Goal: Task Accomplishment & Management: Complete application form

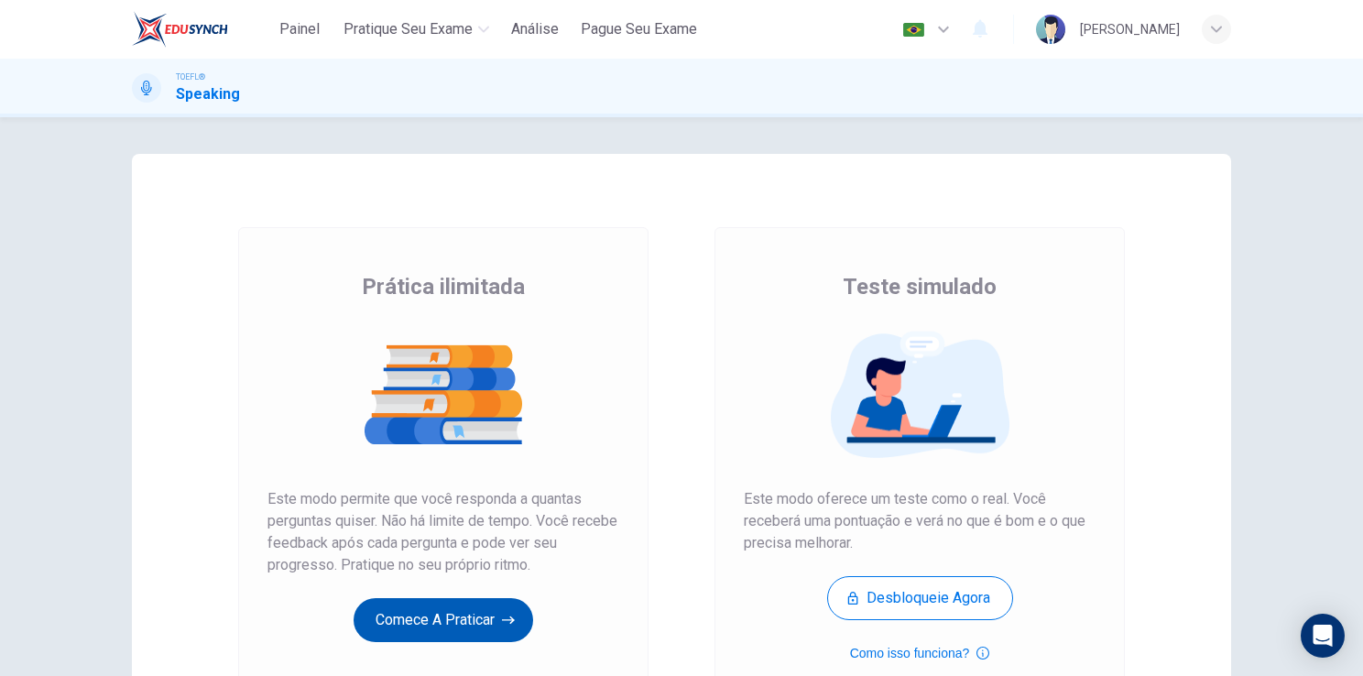
click at [424, 612] on button "Comece a praticar" at bounding box center [442, 620] width 179 height 44
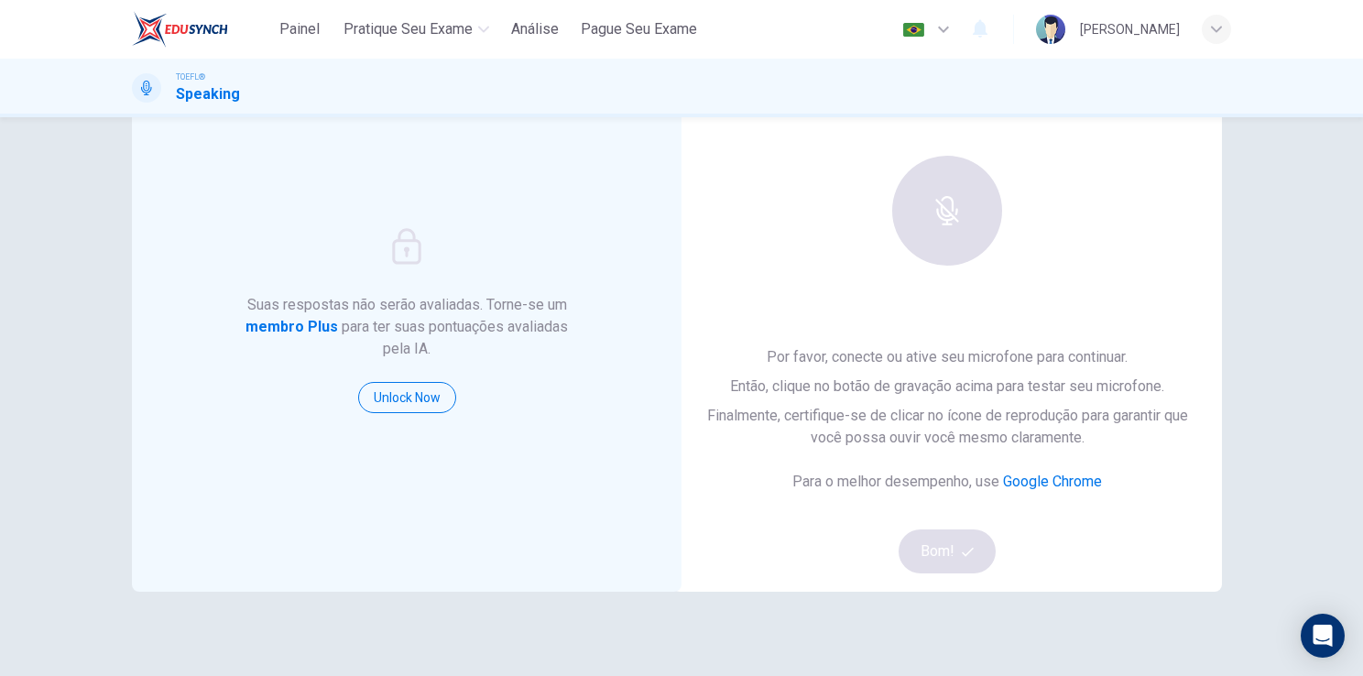
scroll to position [114, 0]
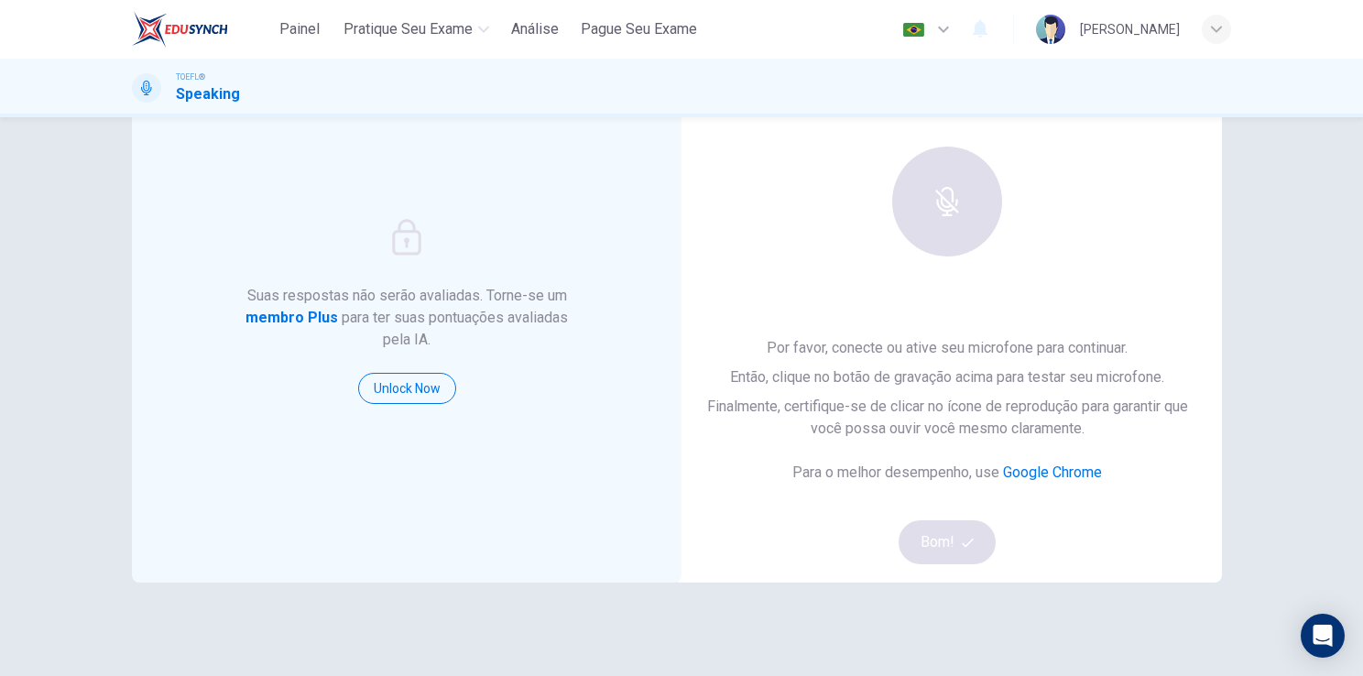
click at [949, 216] on div at bounding box center [947, 202] width 198 height 110
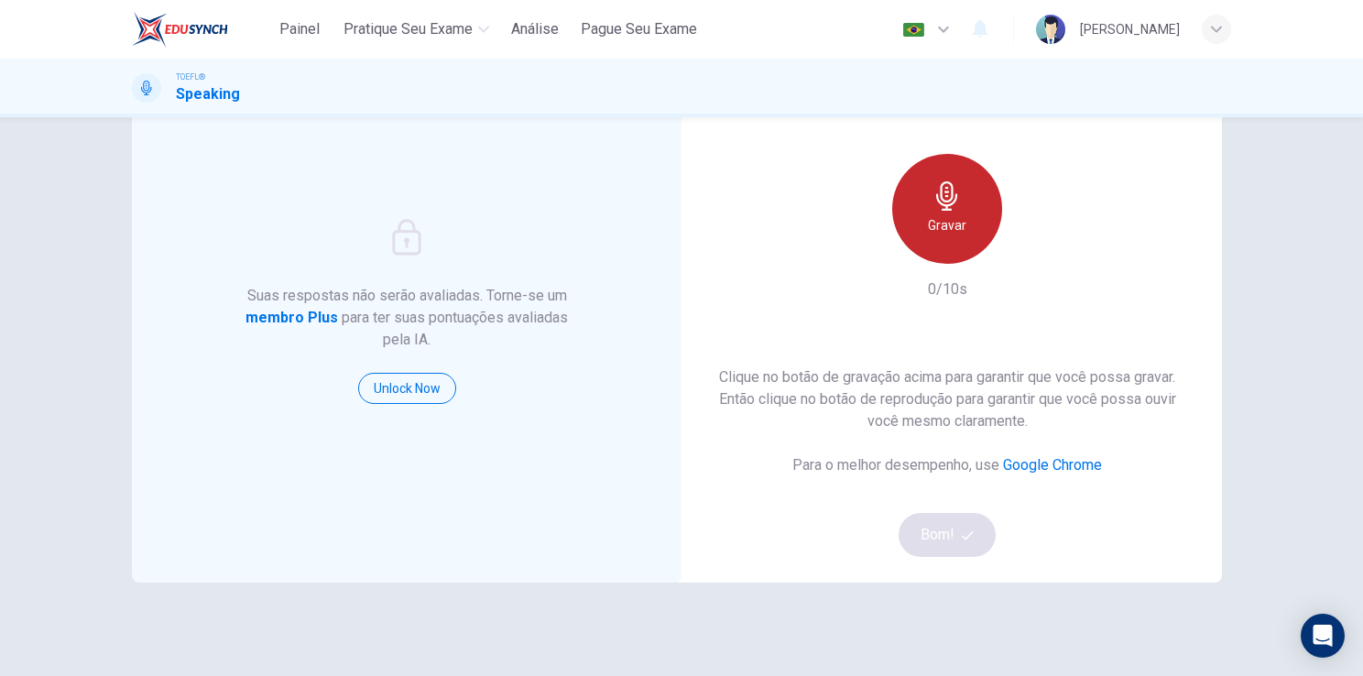
click at [943, 181] on icon "button" at bounding box center [946, 195] width 29 height 29
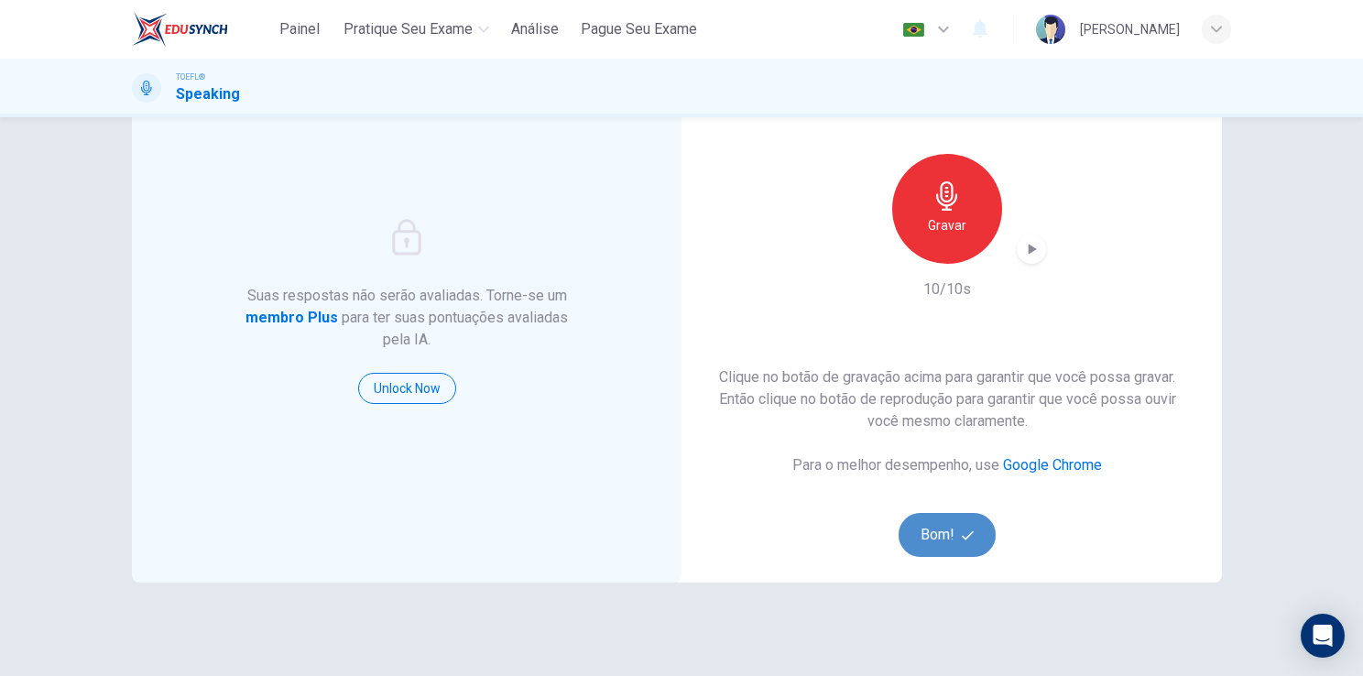
click at [953, 537] on button "Bom!" at bounding box center [947, 535] width 98 height 44
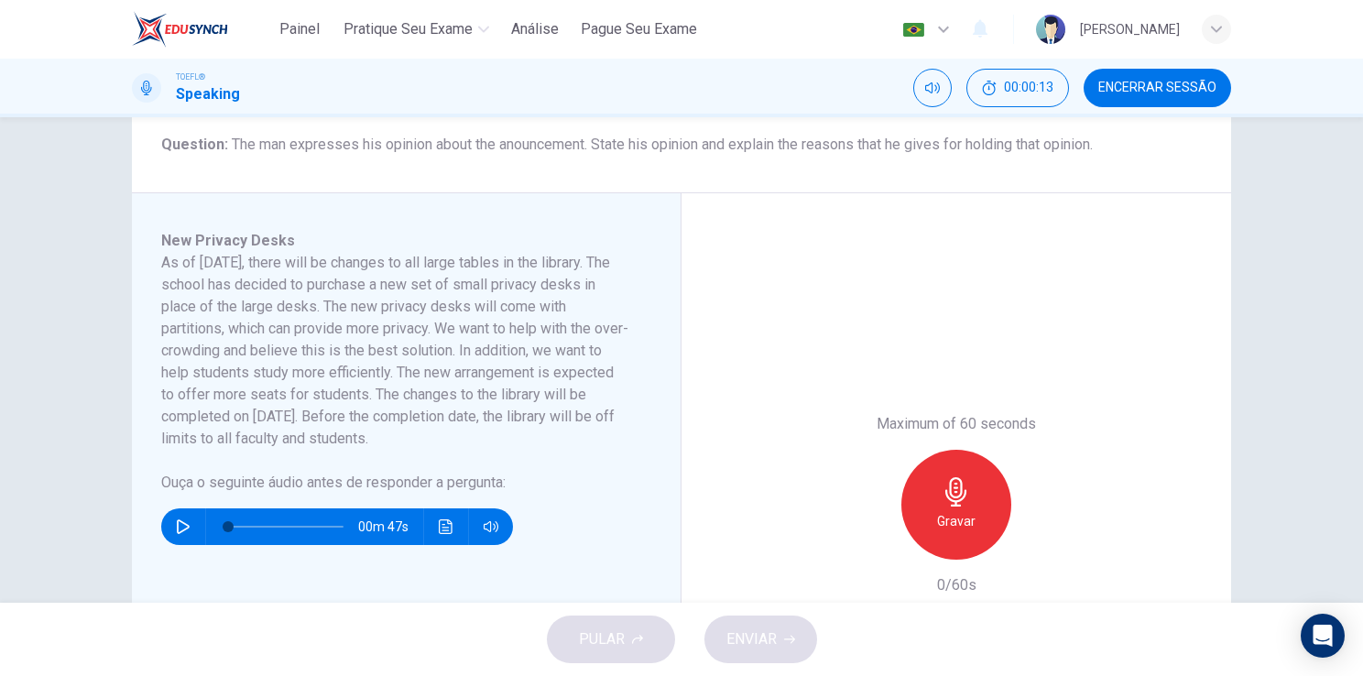
scroll to position [229, 0]
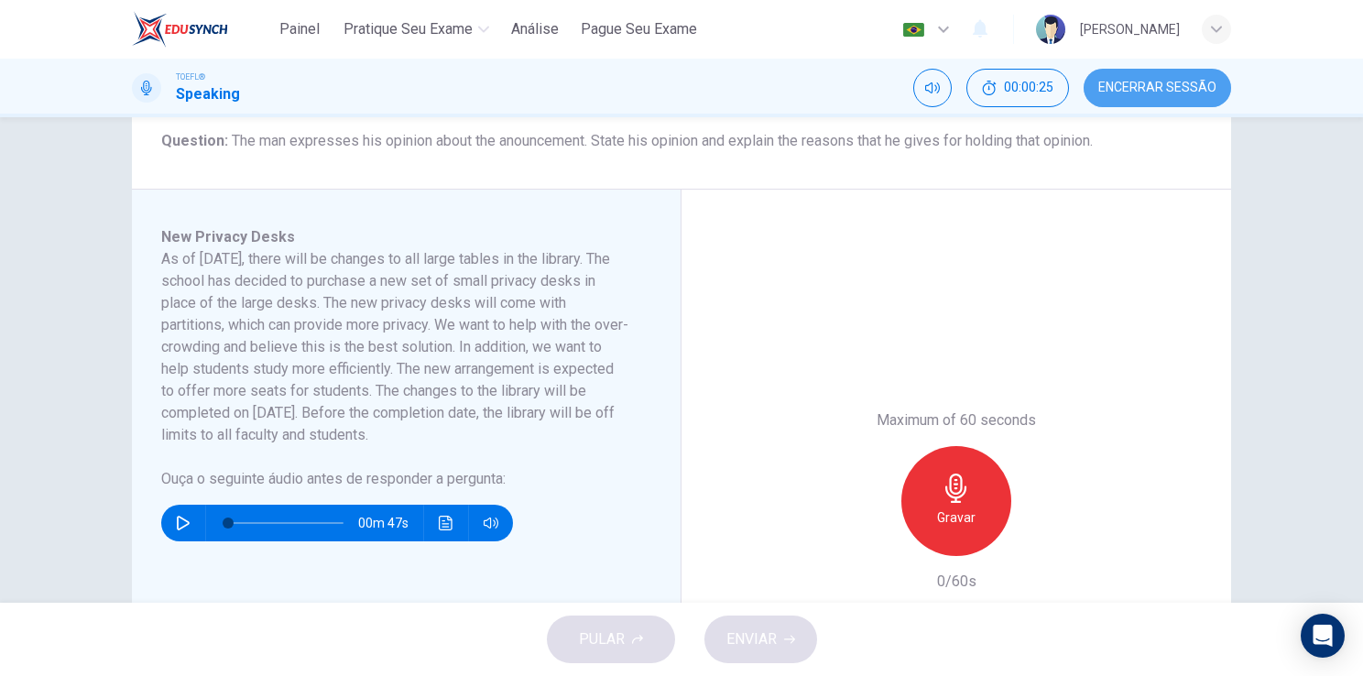
click at [1139, 96] on button "Encerrar Sessão" at bounding box center [1156, 88] width 147 height 38
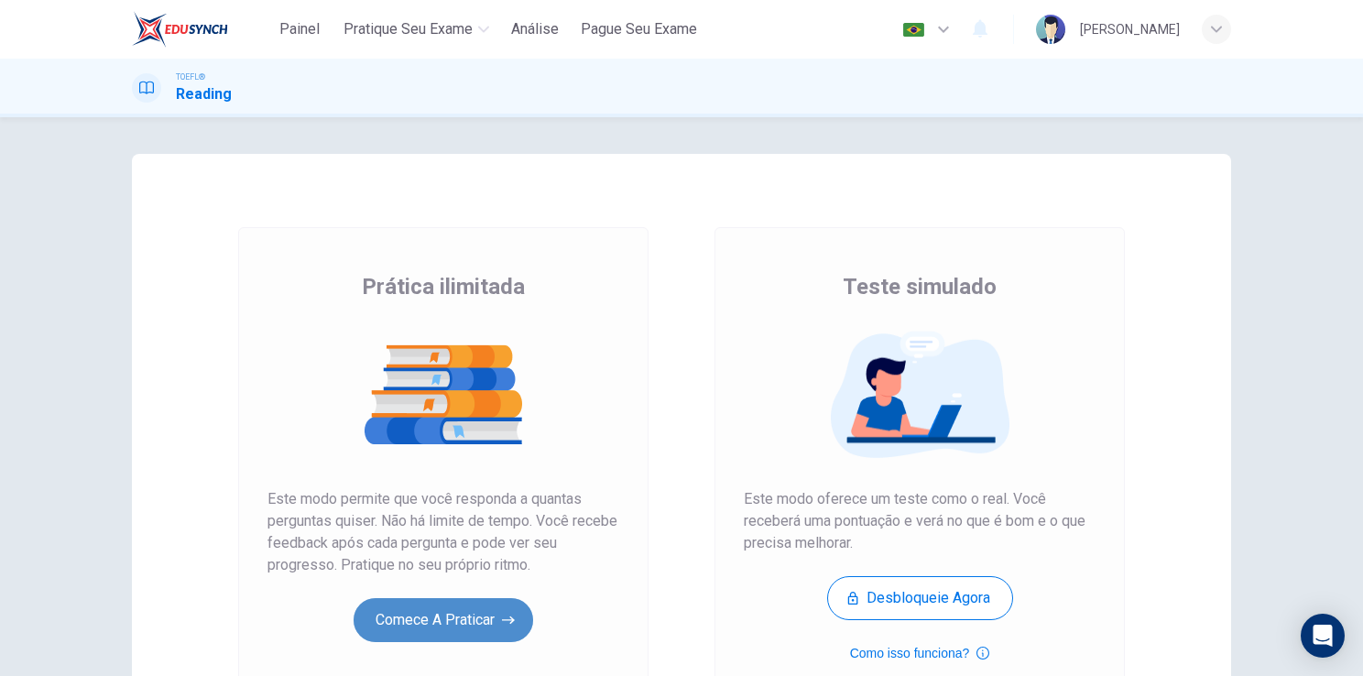
click at [480, 608] on button "Comece a praticar" at bounding box center [442, 620] width 179 height 44
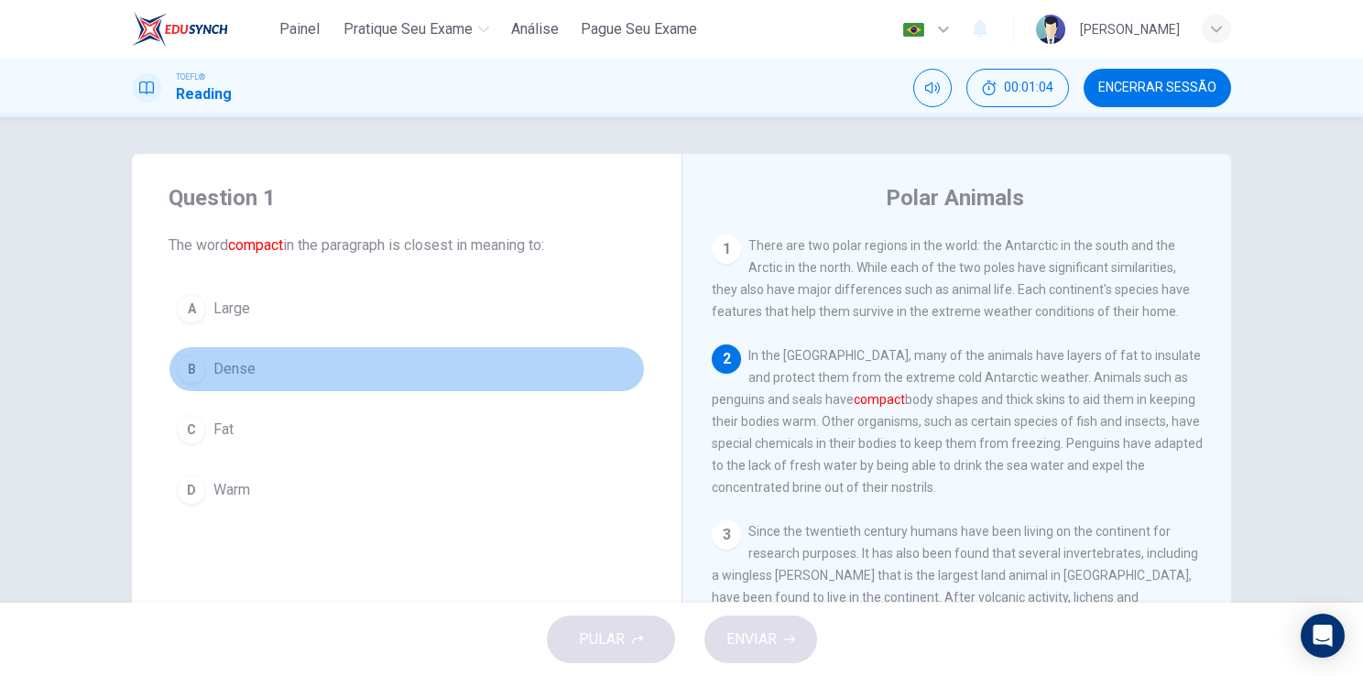
click at [237, 354] on button "B Dense" at bounding box center [406, 369] width 476 height 46
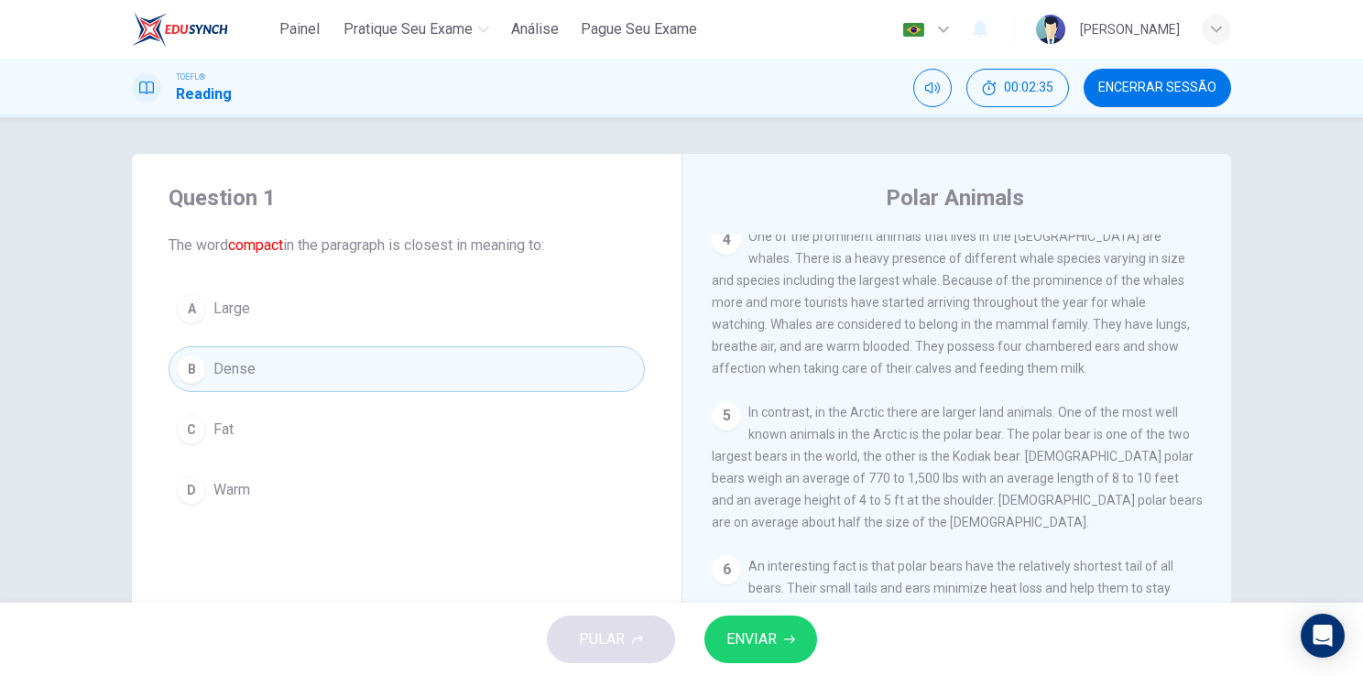
scroll to position [478, 0]
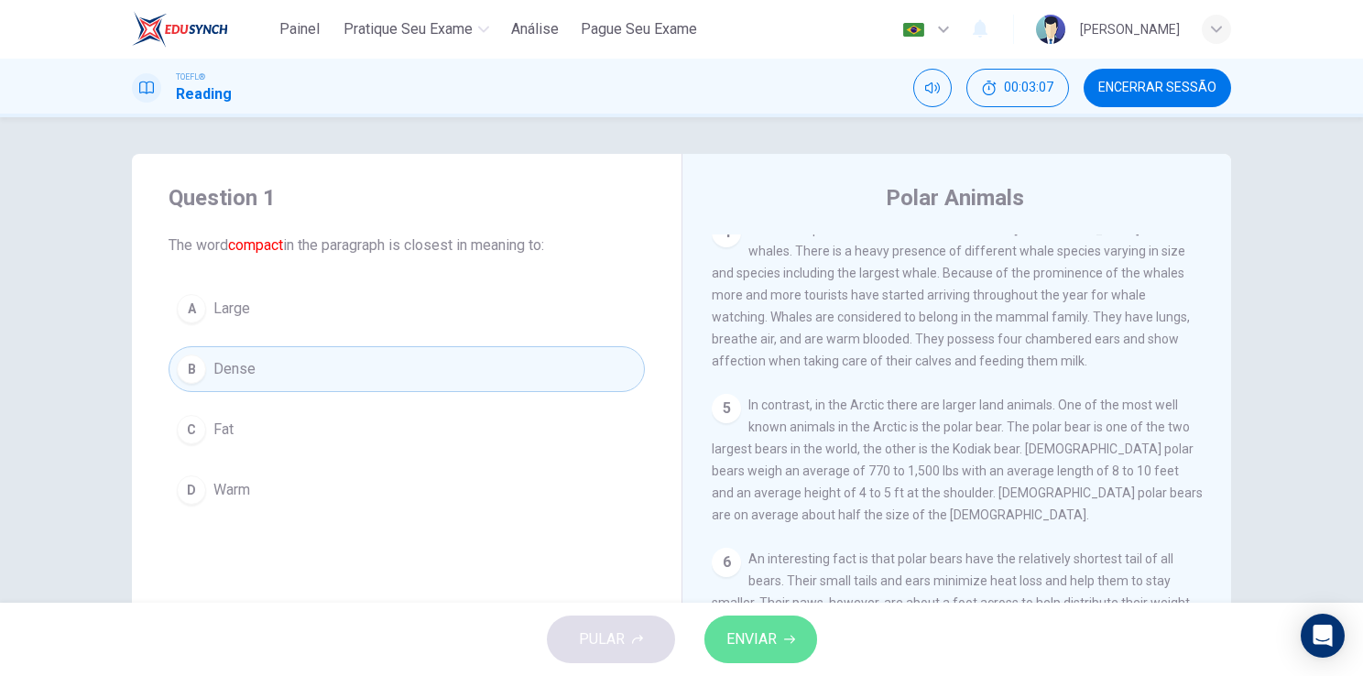
click at [761, 639] on span "ENVIAR" at bounding box center [751, 639] width 50 height 26
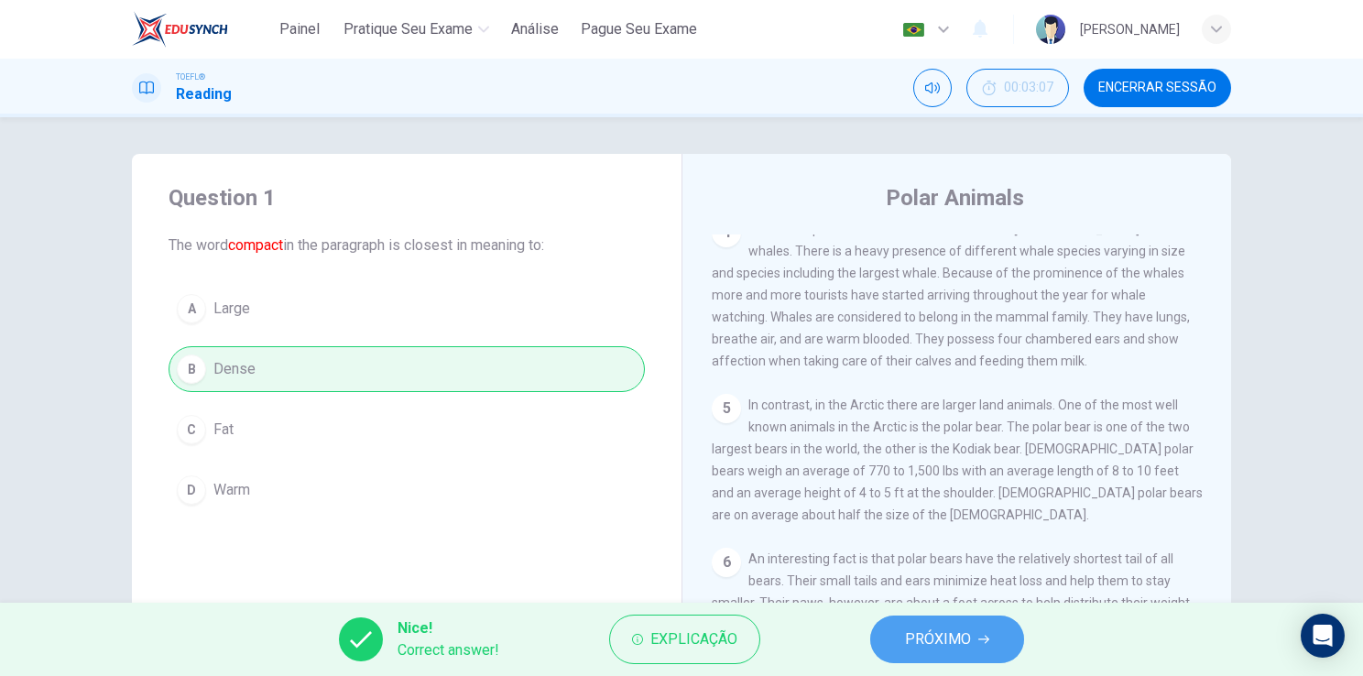
click at [936, 652] on button "PRÓXIMO" at bounding box center [947, 639] width 154 height 48
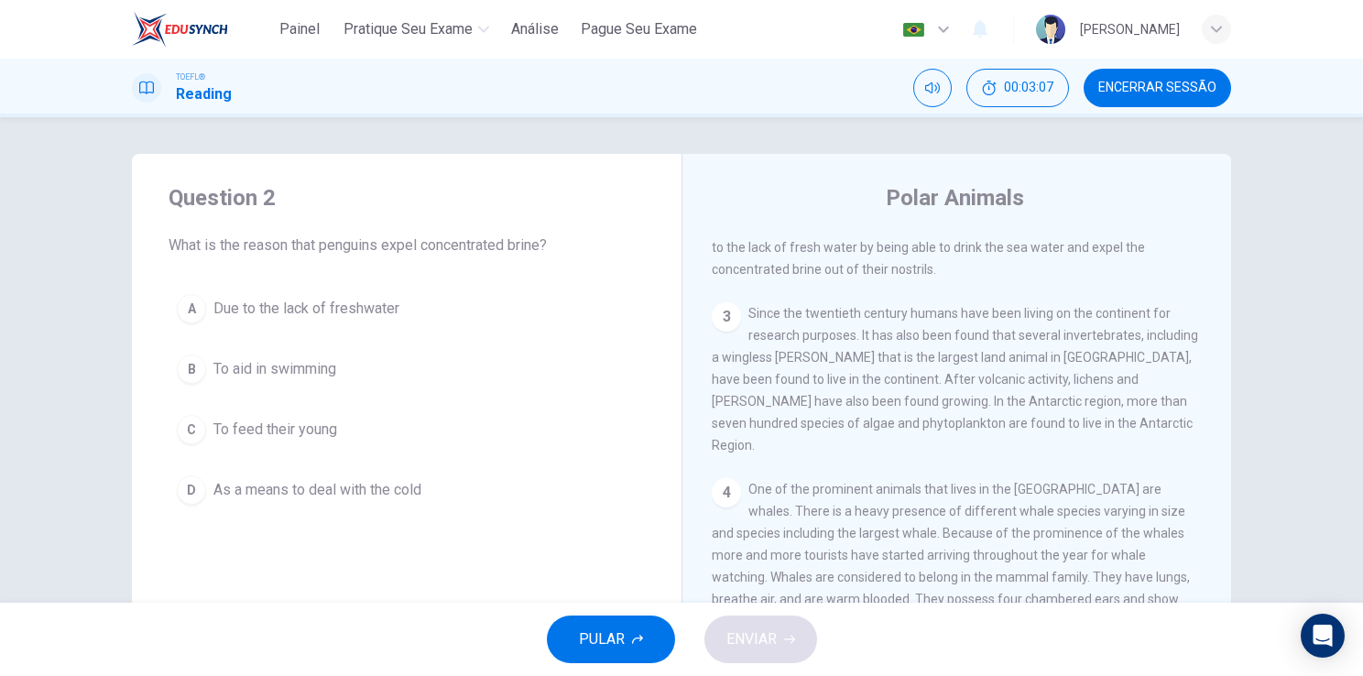
scroll to position [113, 0]
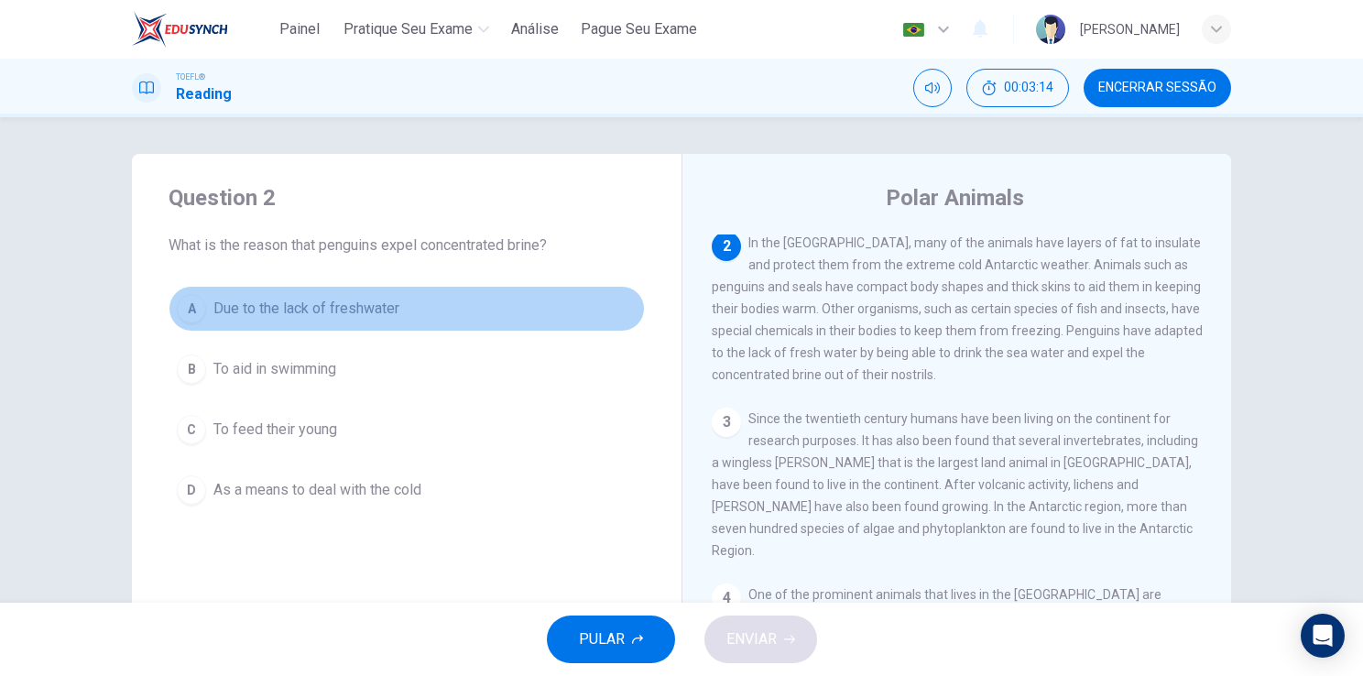
click at [290, 299] on span "Due to the lack of freshwater" at bounding box center [306, 309] width 186 height 22
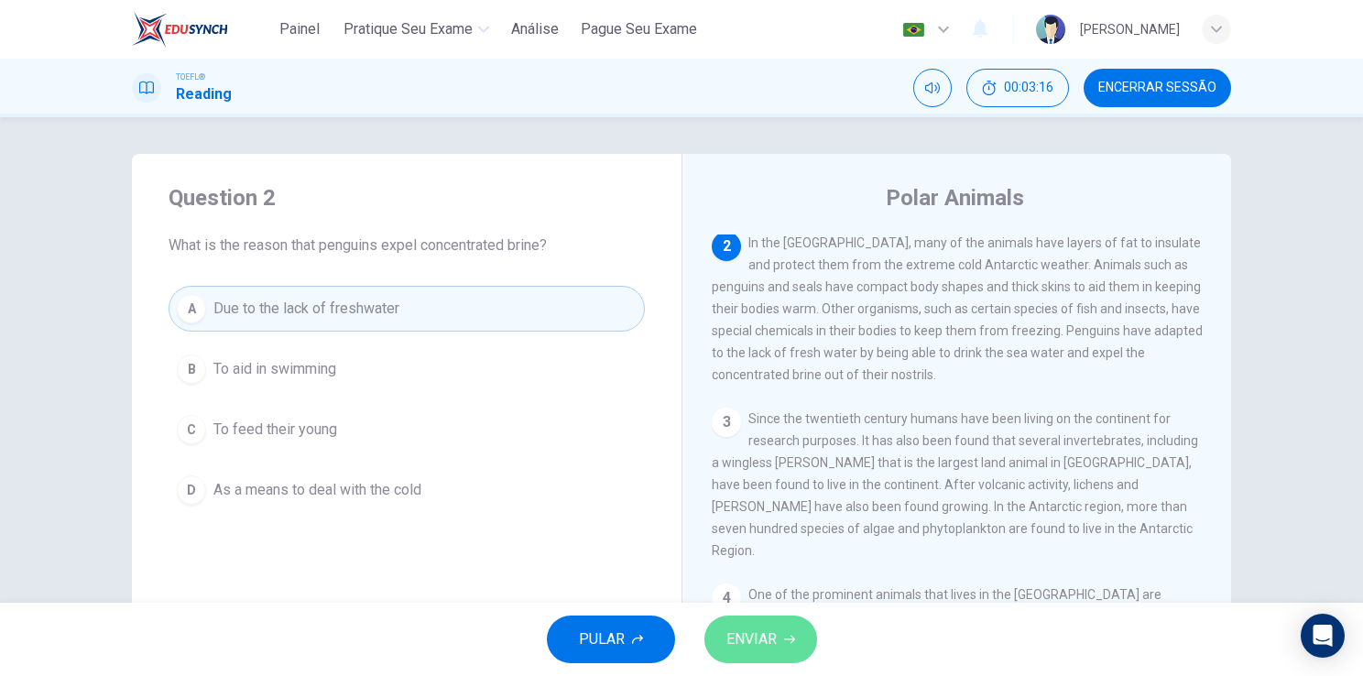
click at [778, 639] on button "ENVIAR" at bounding box center [760, 639] width 113 height 48
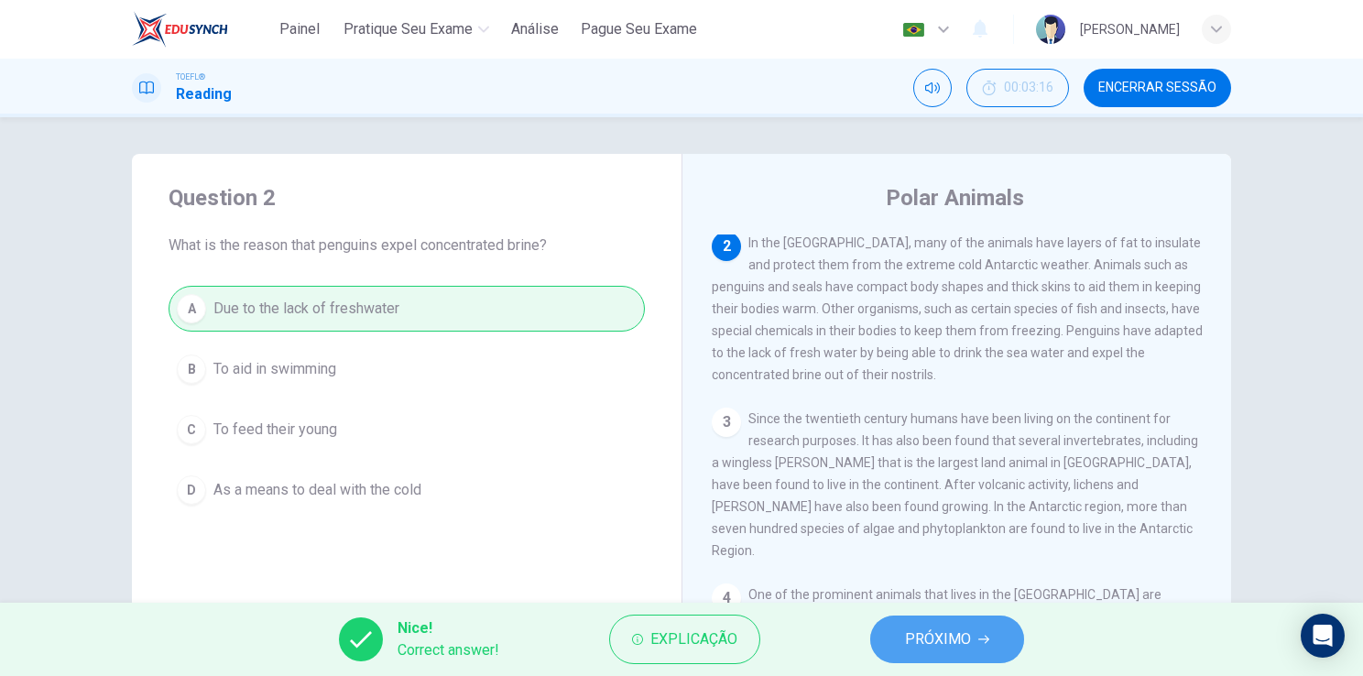
click at [913, 639] on span "PRÓXIMO" at bounding box center [938, 639] width 66 height 26
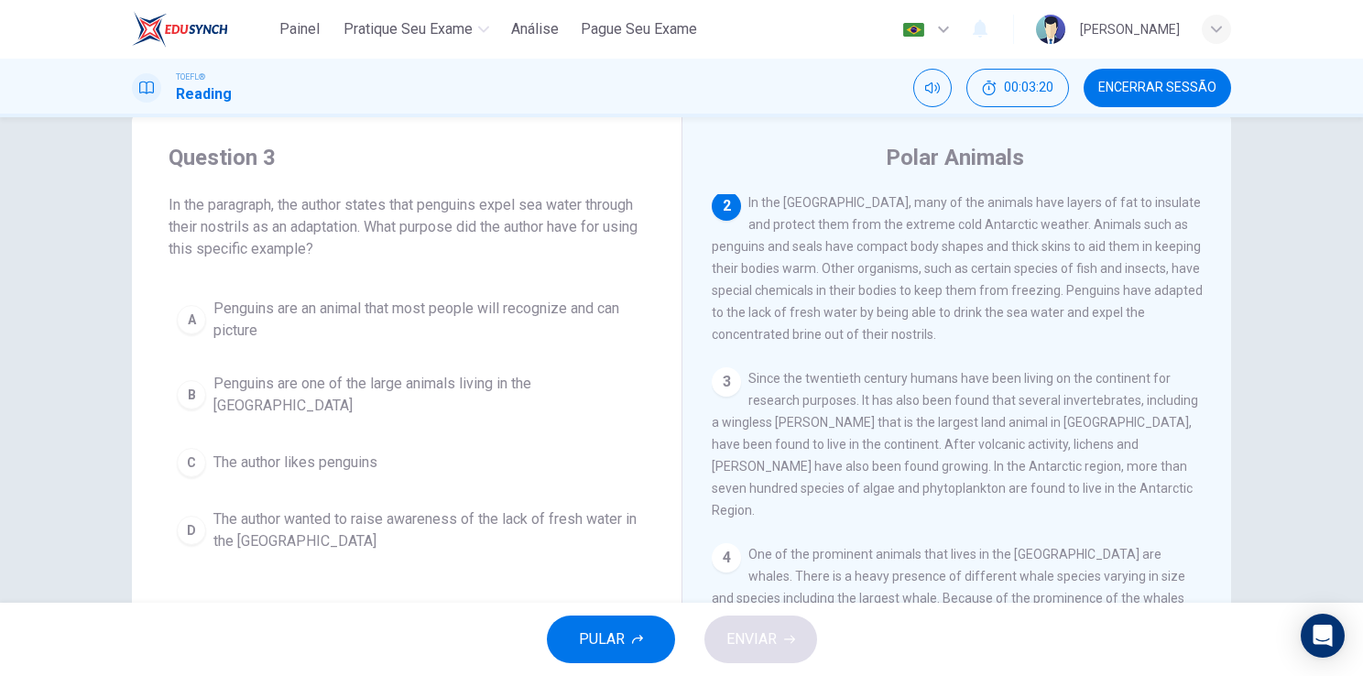
scroll to position [40, 0]
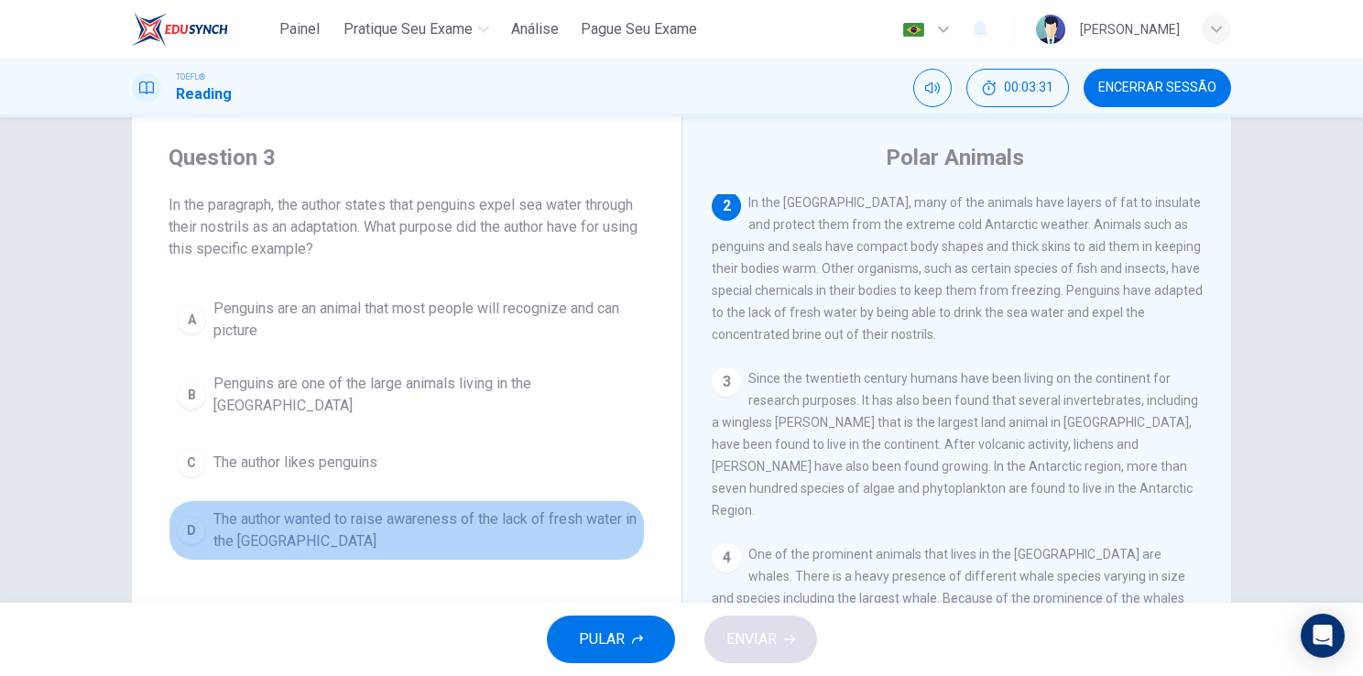
click at [277, 508] on span "The author wanted to raise awareness of the lack of fresh water in the [GEOGRAP…" at bounding box center [424, 530] width 423 height 44
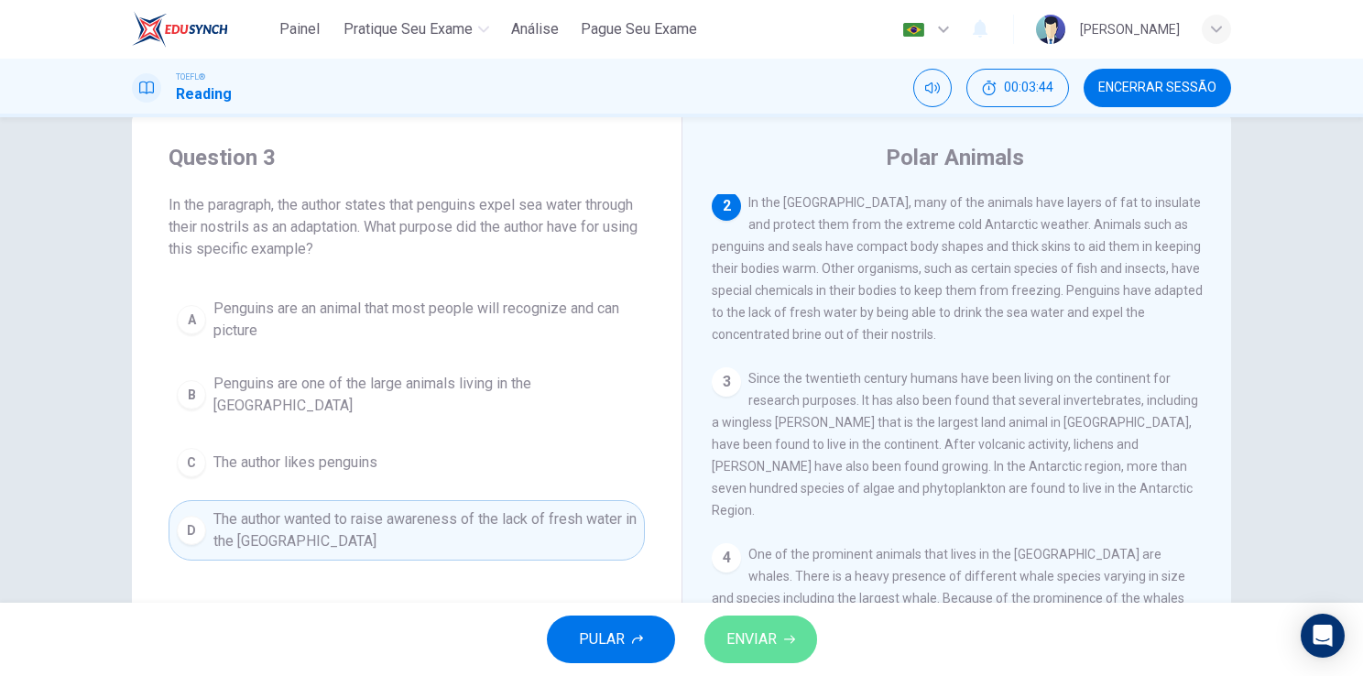
click at [753, 652] on button "ENVIAR" at bounding box center [760, 639] width 113 height 48
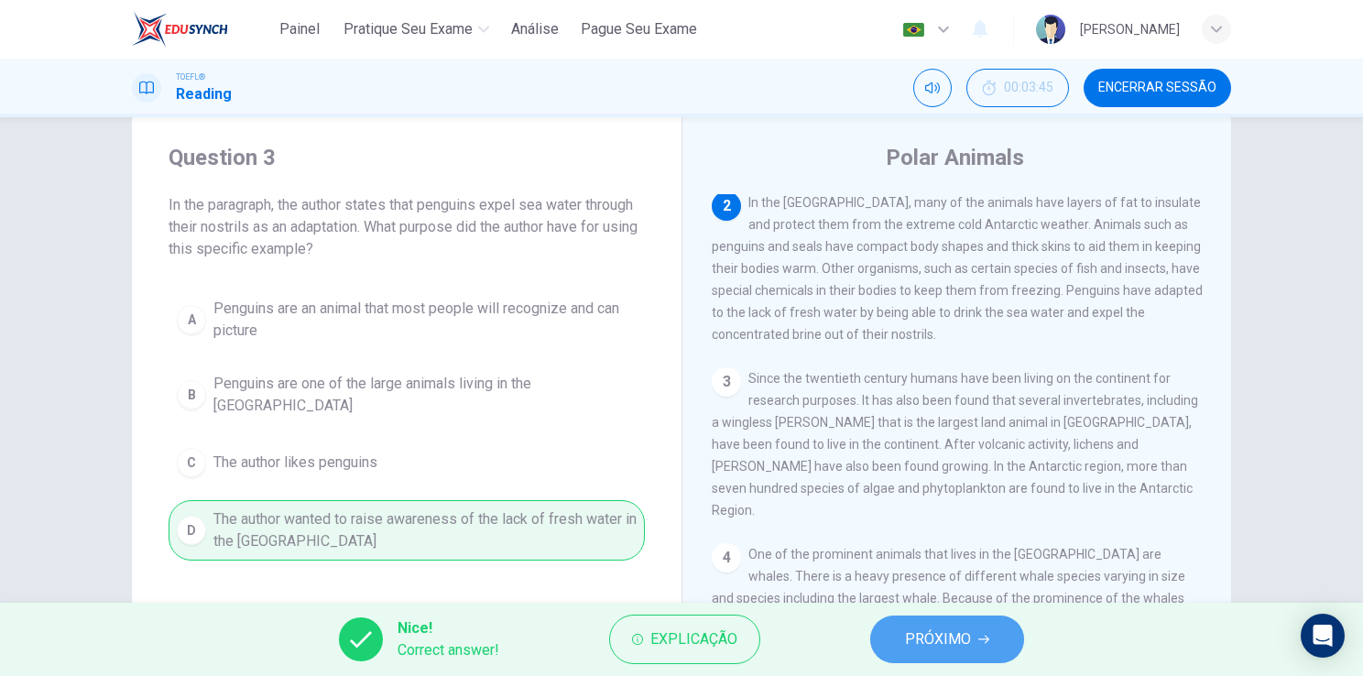
click at [896, 647] on button "PRÓXIMO" at bounding box center [947, 639] width 154 height 48
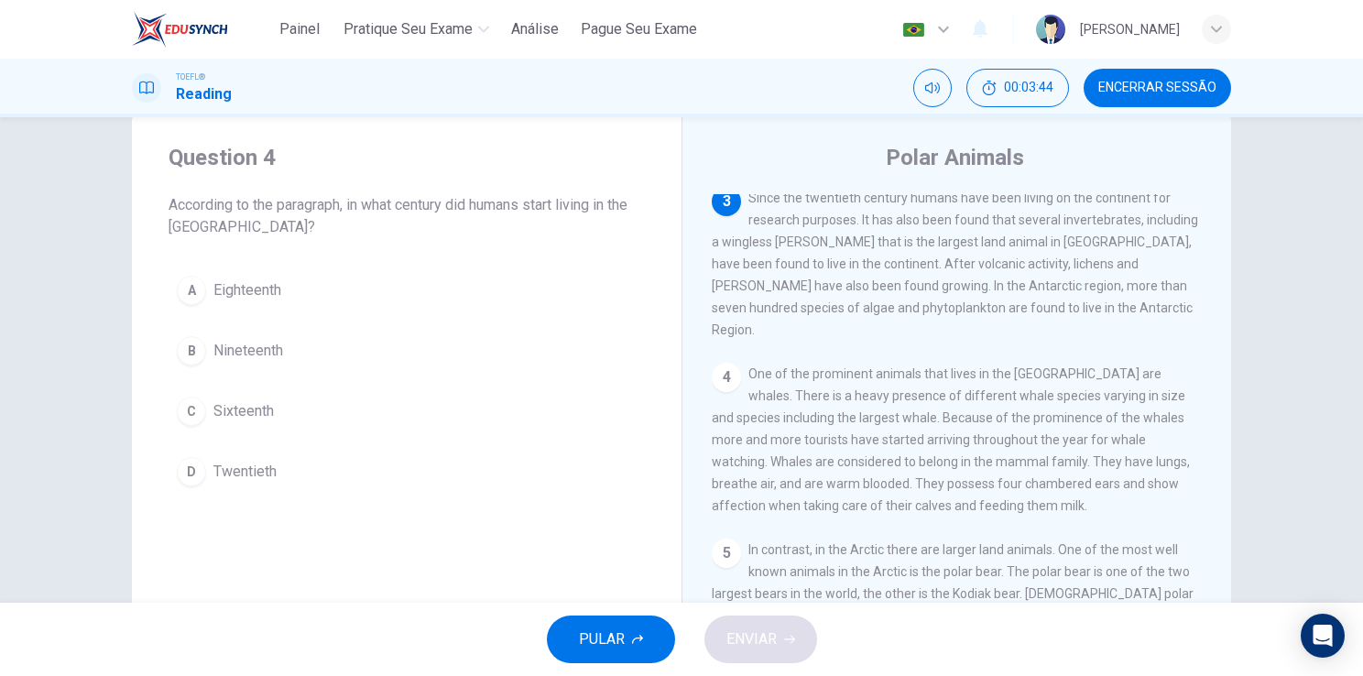
scroll to position [293, 0]
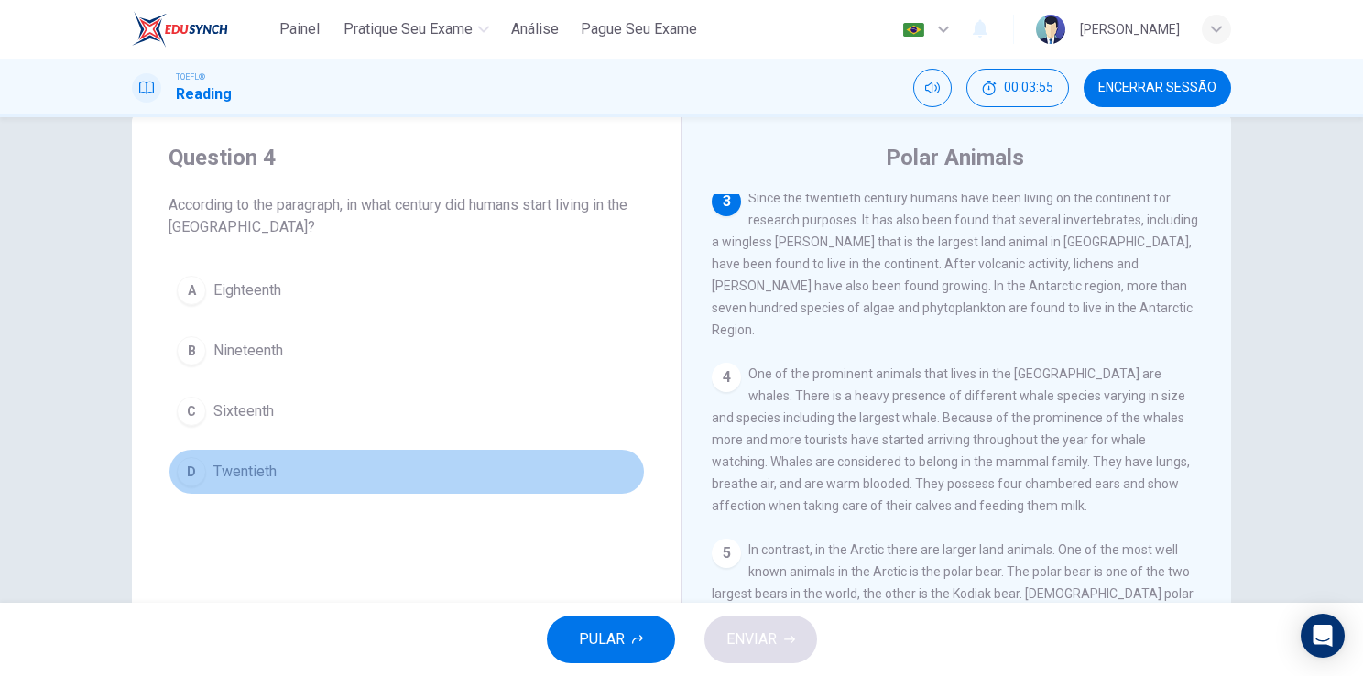
click at [234, 461] on span "Twentieth" at bounding box center [244, 472] width 63 height 22
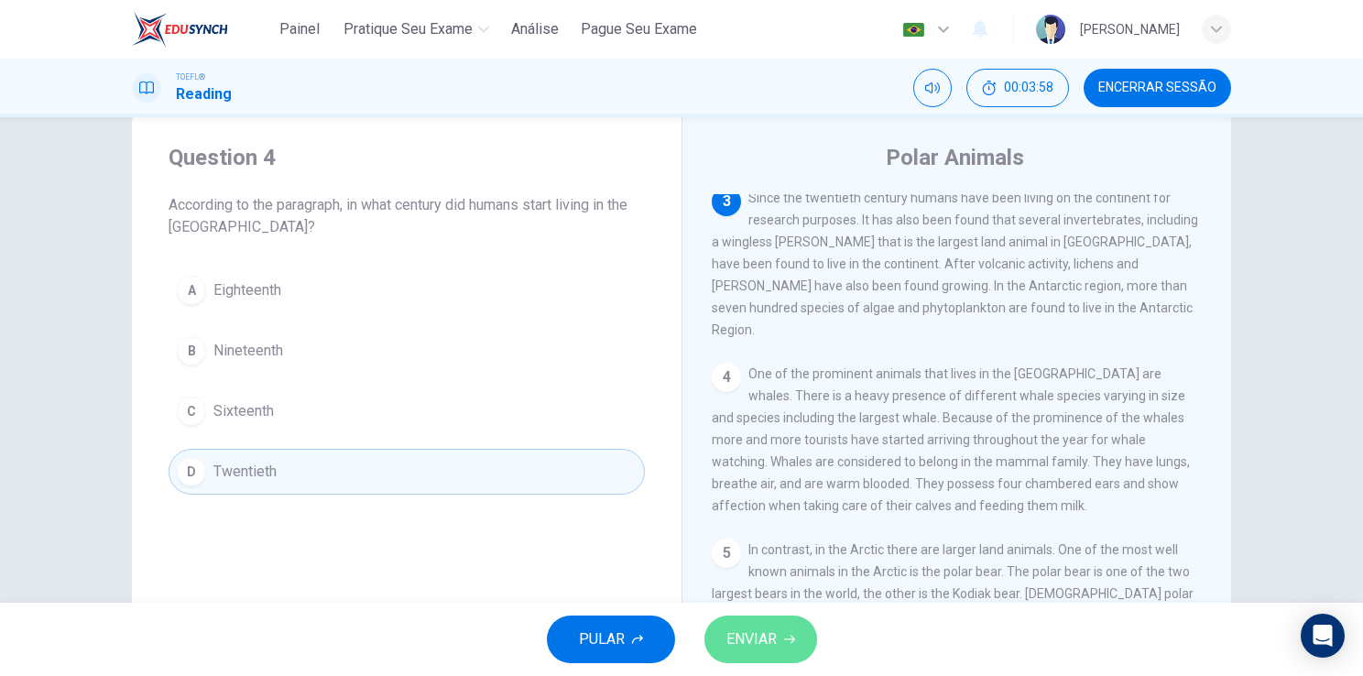
click at [759, 650] on span "ENVIAR" at bounding box center [751, 639] width 50 height 26
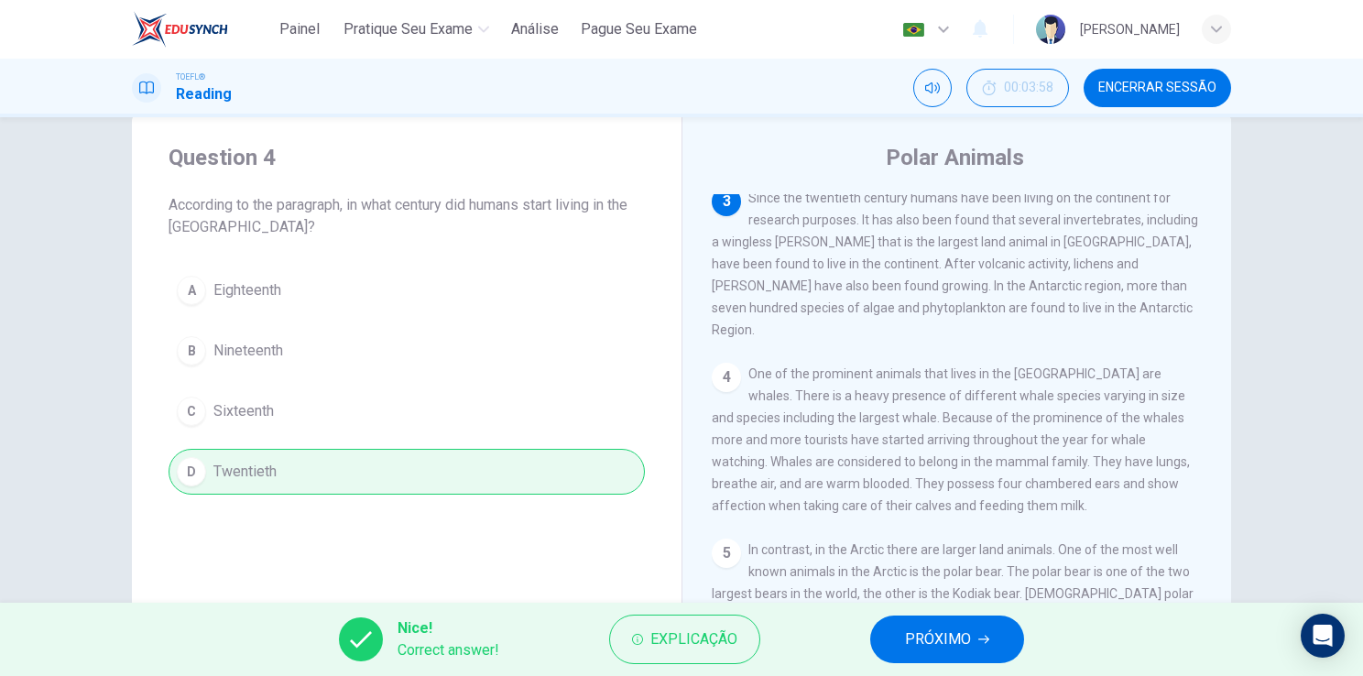
click at [885, 636] on button "PRÓXIMO" at bounding box center [947, 639] width 154 height 48
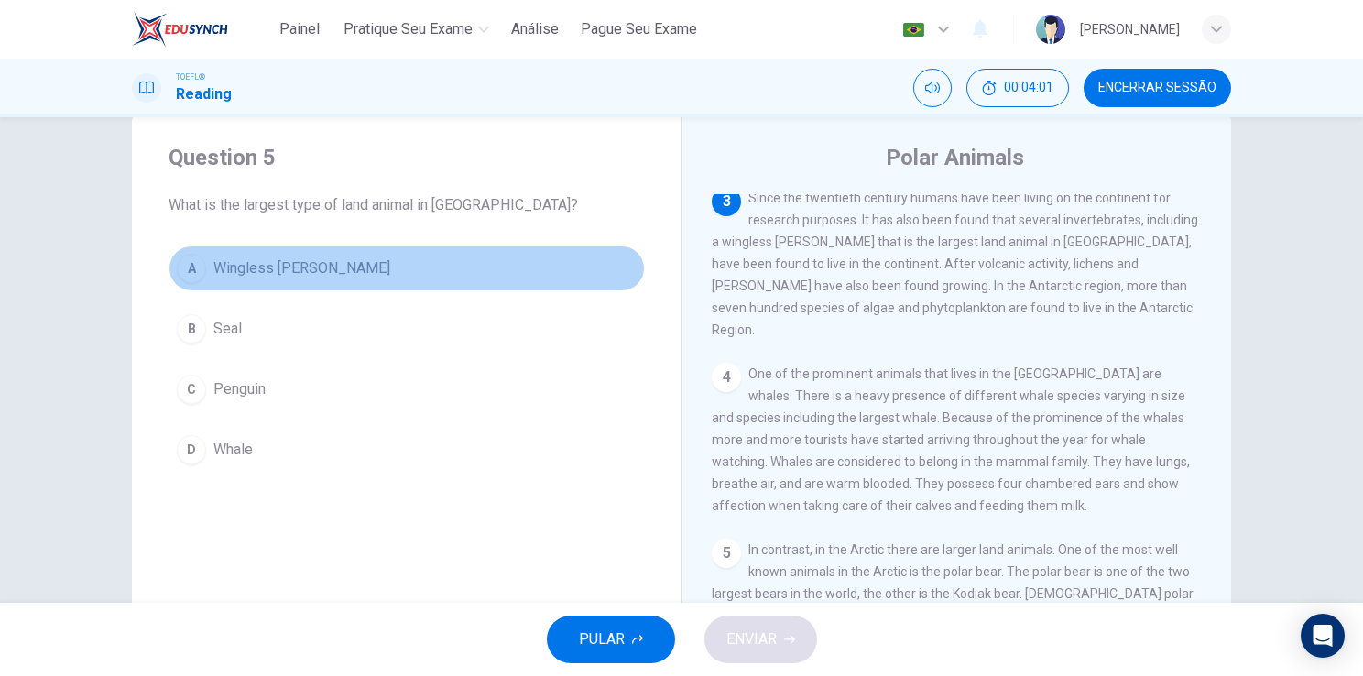
click at [297, 267] on span "Wingless [PERSON_NAME]" at bounding box center [301, 268] width 177 height 22
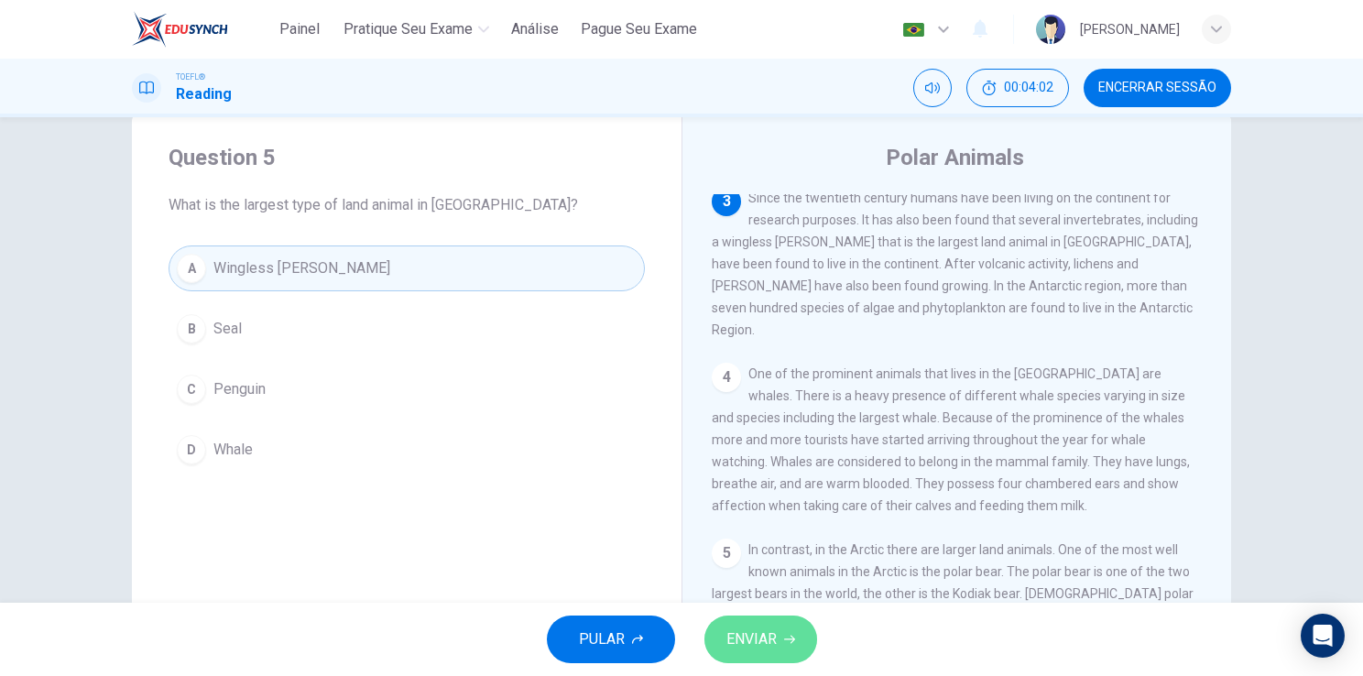
click at [743, 631] on span "ENVIAR" at bounding box center [751, 639] width 50 height 26
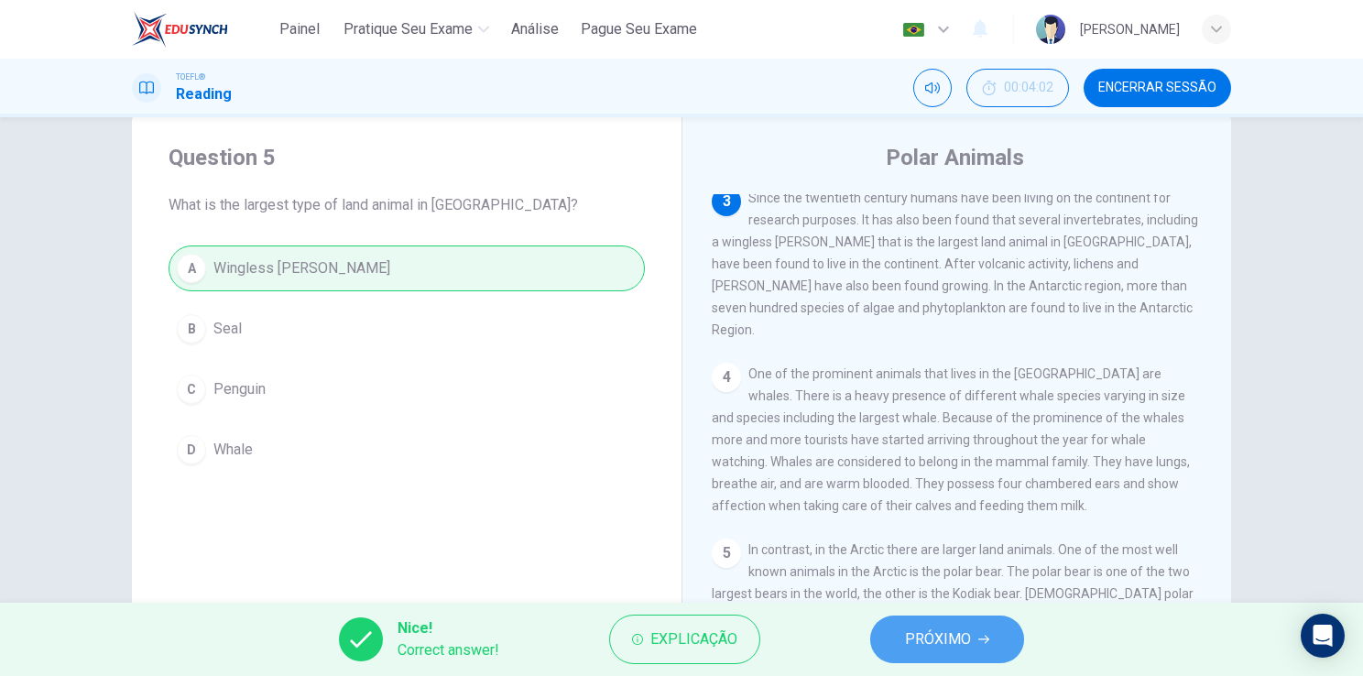
click at [973, 645] on button "PRÓXIMO" at bounding box center [947, 639] width 154 height 48
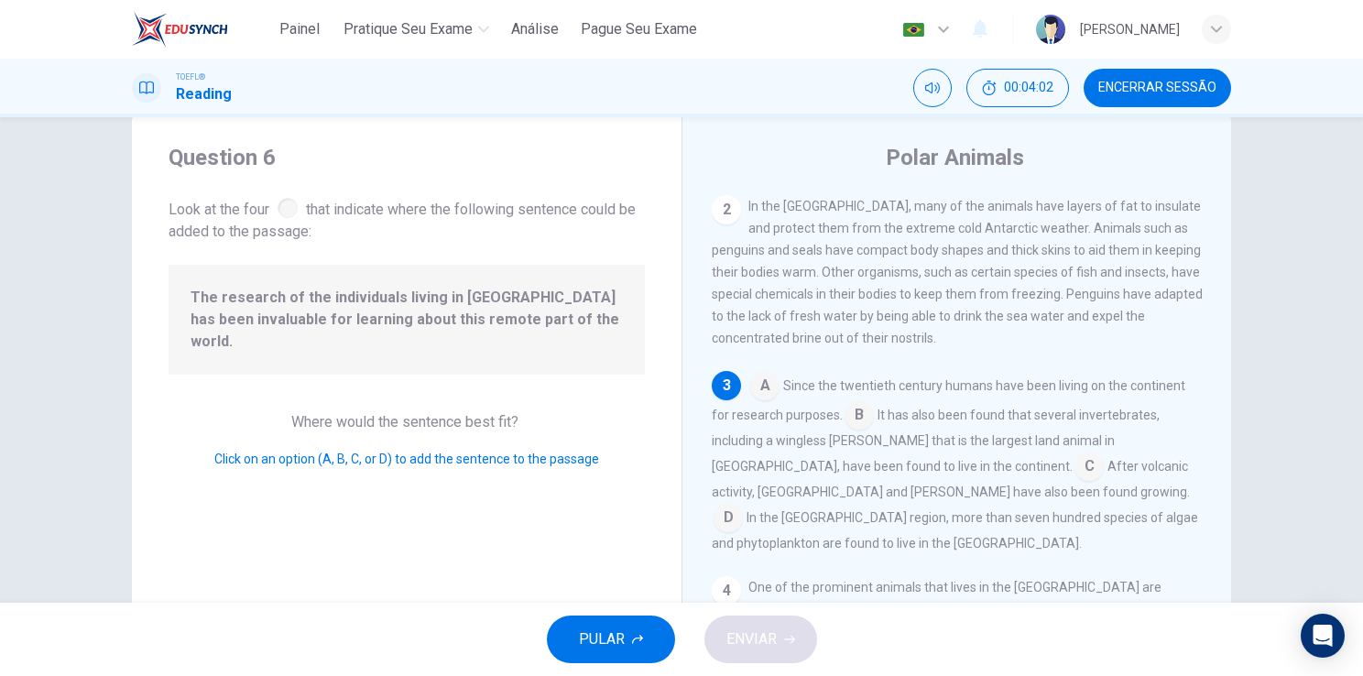
scroll to position [111, 0]
click at [857, 422] on input at bounding box center [858, 414] width 29 height 29
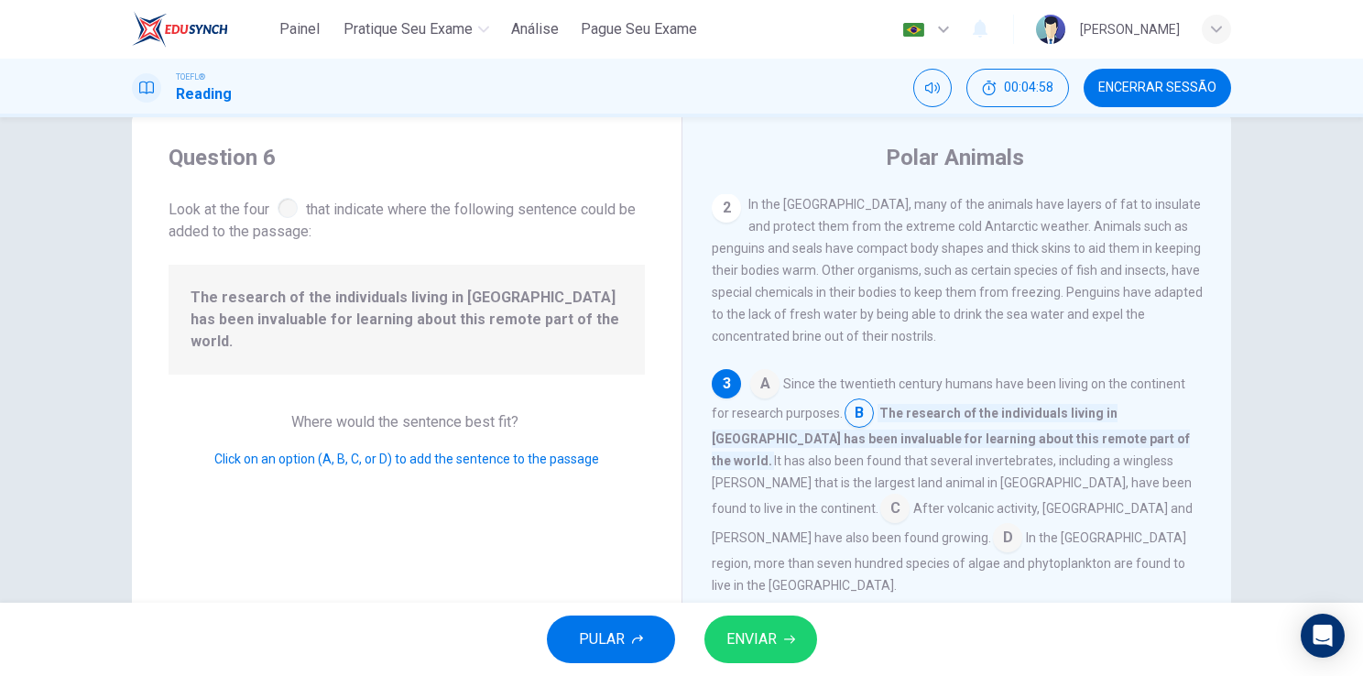
click at [754, 390] on input at bounding box center [764, 385] width 29 height 29
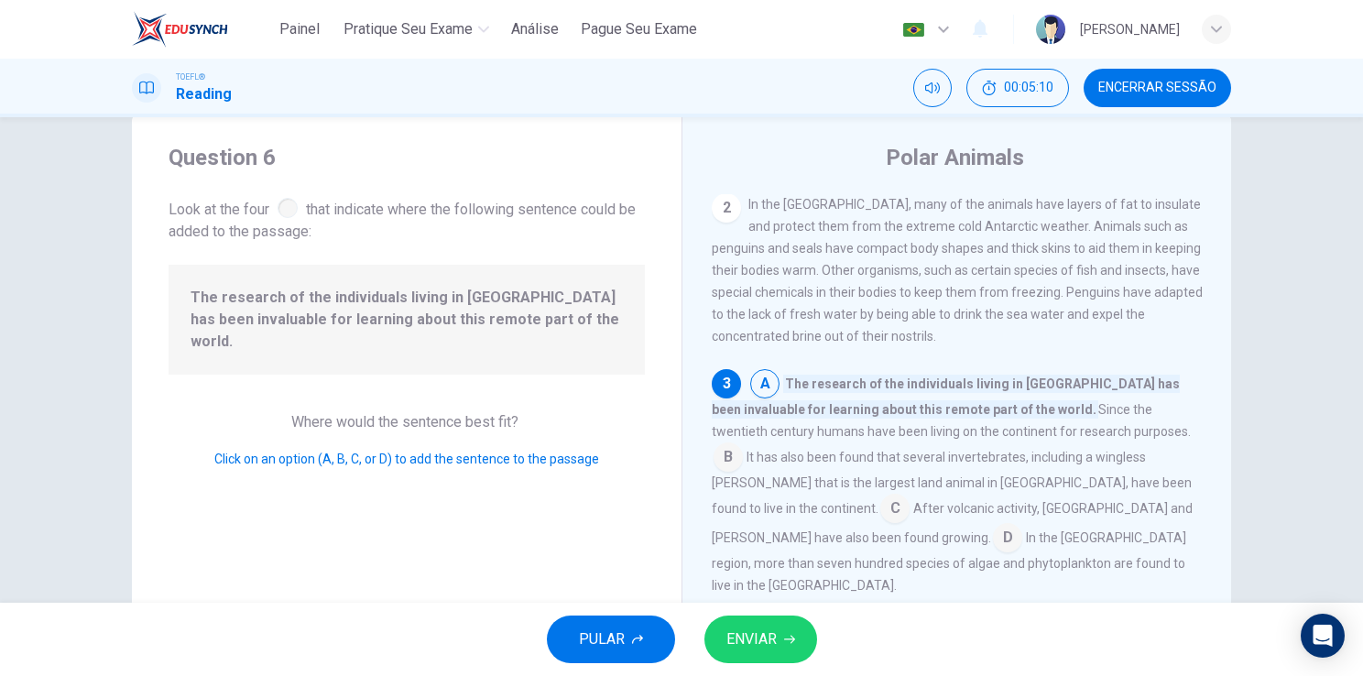
click at [1128, 385] on span "The research of the individuals living in [GEOGRAPHIC_DATA] has been invaluable…" at bounding box center [946, 397] width 468 height 44
click at [743, 452] on input at bounding box center [727, 458] width 29 height 29
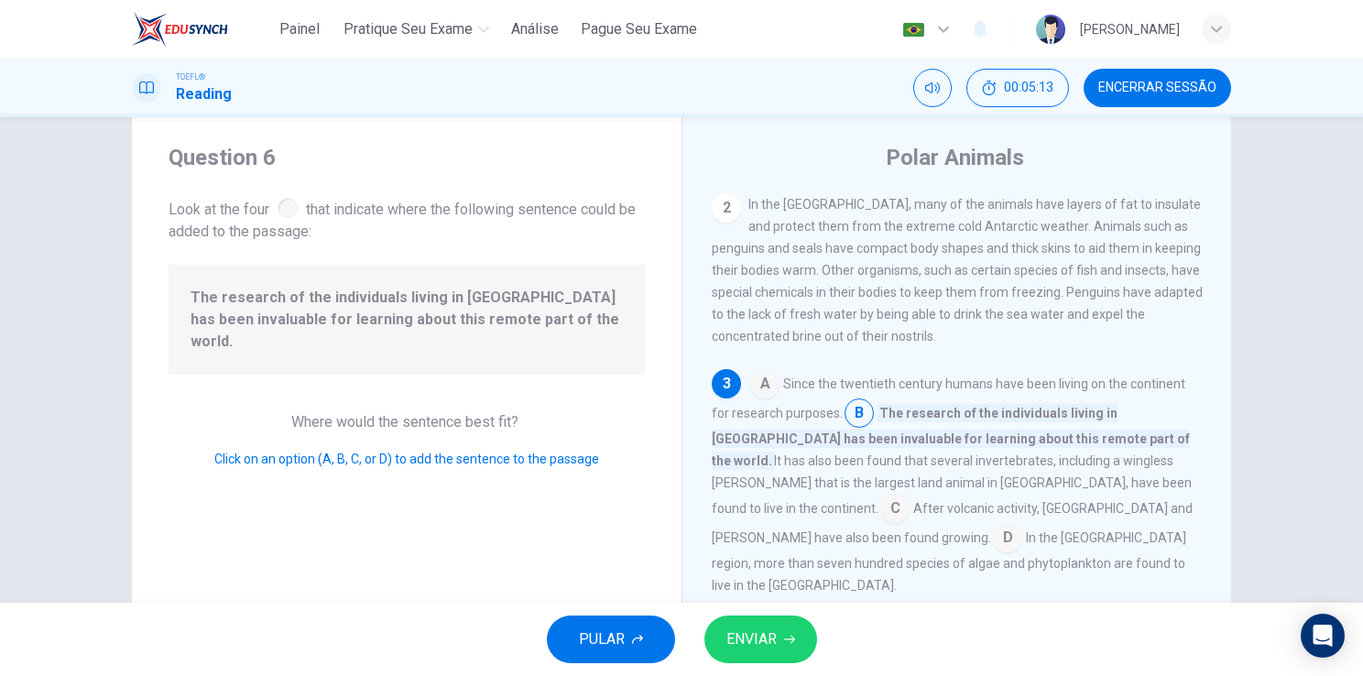
click at [752, 637] on span "ENVIAR" at bounding box center [751, 639] width 50 height 26
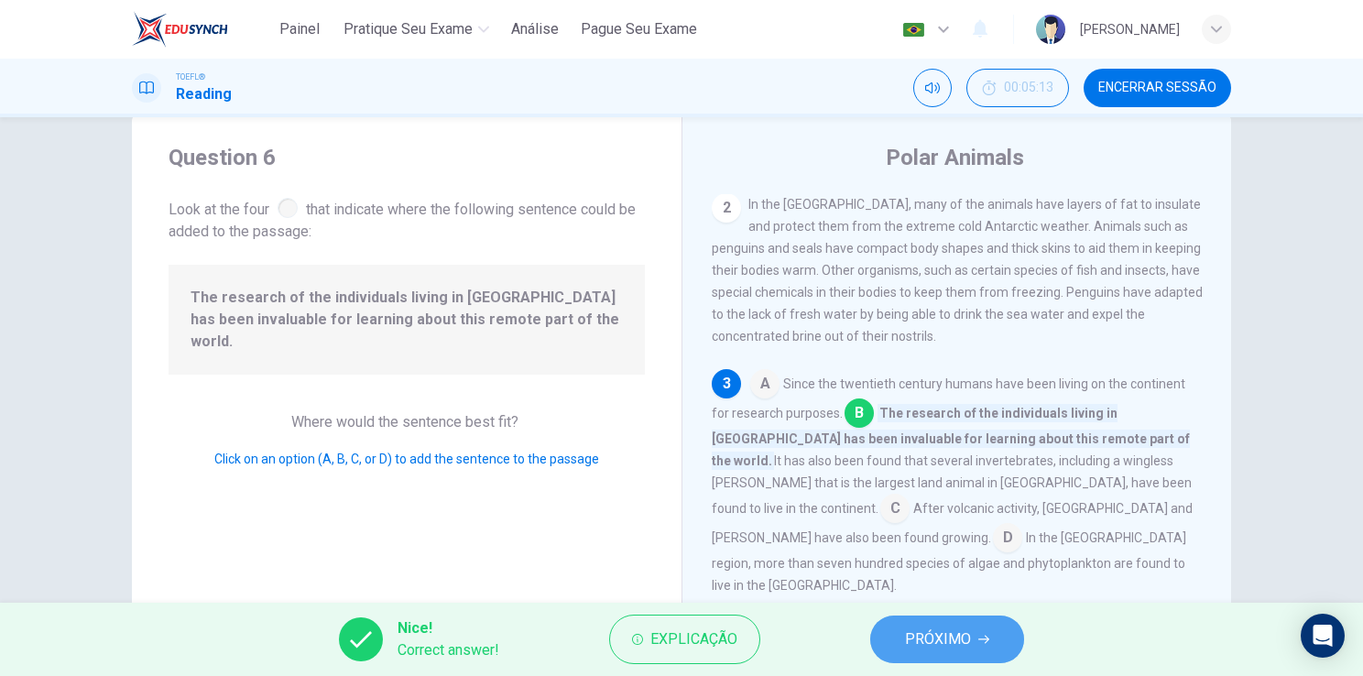
click at [904, 643] on button "PRÓXIMO" at bounding box center [947, 639] width 154 height 48
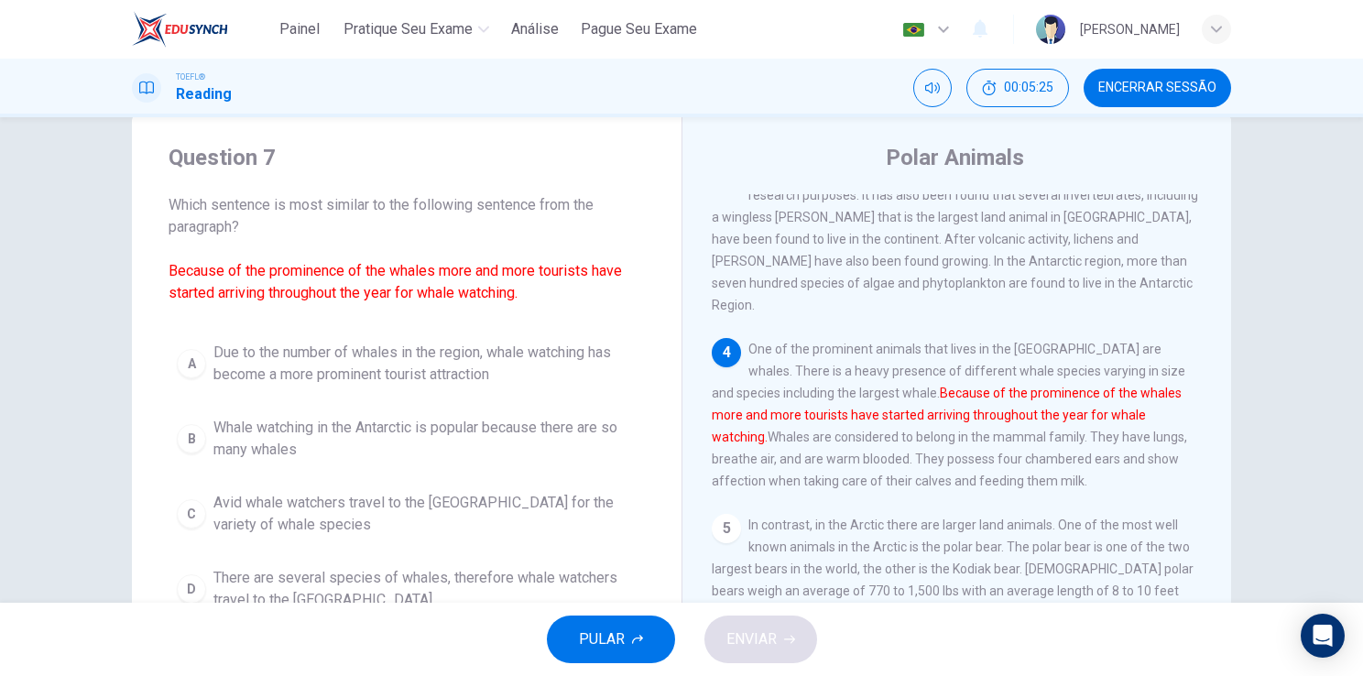
scroll to position [319, 0]
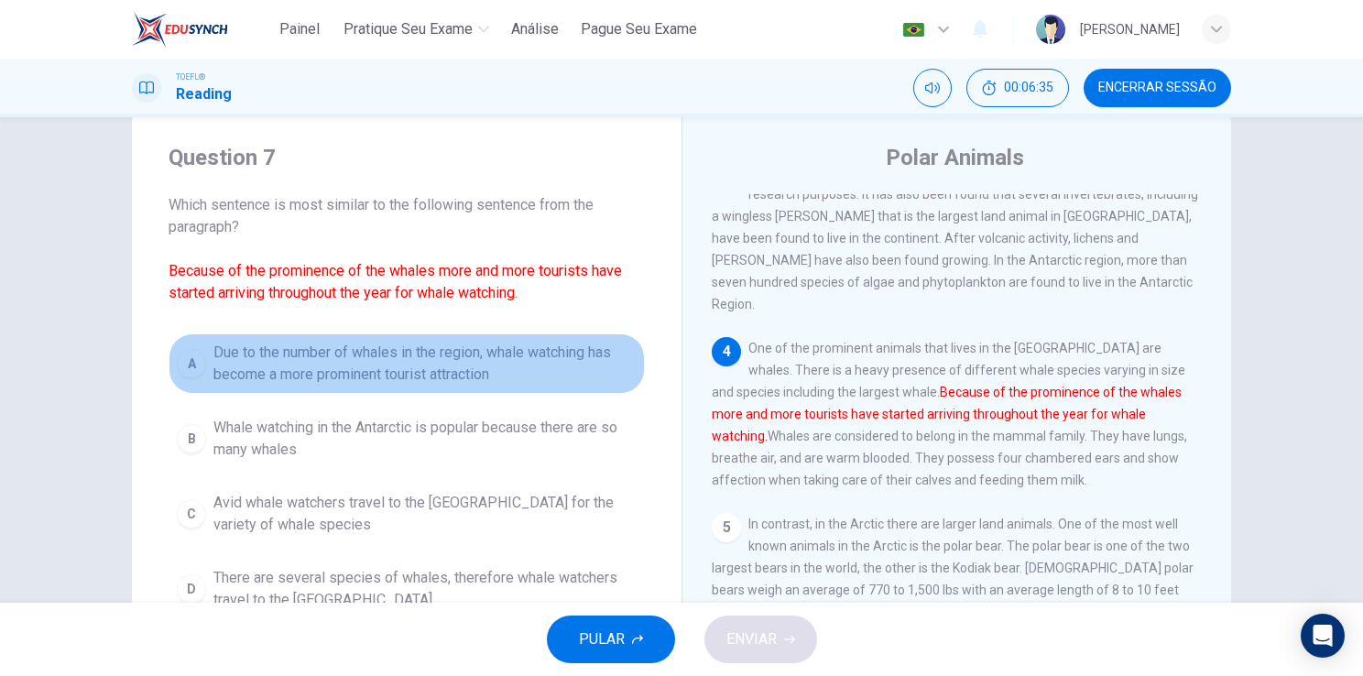
click at [410, 354] on span "Due to the number of whales in the region, whale watching has become a more pro…" at bounding box center [424, 364] width 423 height 44
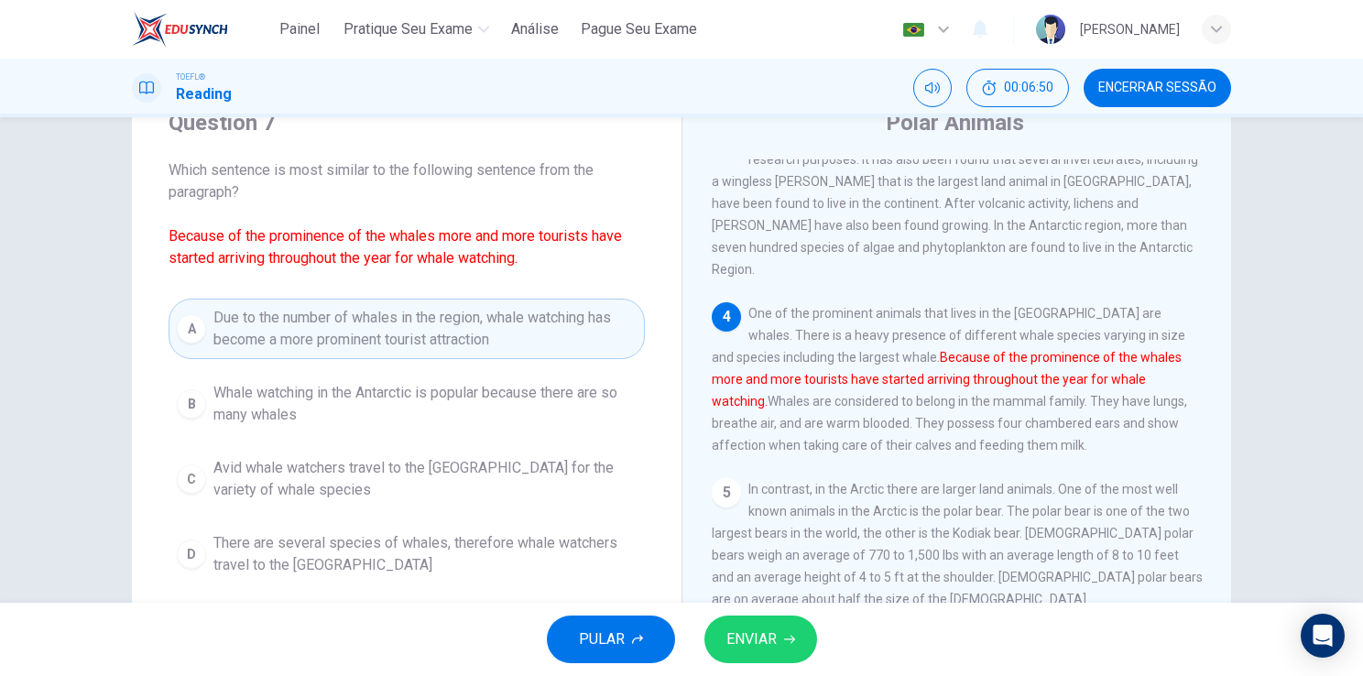
scroll to position [75, 0]
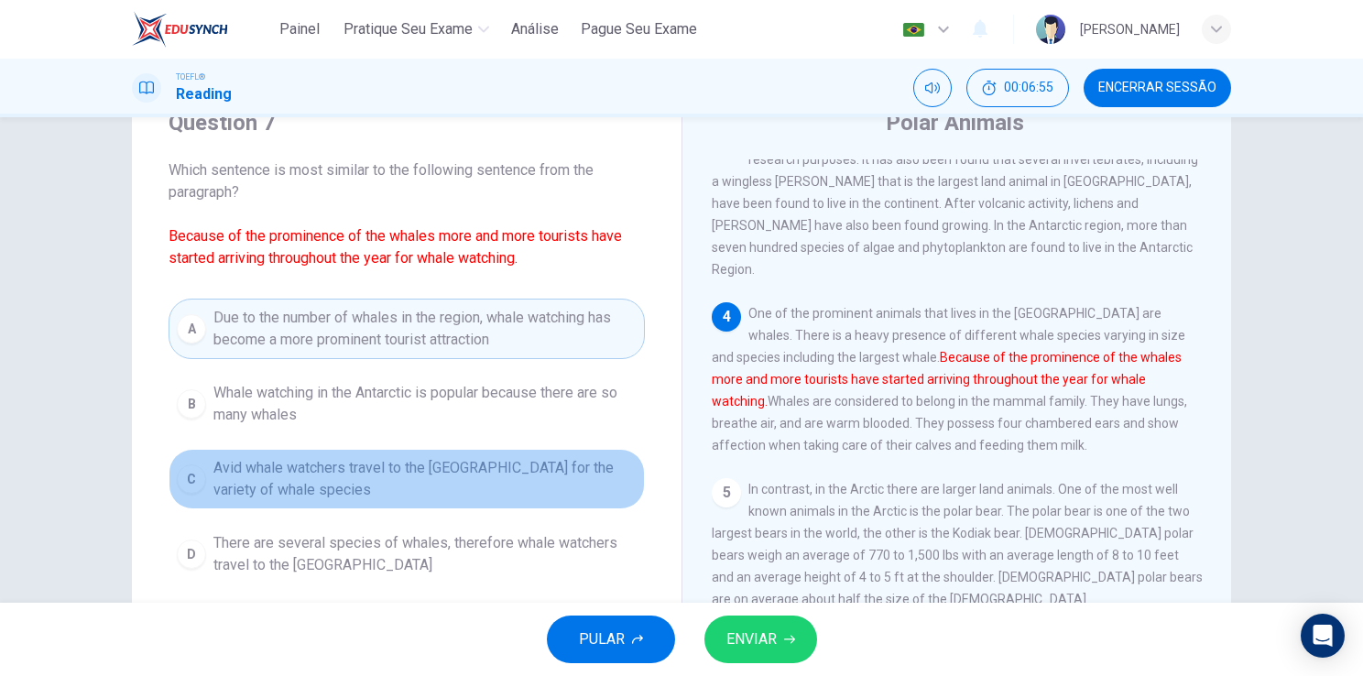
click at [443, 485] on span "Avid whale watchers travel to the [GEOGRAPHIC_DATA] for the variety of whale sp…" at bounding box center [424, 479] width 423 height 44
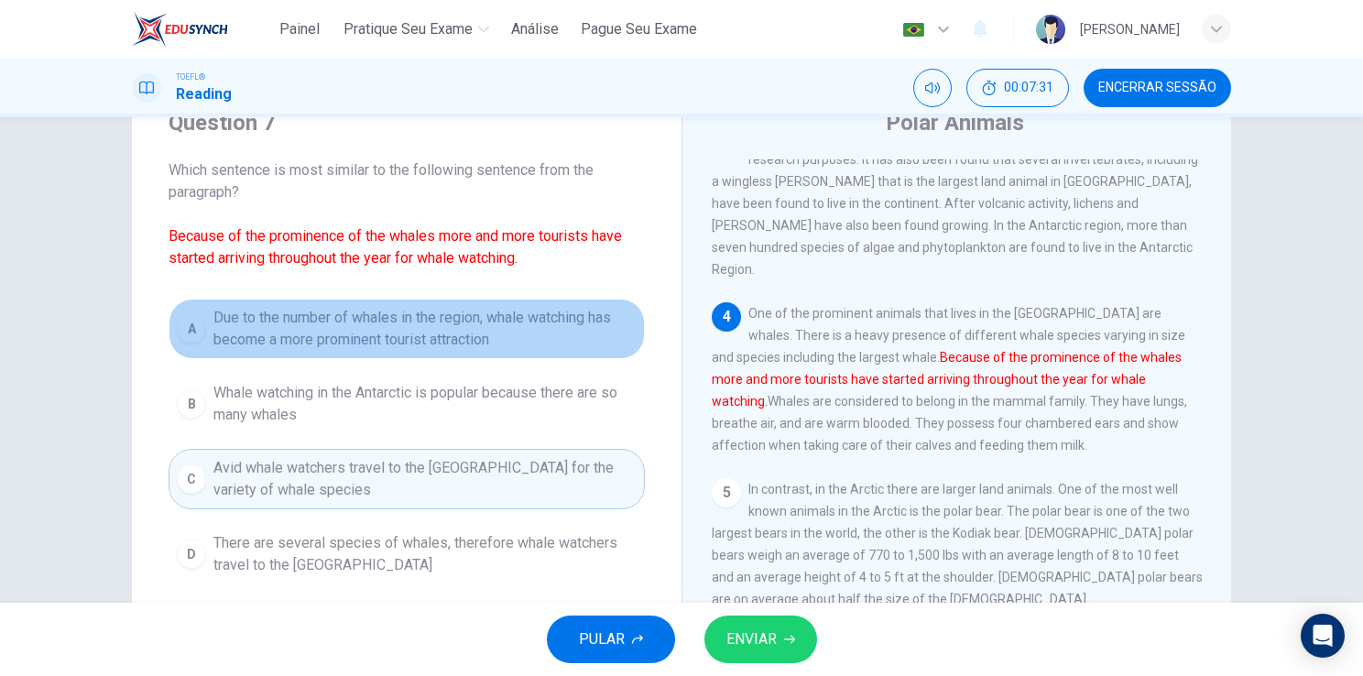
click at [387, 320] on span "Due to the number of whales in the region, whale watching has become a more pro…" at bounding box center [424, 329] width 423 height 44
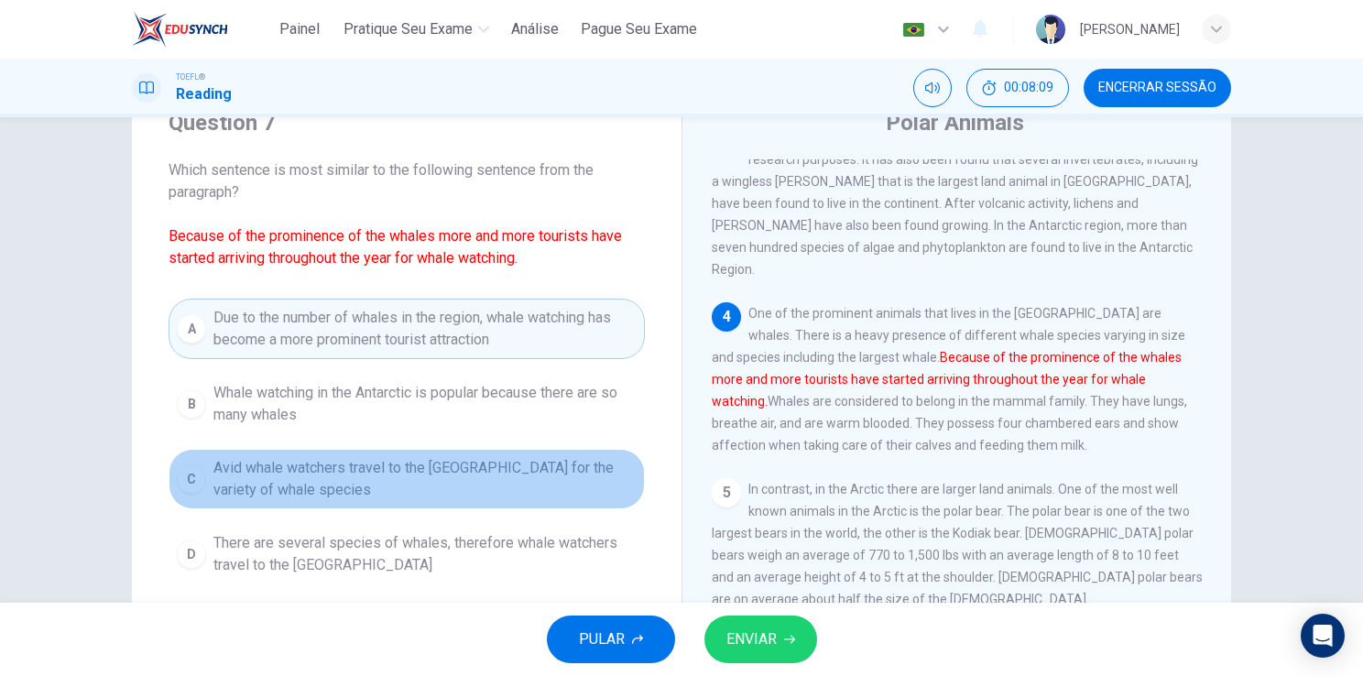
click at [361, 468] on span "Avid whale watchers travel to the [GEOGRAPHIC_DATA] for the variety of whale sp…" at bounding box center [424, 479] width 423 height 44
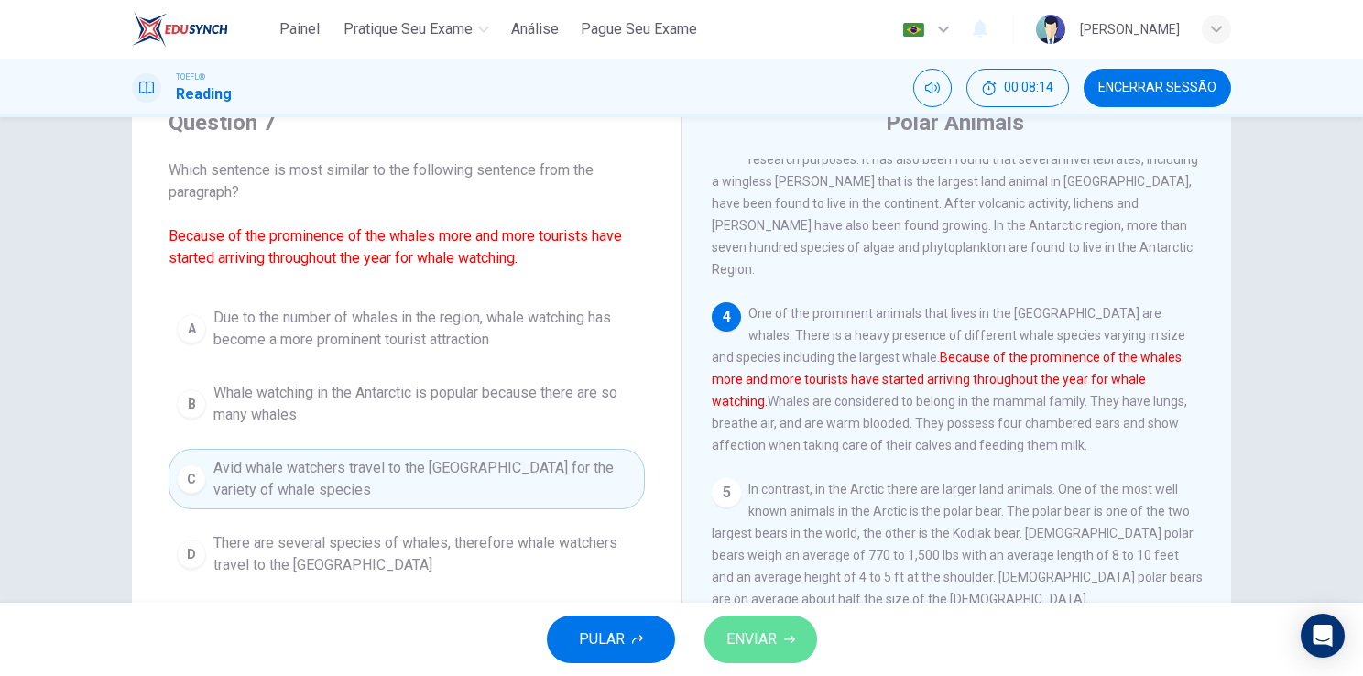
click at [785, 639] on icon "button" at bounding box center [789, 639] width 11 height 8
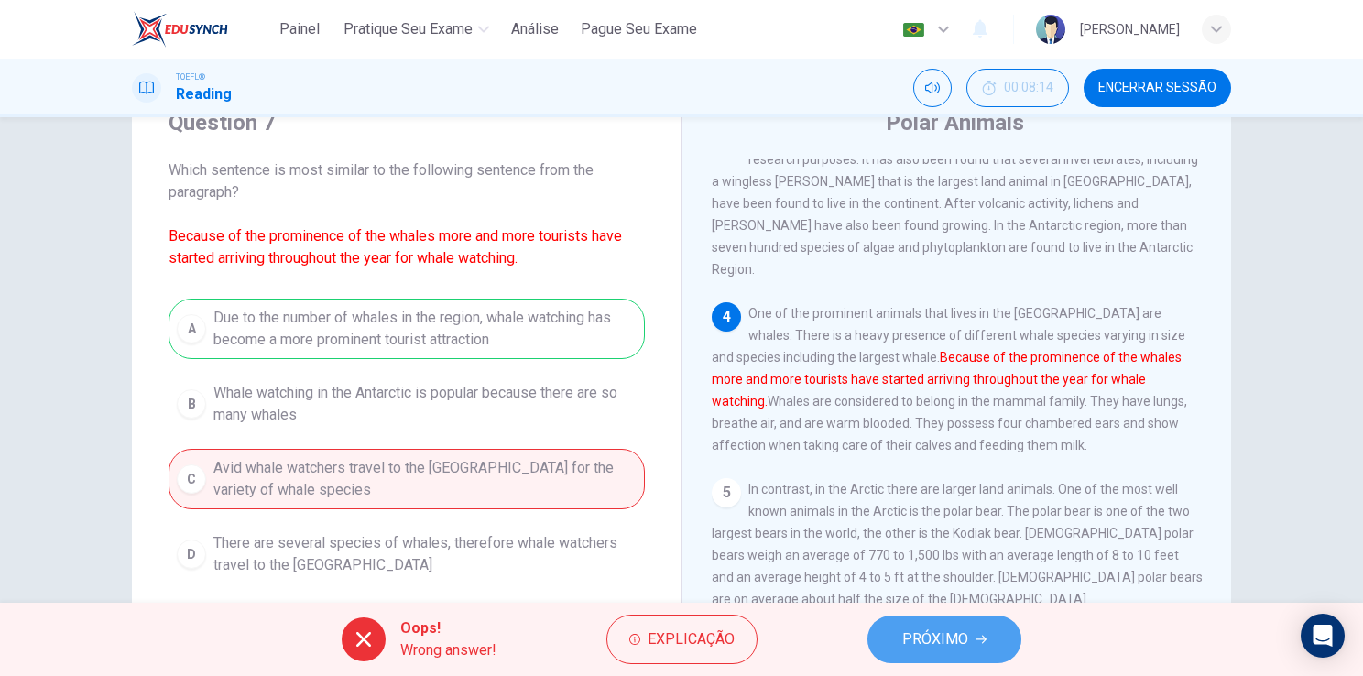
click at [927, 643] on span "PRÓXIMO" at bounding box center [935, 639] width 66 height 26
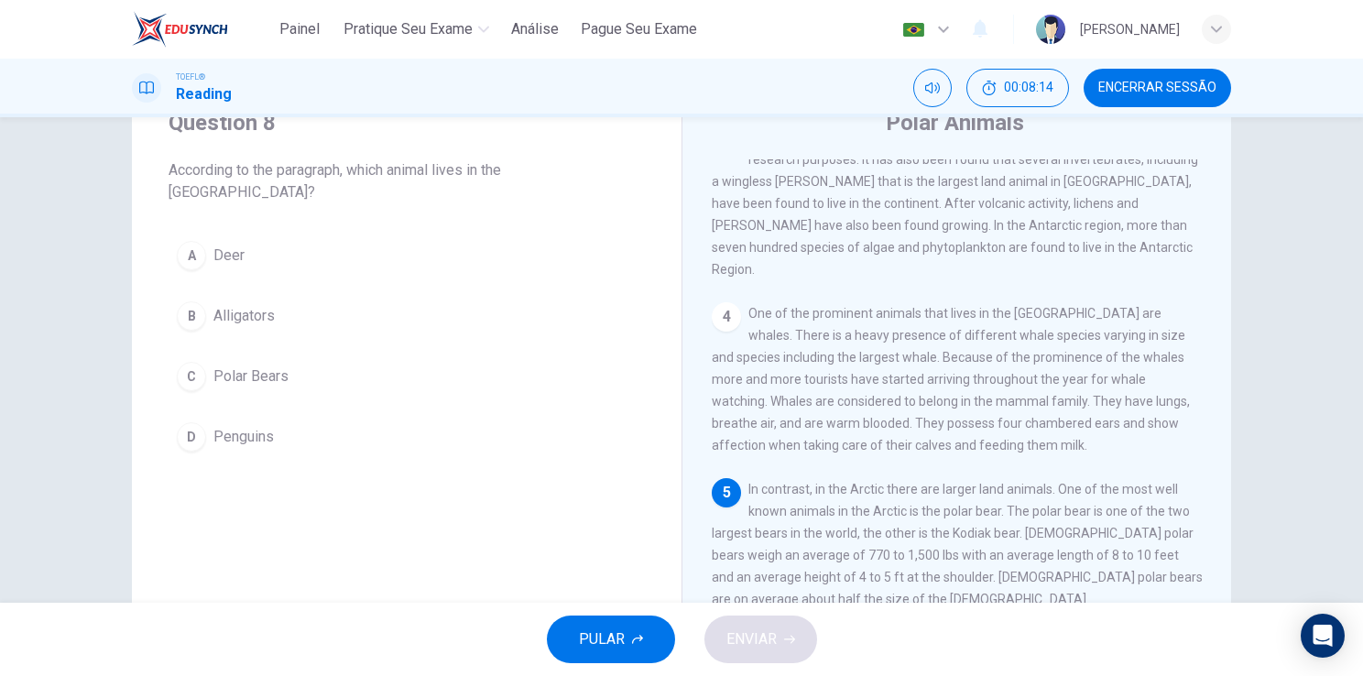
scroll to position [425, 0]
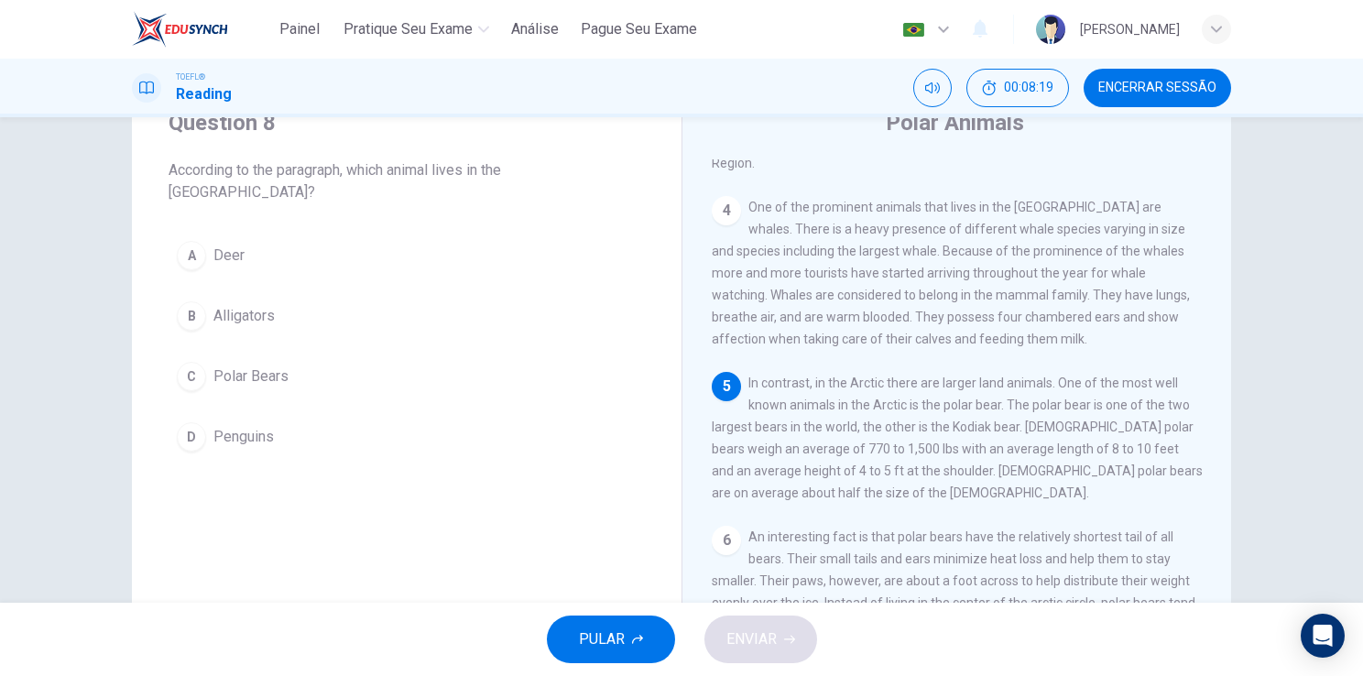
click at [256, 365] on span "Polar Bears" at bounding box center [250, 376] width 75 height 22
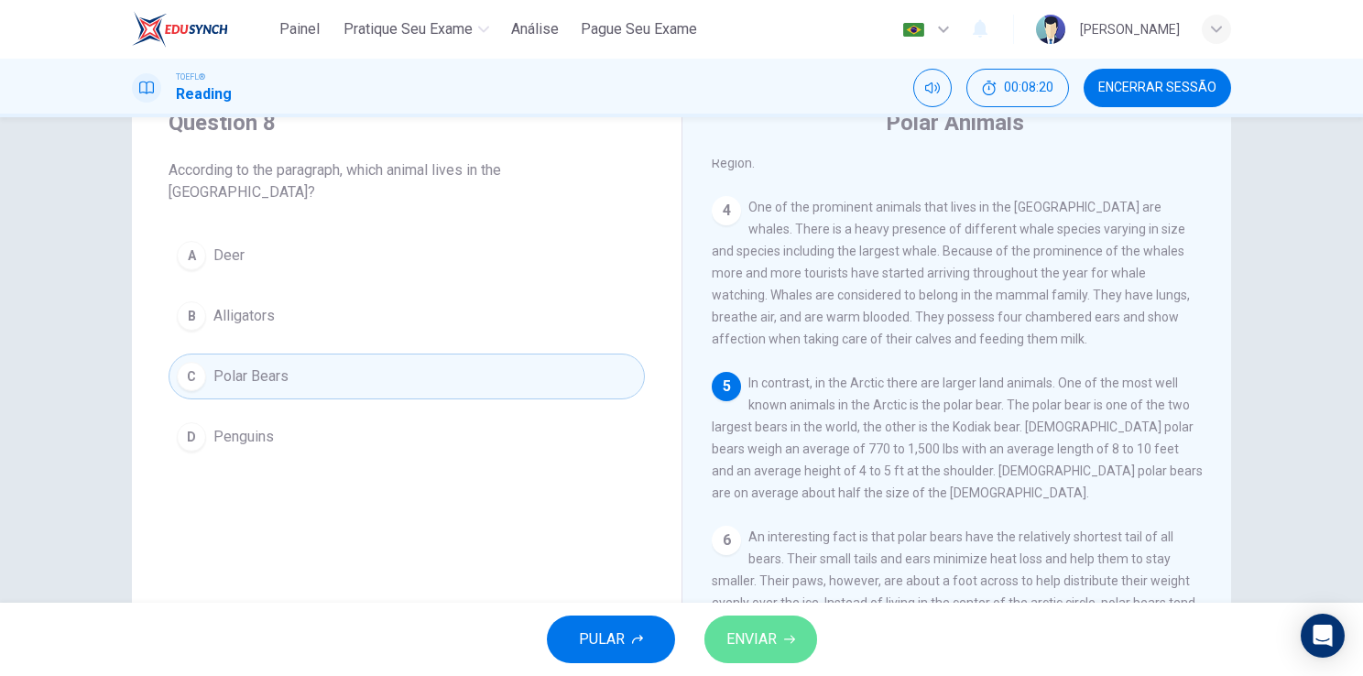
click at [768, 635] on span "ENVIAR" at bounding box center [751, 639] width 50 height 26
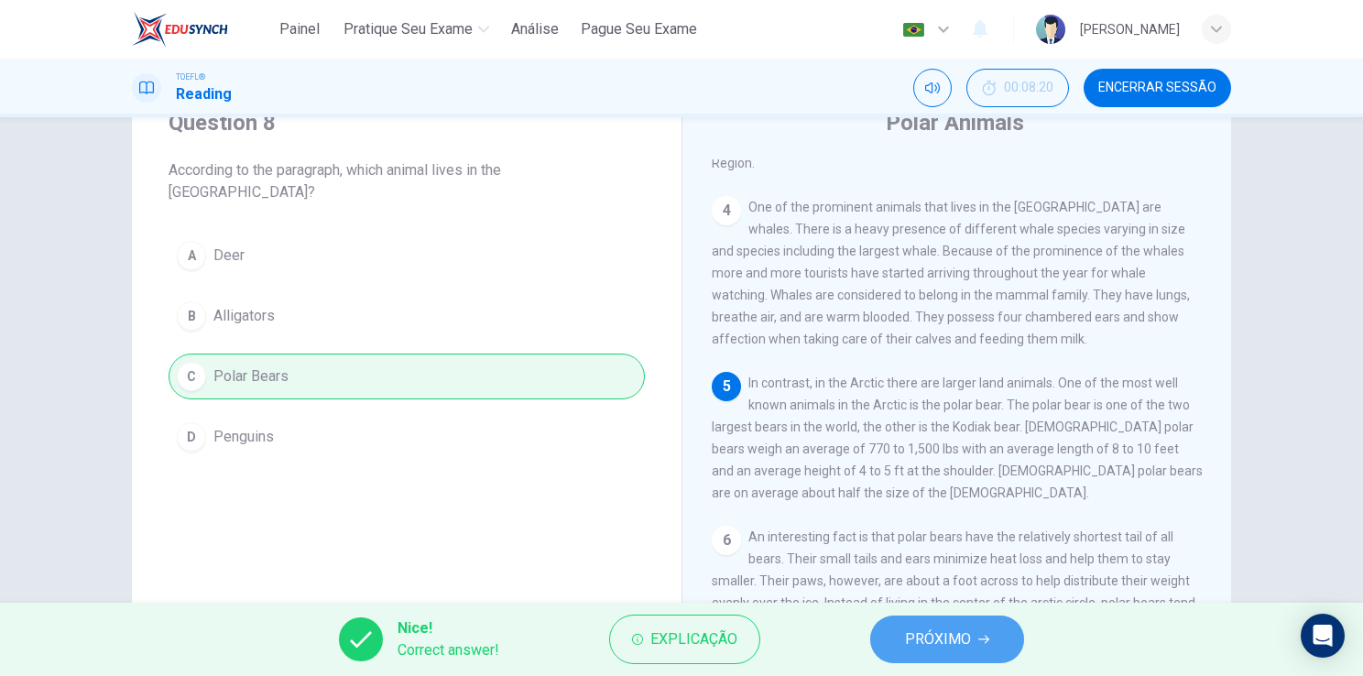
click at [901, 624] on button "PRÓXIMO" at bounding box center [947, 639] width 154 height 48
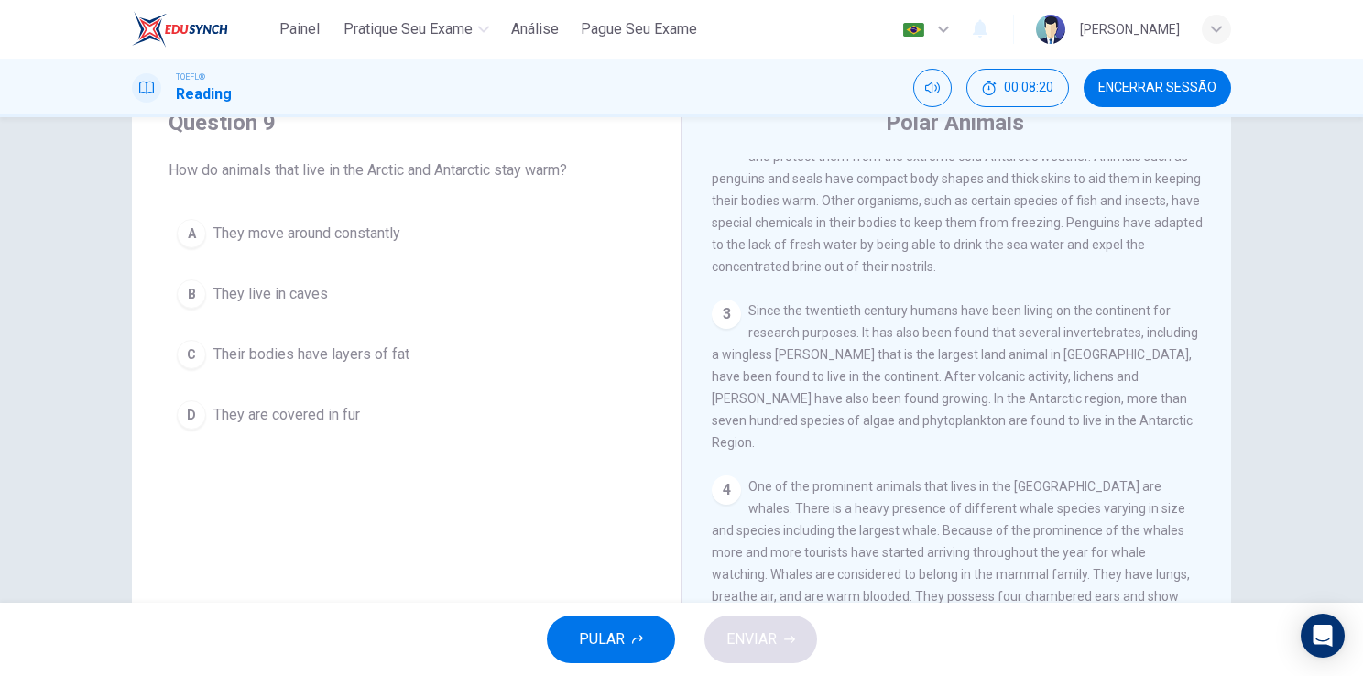
scroll to position [113, 0]
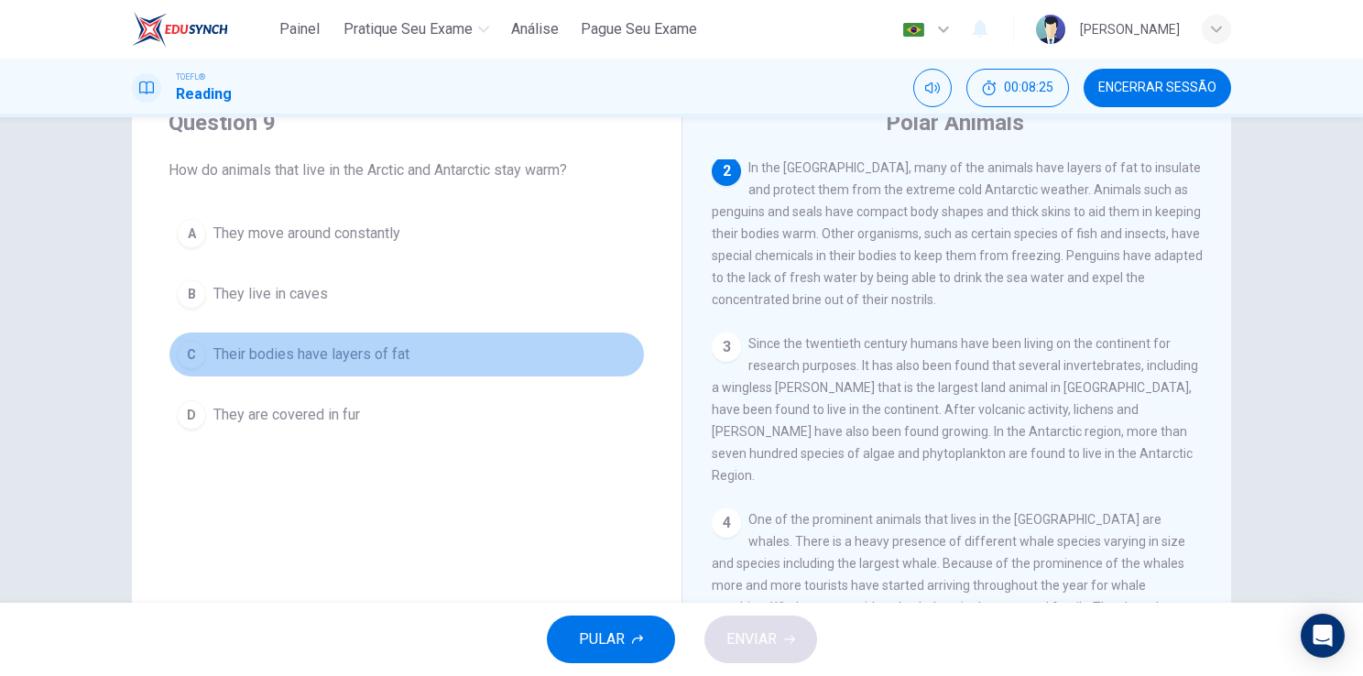
click at [258, 345] on span "Their bodies have layers of fat" at bounding box center [311, 354] width 196 height 22
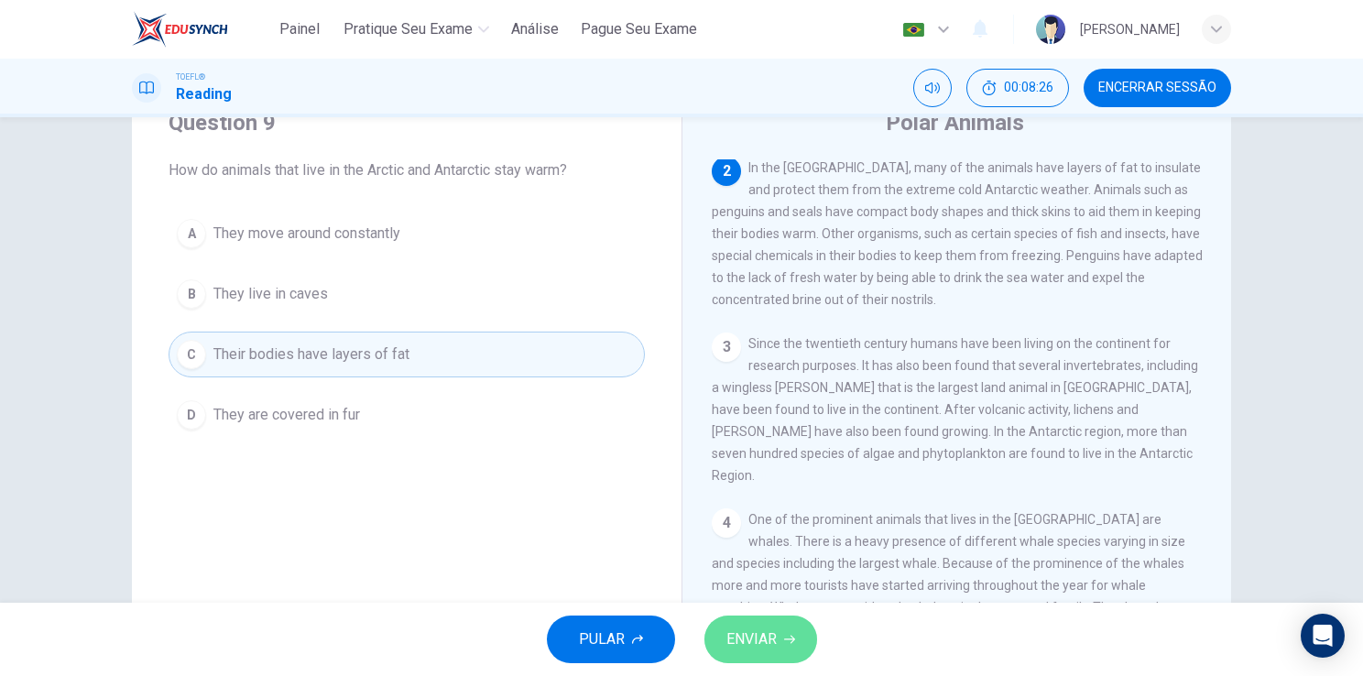
click at [733, 646] on span "ENVIAR" at bounding box center [751, 639] width 50 height 26
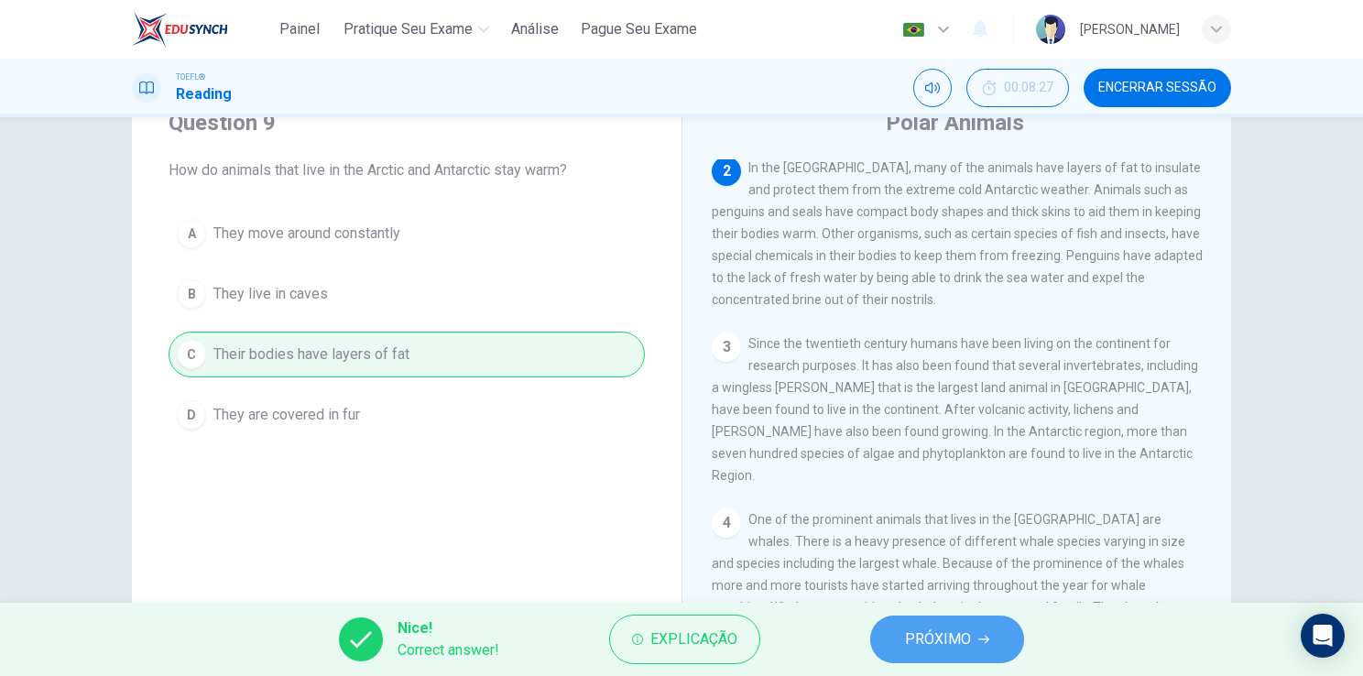
click at [896, 643] on button "PRÓXIMO" at bounding box center [947, 639] width 154 height 48
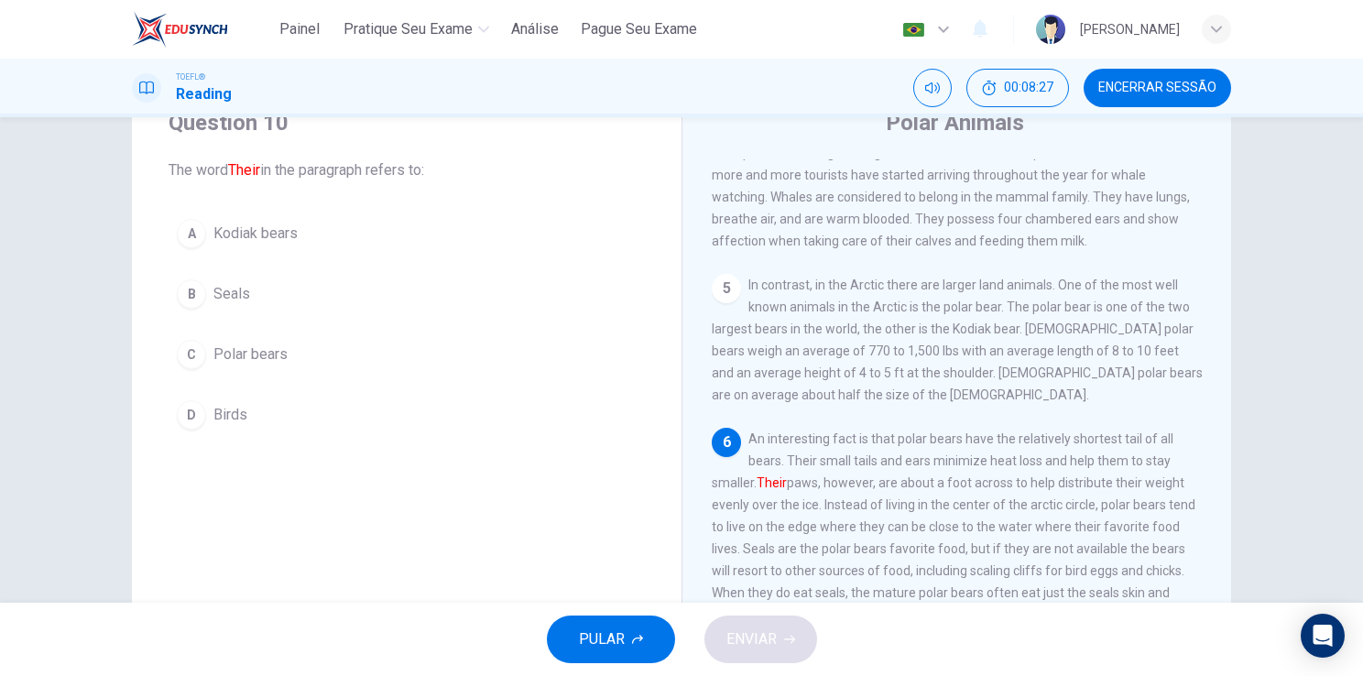
scroll to position [536, 0]
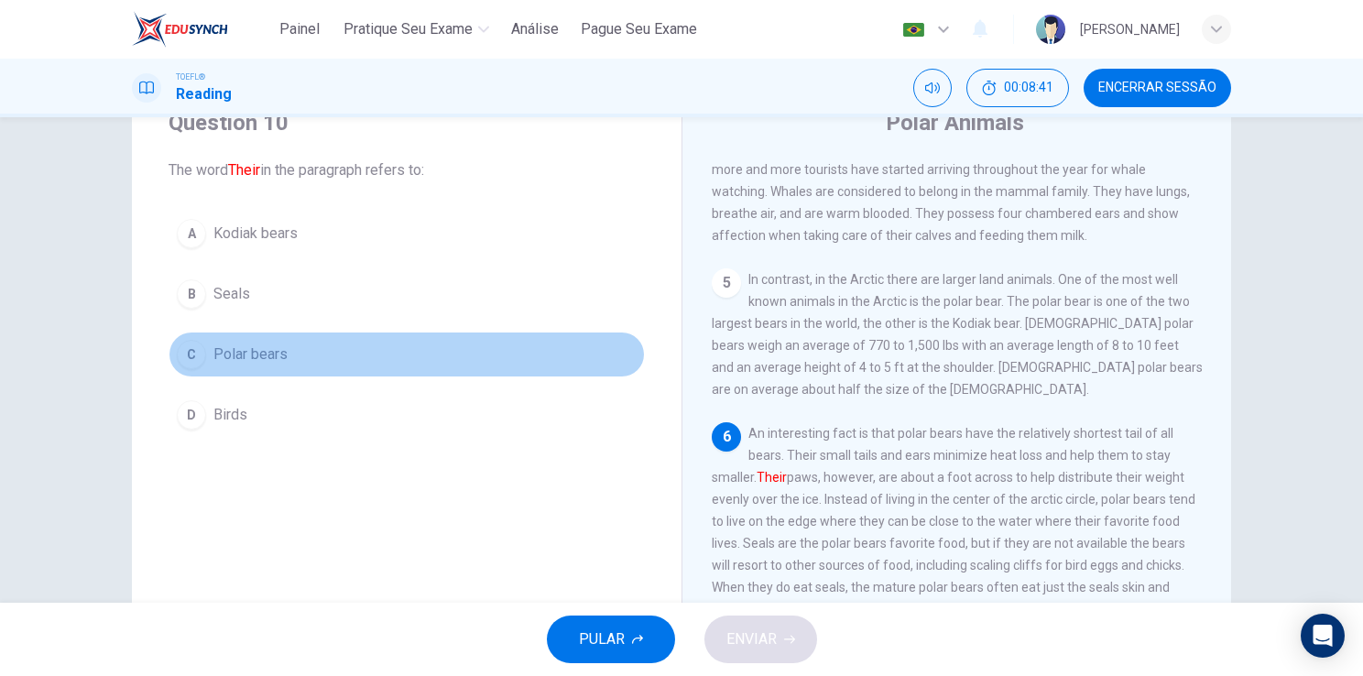
click at [231, 338] on button "C Polar bears" at bounding box center [406, 354] width 476 height 46
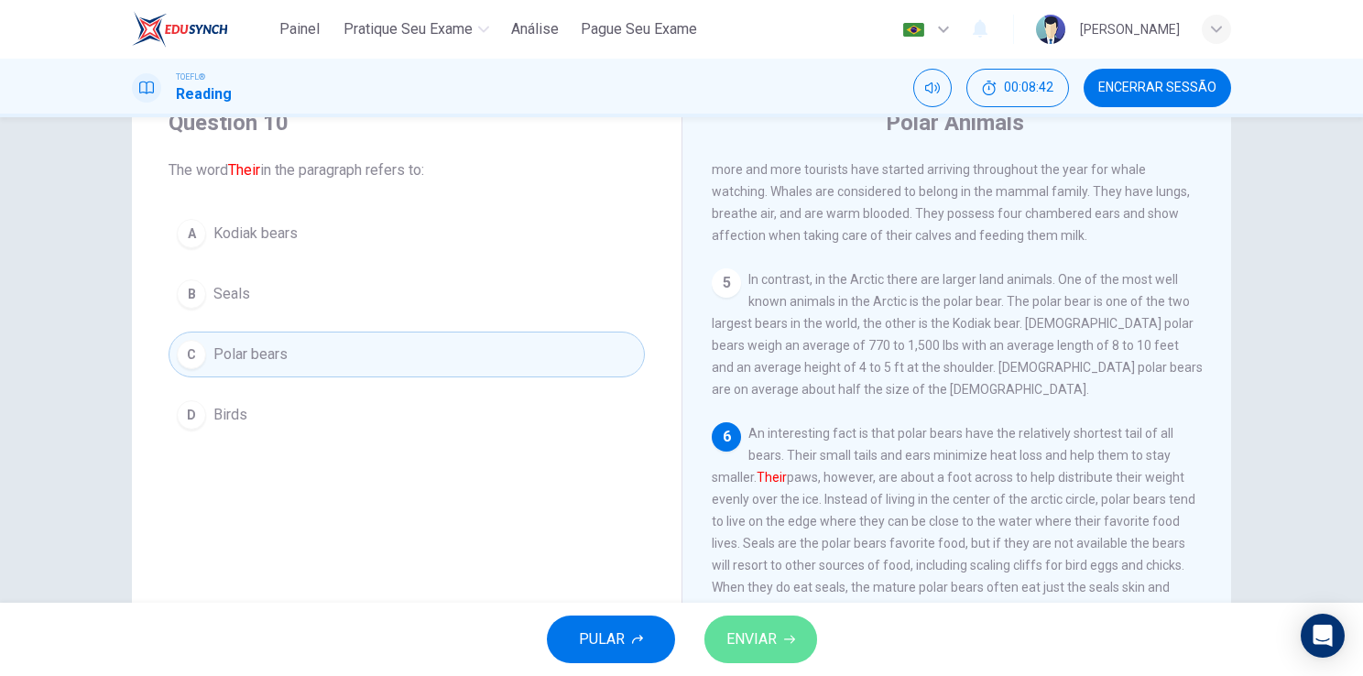
click at [768, 650] on span "ENVIAR" at bounding box center [751, 639] width 50 height 26
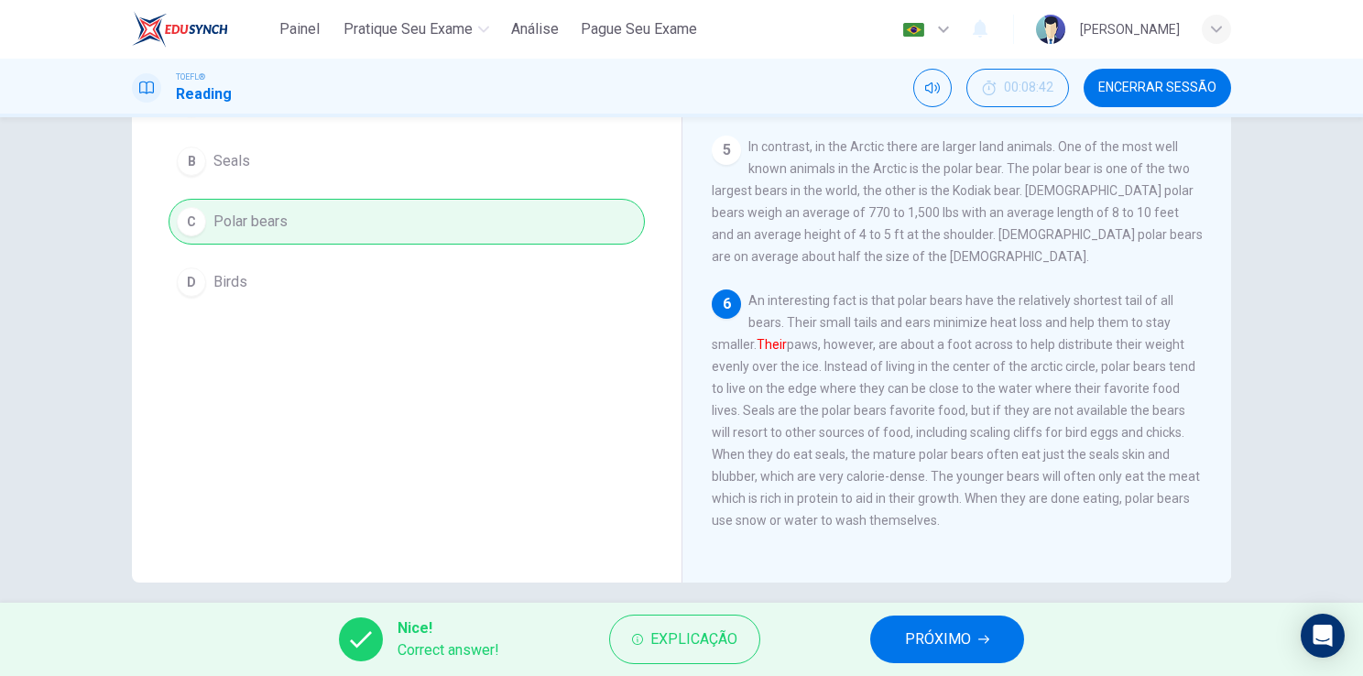
scroll to position [223, 0]
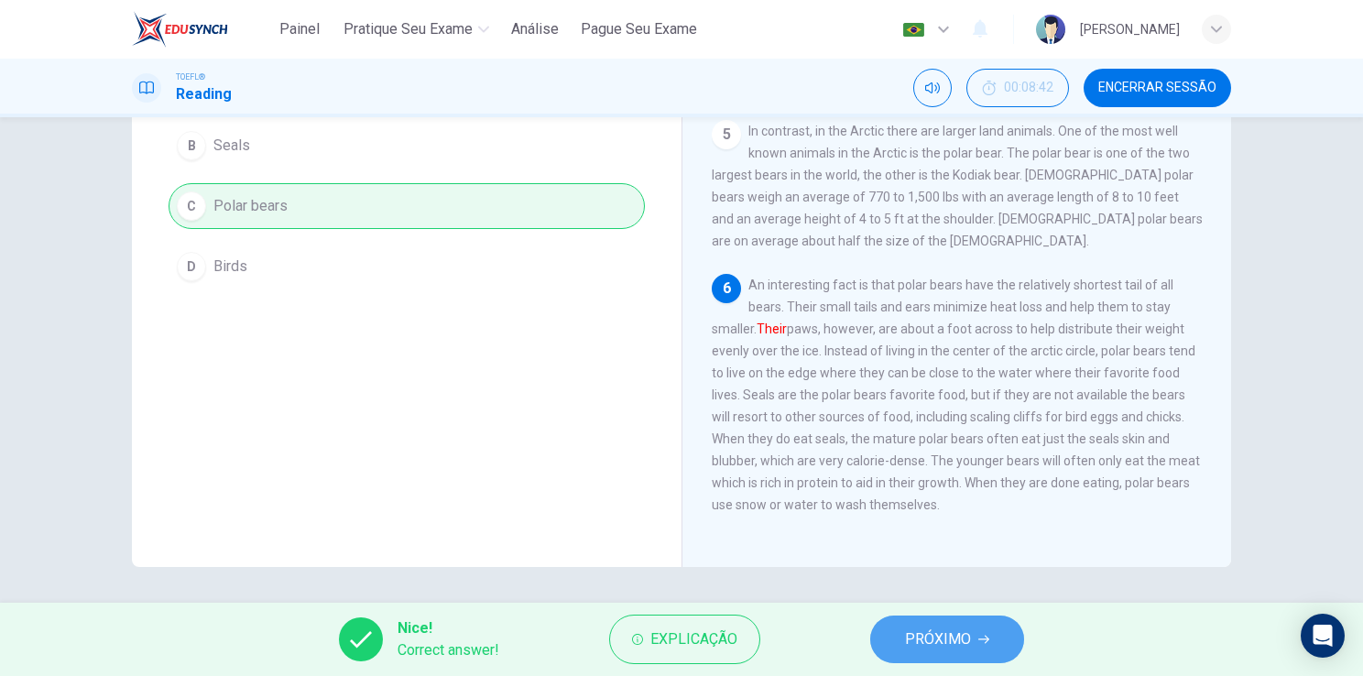
click at [947, 641] on span "PRÓXIMO" at bounding box center [938, 639] width 66 height 26
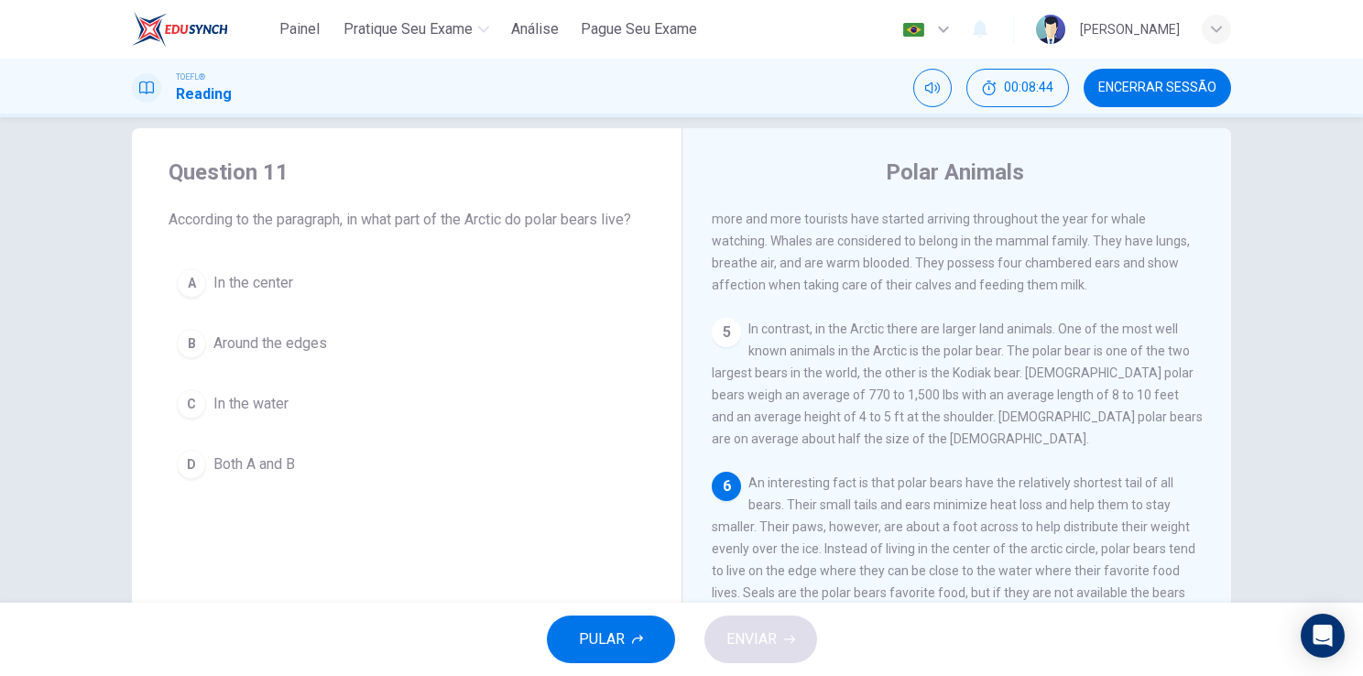
scroll to position [21, 0]
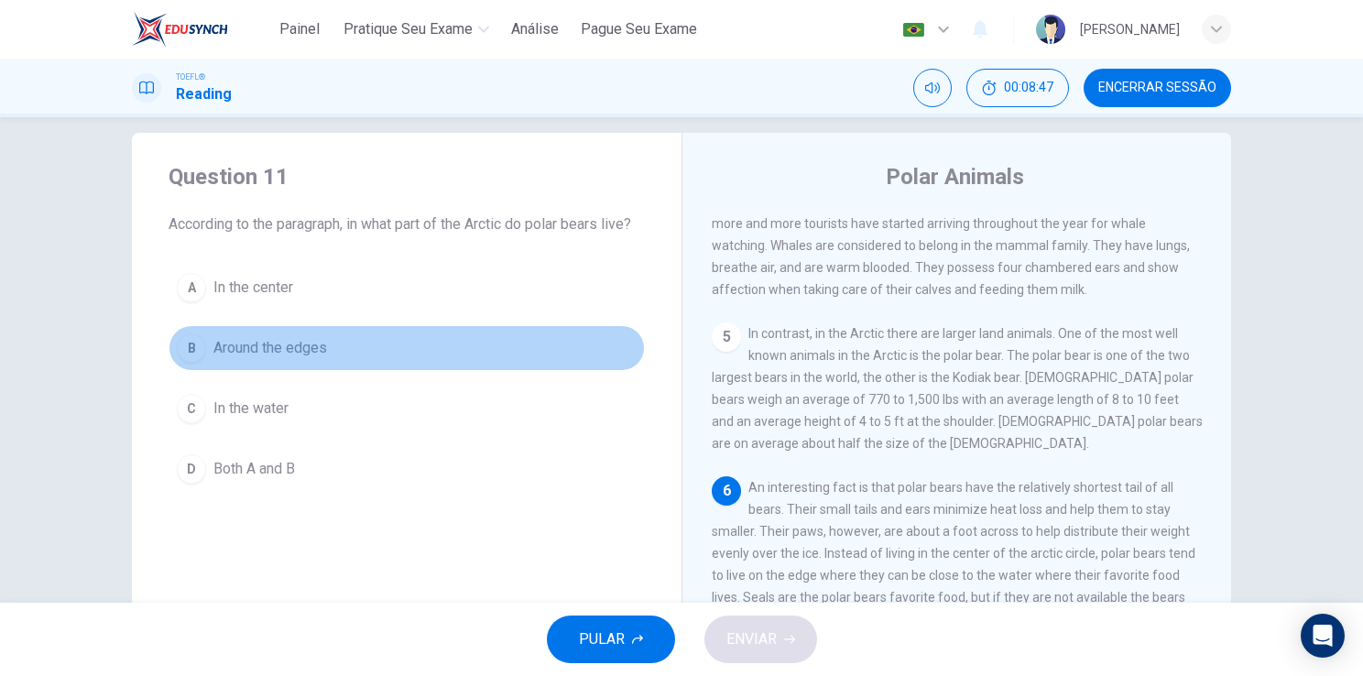
click at [238, 353] on span "Around the edges" at bounding box center [270, 348] width 114 height 22
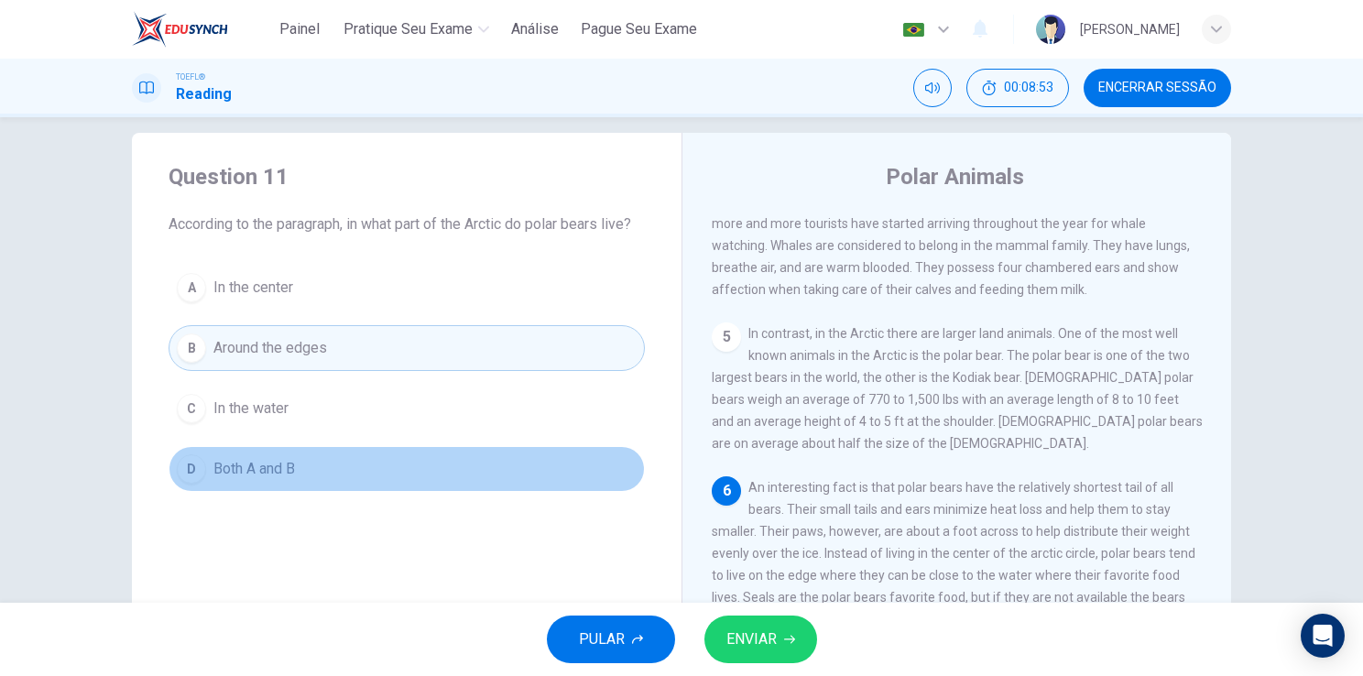
click at [297, 473] on button "D Both A and B" at bounding box center [406, 469] width 476 height 46
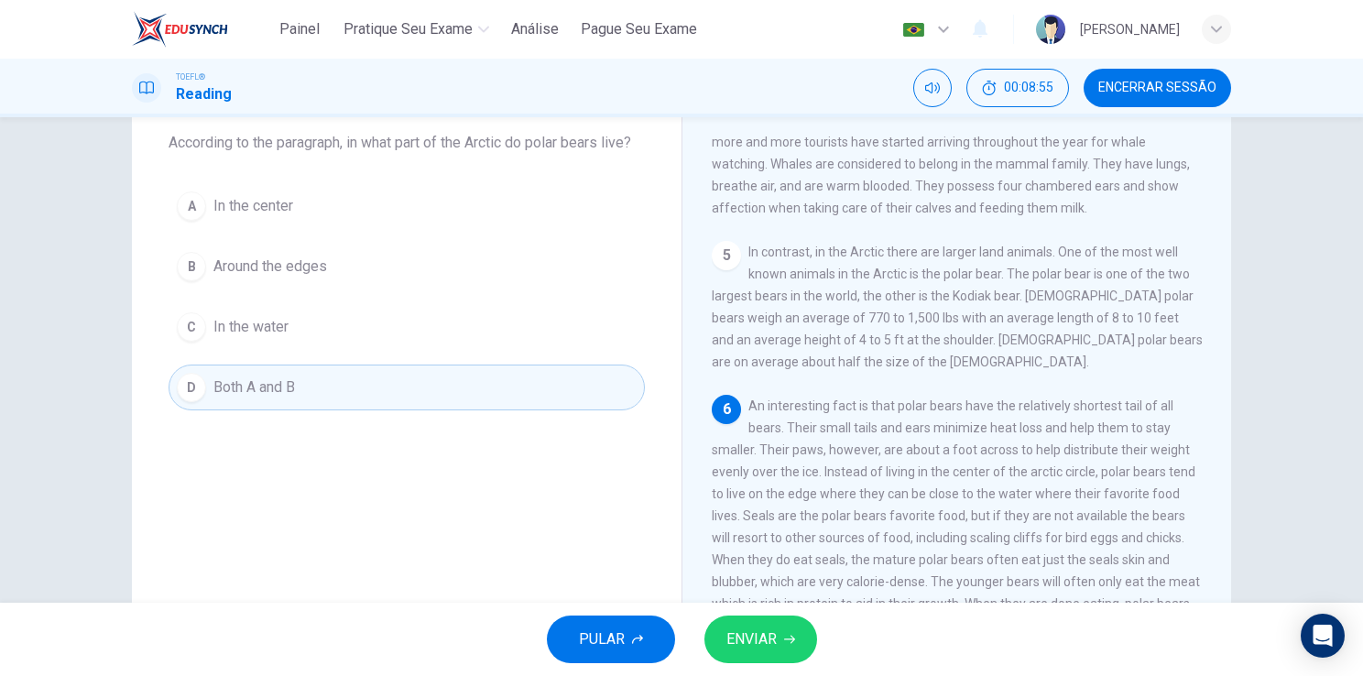
scroll to position [103, 0]
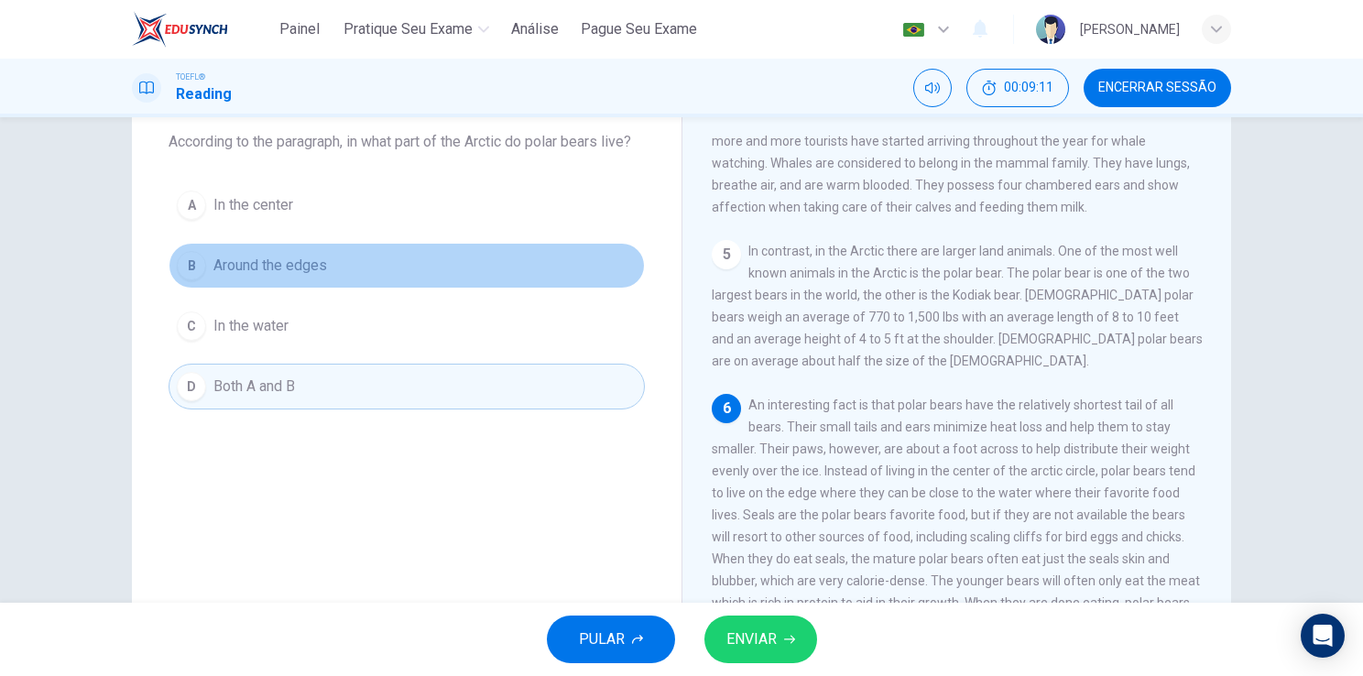
click at [407, 268] on button "B Around the edges" at bounding box center [406, 266] width 476 height 46
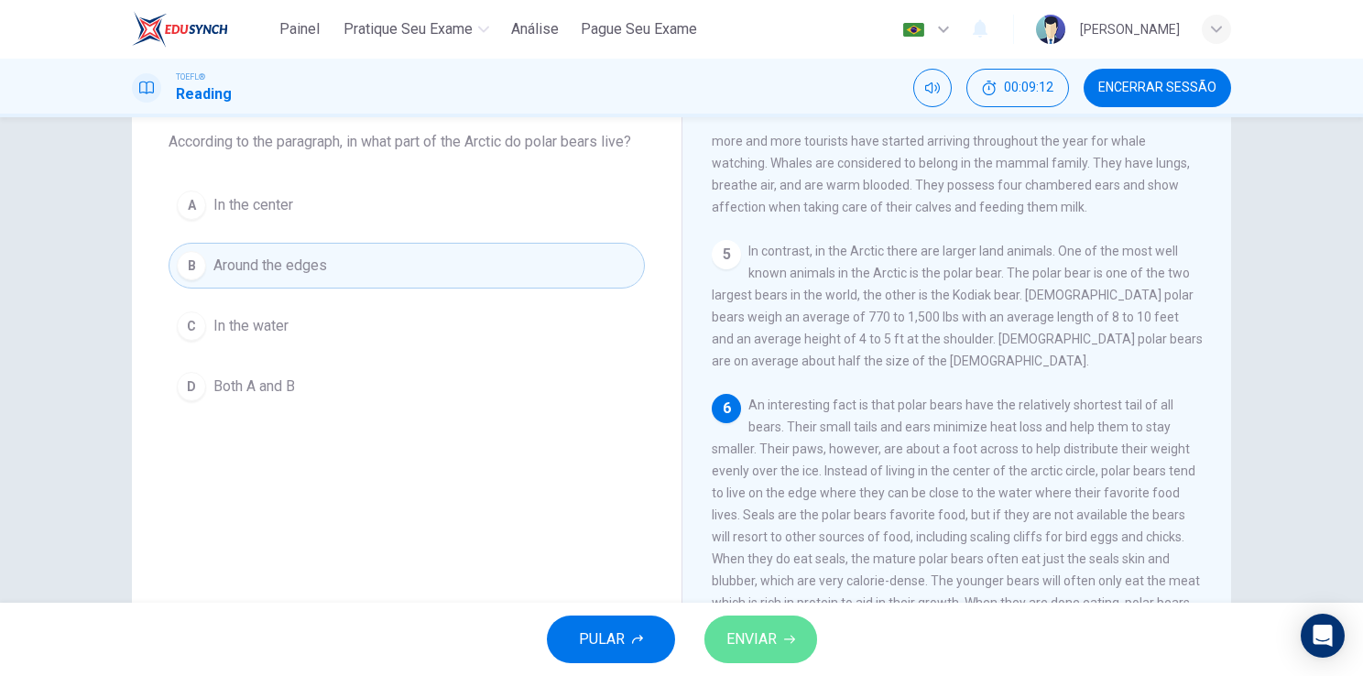
click at [788, 638] on icon "button" at bounding box center [789, 639] width 11 height 11
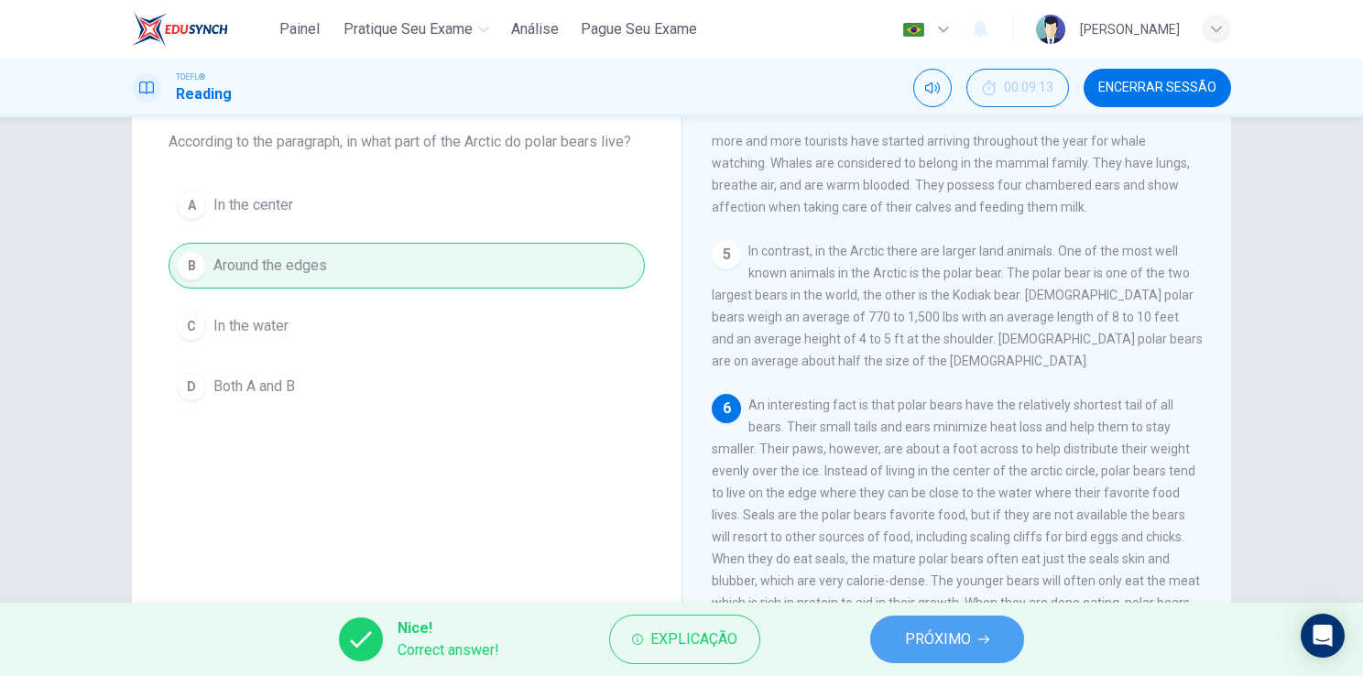
click at [956, 618] on button "PRÓXIMO" at bounding box center [947, 639] width 154 height 48
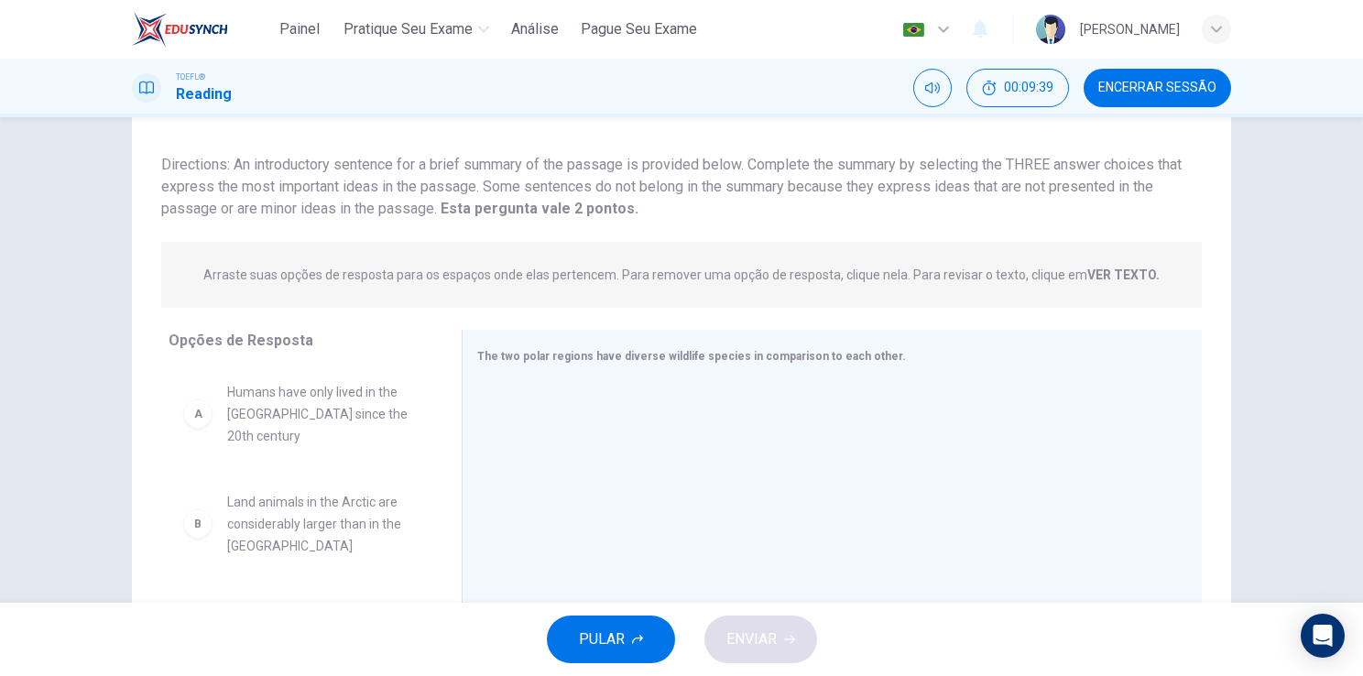
click at [312, 498] on span "Land animals in the Arctic are considerably larger than in the [GEOGRAPHIC_DATA]" at bounding box center [322, 524] width 190 height 66
click at [330, 496] on span "Land animals in the Arctic are considerably larger than in the [GEOGRAPHIC_DATA]" at bounding box center [322, 524] width 190 height 66
drag, startPoint x: 187, startPoint y: 506, endPoint x: 594, endPoint y: 439, distance: 413.1
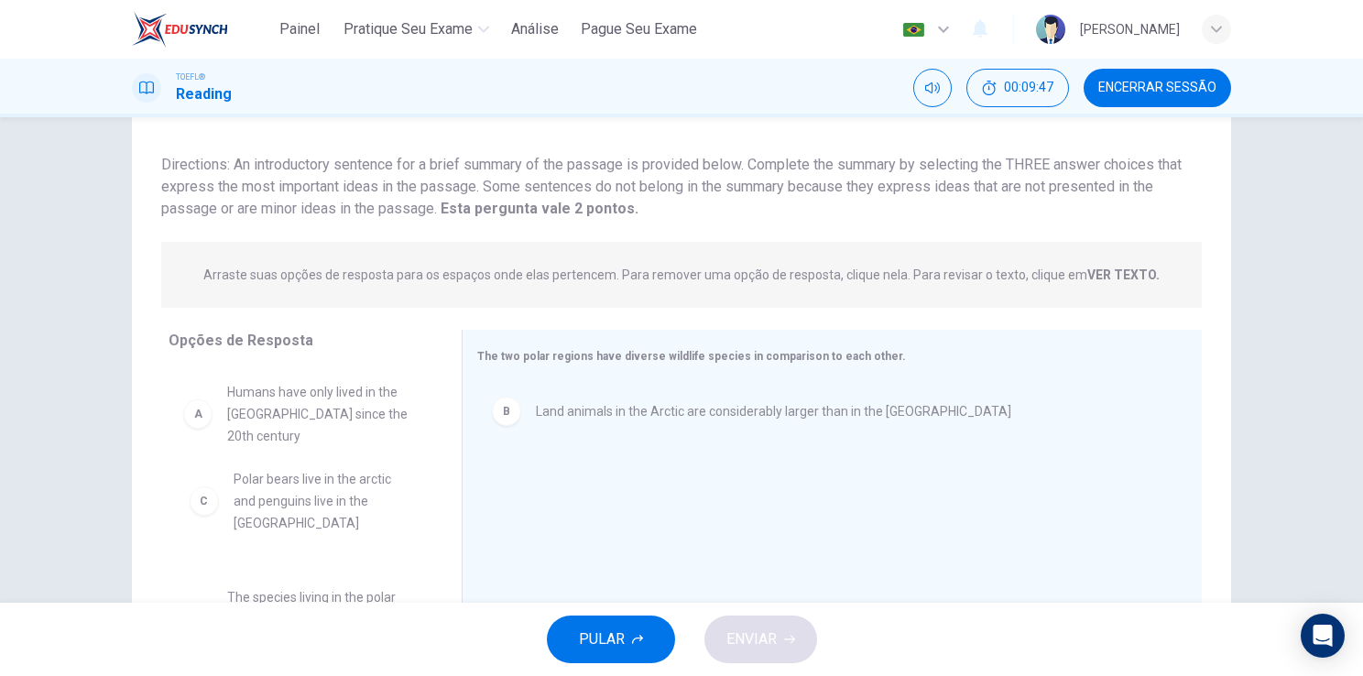
drag, startPoint x: 183, startPoint y: 503, endPoint x: 201, endPoint y: 504, distance: 17.4
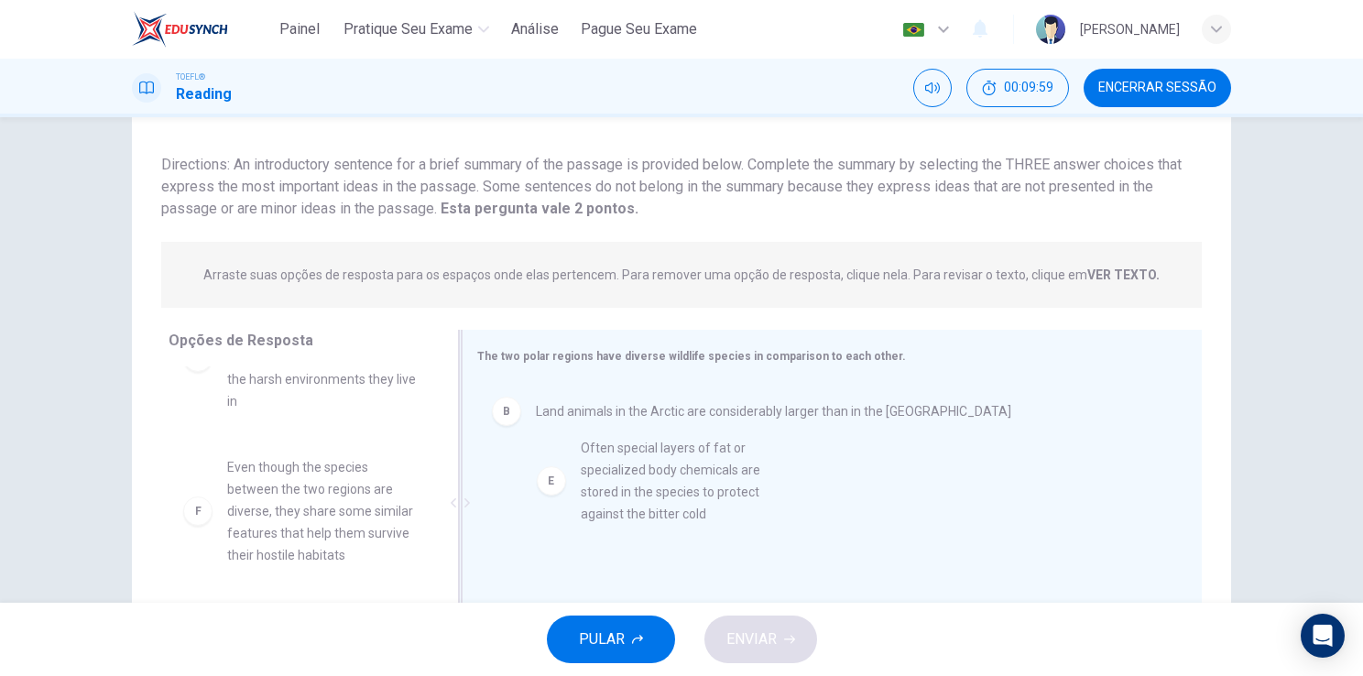
drag, startPoint x: 205, startPoint y: 475, endPoint x: 656, endPoint y: 478, distance: 450.5
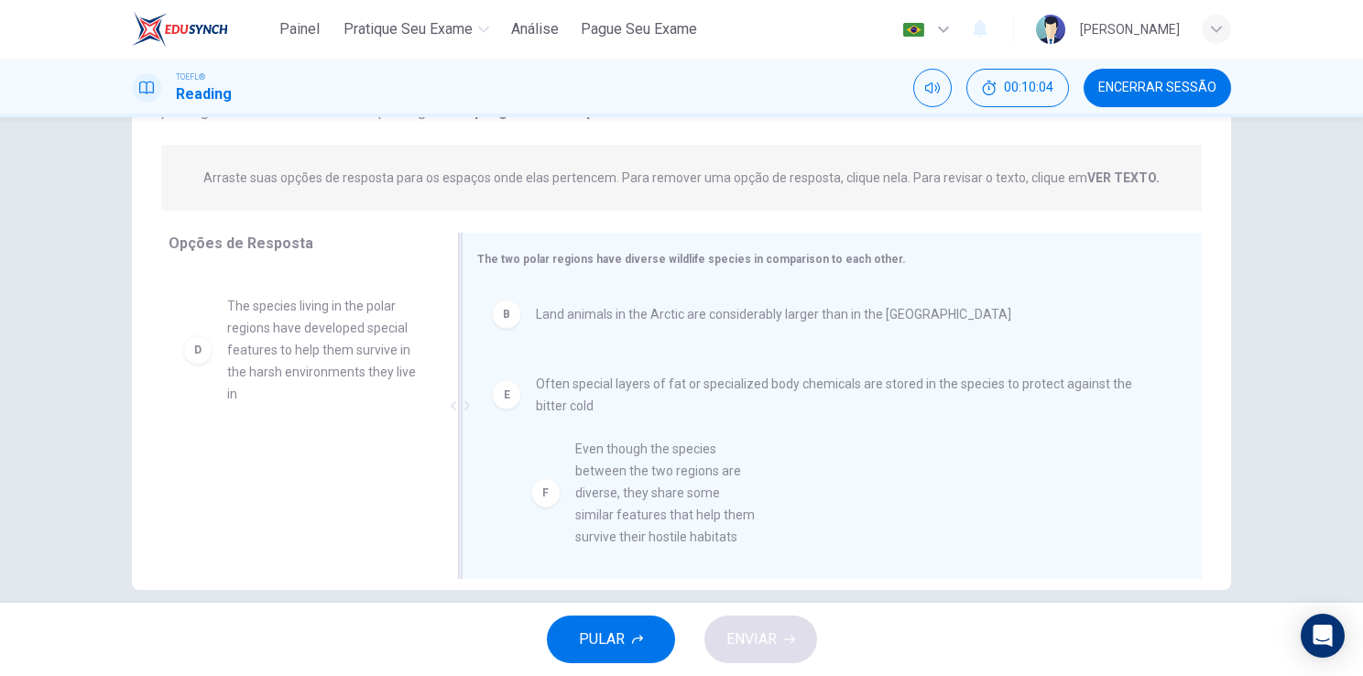
scroll to position [27, 0]
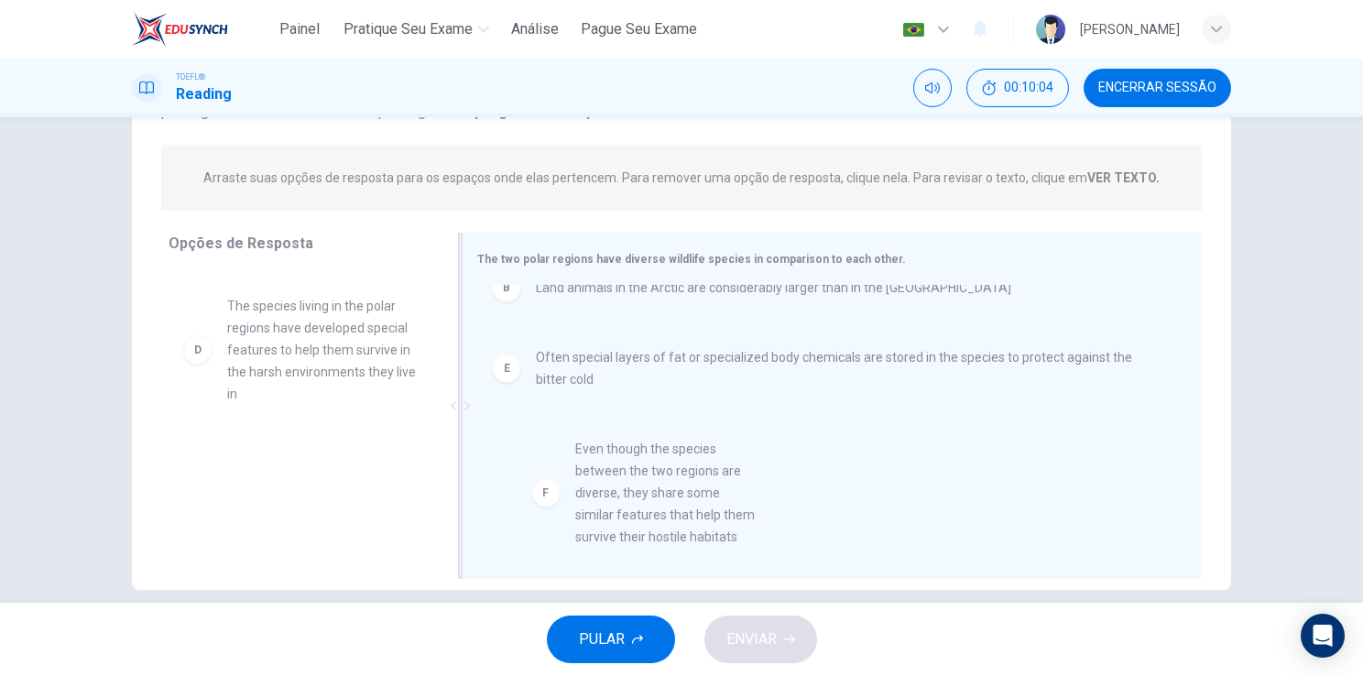
drag, startPoint x: 229, startPoint y: 469, endPoint x: 615, endPoint y: 486, distance: 386.8
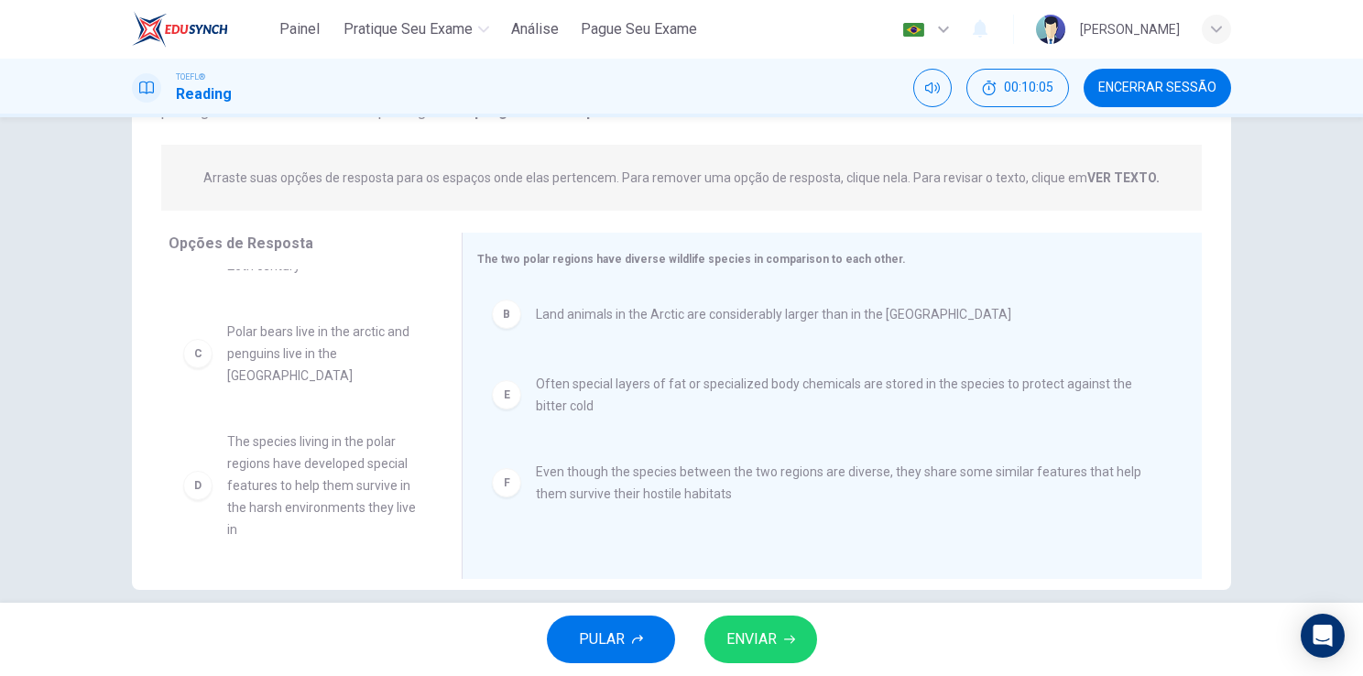
scroll to position [55, 0]
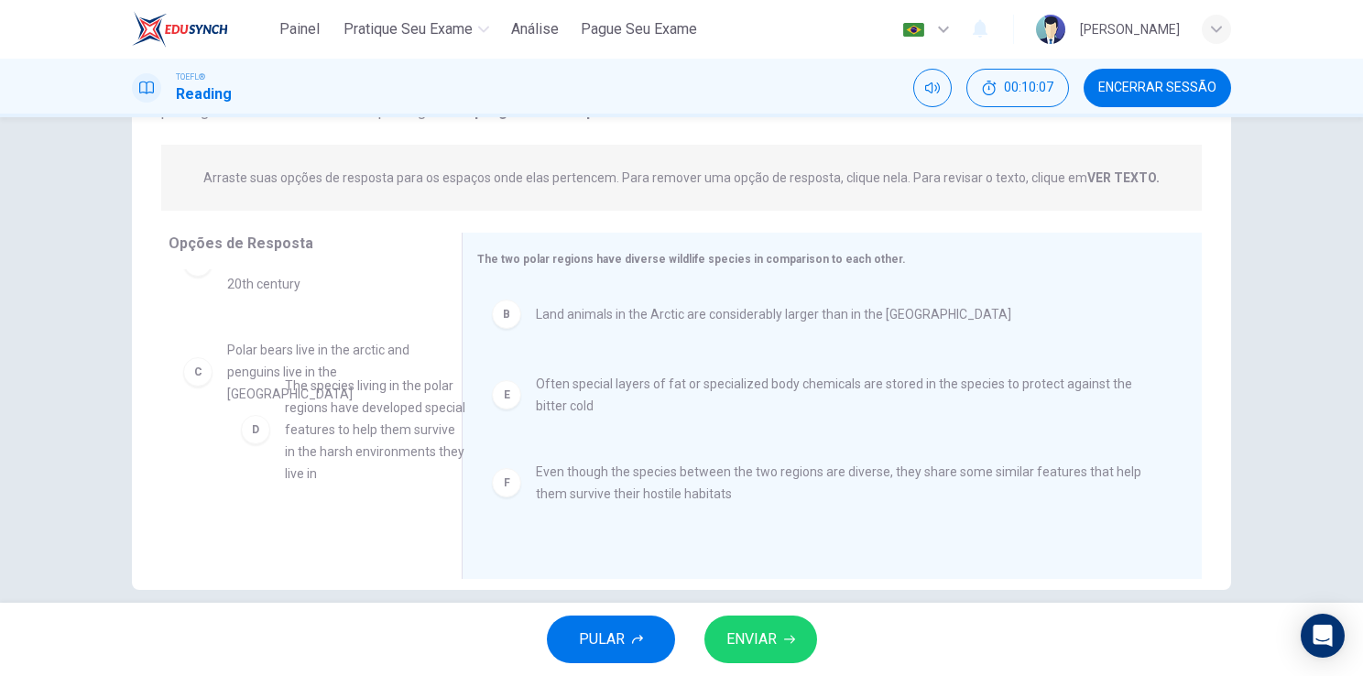
drag, startPoint x: 273, startPoint y: 483, endPoint x: 315, endPoint y: 441, distance: 58.9
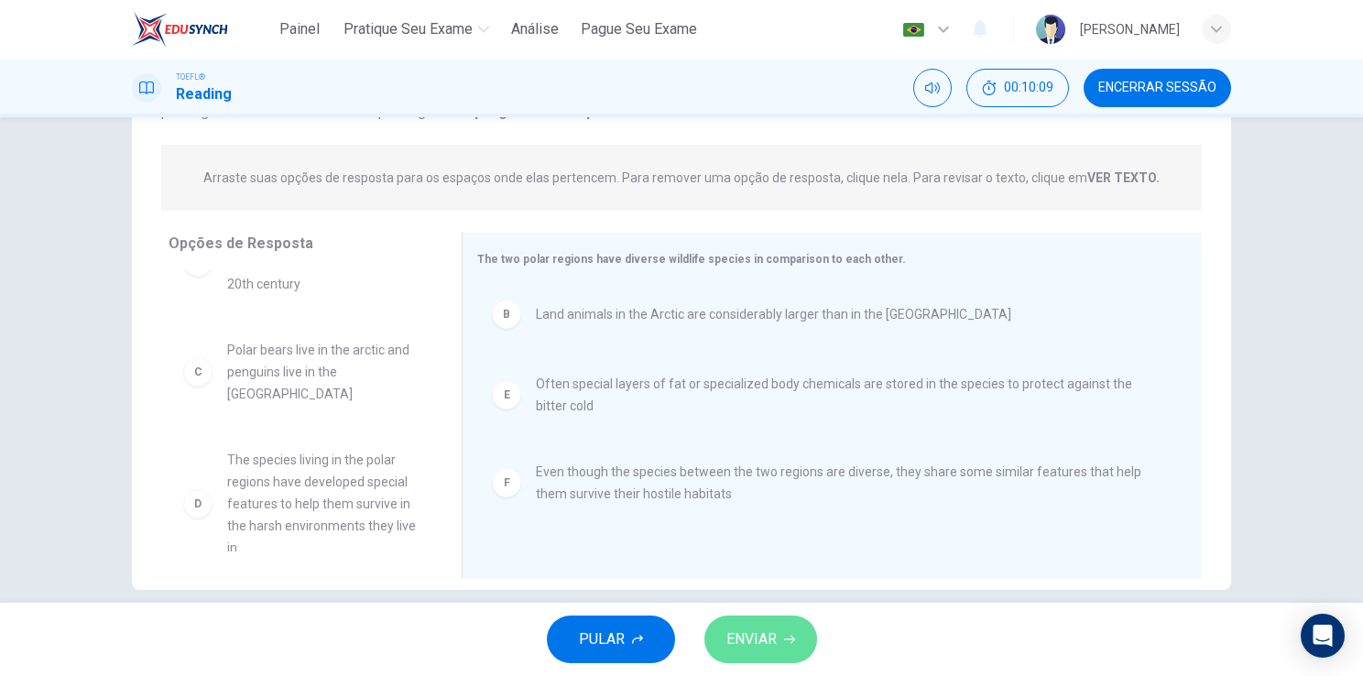
click at [751, 629] on span "ENVIAR" at bounding box center [751, 639] width 50 height 26
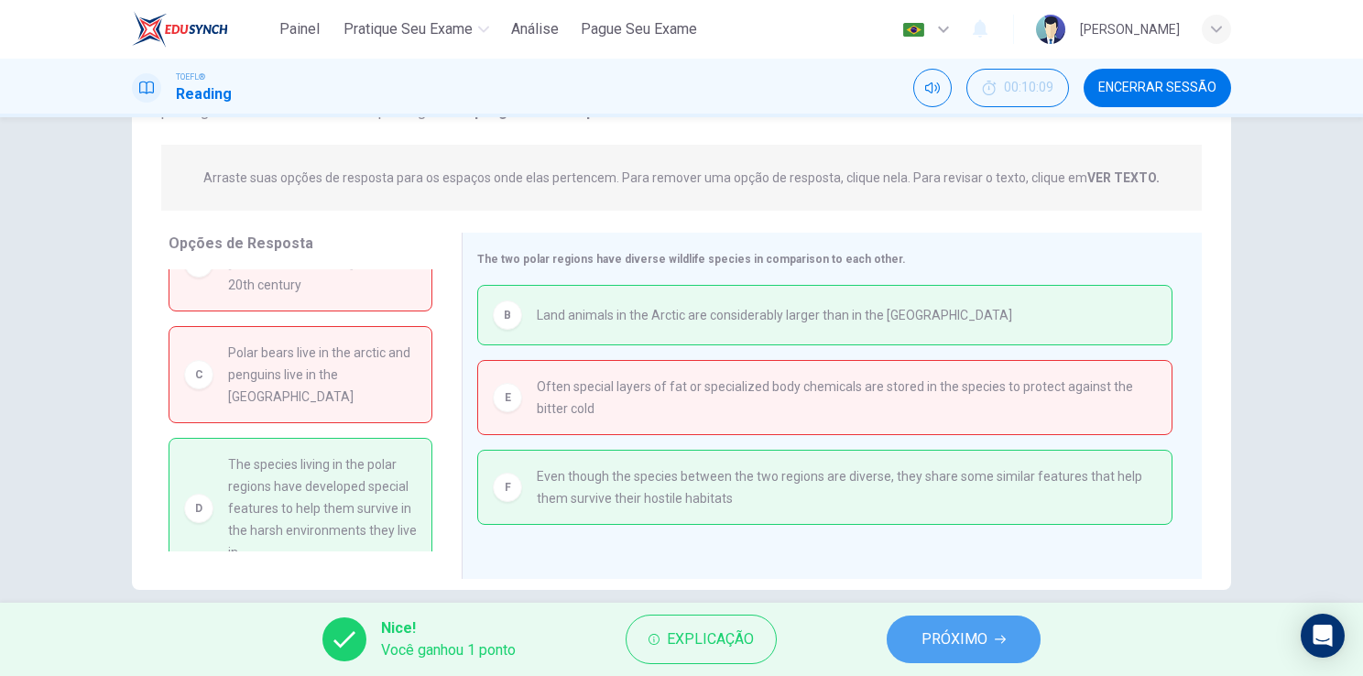
click at [937, 650] on span "PRÓXIMO" at bounding box center [954, 639] width 66 height 26
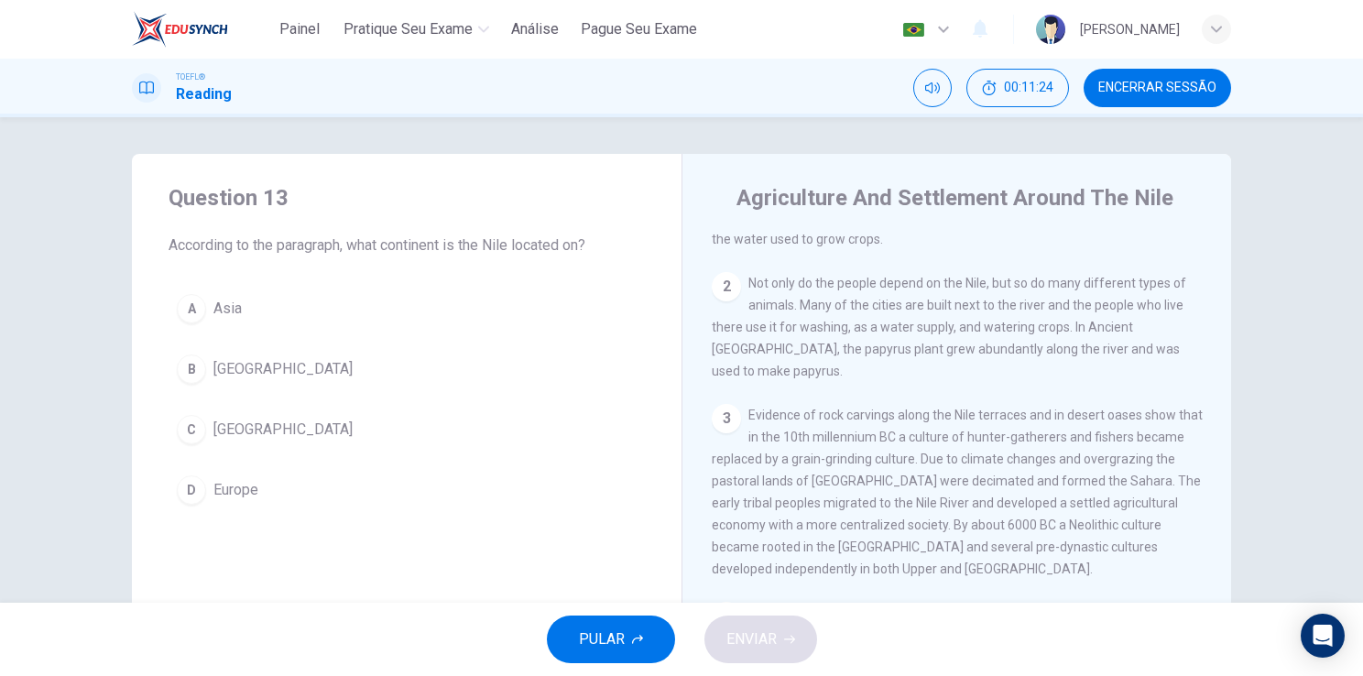
scroll to position [143, 0]
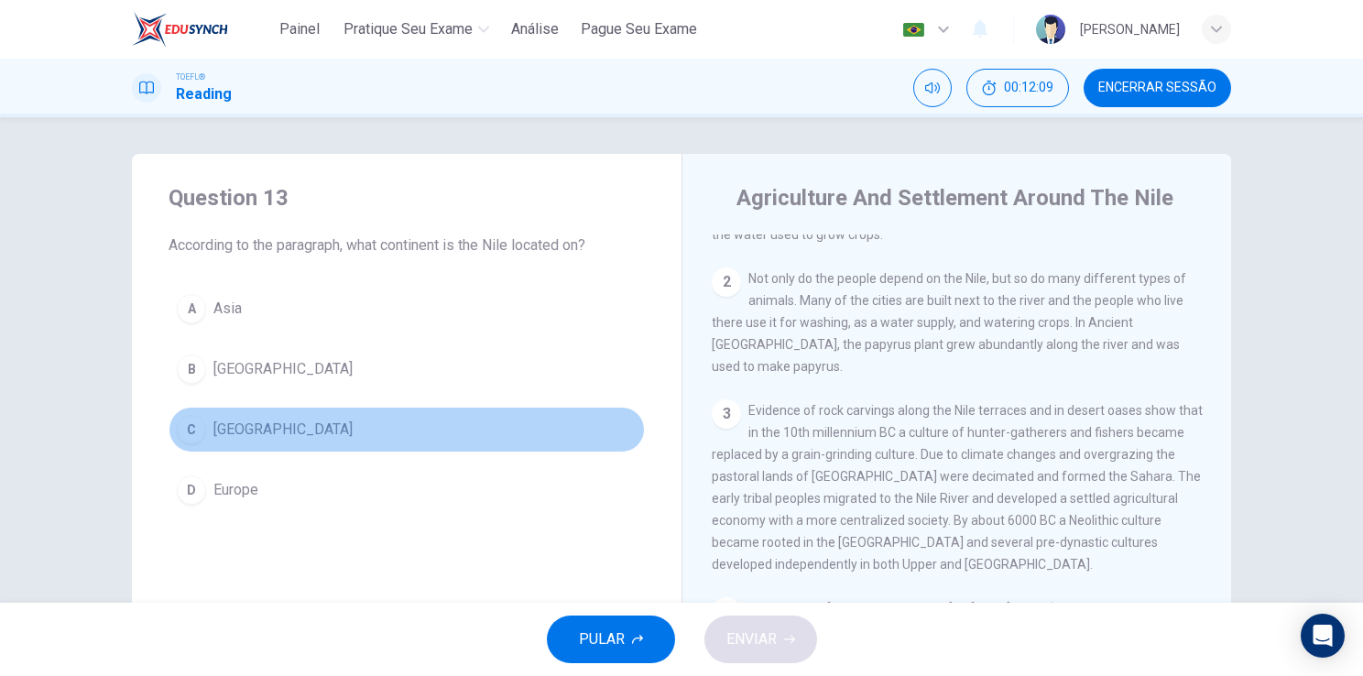
click at [189, 418] on div "C" at bounding box center [191, 429] width 29 height 29
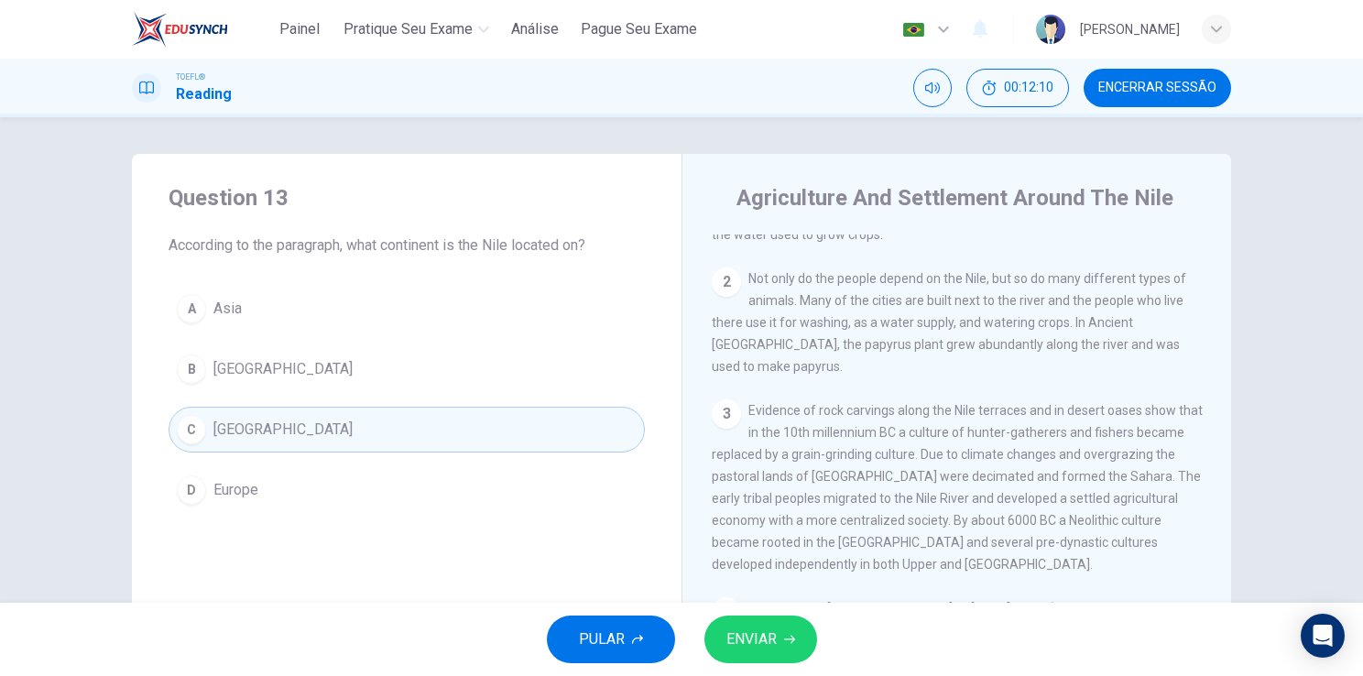
click at [729, 638] on span "ENVIAR" at bounding box center [751, 639] width 50 height 26
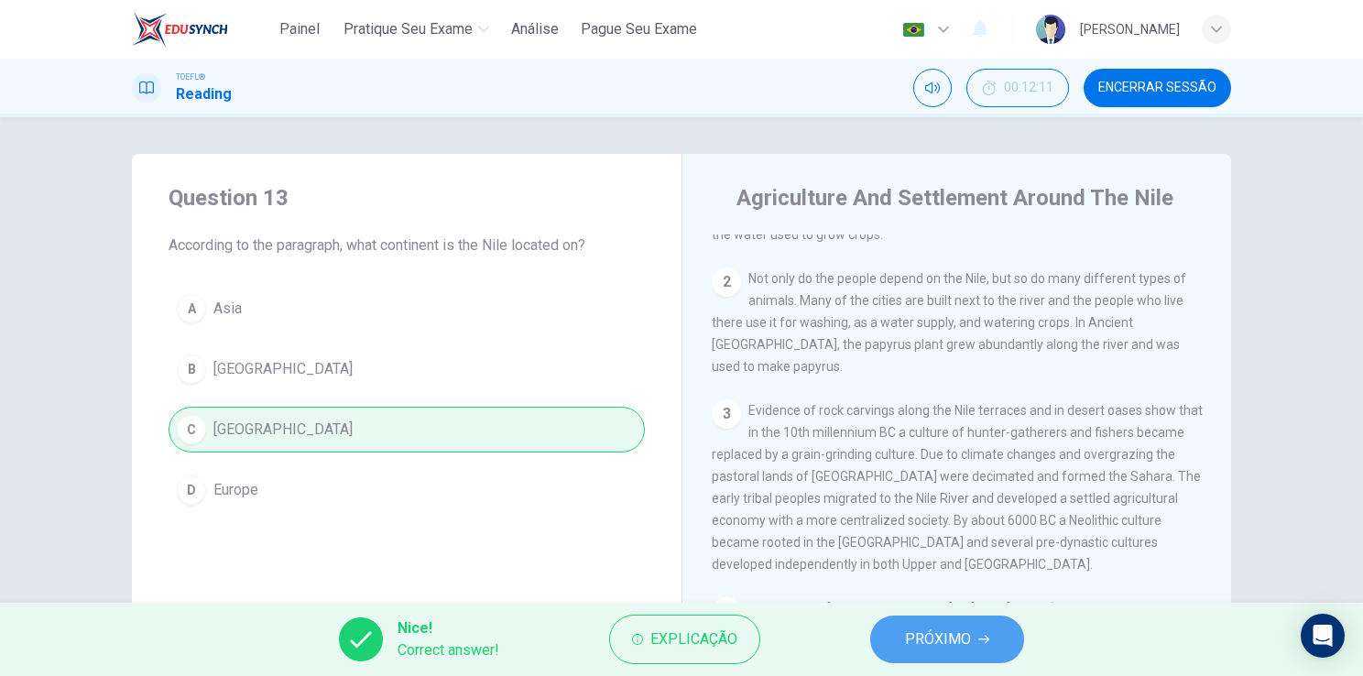
click at [998, 643] on button "PRÓXIMO" at bounding box center [947, 639] width 154 height 48
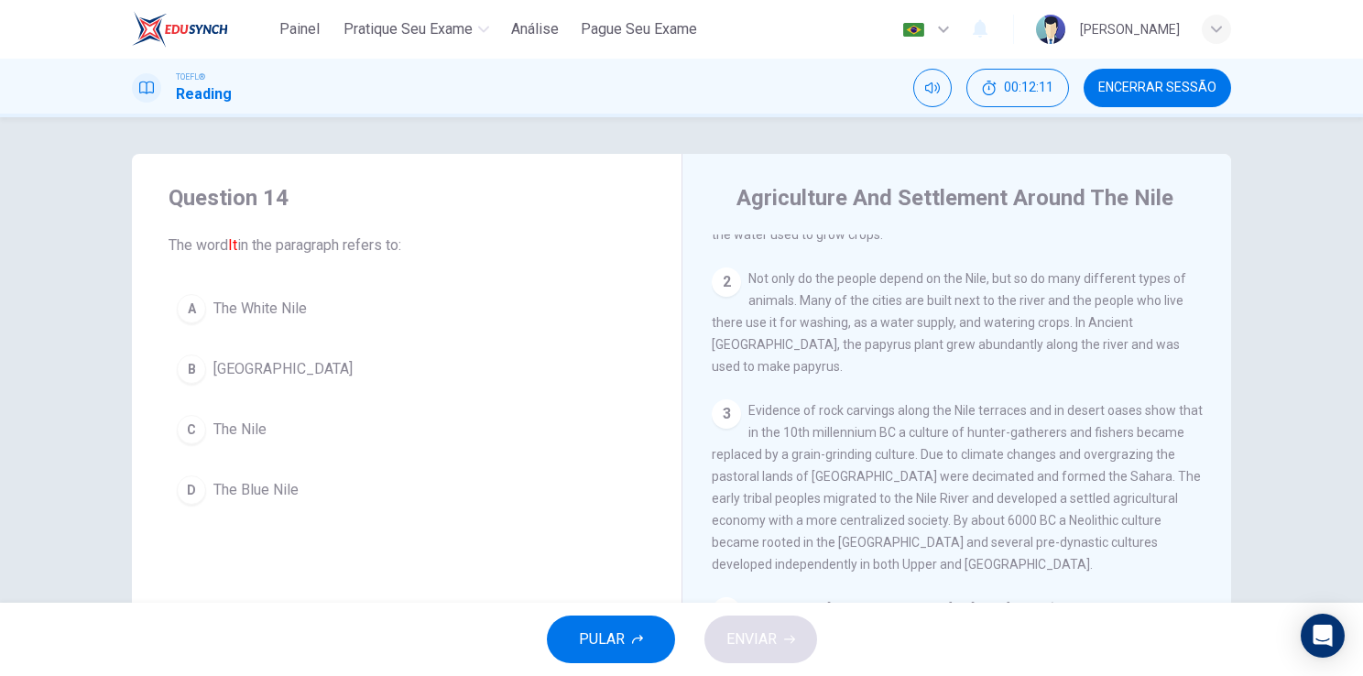
scroll to position [0, 0]
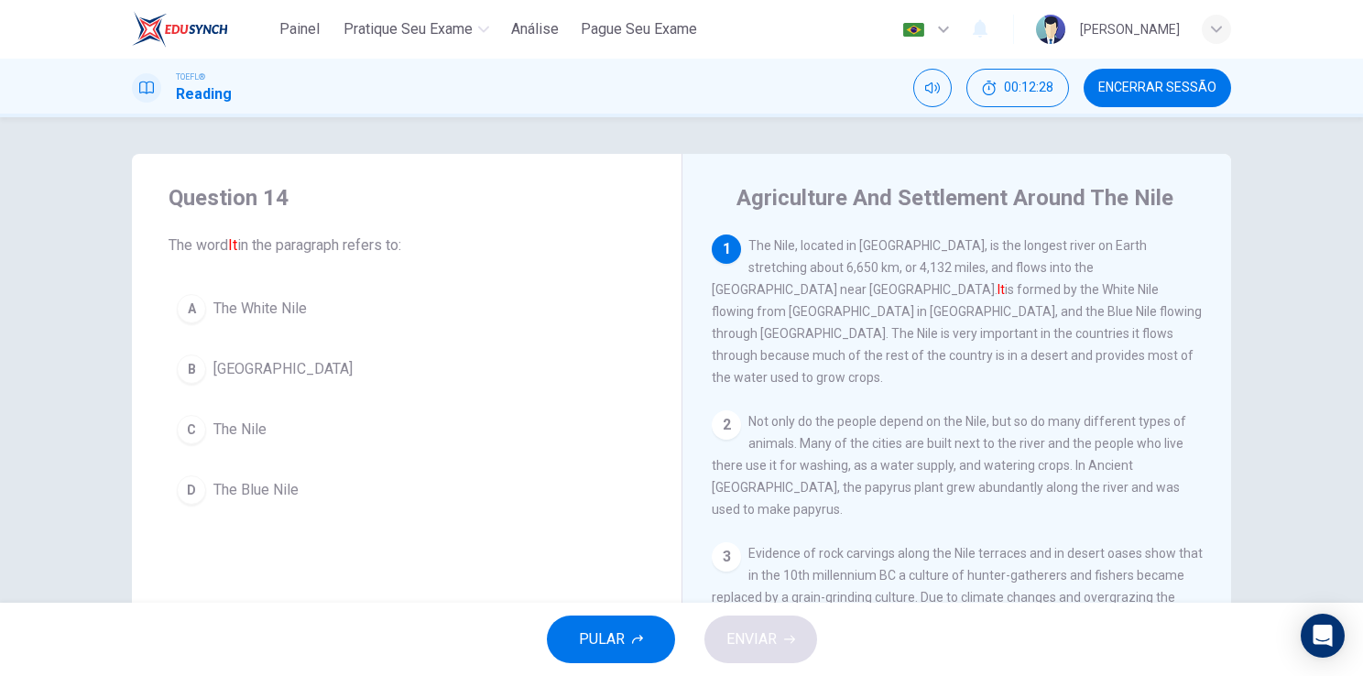
click at [213, 424] on span "The Nile" at bounding box center [239, 429] width 53 height 22
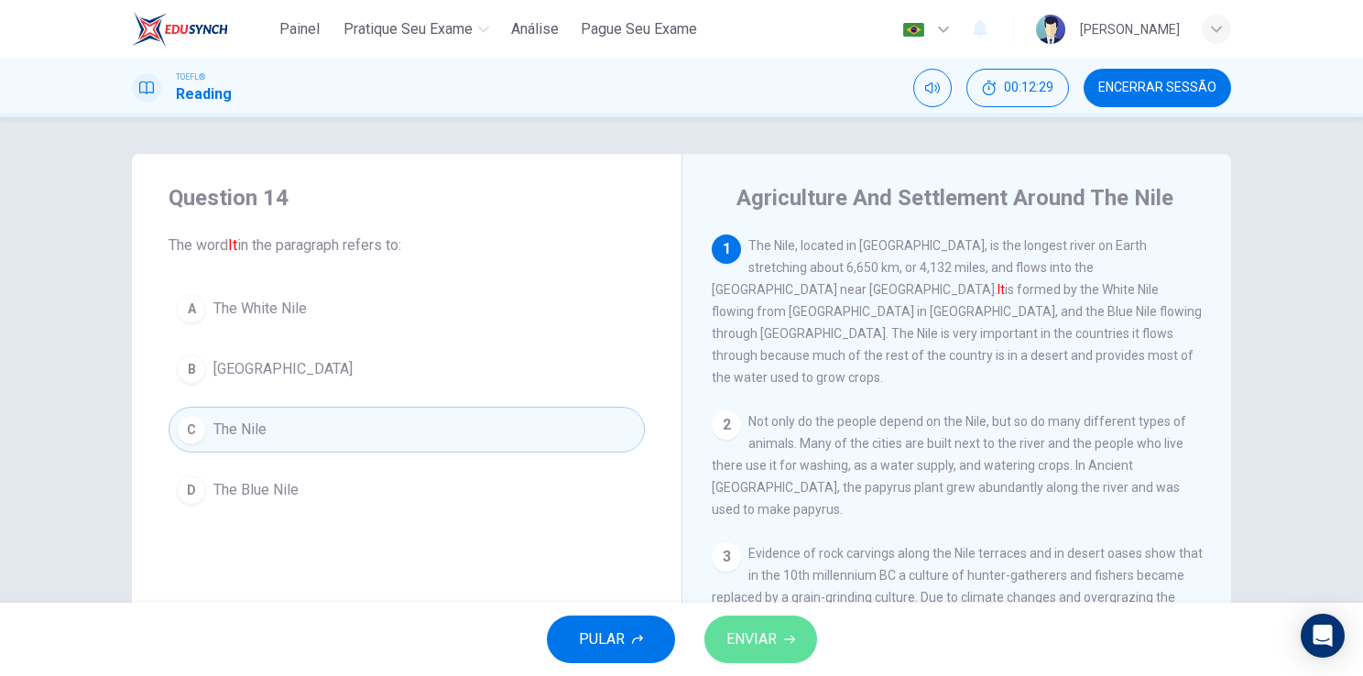
click at [766, 632] on span "ENVIAR" at bounding box center [751, 639] width 50 height 26
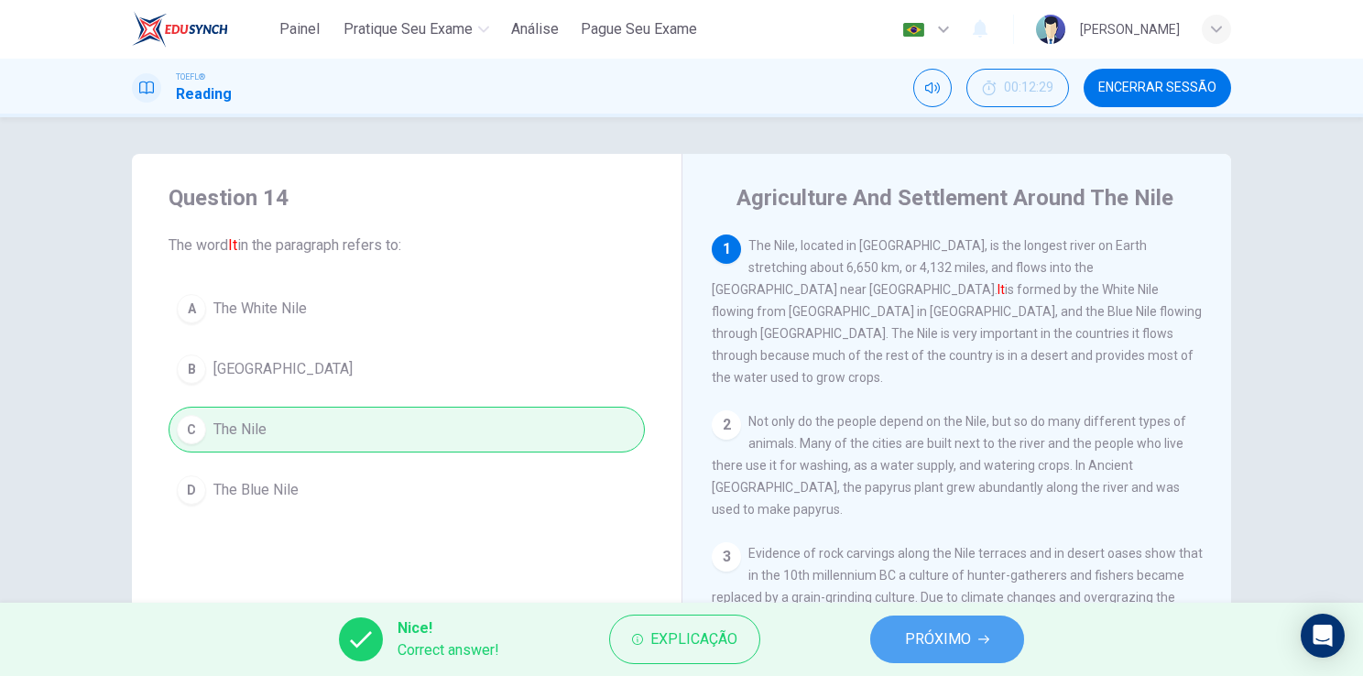
click at [929, 655] on button "PRÓXIMO" at bounding box center [947, 639] width 154 height 48
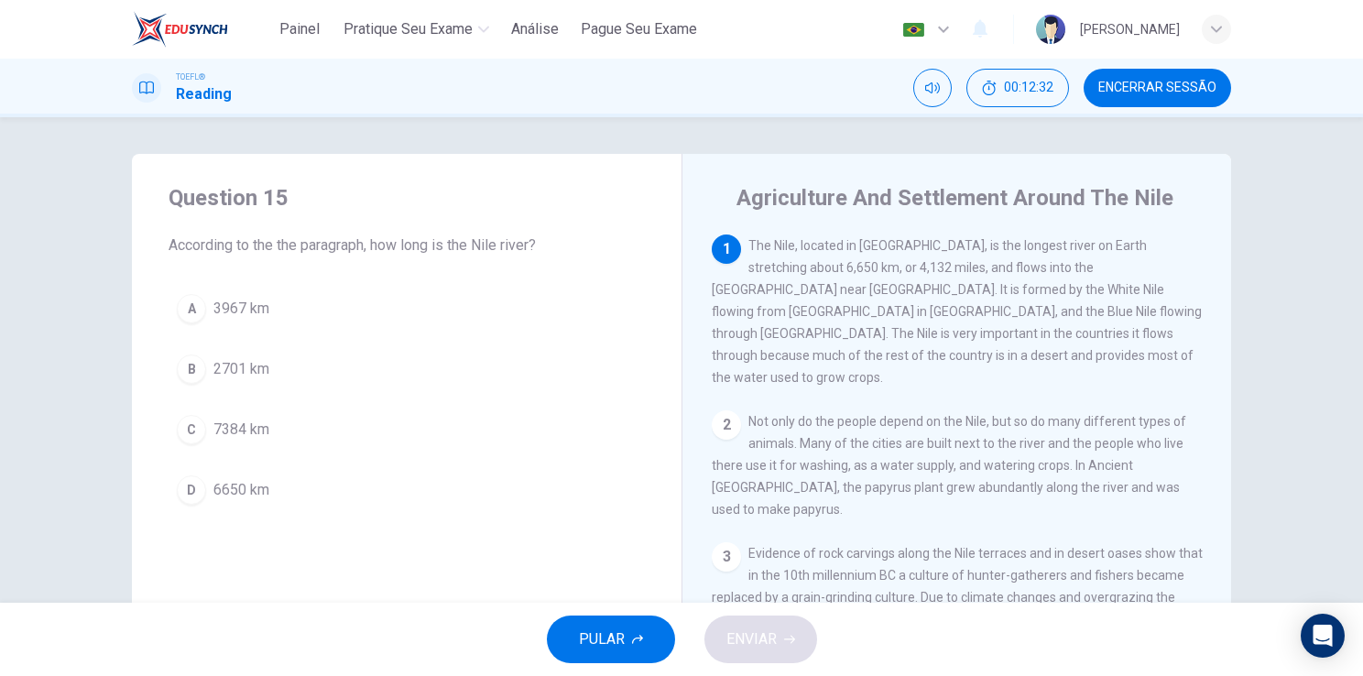
click at [586, 225] on div "Question 15 According to the the paragraph, how long is the Nile river?" at bounding box center [406, 219] width 476 height 73
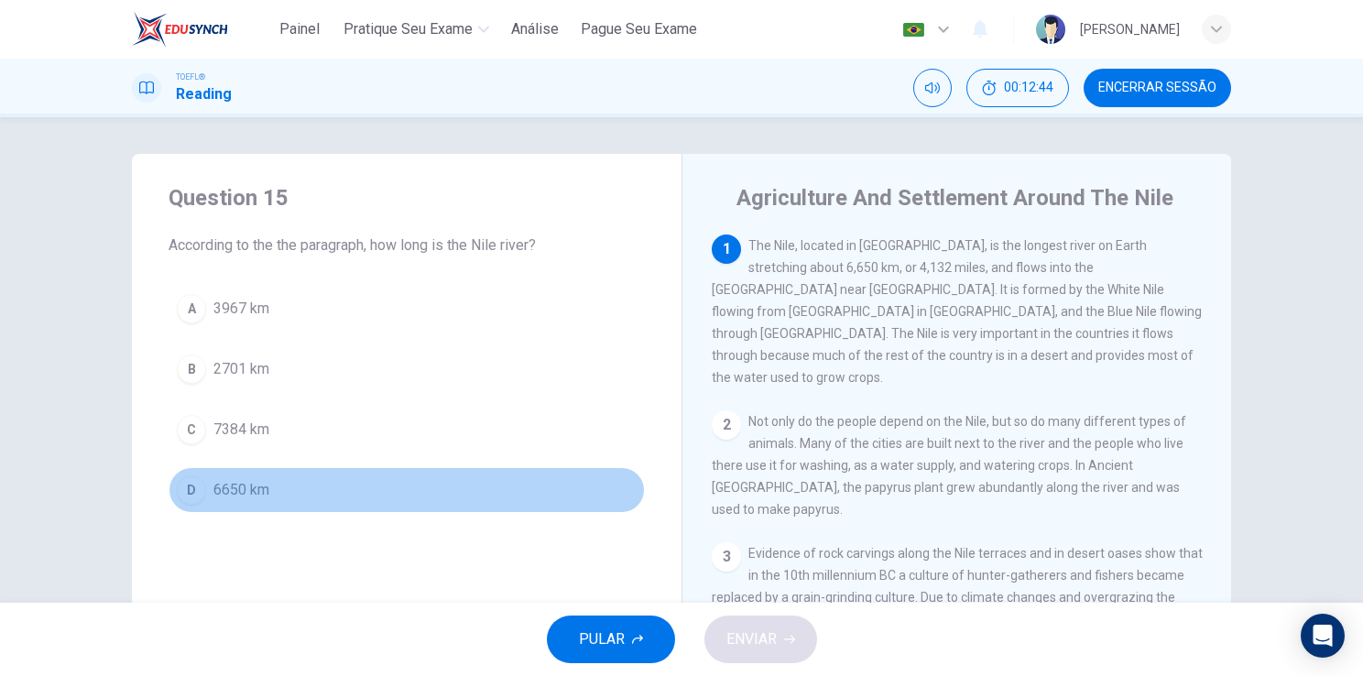
click at [222, 488] on span "6650 km" at bounding box center [241, 490] width 56 height 22
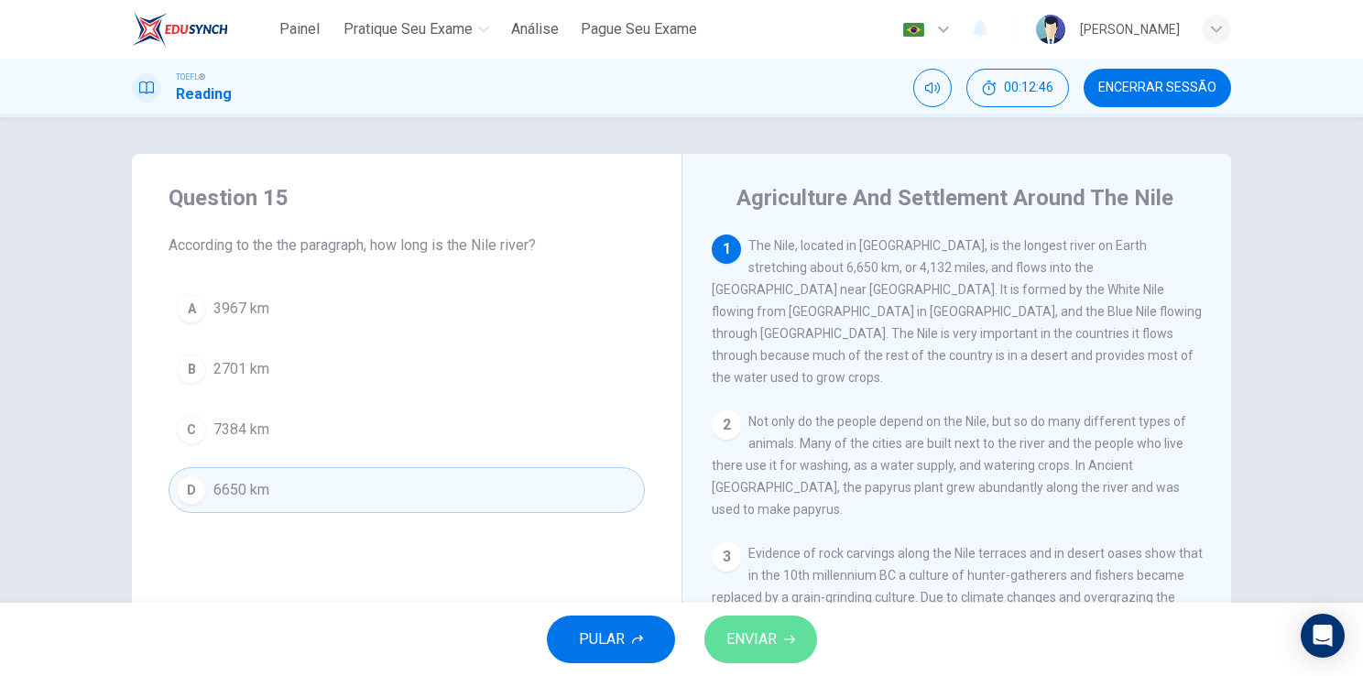
click at [740, 646] on span "ENVIAR" at bounding box center [751, 639] width 50 height 26
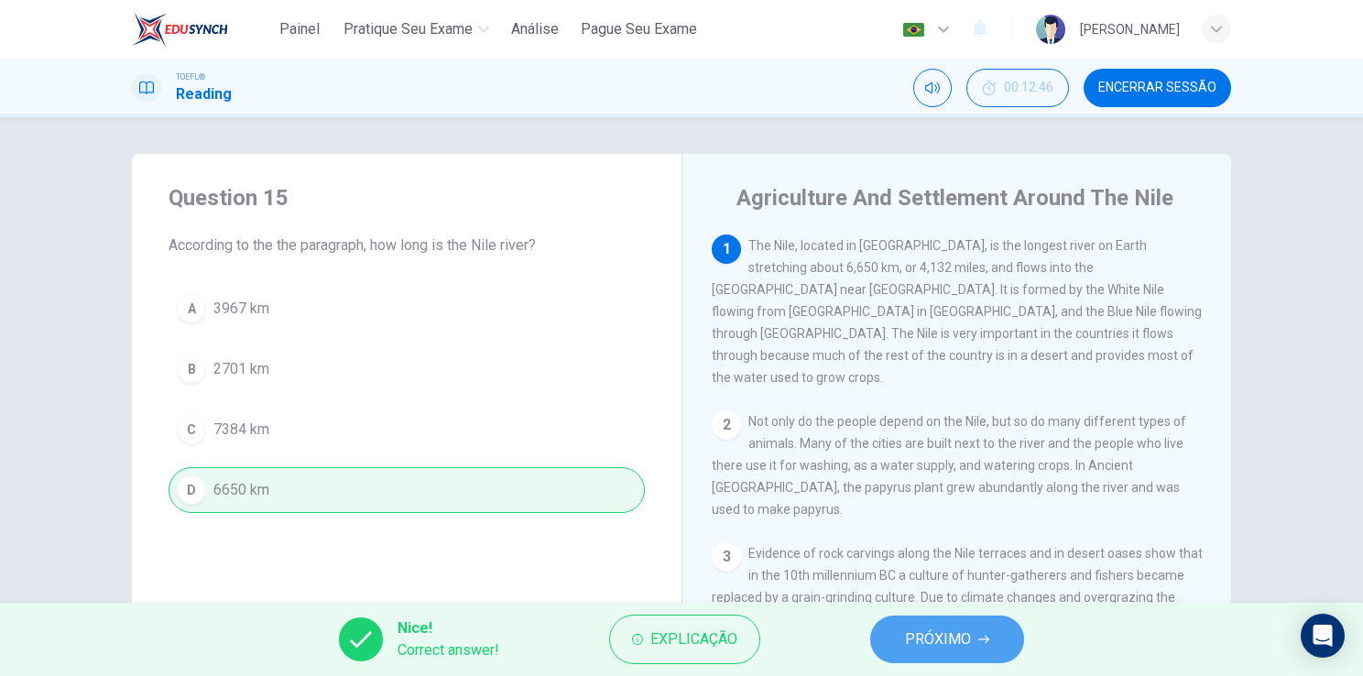
click at [879, 623] on button "PRÓXIMO" at bounding box center [947, 639] width 154 height 48
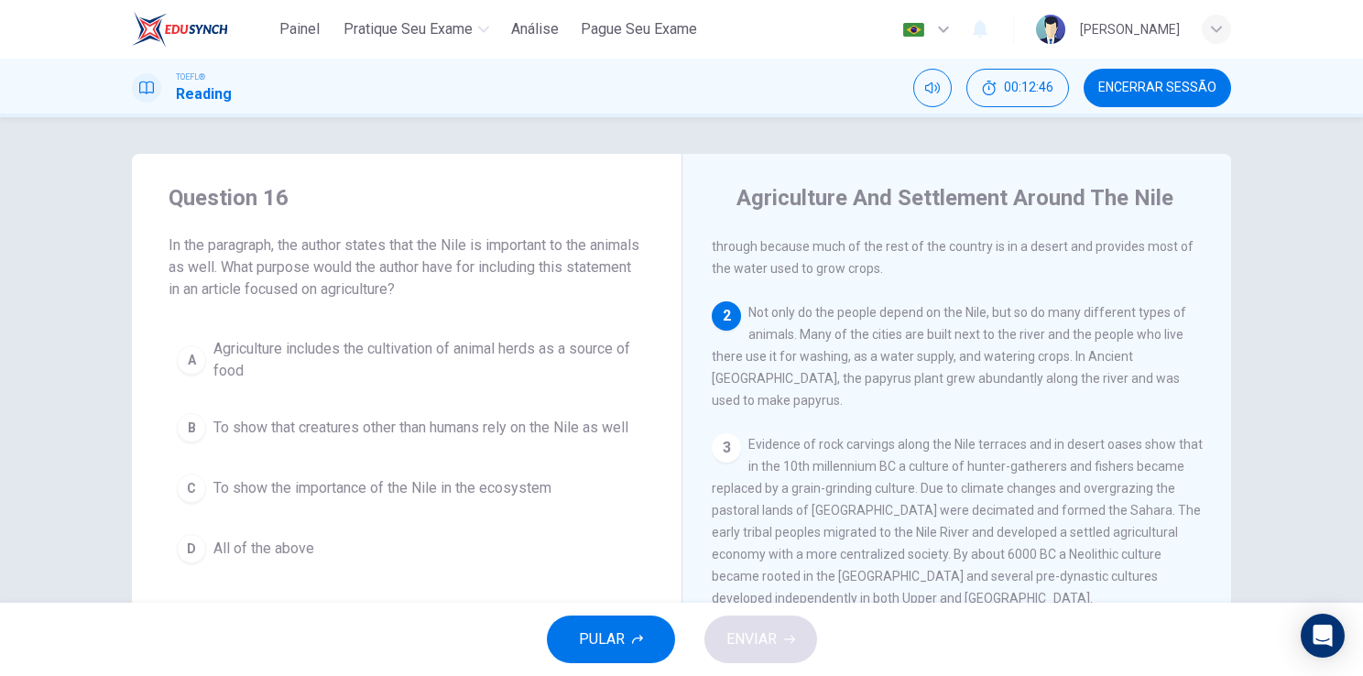
scroll to position [158, 0]
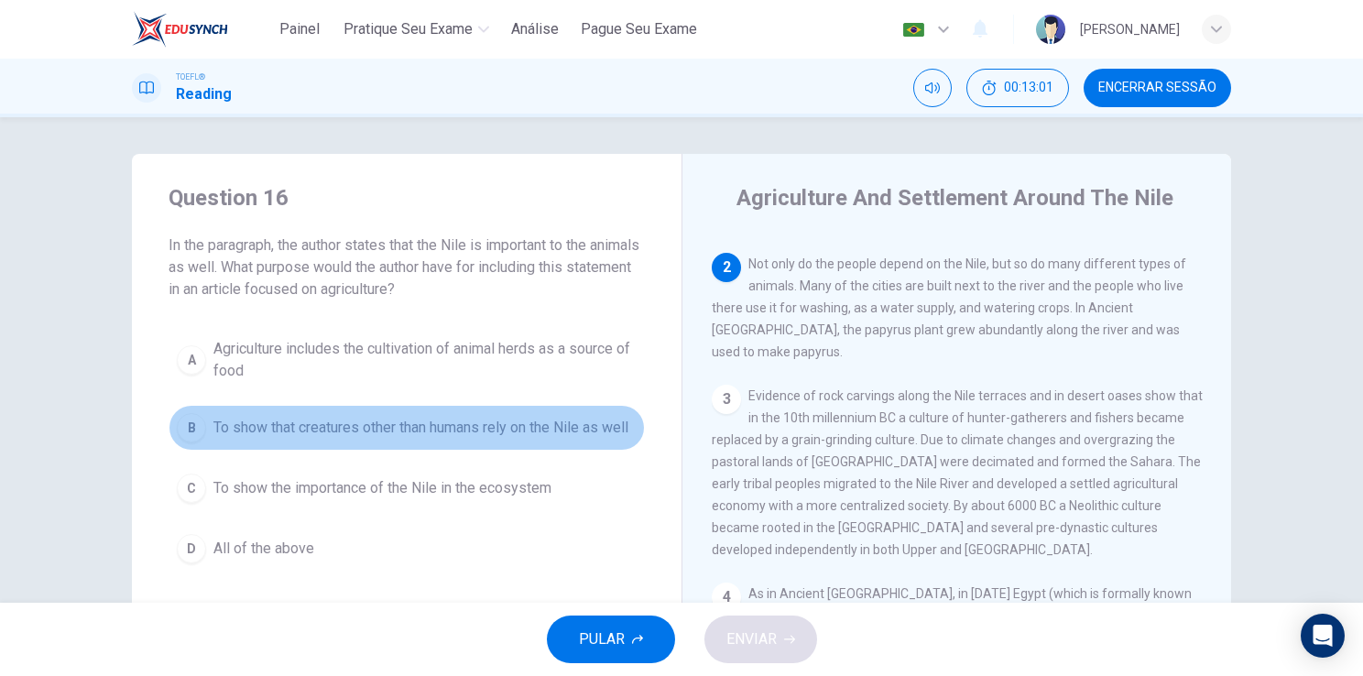
click at [274, 434] on span "To show that creatures other than humans rely on the Nile as well" at bounding box center [420, 428] width 415 height 22
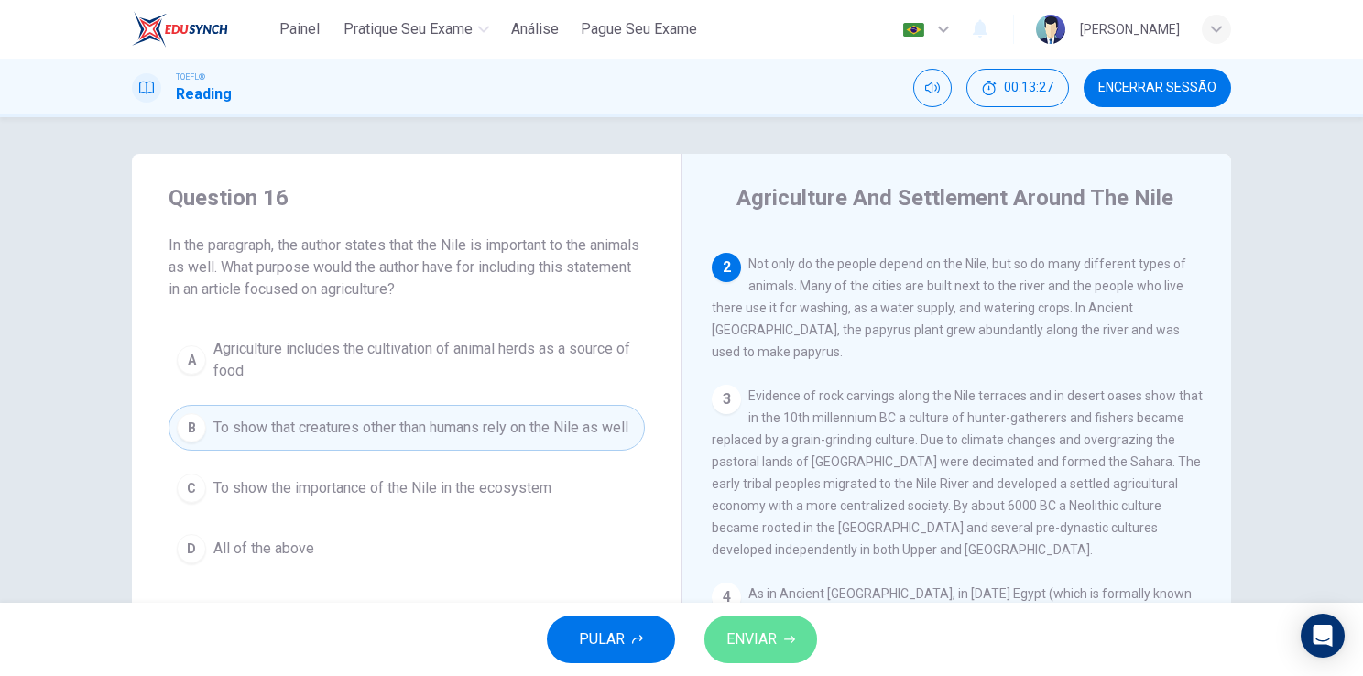
click at [755, 628] on span "ENVIAR" at bounding box center [751, 639] width 50 height 26
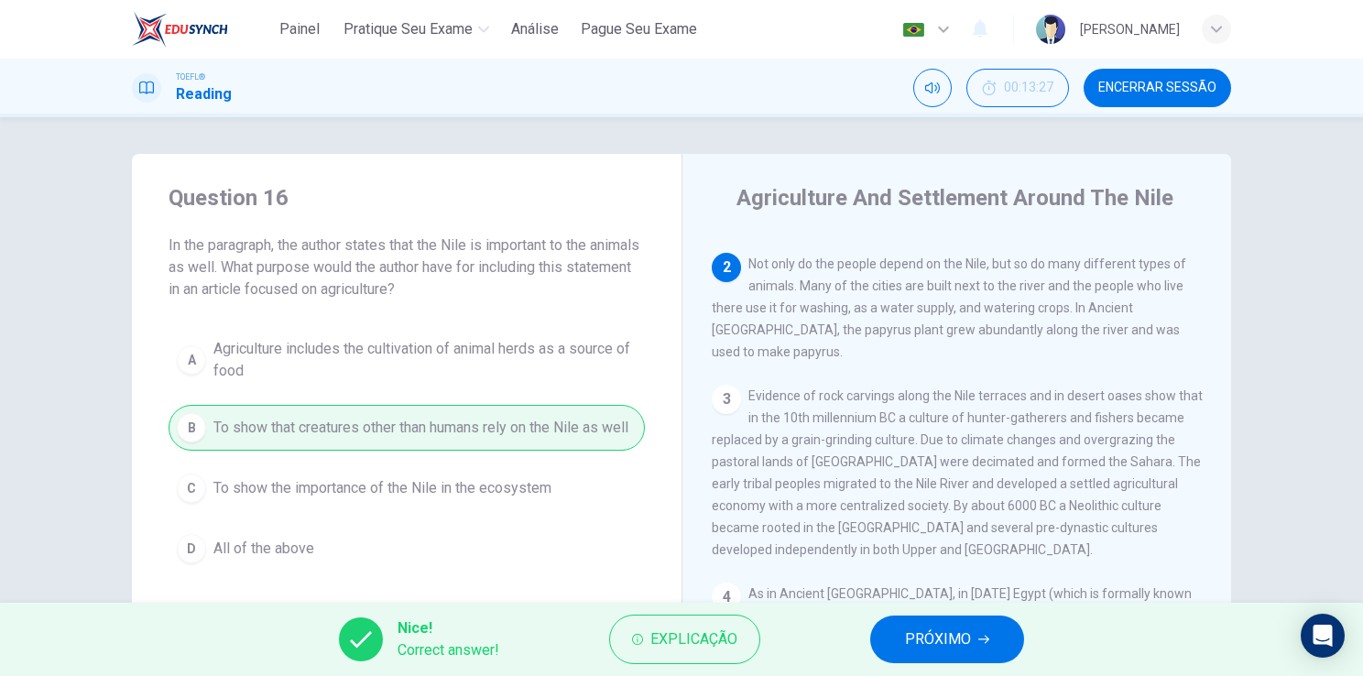
click at [912, 629] on span "PRÓXIMO" at bounding box center [938, 639] width 66 height 26
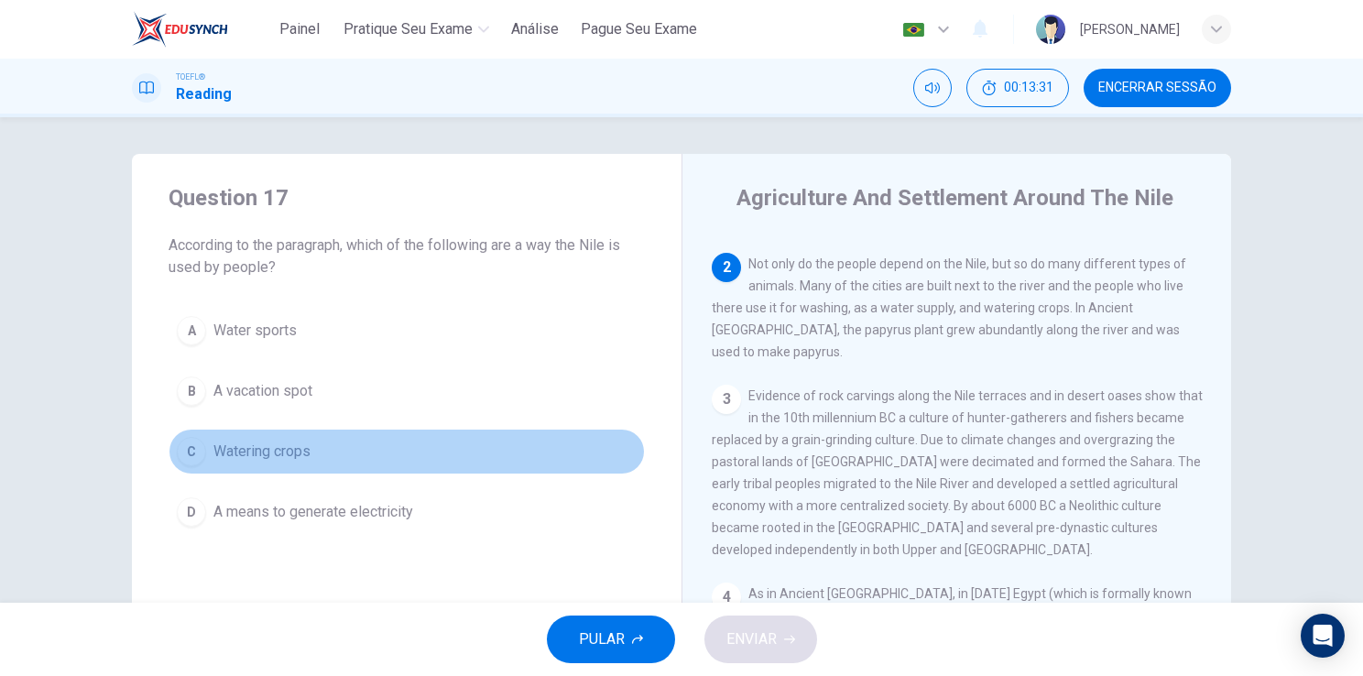
click at [254, 451] on span "Watering crops" at bounding box center [261, 451] width 97 height 22
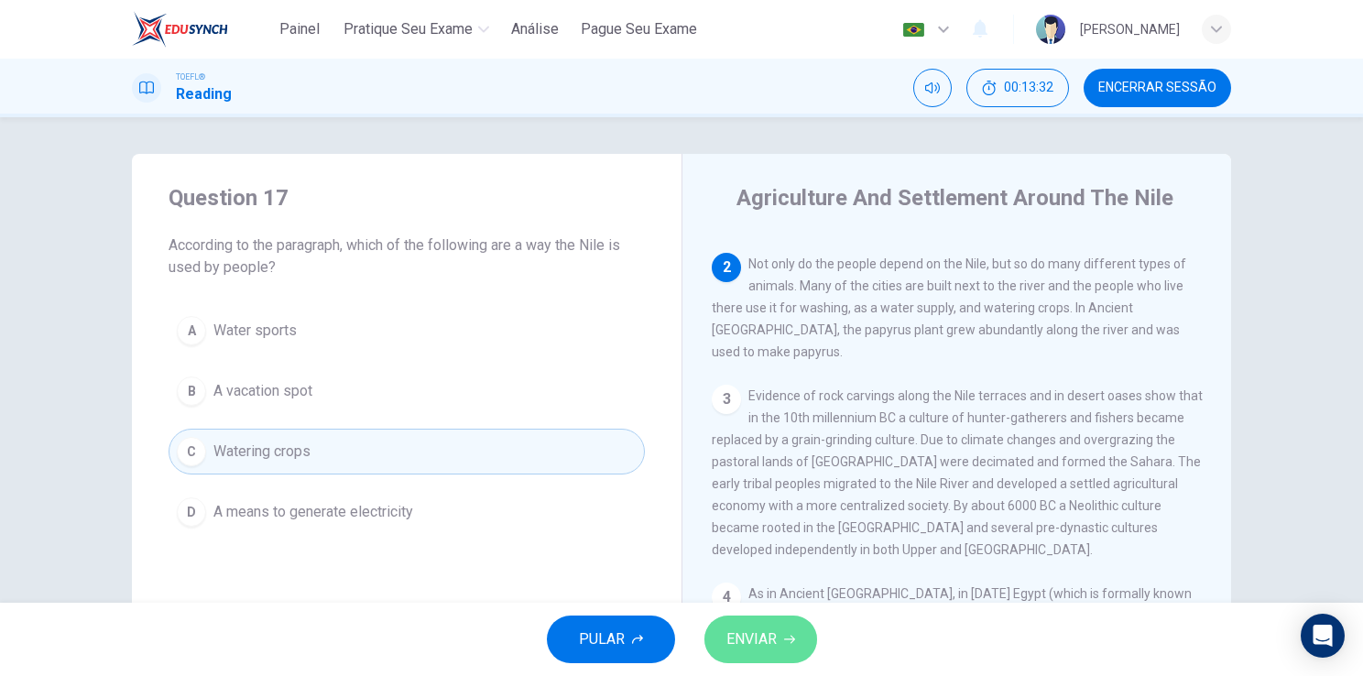
click at [726, 632] on span "ENVIAR" at bounding box center [751, 639] width 50 height 26
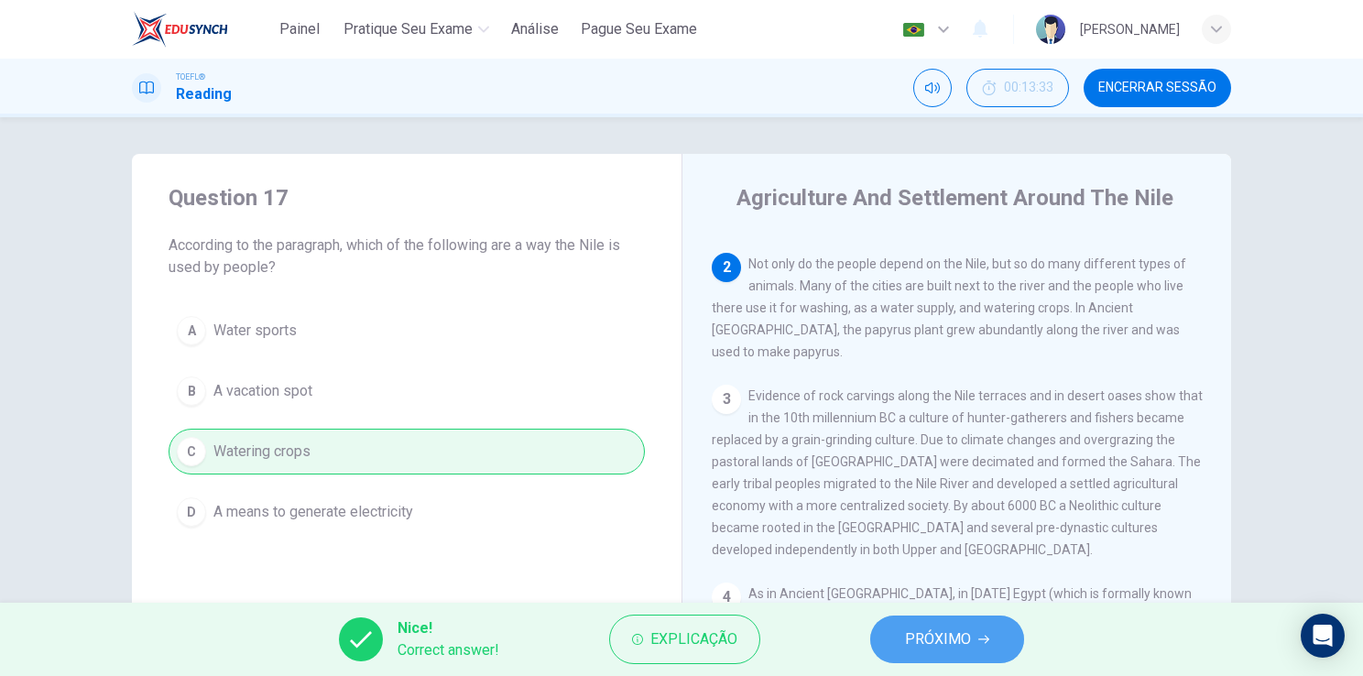
click at [1010, 649] on button "PRÓXIMO" at bounding box center [947, 639] width 154 height 48
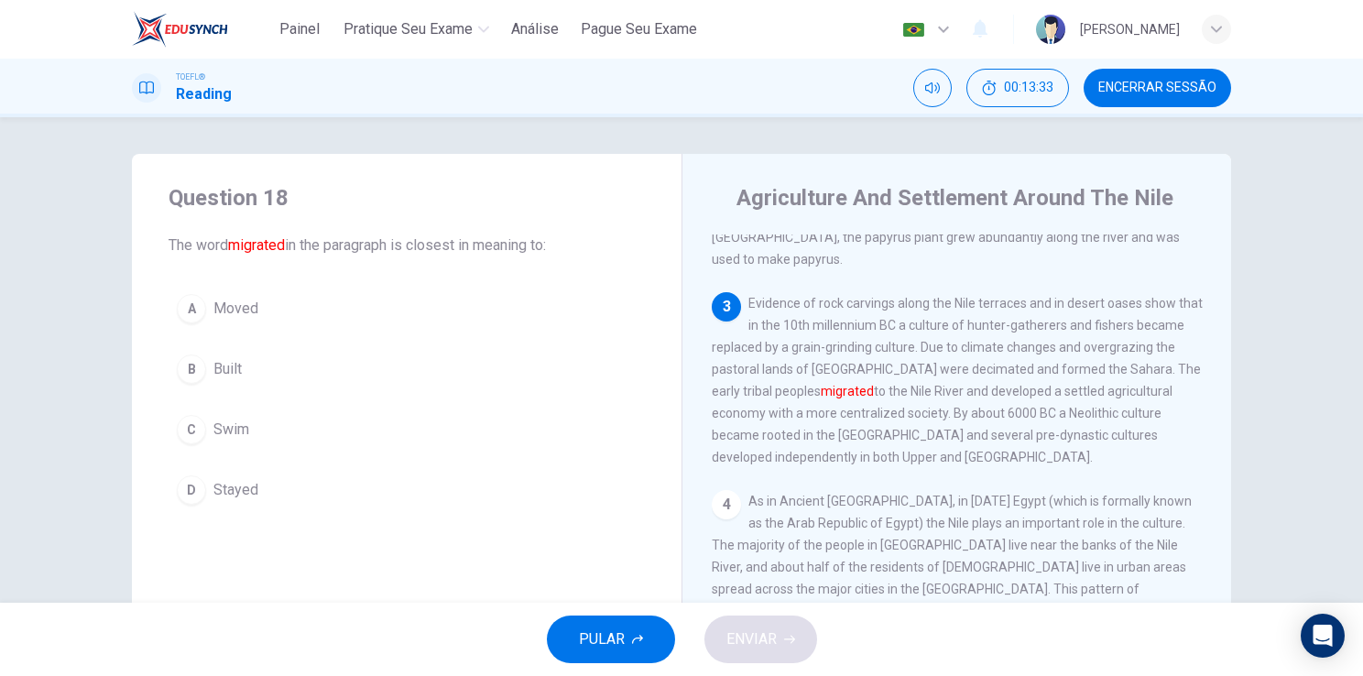
scroll to position [264, 0]
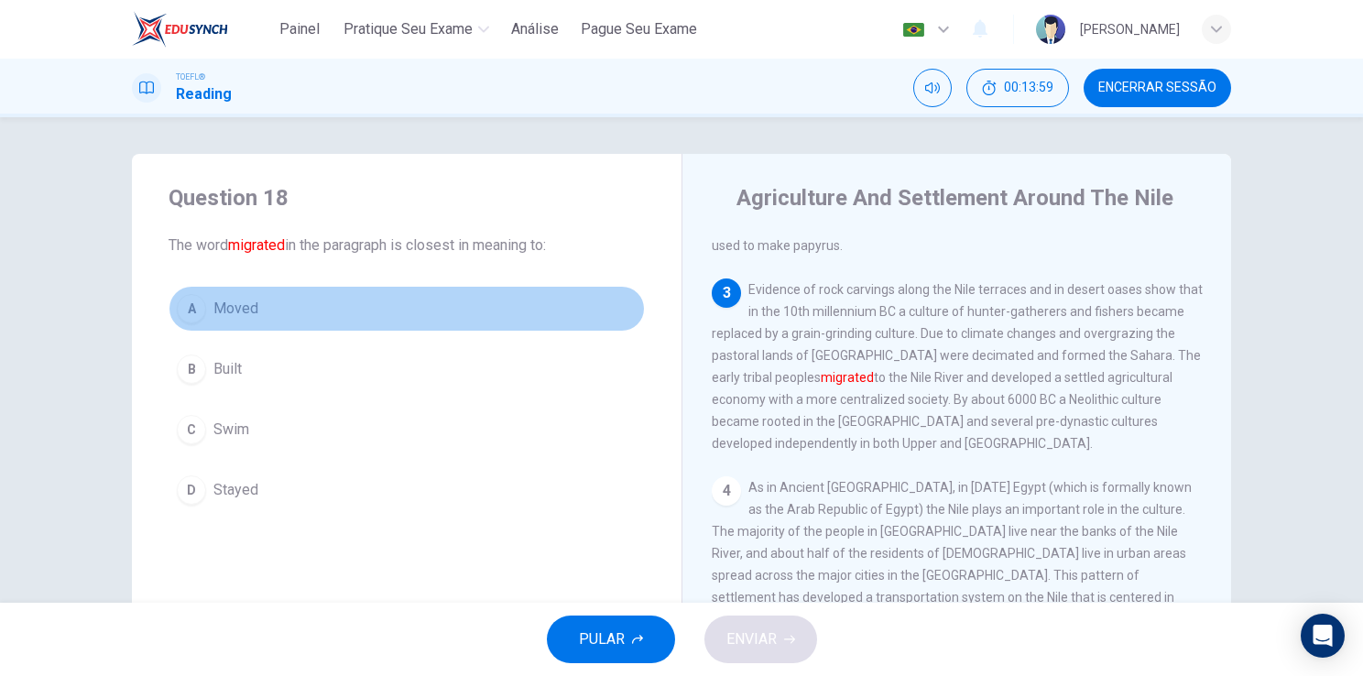
click at [250, 295] on button "A Moved" at bounding box center [406, 309] width 476 height 46
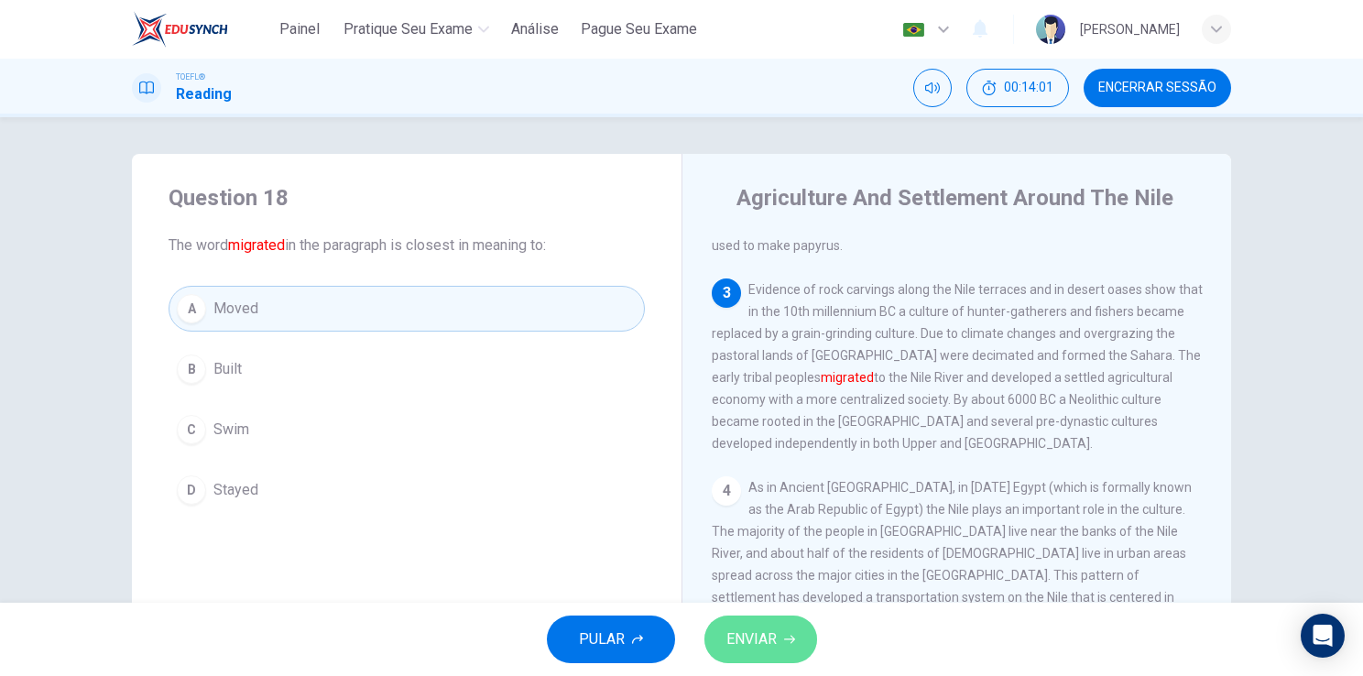
click at [773, 639] on span "ENVIAR" at bounding box center [751, 639] width 50 height 26
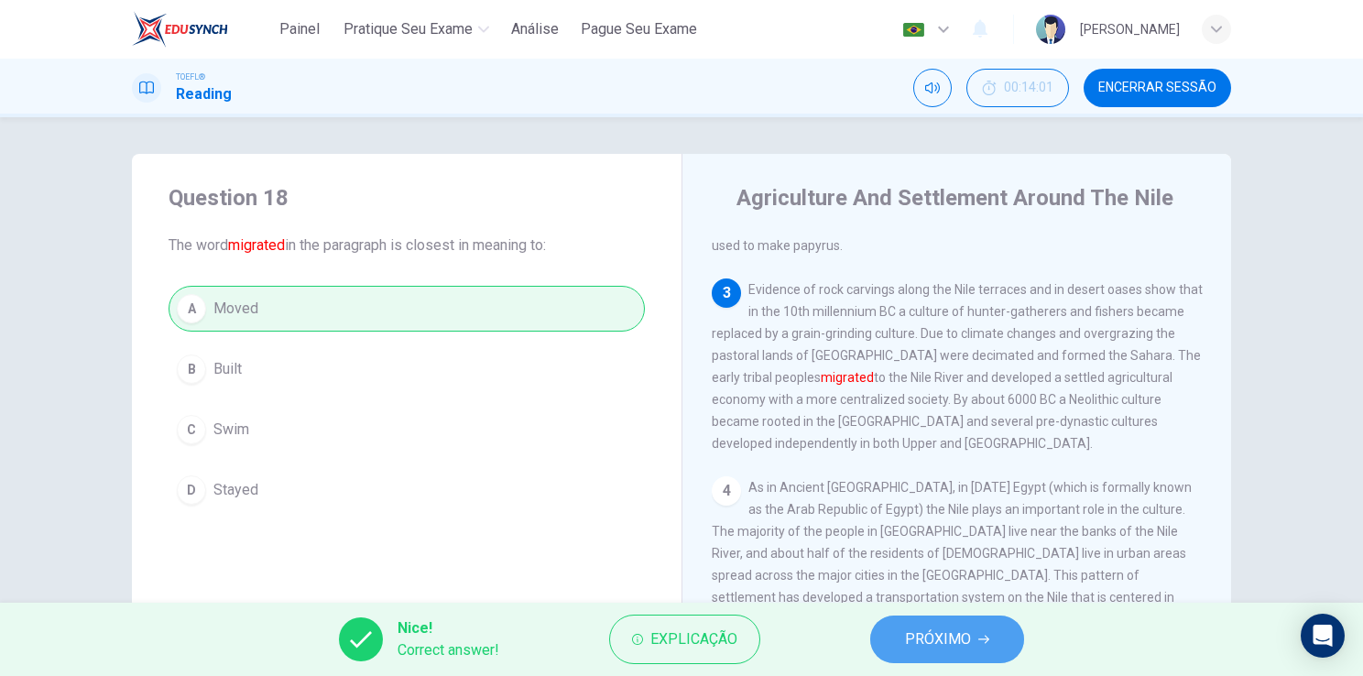
click at [907, 649] on span "PRÓXIMO" at bounding box center [938, 639] width 66 height 26
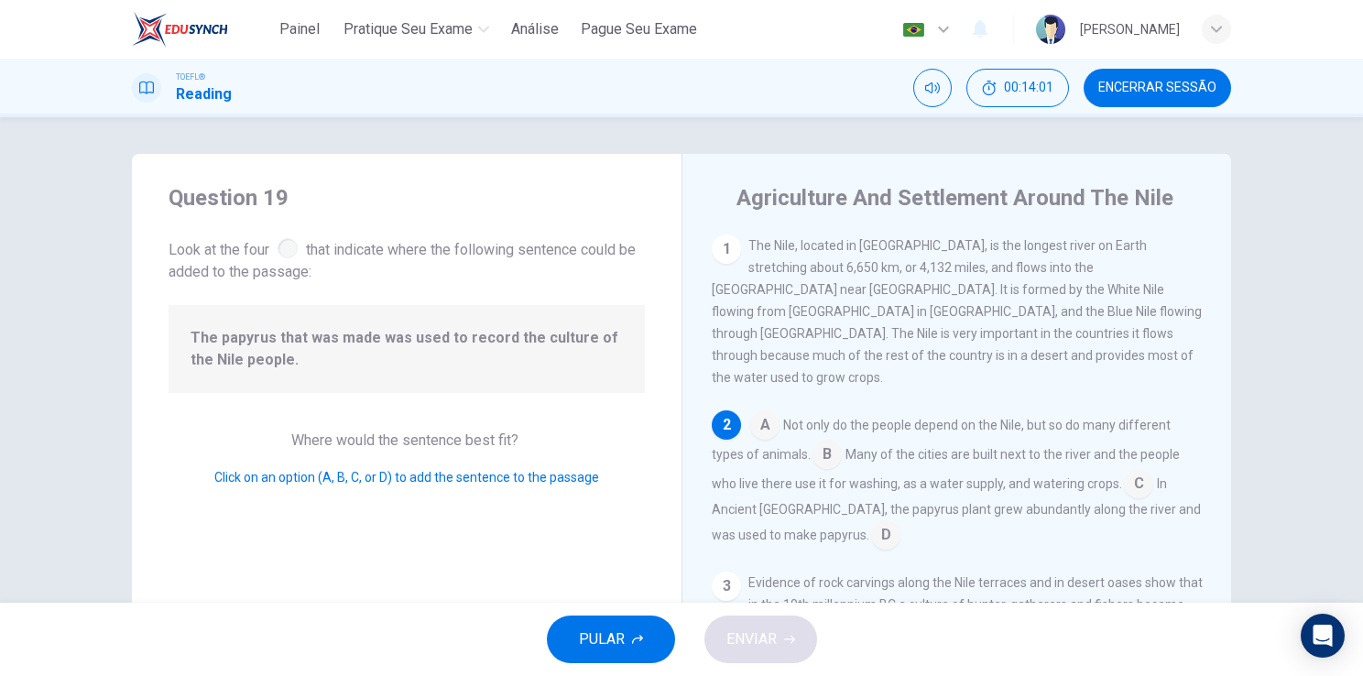
scroll to position [158, 0]
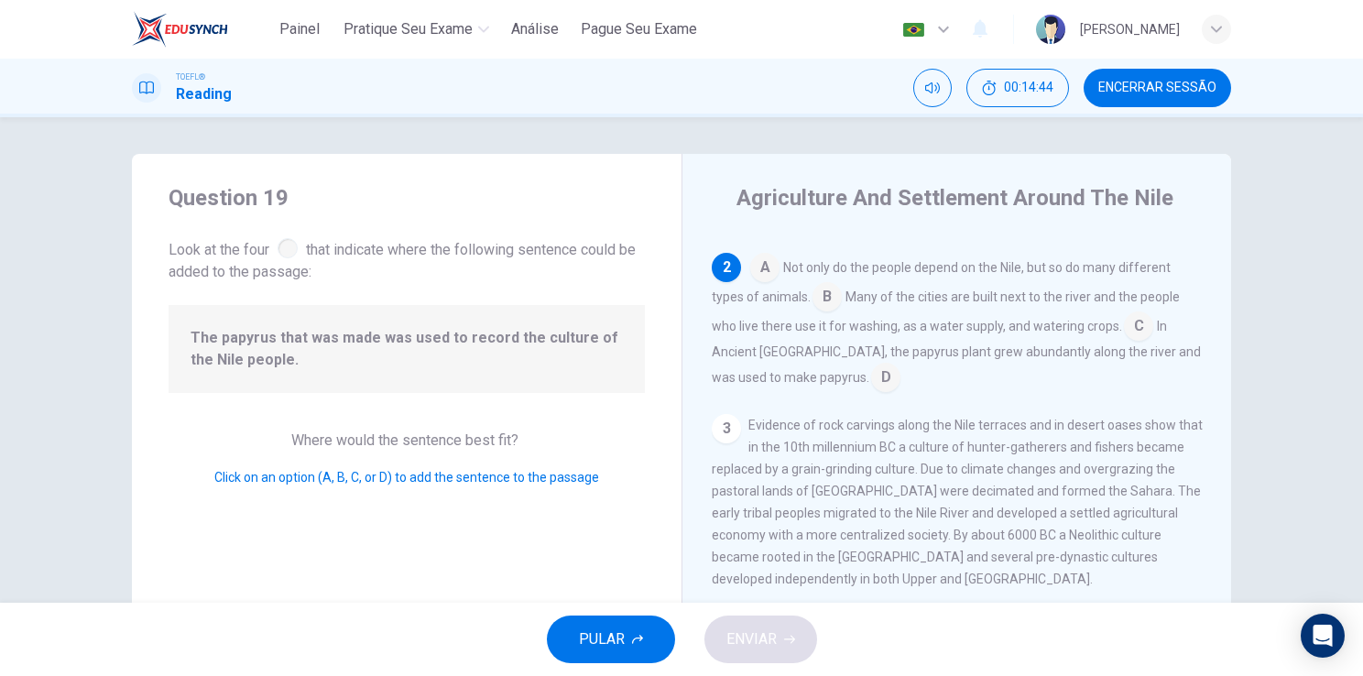
click at [871, 364] on input at bounding box center [885, 378] width 29 height 29
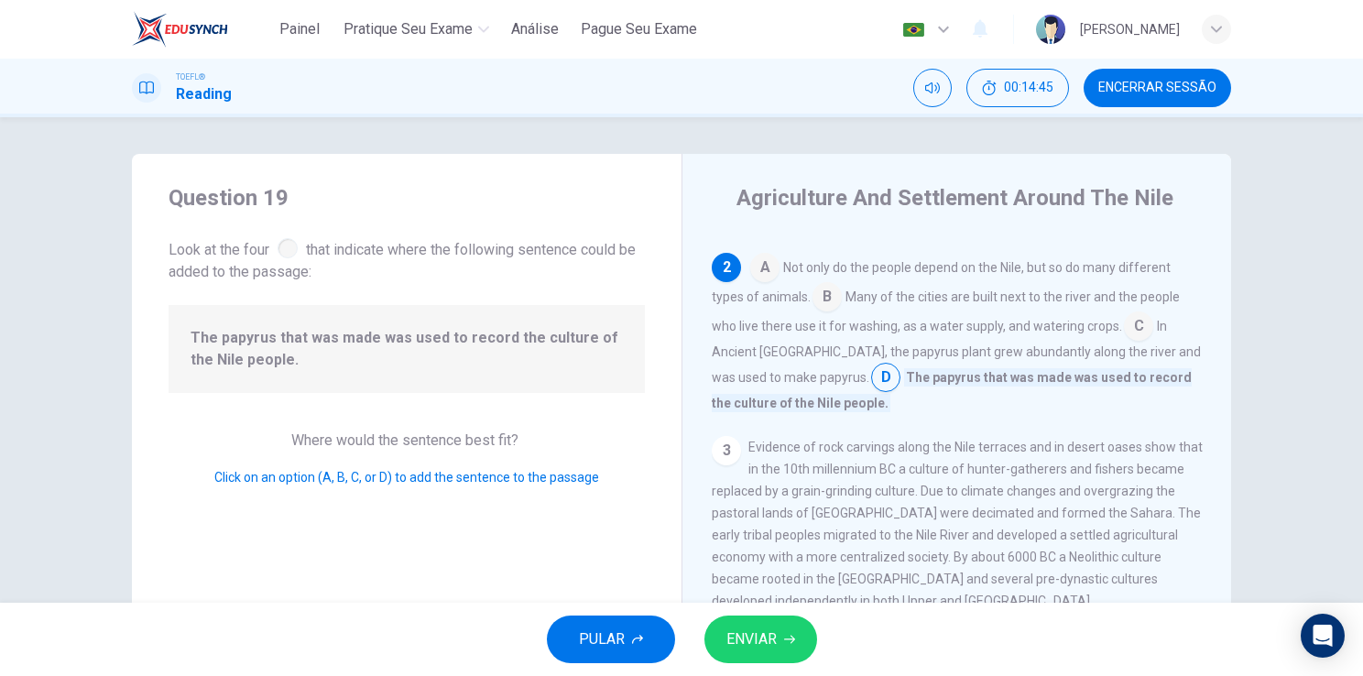
click at [762, 639] on span "ENVIAR" at bounding box center [751, 639] width 50 height 26
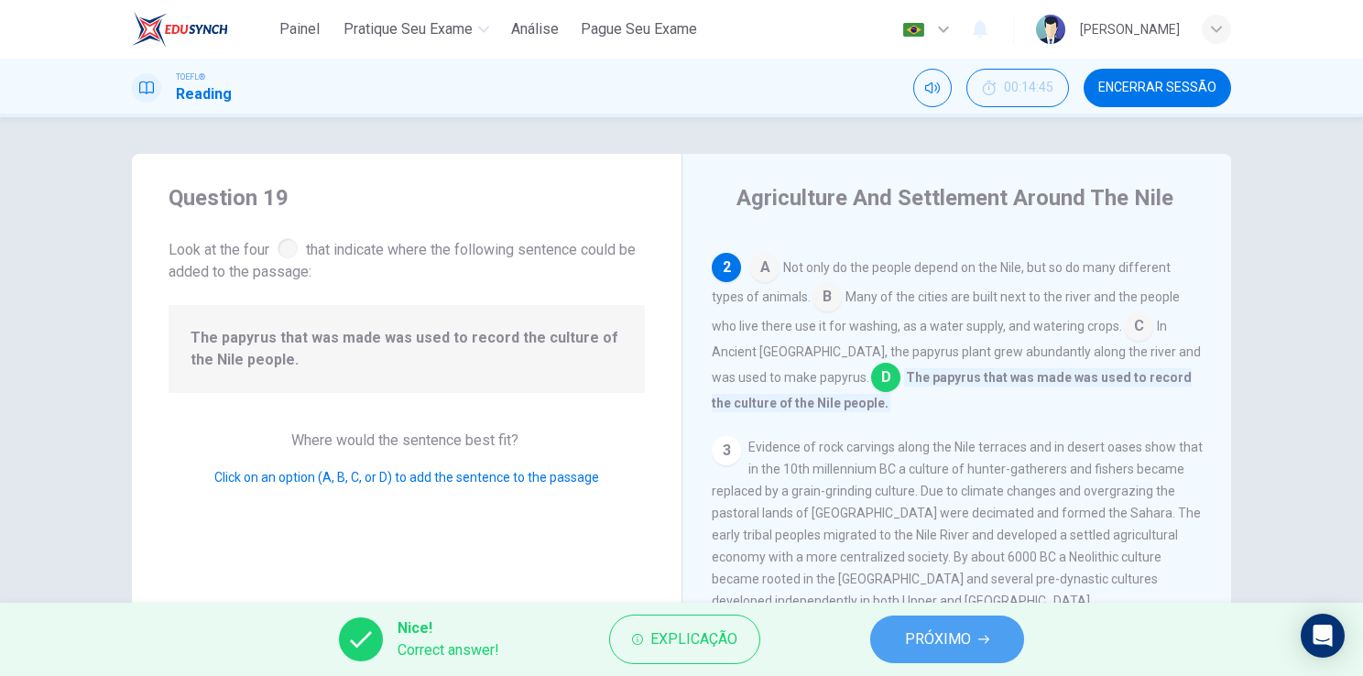
click at [955, 635] on span "PRÓXIMO" at bounding box center [938, 639] width 66 height 26
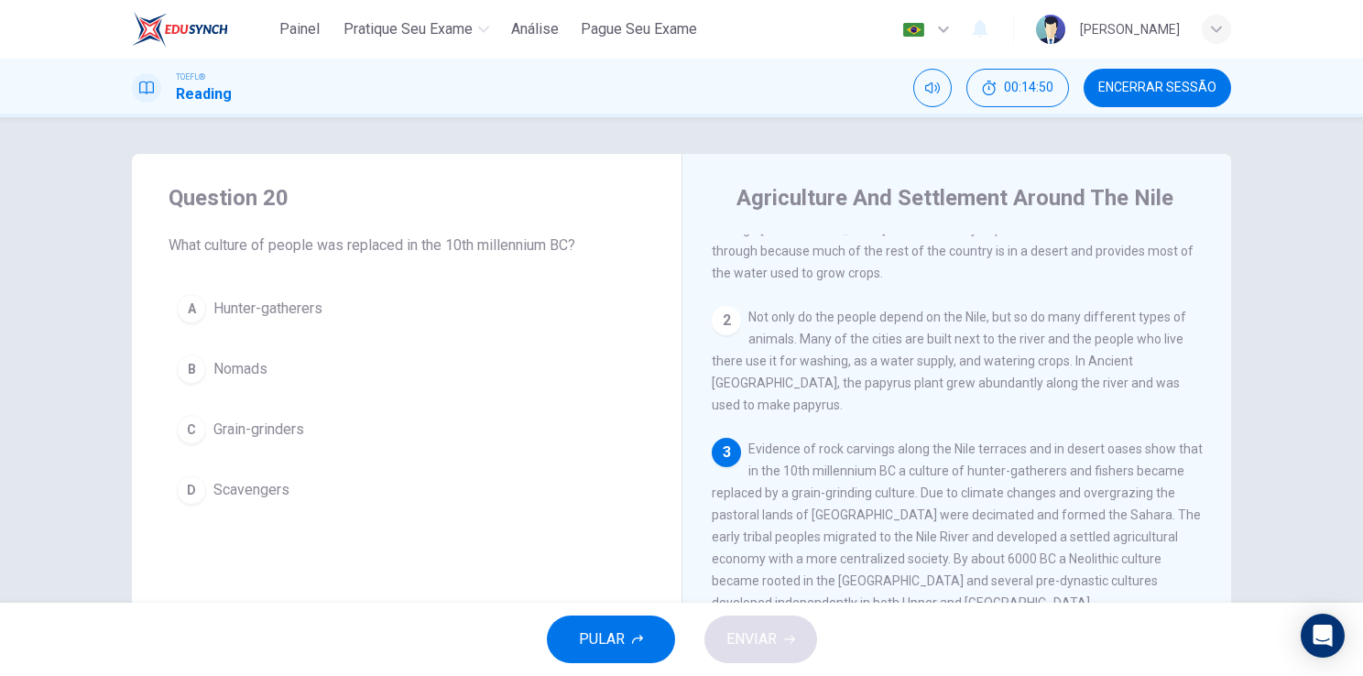
scroll to position [105, 0]
click at [239, 306] on span "Hunter-gatherers" at bounding box center [267, 309] width 109 height 22
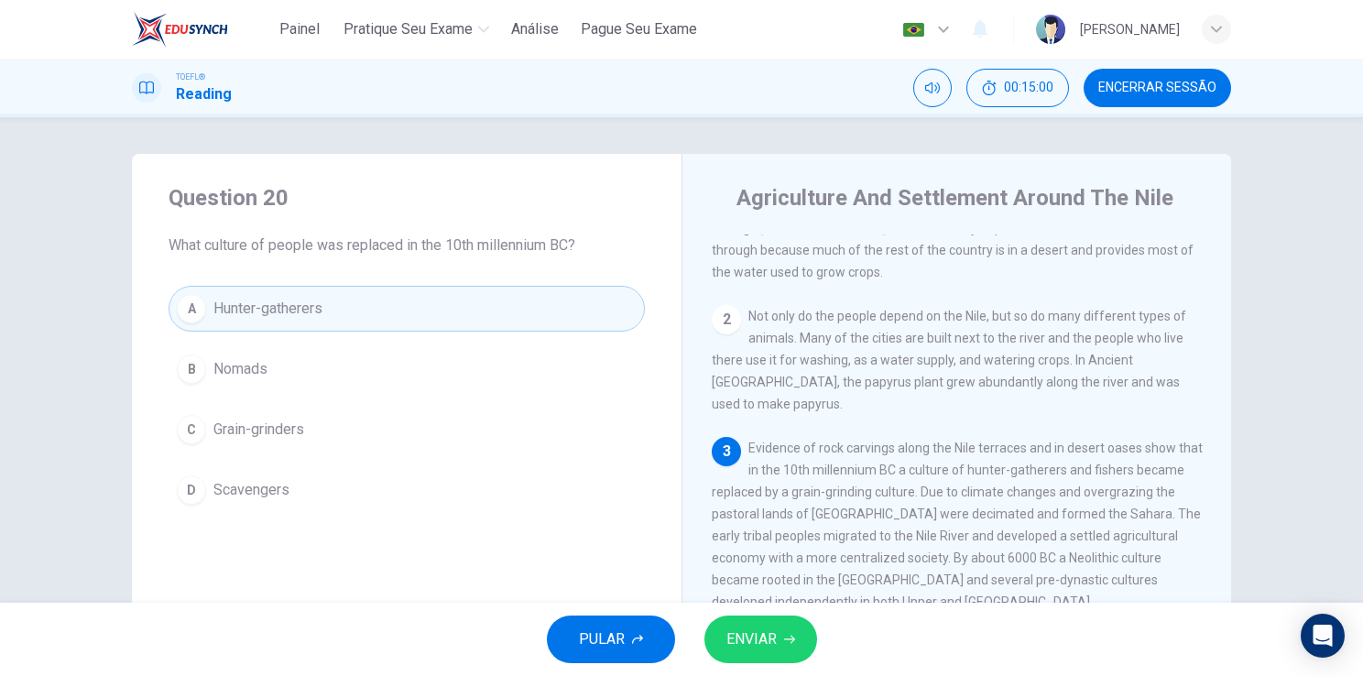
click at [786, 644] on icon "button" at bounding box center [789, 639] width 11 height 11
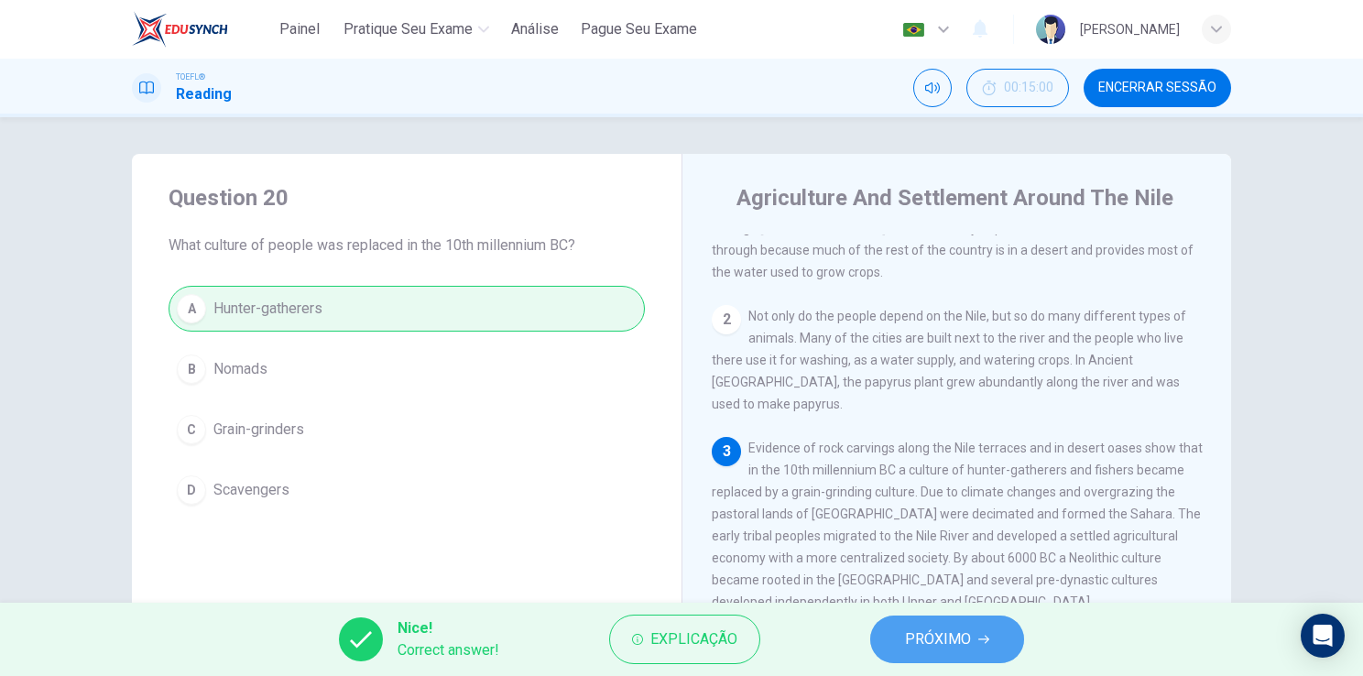
click at [912, 635] on span "PRÓXIMO" at bounding box center [938, 639] width 66 height 26
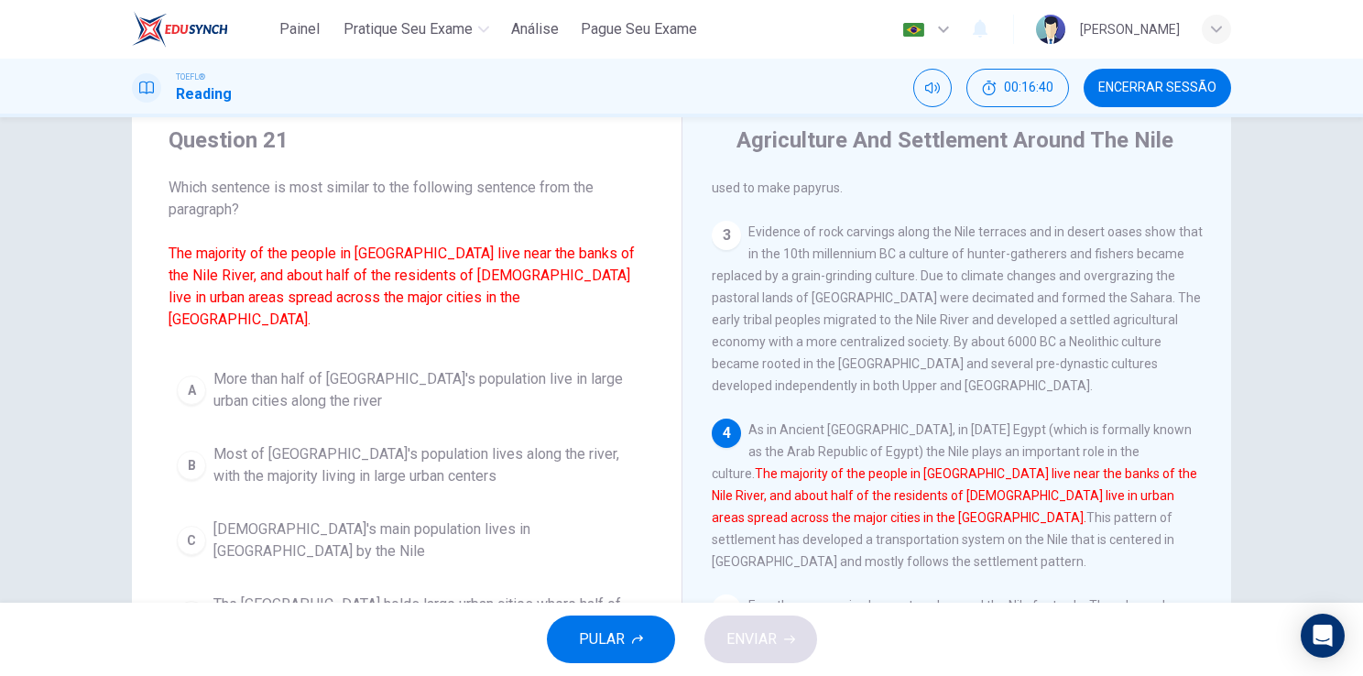
scroll to position [57, 0]
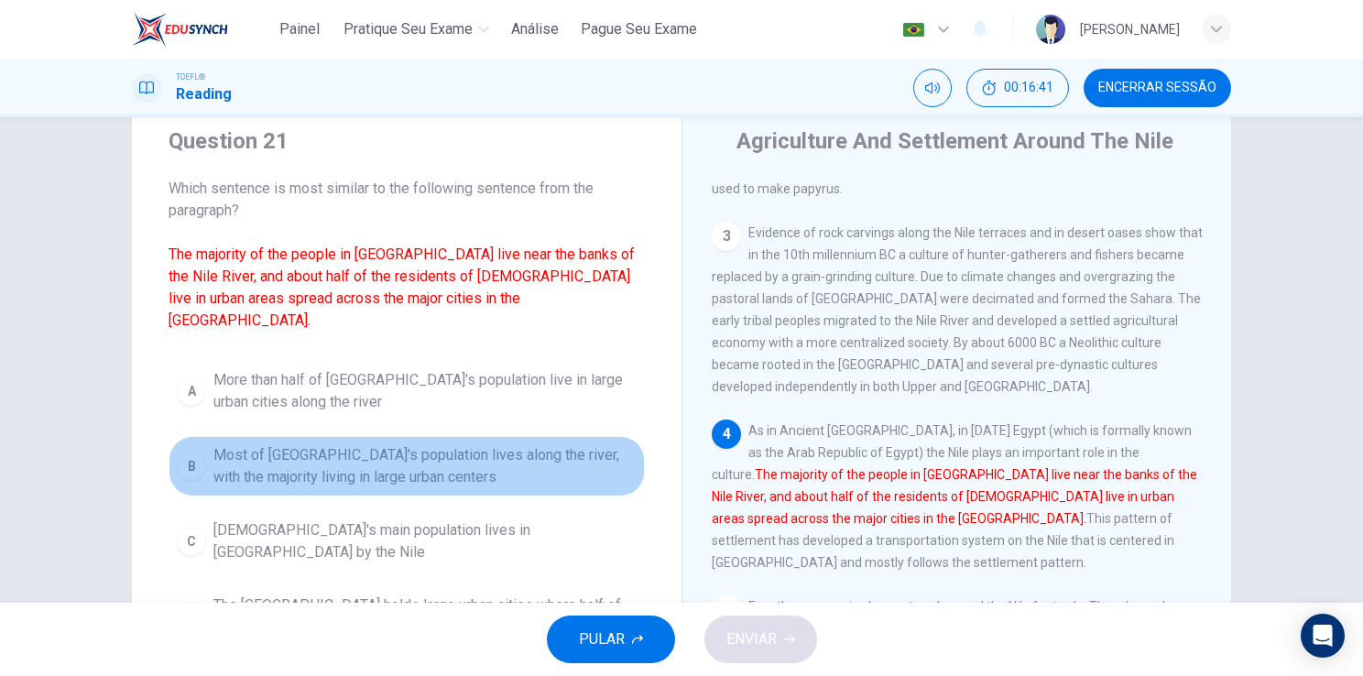
click at [288, 444] on span "Most of [GEOGRAPHIC_DATA]'s population lives along the river, with the majority…" at bounding box center [424, 466] width 423 height 44
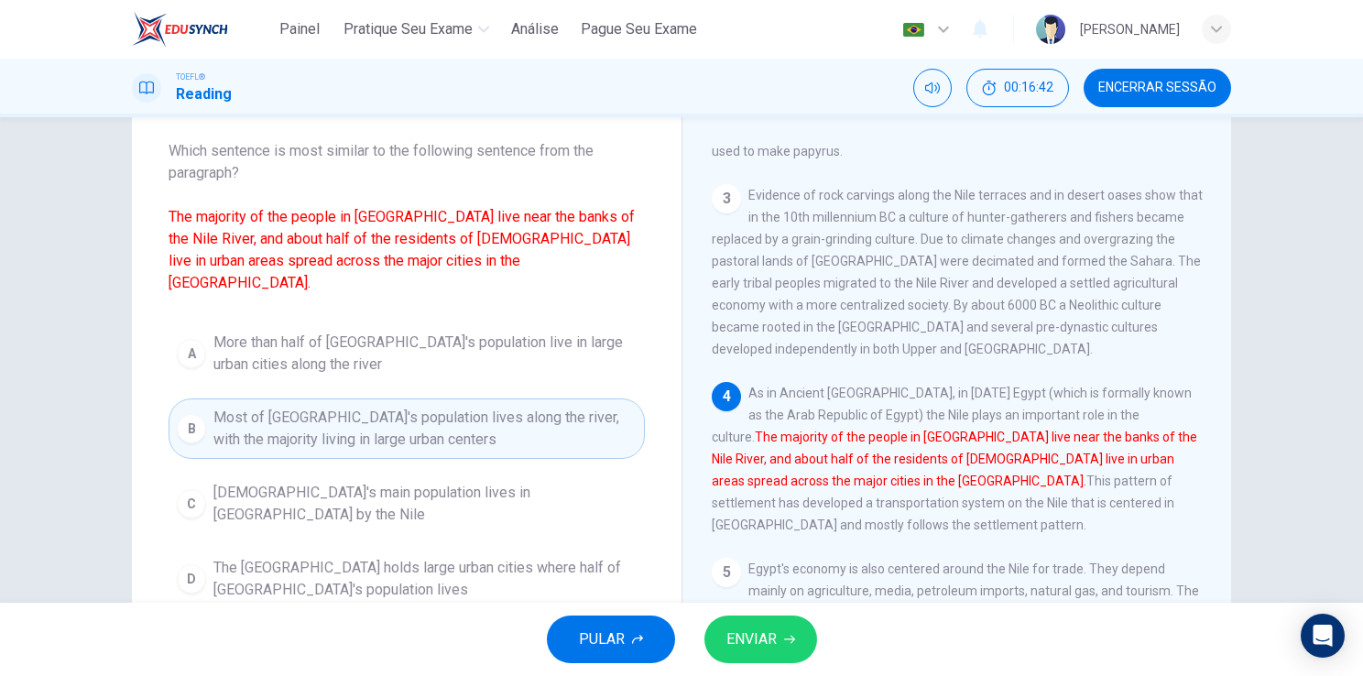
scroll to position [113, 0]
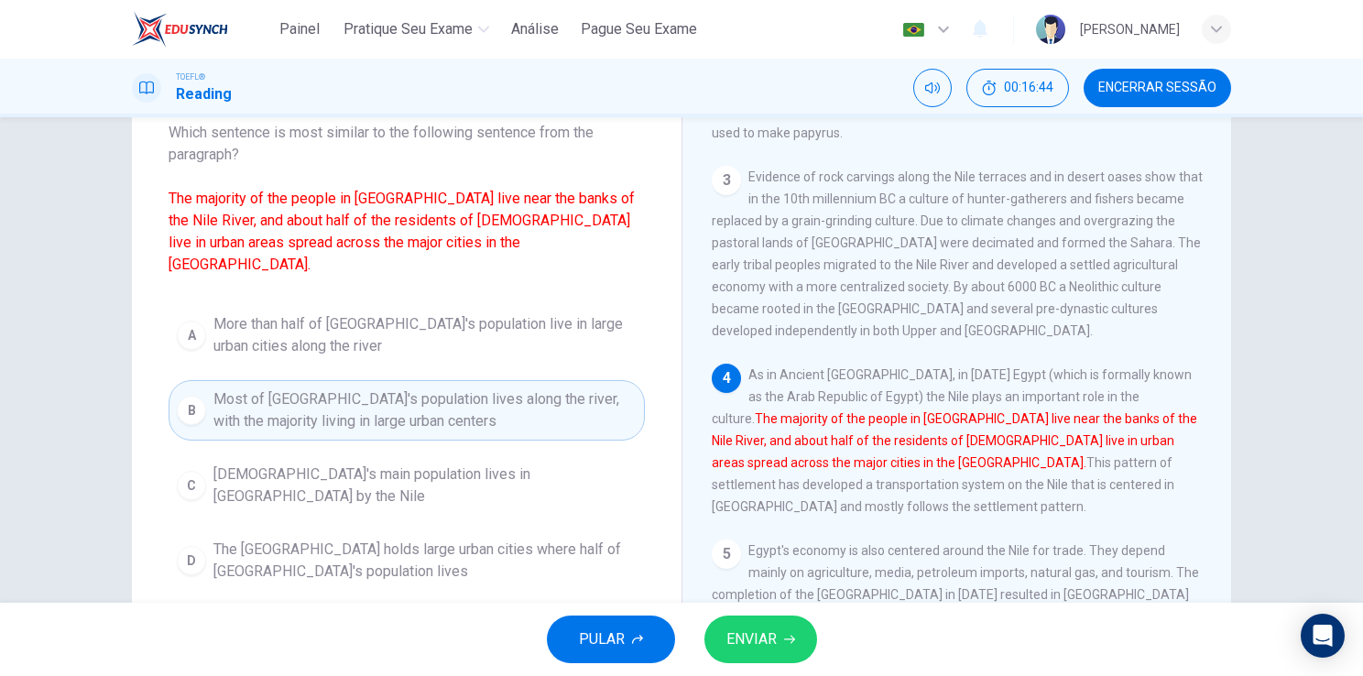
click at [278, 538] on span "The [GEOGRAPHIC_DATA] holds large urban cities where half of [GEOGRAPHIC_DATA]'…" at bounding box center [424, 560] width 423 height 44
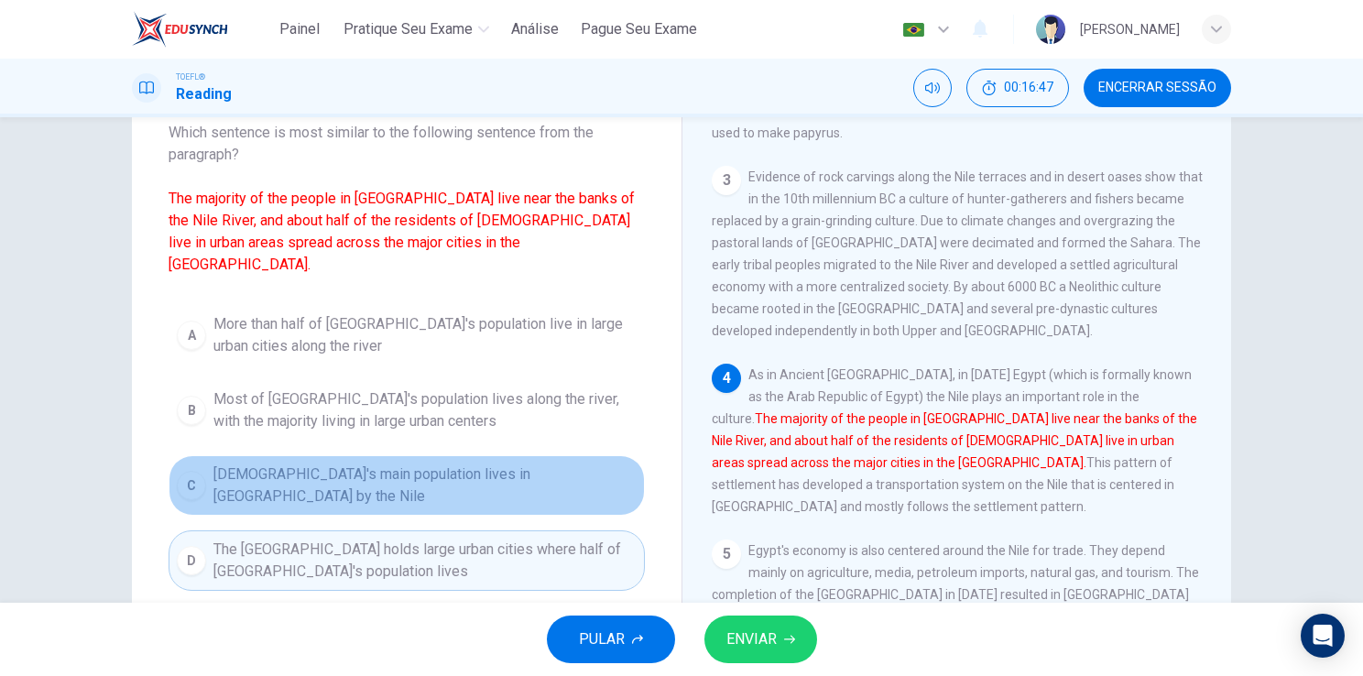
click at [392, 463] on span "[DEMOGRAPHIC_DATA]'s main population lives in [GEOGRAPHIC_DATA] by the Nile" at bounding box center [424, 485] width 423 height 44
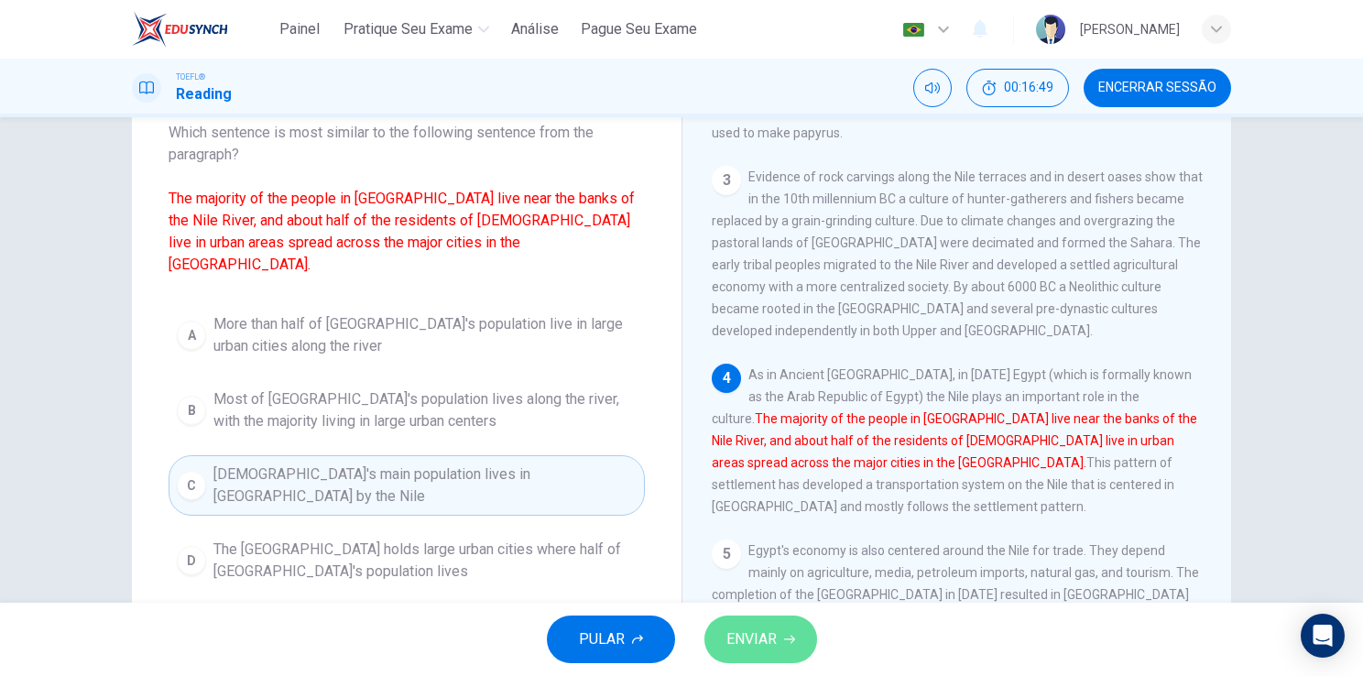
click at [772, 637] on span "ENVIAR" at bounding box center [751, 639] width 50 height 26
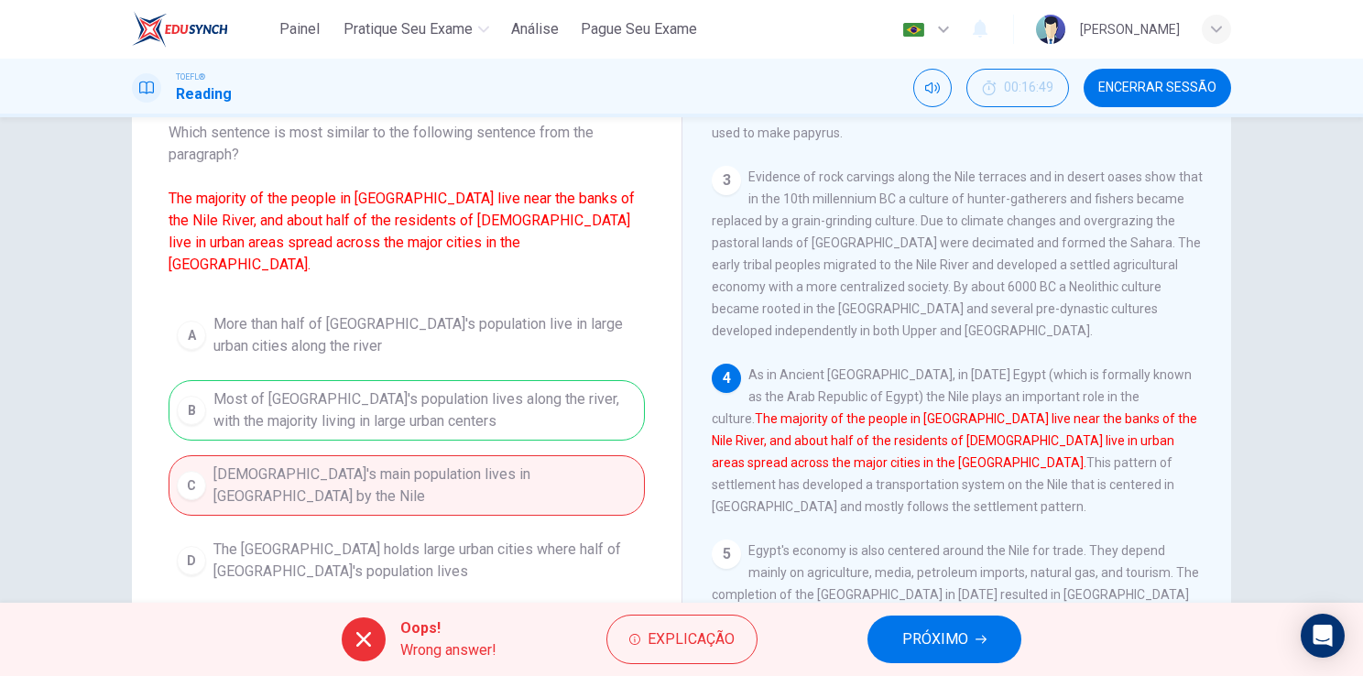
click at [886, 630] on button "PRÓXIMO" at bounding box center [944, 639] width 154 height 48
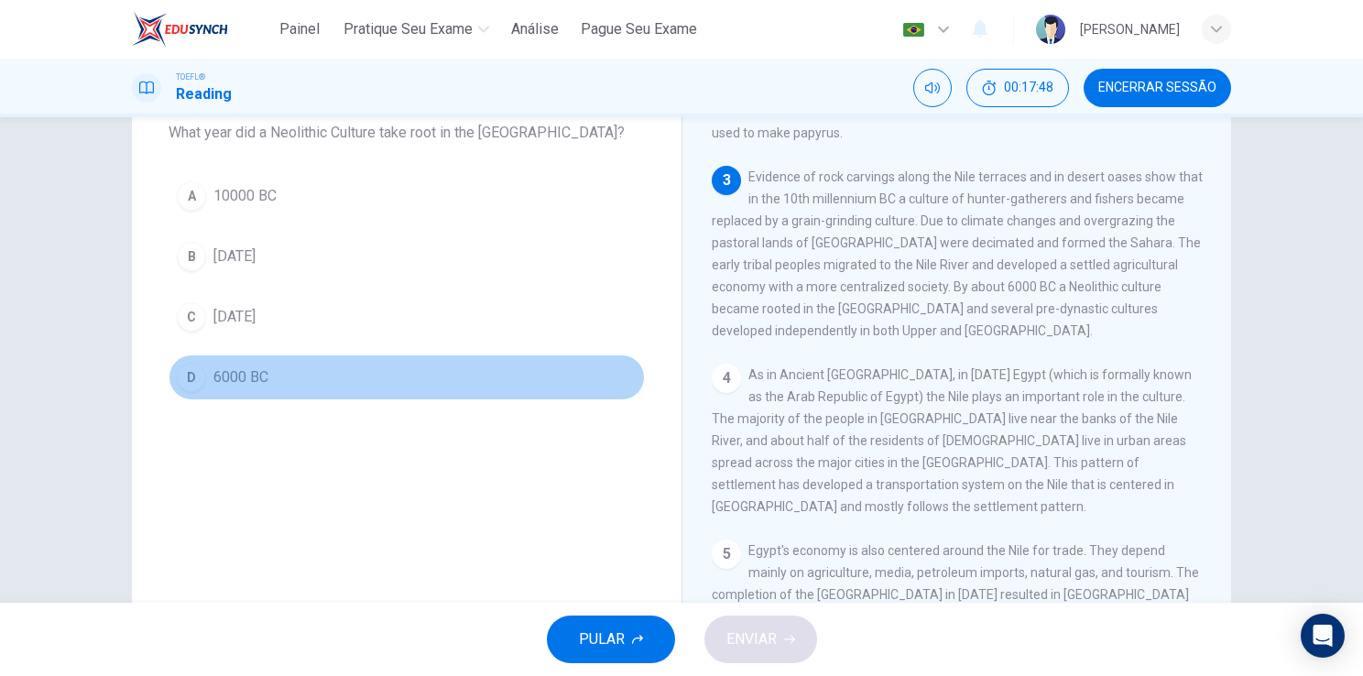
click at [196, 368] on div "D" at bounding box center [191, 377] width 29 height 29
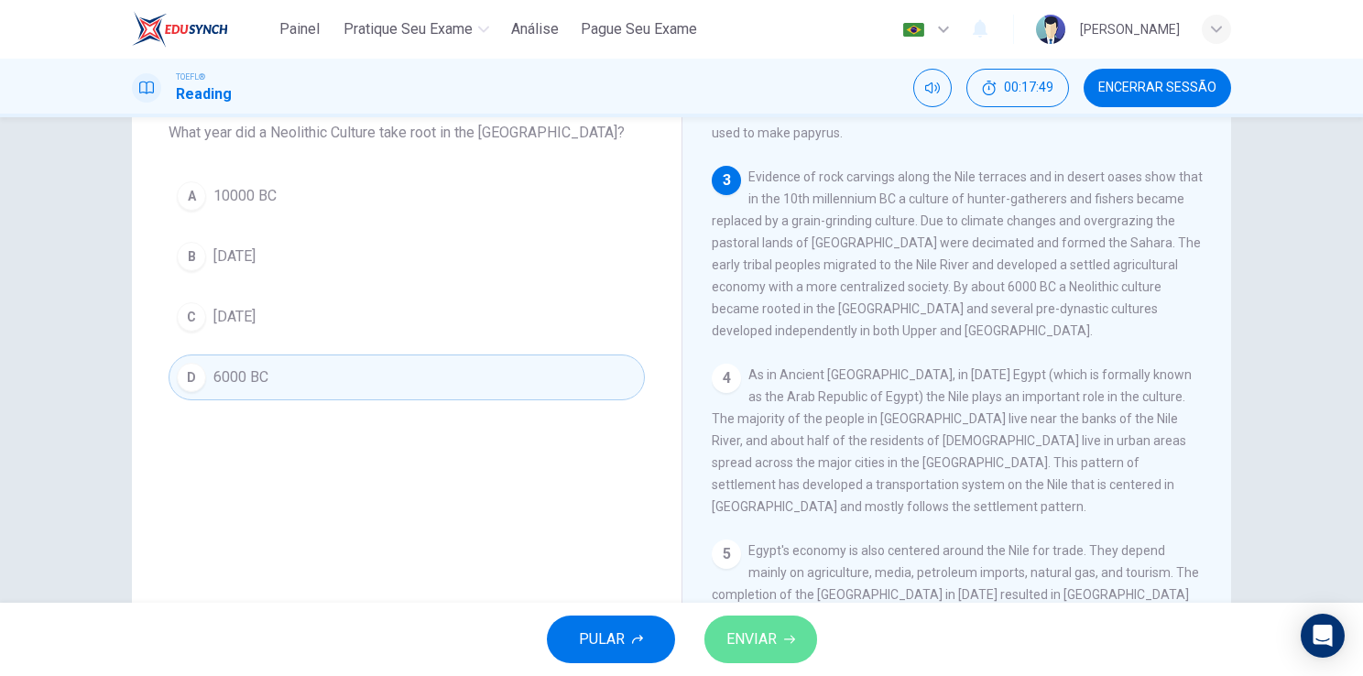
click at [779, 652] on button "ENVIAR" at bounding box center [760, 639] width 113 height 48
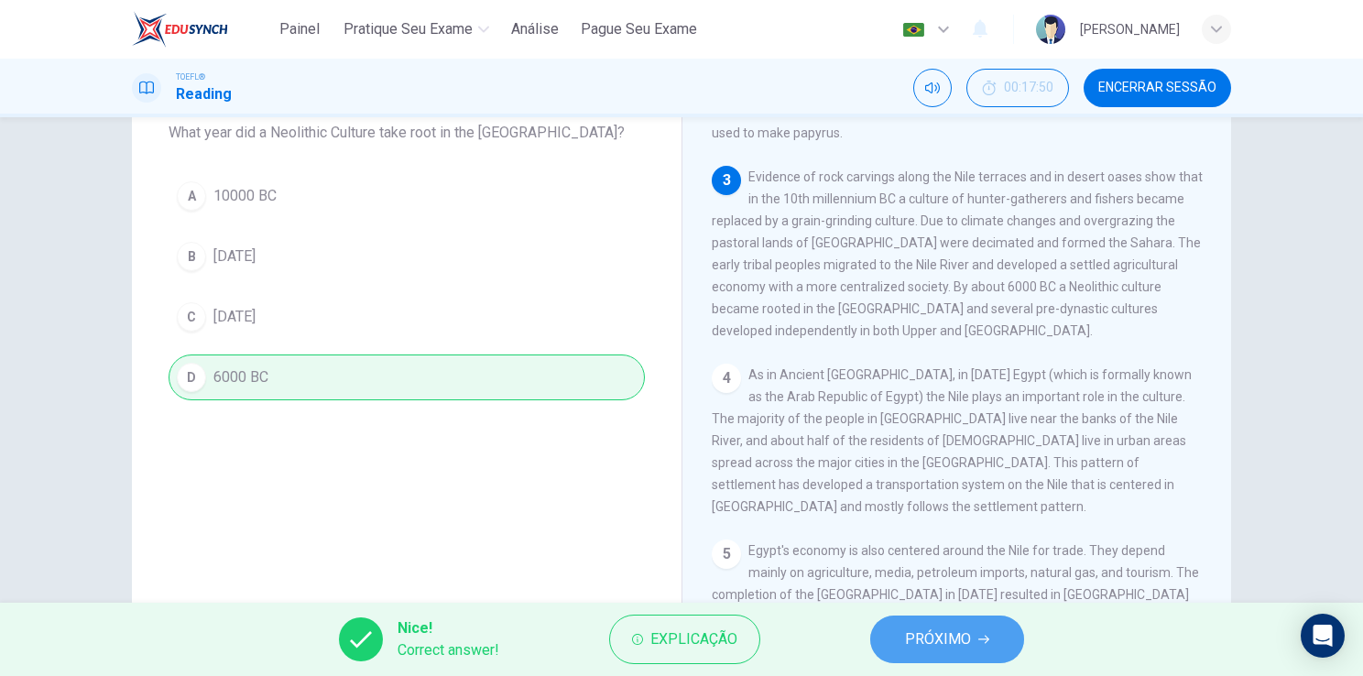
click at [954, 652] on button "PRÓXIMO" at bounding box center [947, 639] width 154 height 48
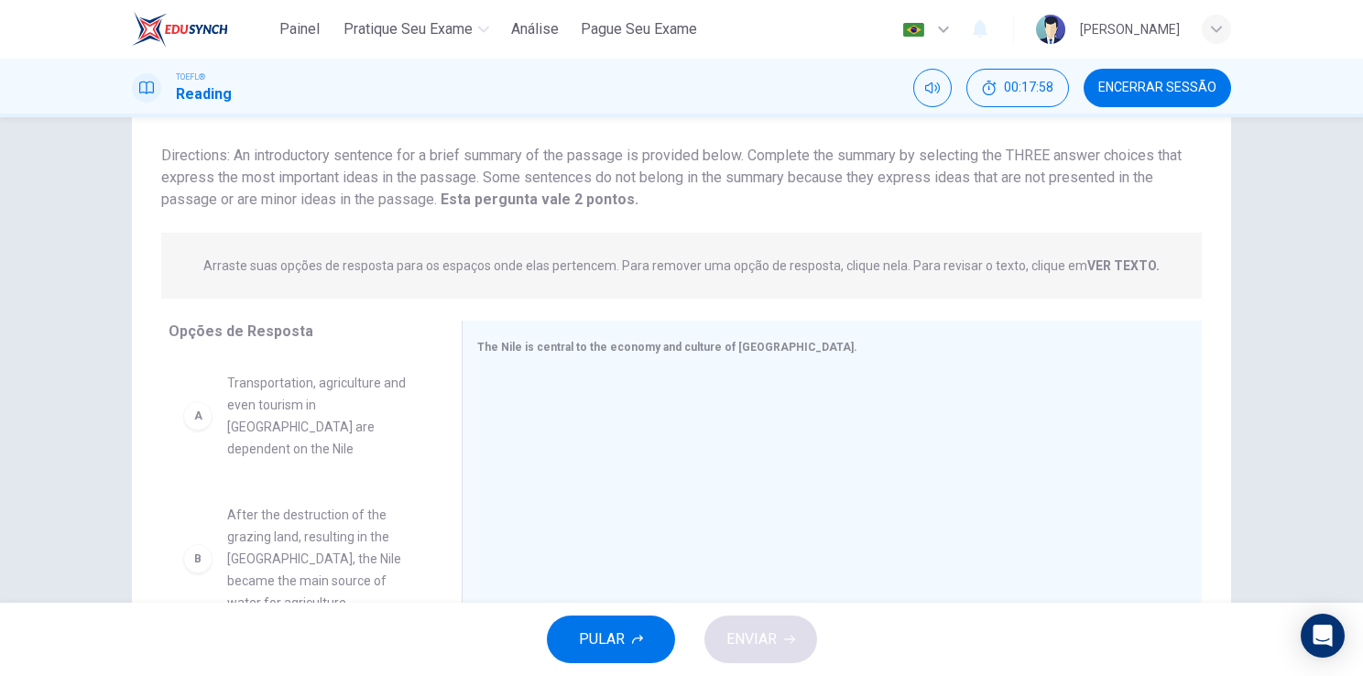
click at [264, 420] on span "Transportation, agriculture and even tourism in [GEOGRAPHIC_DATA] are dependent…" at bounding box center [322, 416] width 190 height 88
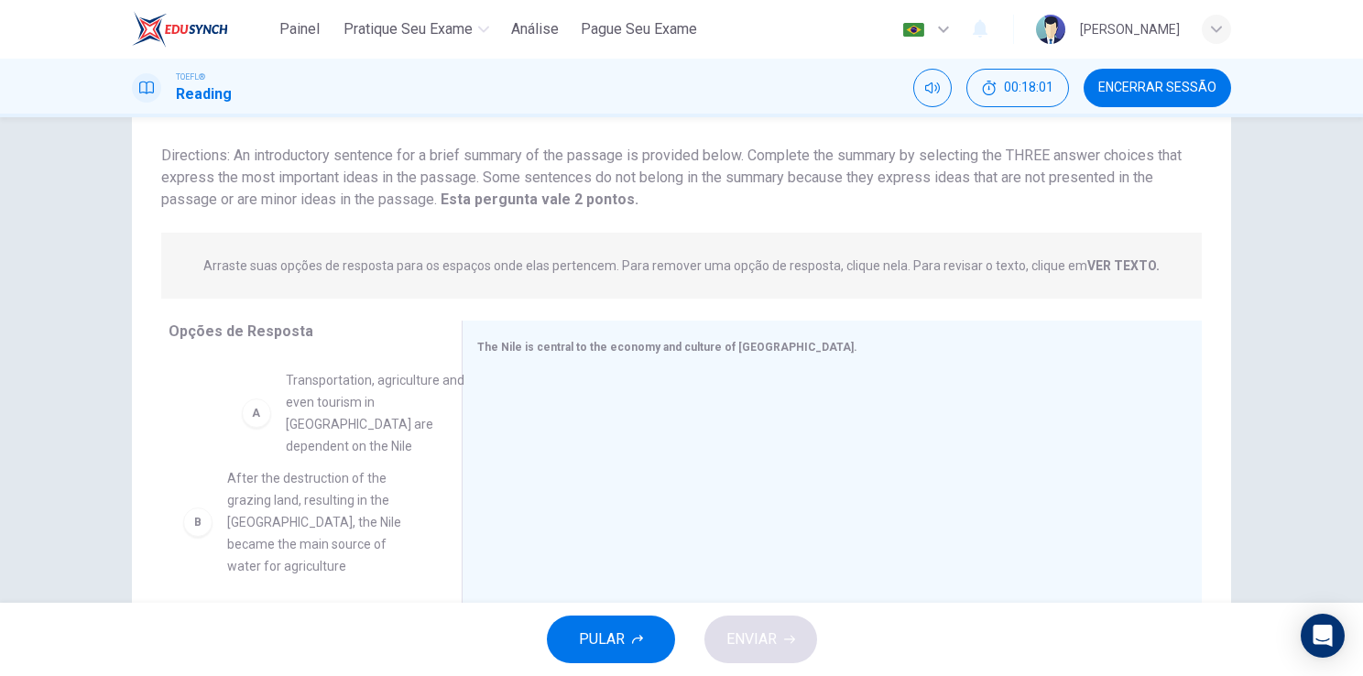
drag, startPoint x: 264, startPoint y: 420, endPoint x: 330, endPoint y: 418, distance: 66.0
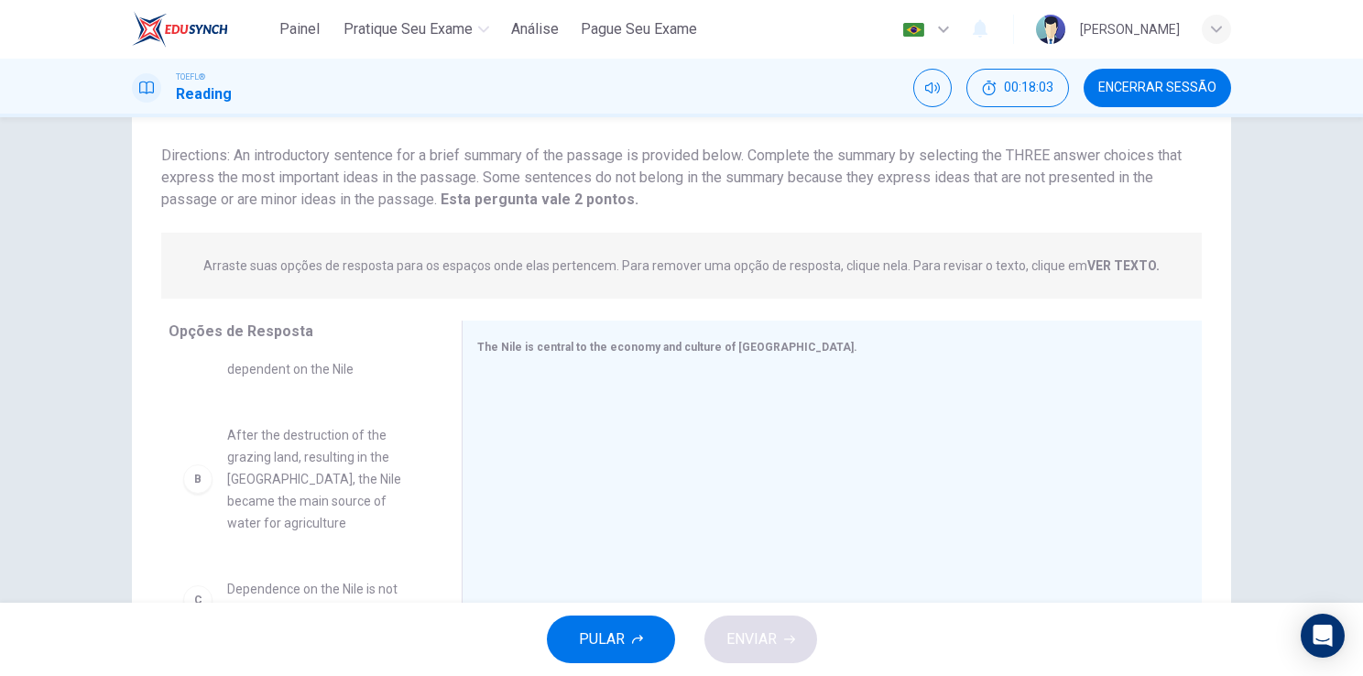
scroll to position [81, 0]
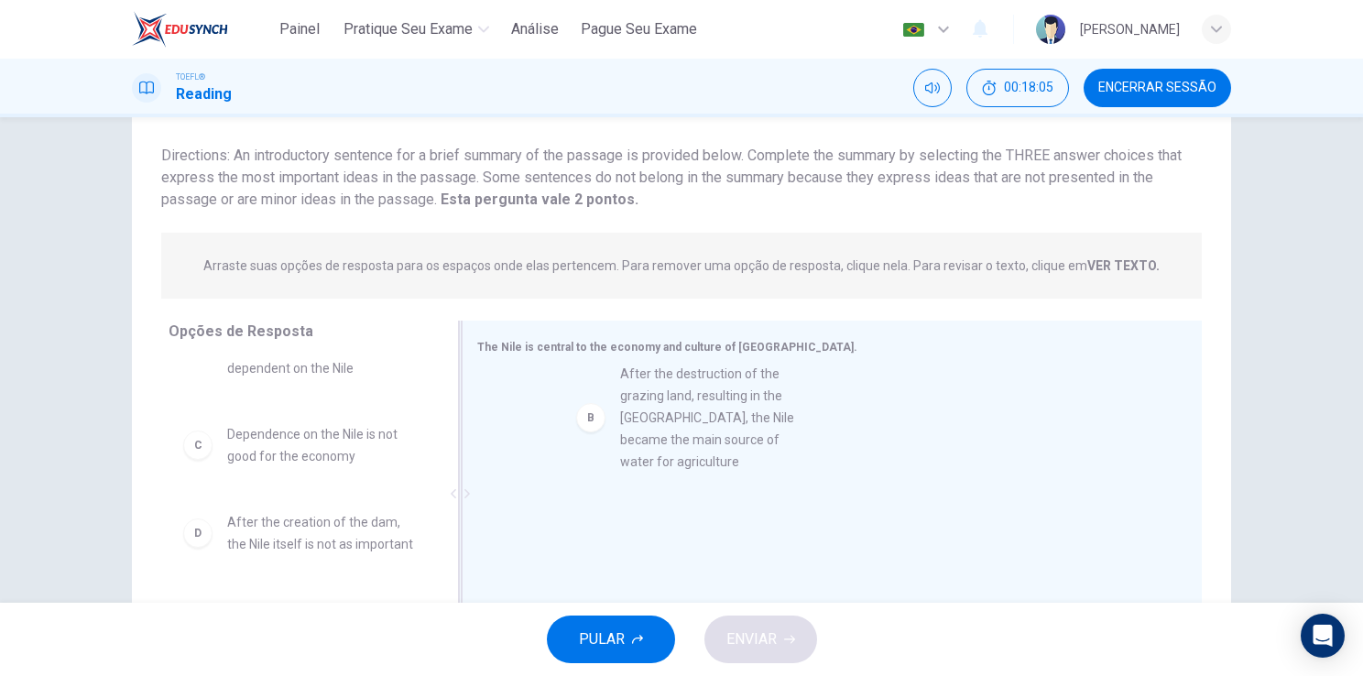
drag, startPoint x: 241, startPoint y: 460, endPoint x: 650, endPoint y: 420, distance: 411.2
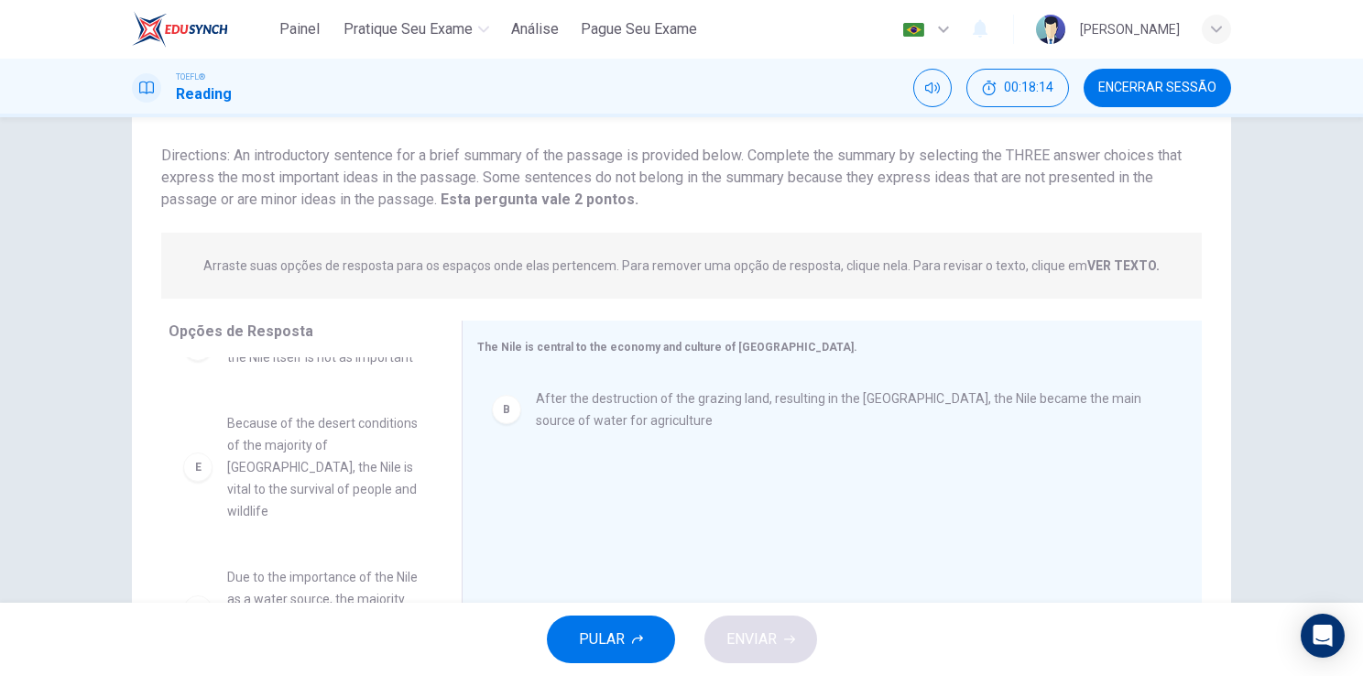
scroll to position [275, 0]
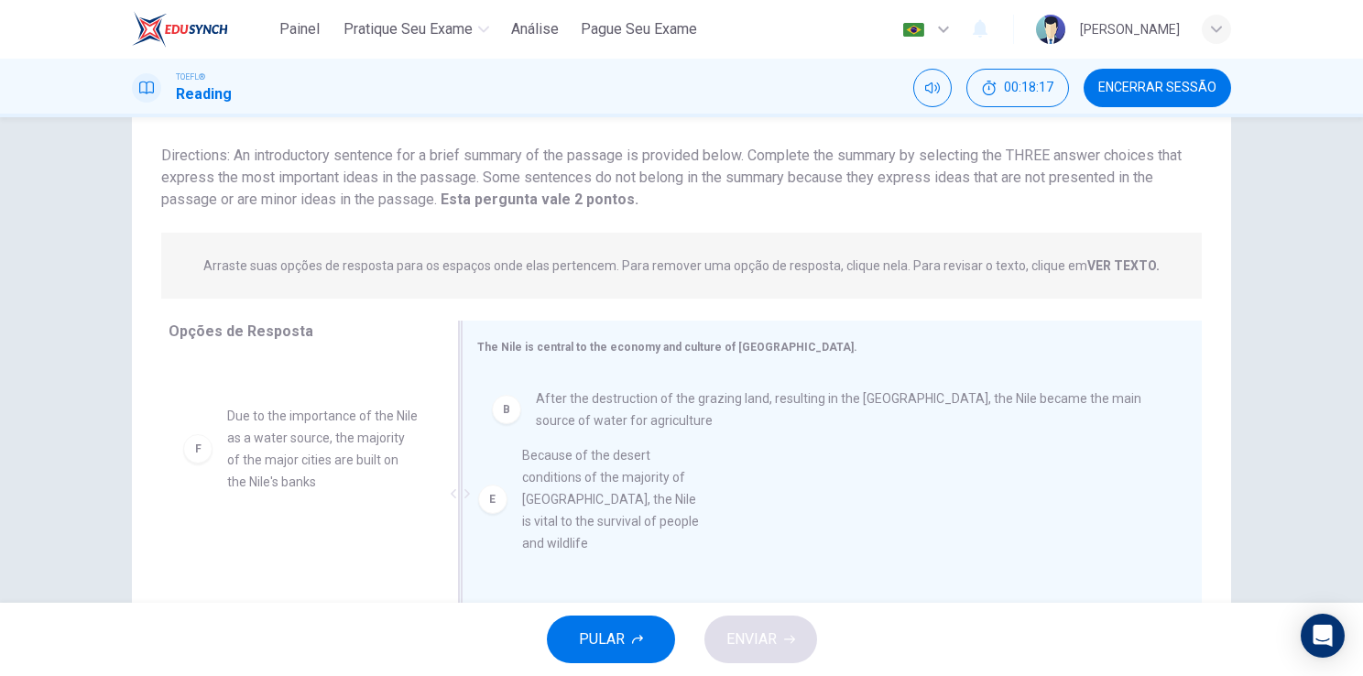
drag, startPoint x: 285, startPoint y: 434, endPoint x: 699, endPoint y: 478, distance: 416.2
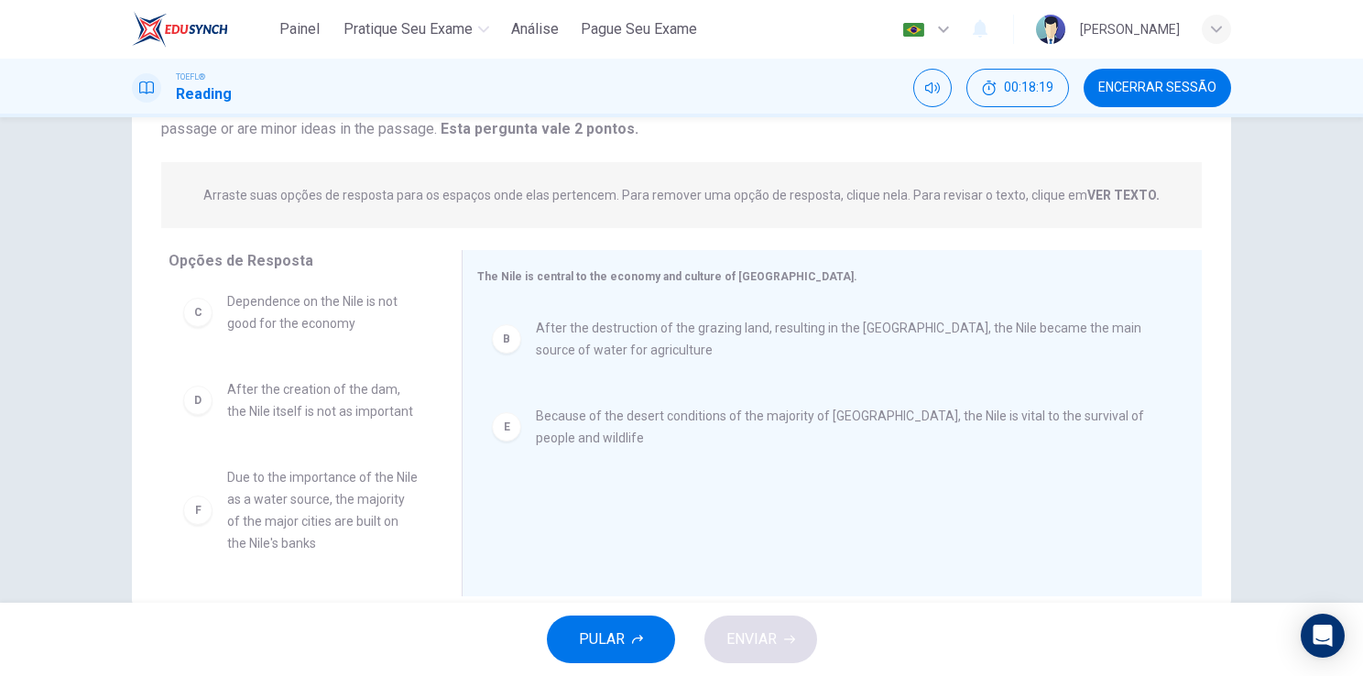
scroll to position [185, 0]
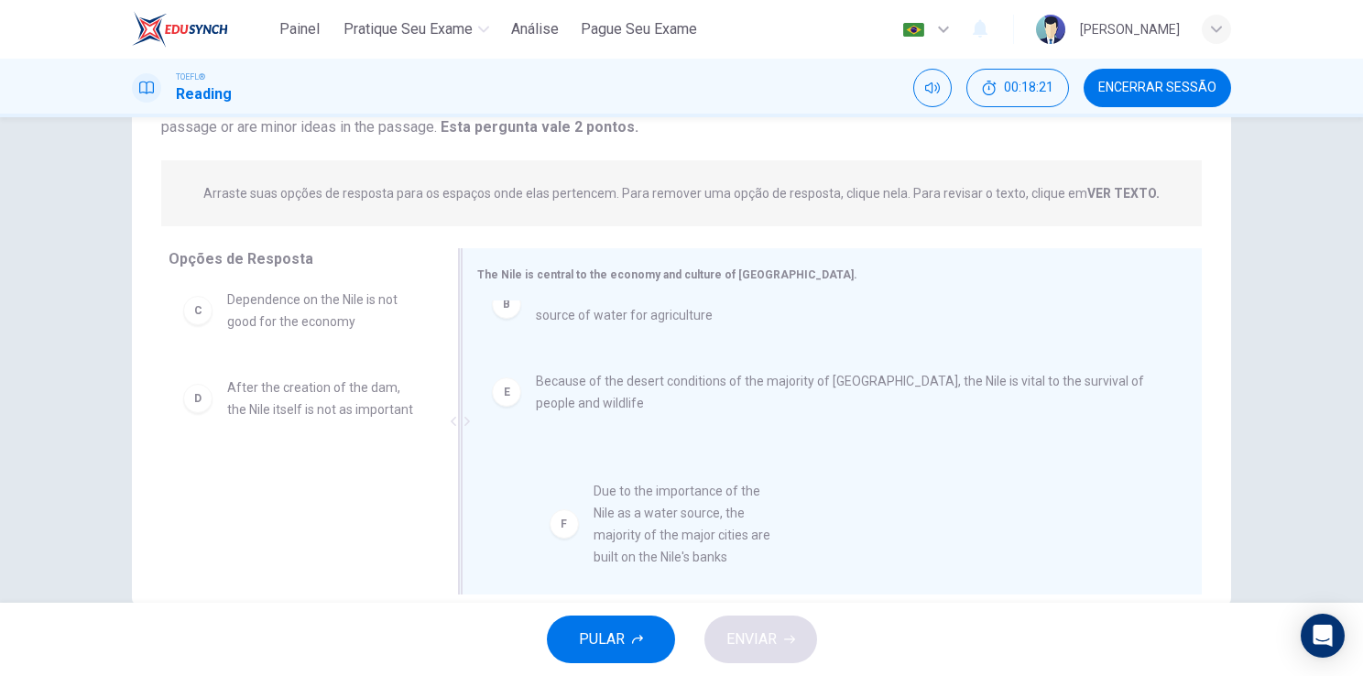
drag, startPoint x: 267, startPoint y: 512, endPoint x: 648, endPoint y: 529, distance: 381.3
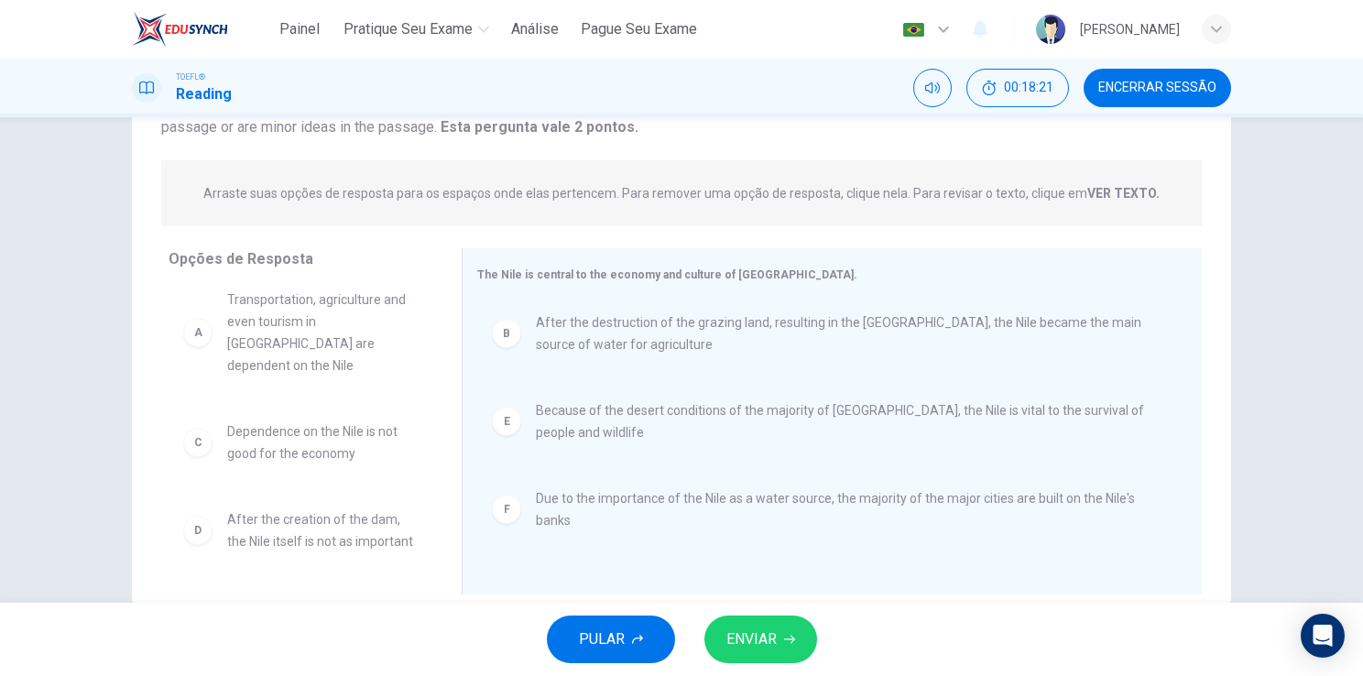
scroll to position [11, 0]
click at [774, 643] on span "ENVIAR" at bounding box center [751, 639] width 50 height 26
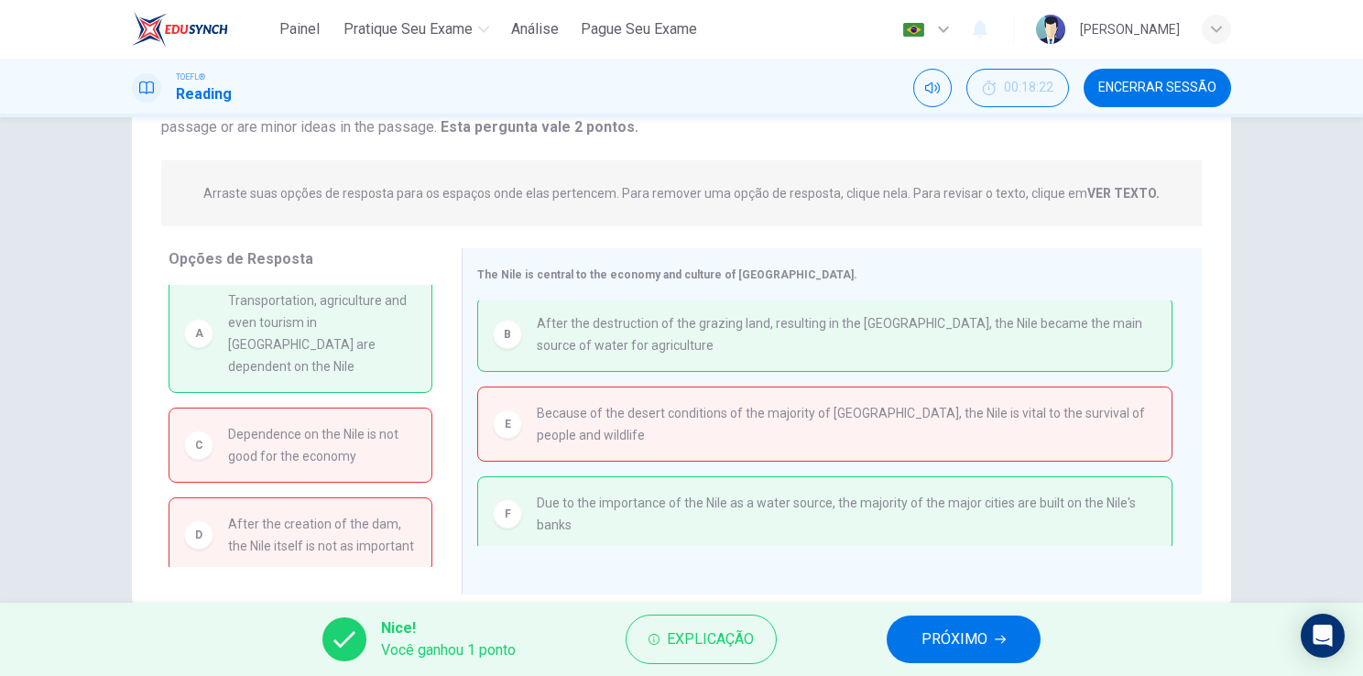
click at [961, 625] on button "PRÓXIMO" at bounding box center [963, 639] width 154 height 48
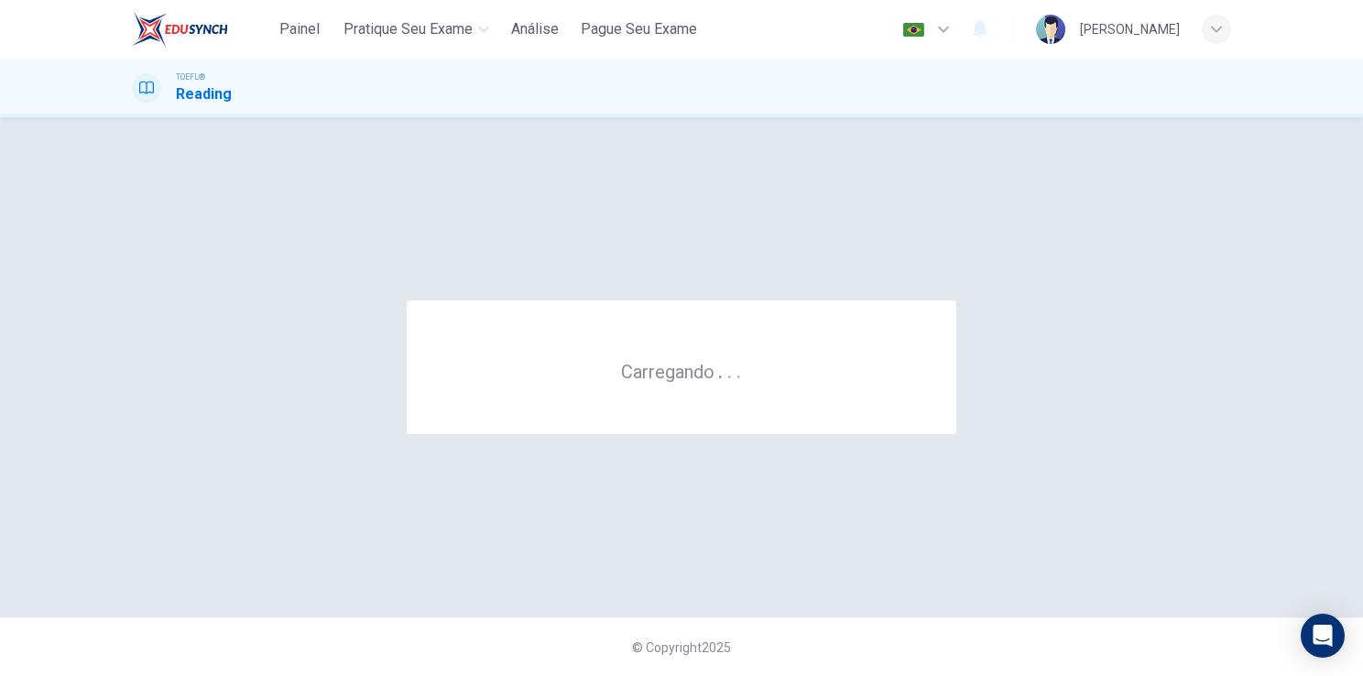
scroll to position [0, 0]
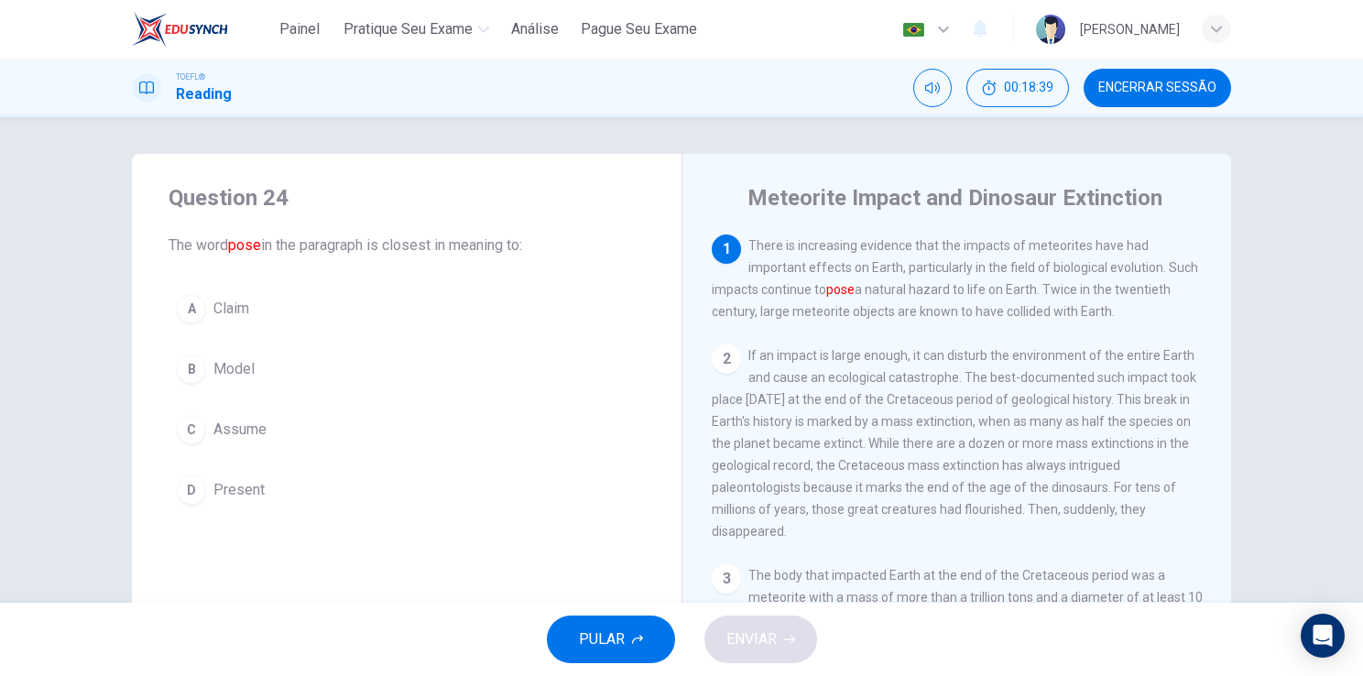
click at [222, 485] on span "Present" at bounding box center [238, 490] width 51 height 22
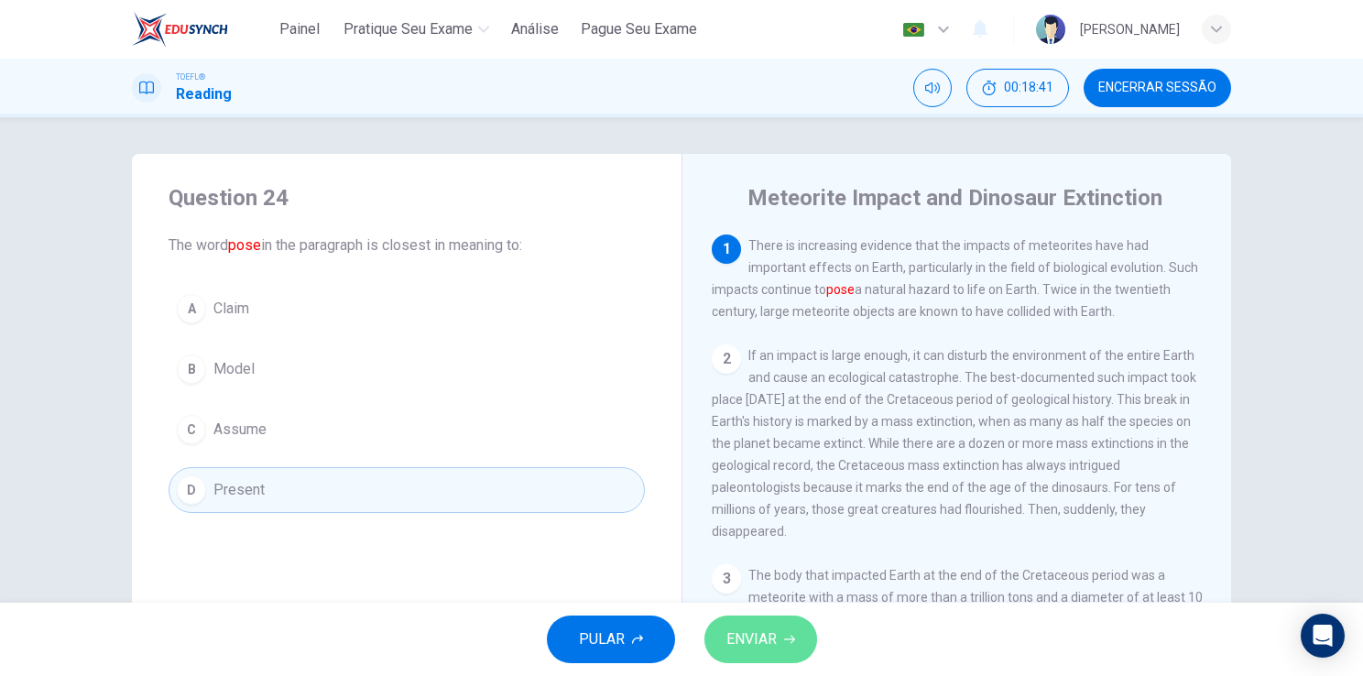
click at [766, 650] on span "ENVIAR" at bounding box center [751, 639] width 50 height 26
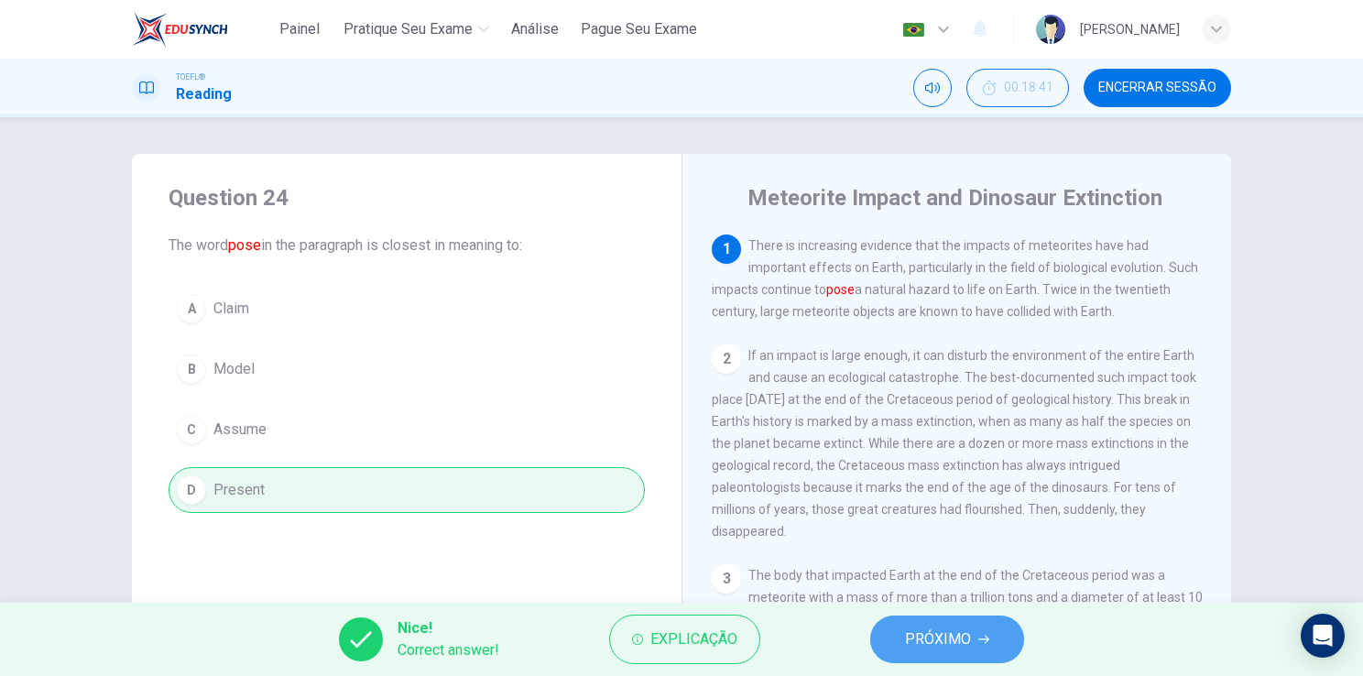
click at [954, 641] on span "PRÓXIMO" at bounding box center [938, 639] width 66 height 26
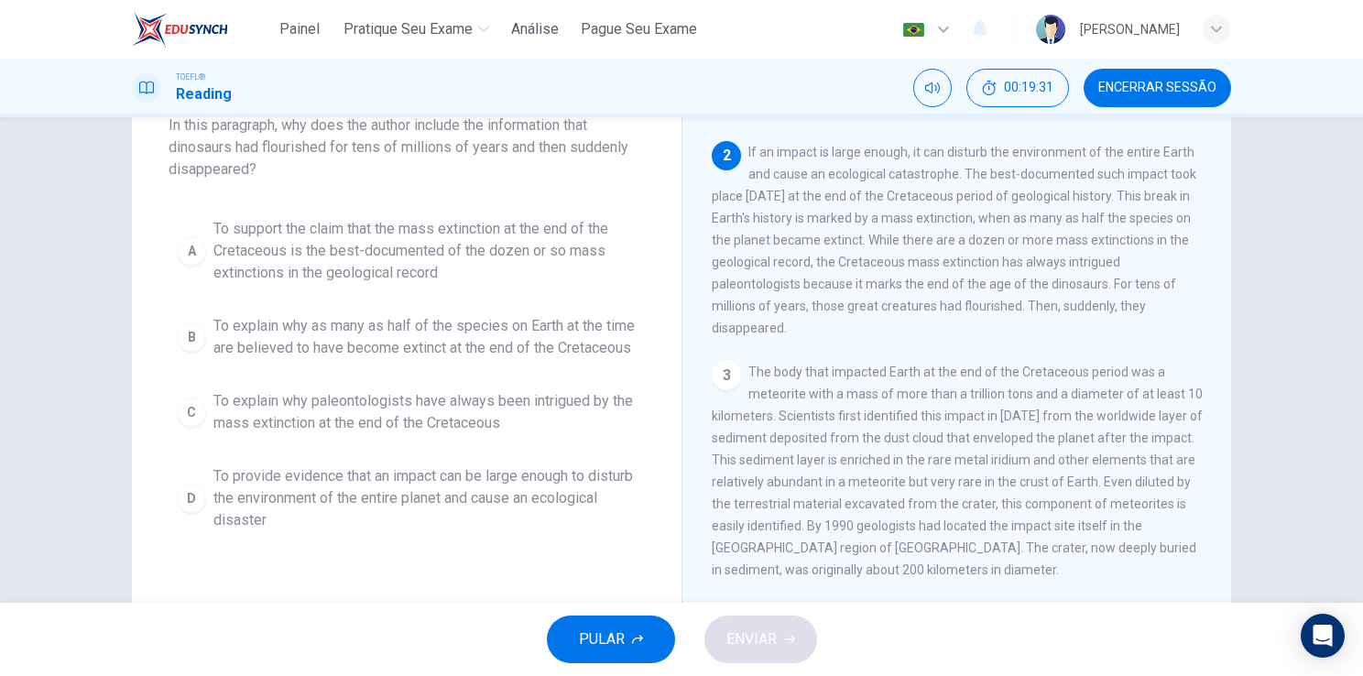
scroll to position [124, 0]
click at [507, 517] on span "To provide evidence that an impact can be large enough to disturb the environme…" at bounding box center [424, 495] width 423 height 66
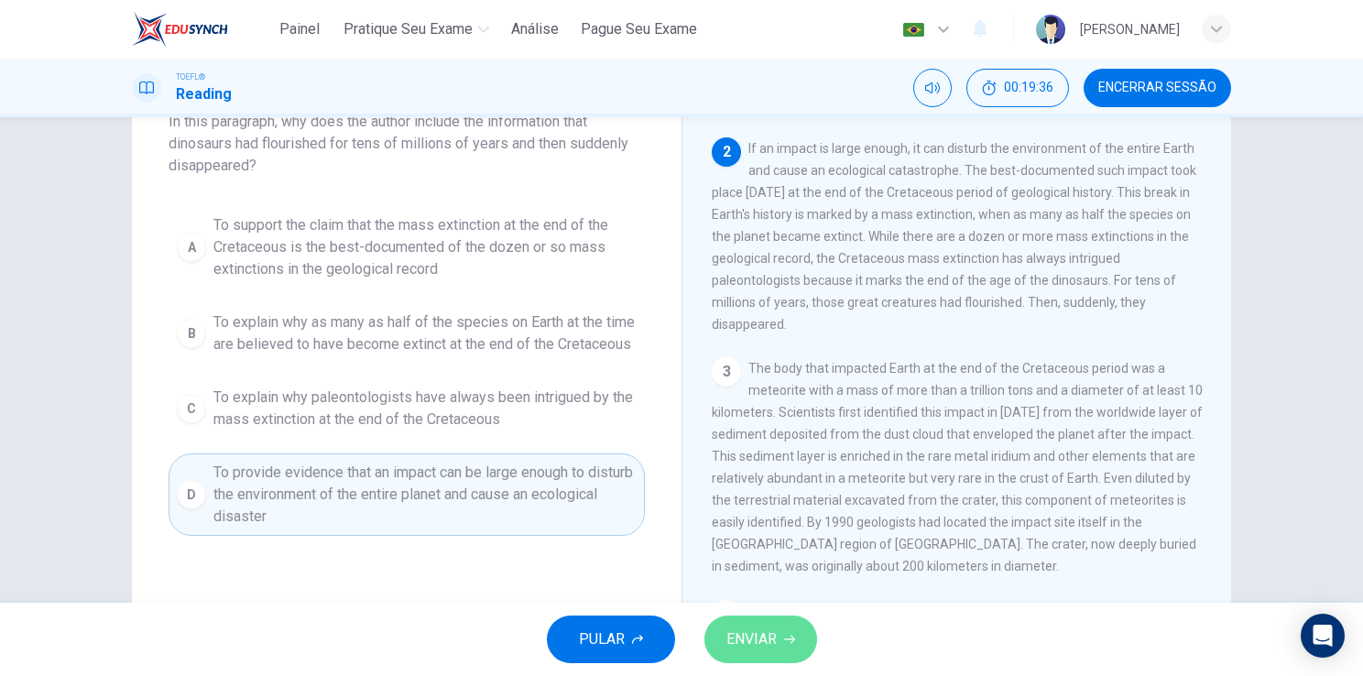
click at [754, 643] on span "ENVIAR" at bounding box center [751, 639] width 50 height 26
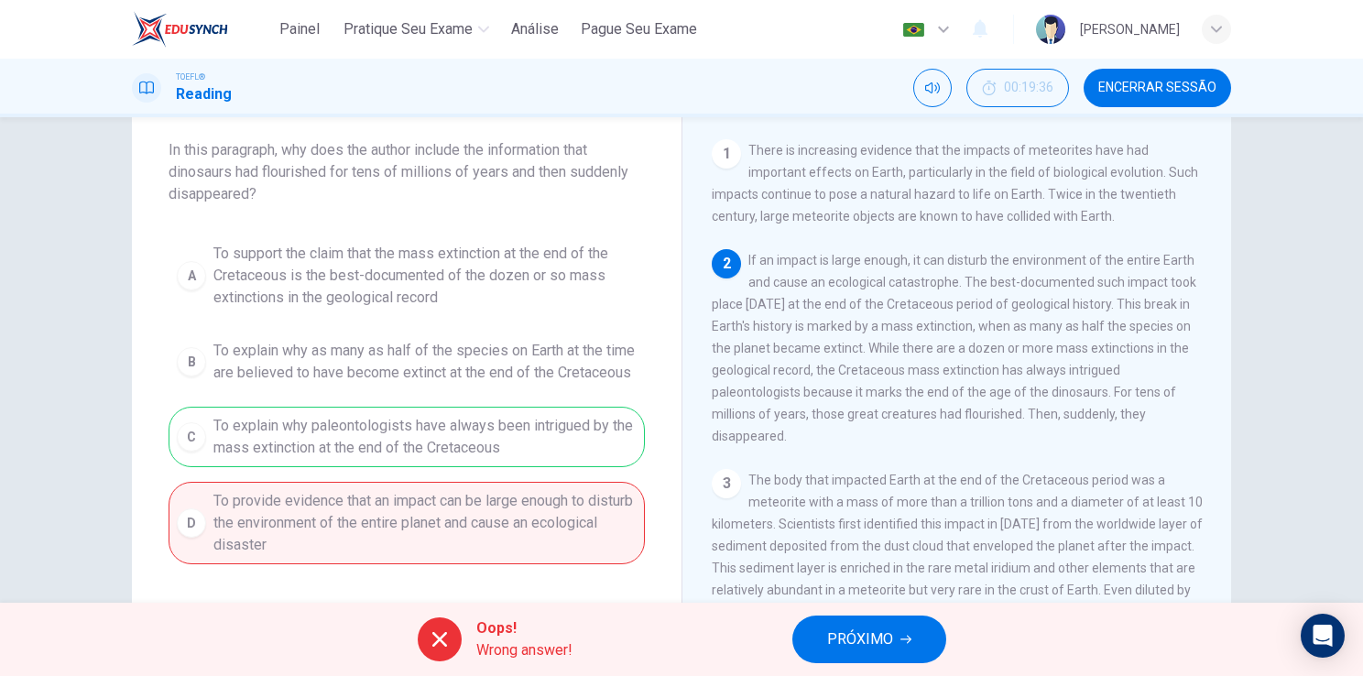
scroll to position [94, 0]
click at [871, 630] on span "PRÓXIMO" at bounding box center [860, 639] width 66 height 26
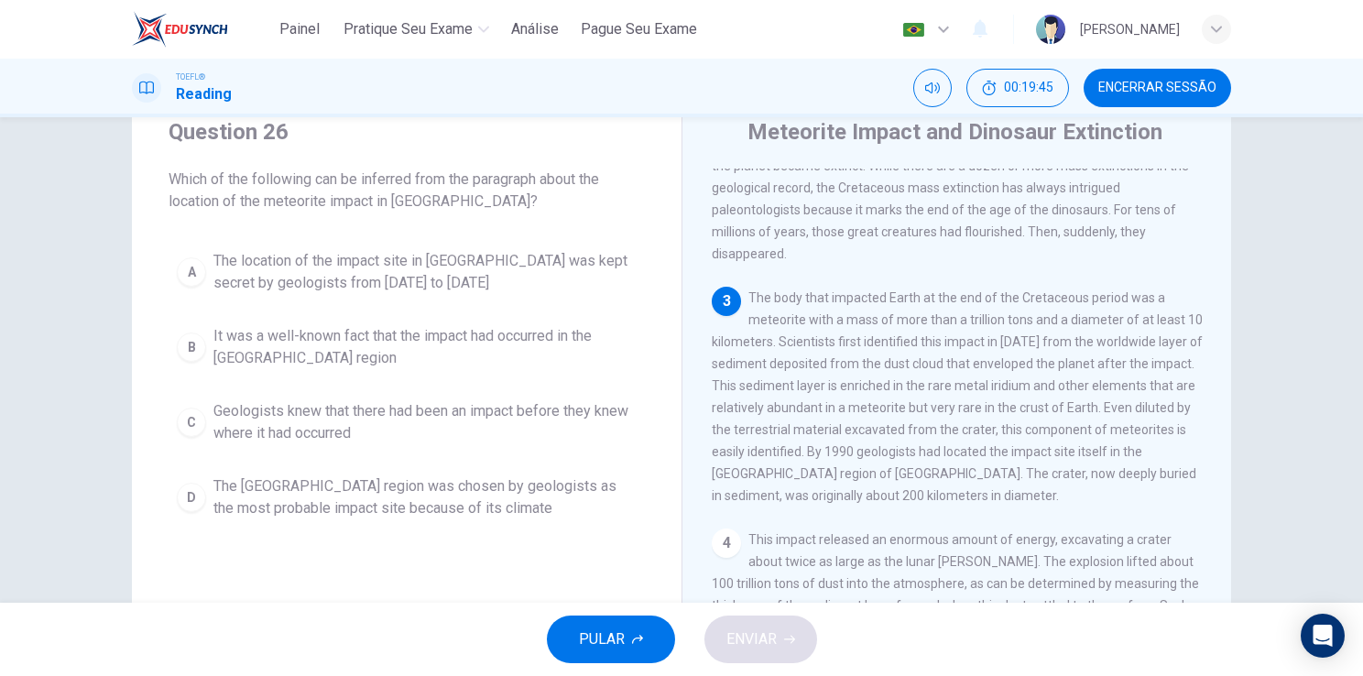
scroll to position [212, 0]
click at [1121, 81] on span "Encerrar Sessão" at bounding box center [1157, 88] width 118 height 15
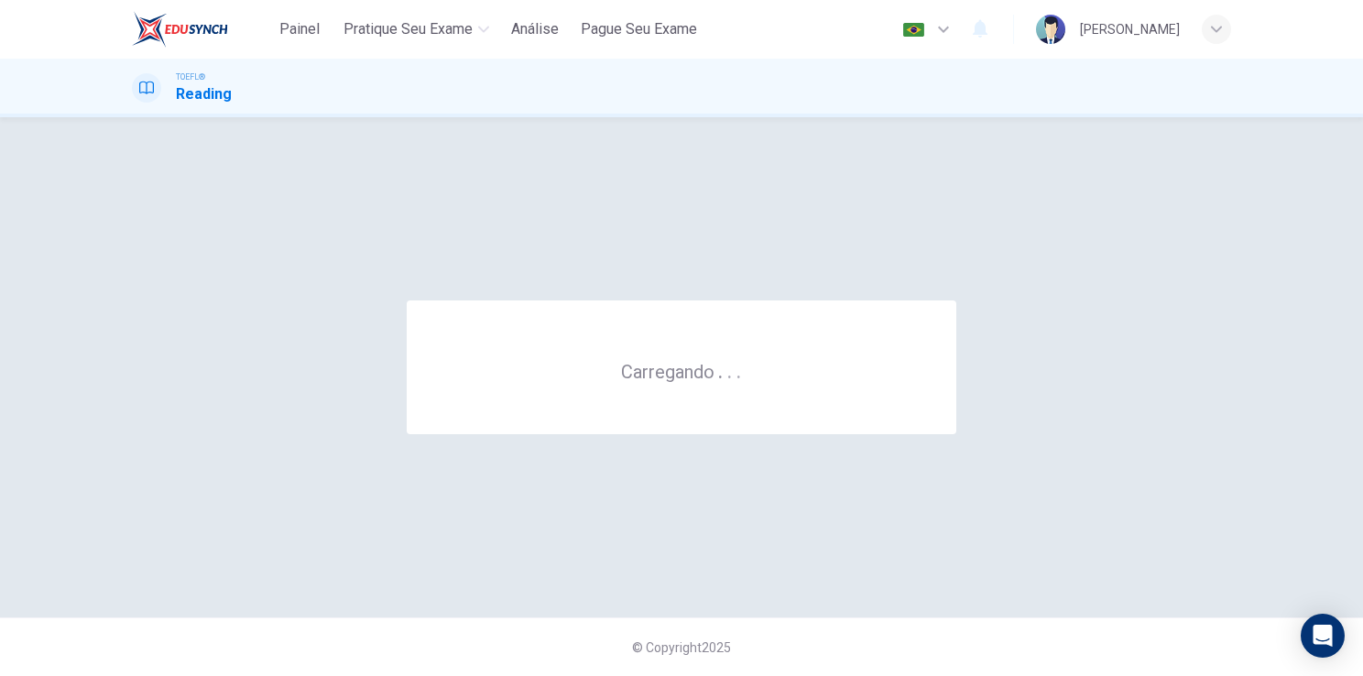
scroll to position [0, 0]
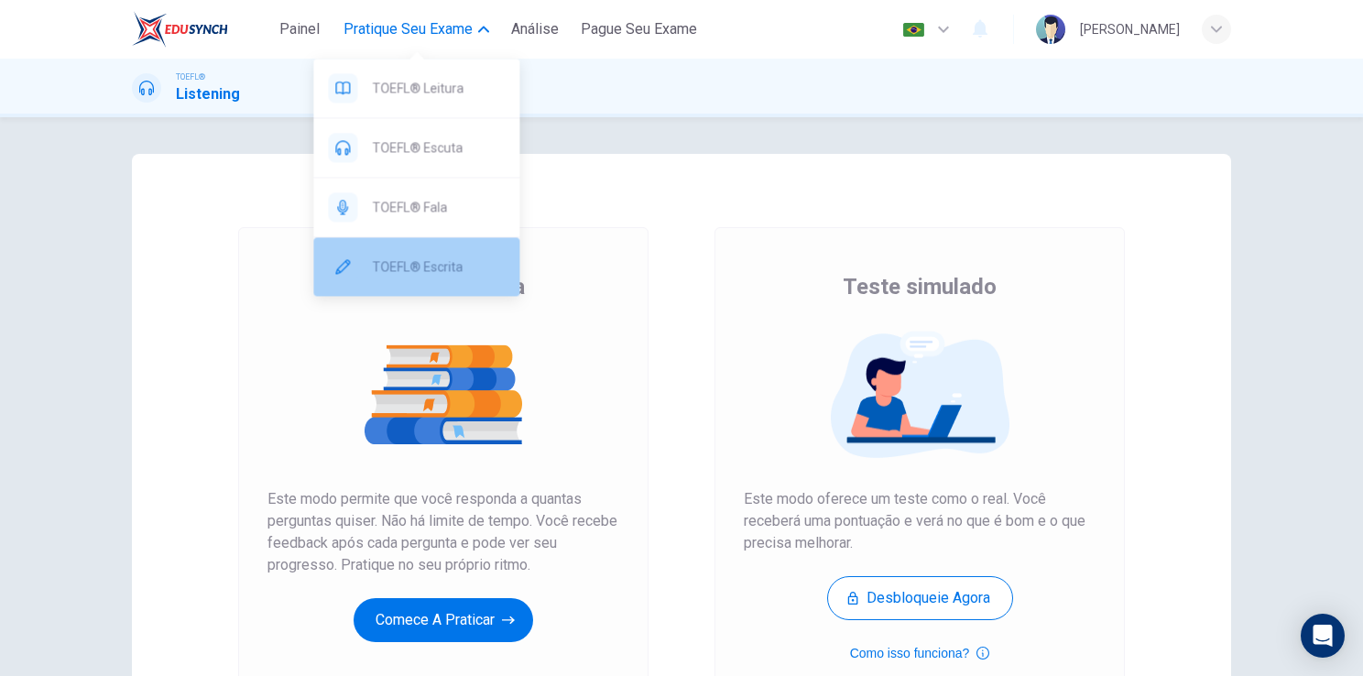
click at [418, 262] on span "TOEFL® Escrita" at bounding box center [438, 266] width 133 height 22
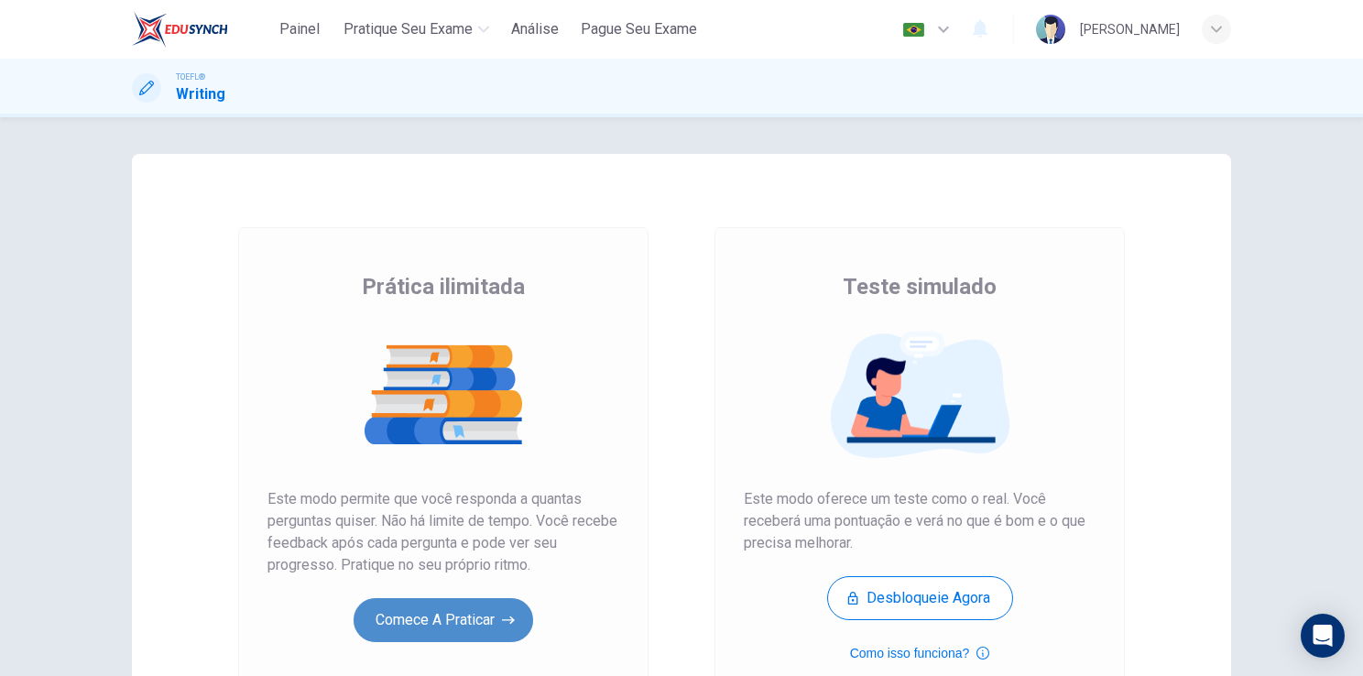
click at [449, 627] on button "Comece a praticar" at bounding box center [442, 620] width 179 height 44
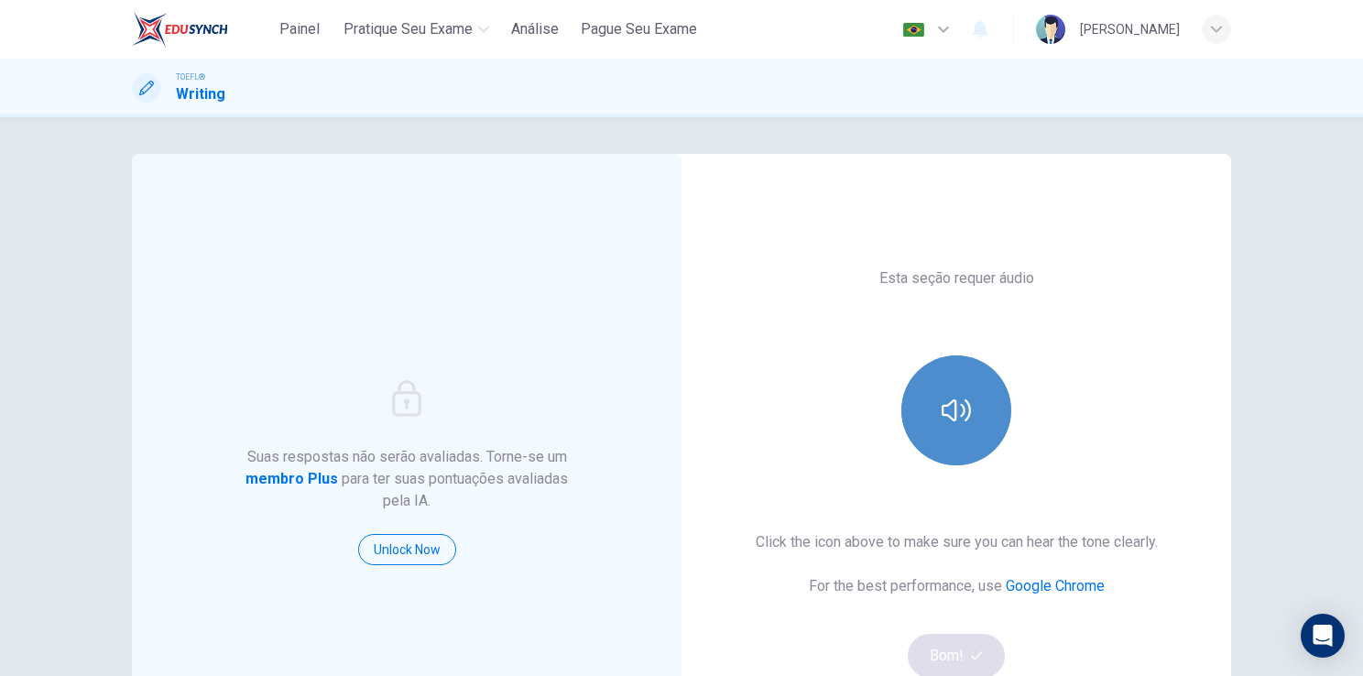
click at [929, 394] on button "button" at bounding box center [956, 410] width 110 height 110
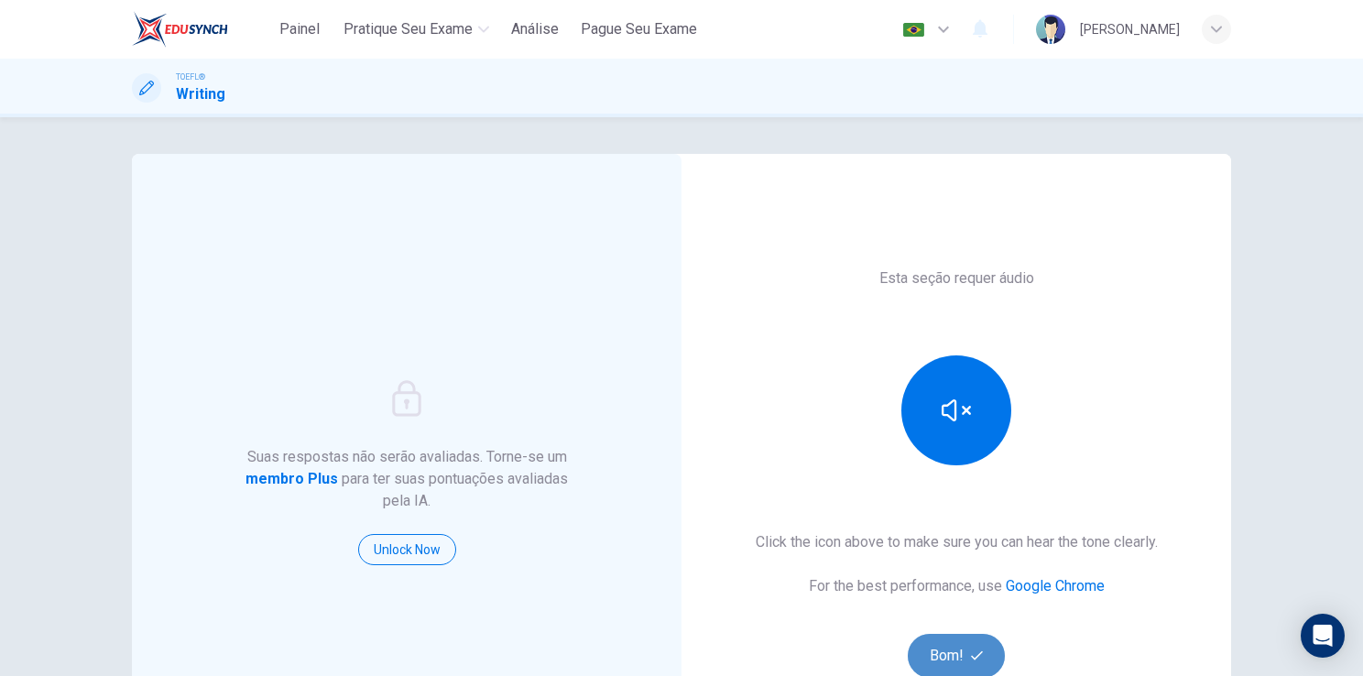
click at [934, 660] on button "Bom!" at bounding box center [956, 656] width 98 height 44
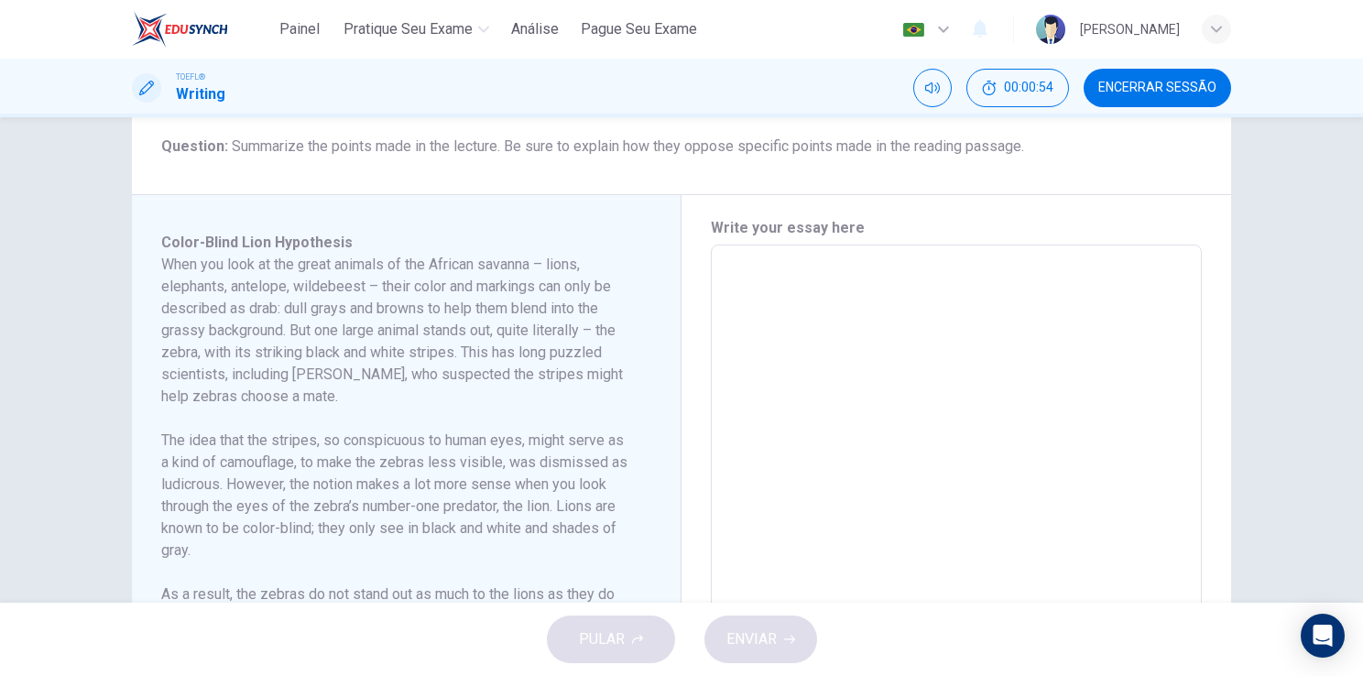
scroll to position [311, 0]
click at [749, 291] on textarea at bounding box center [955, 506] width 465 height 492
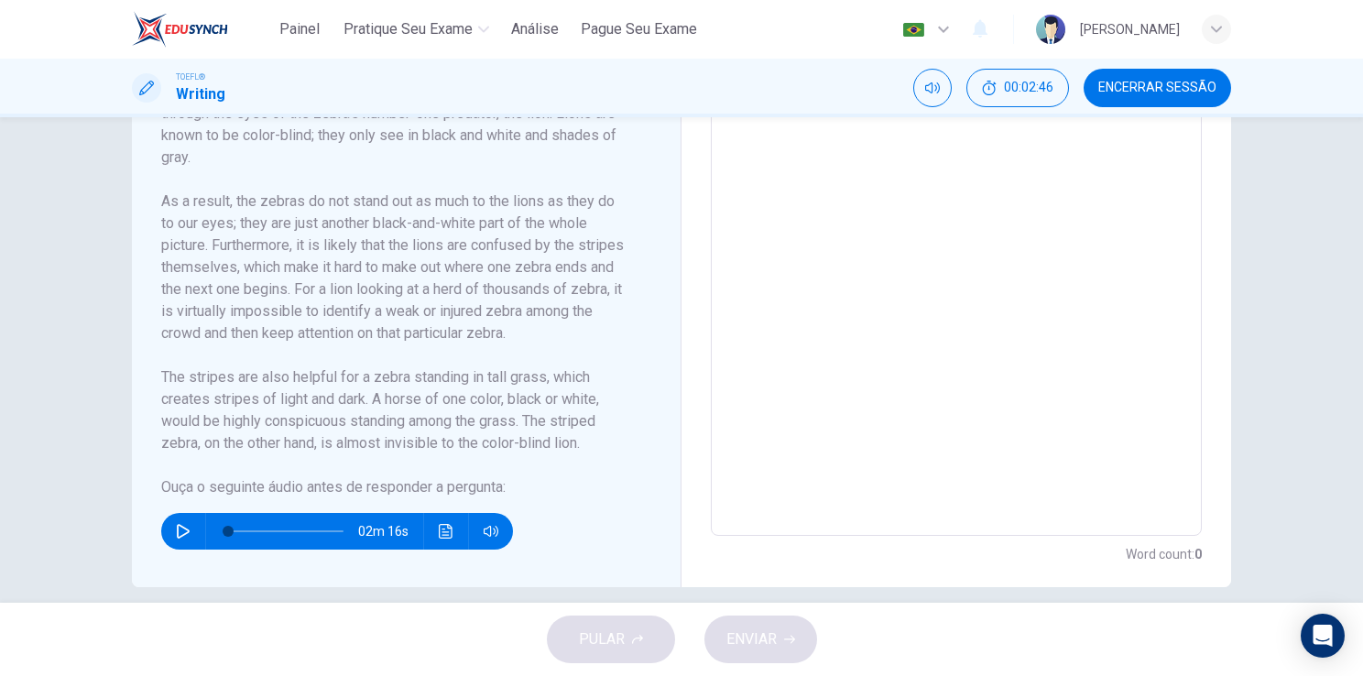
scroll to position [542, 0]
click at [184, 530] on icon "button" at bounding box center [183, 531] width 13 height 15
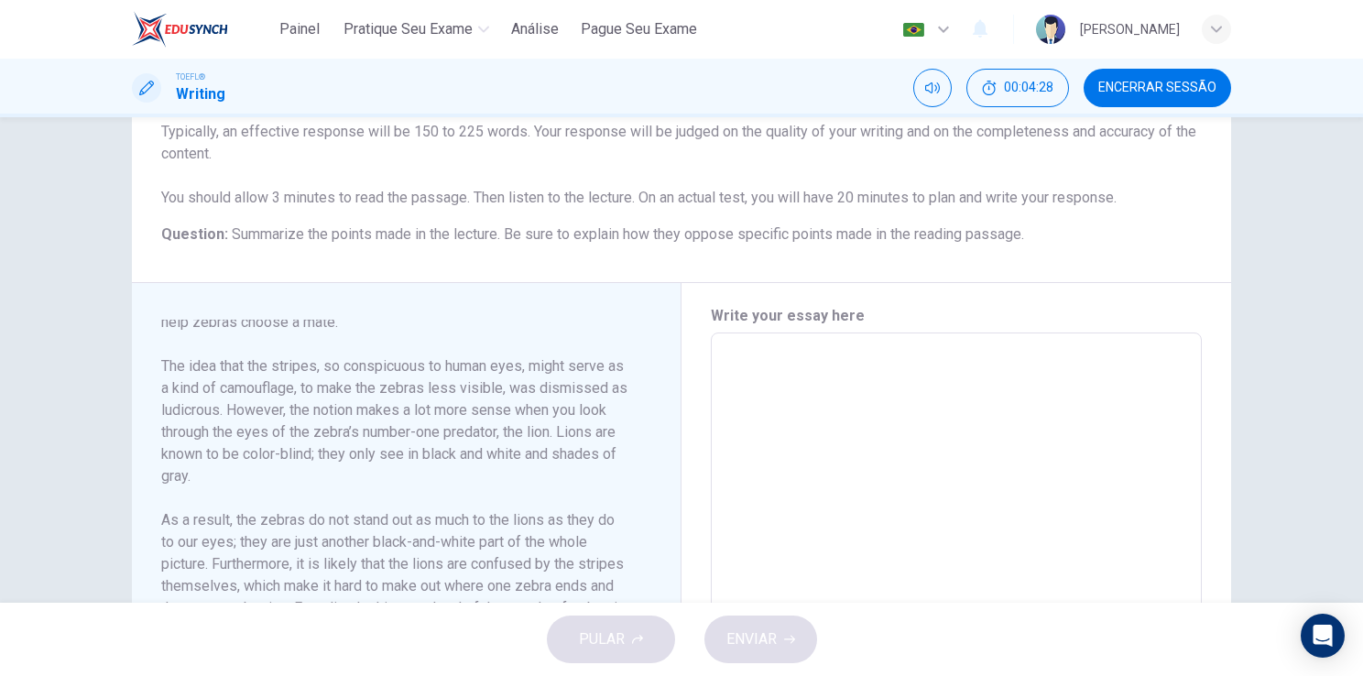
scroll to position [223, 0]
click at [769, 379] on textarea at bounding box center [955, 594] width 465 height 492
type input "59"
type textarea "T"
type textarea "x"
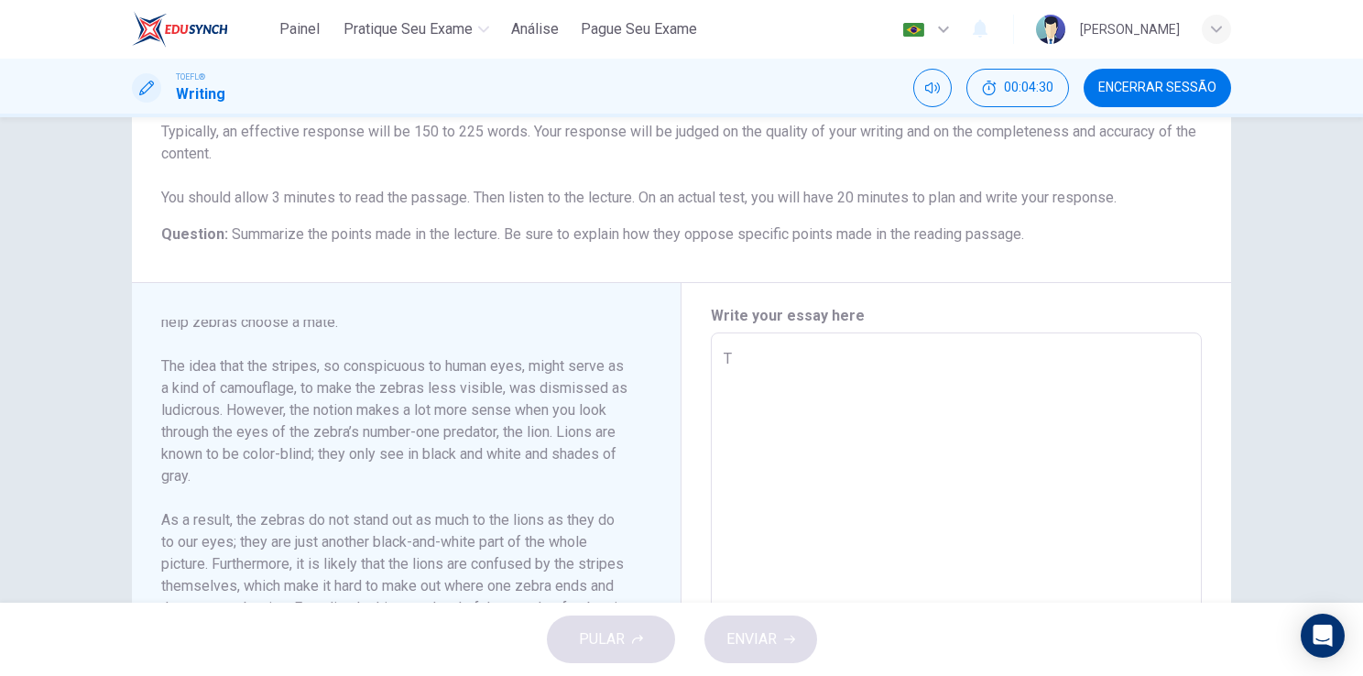
type input "59"
type textarea "x"
type textarea "Th"
type textarea "x"
type input "59"
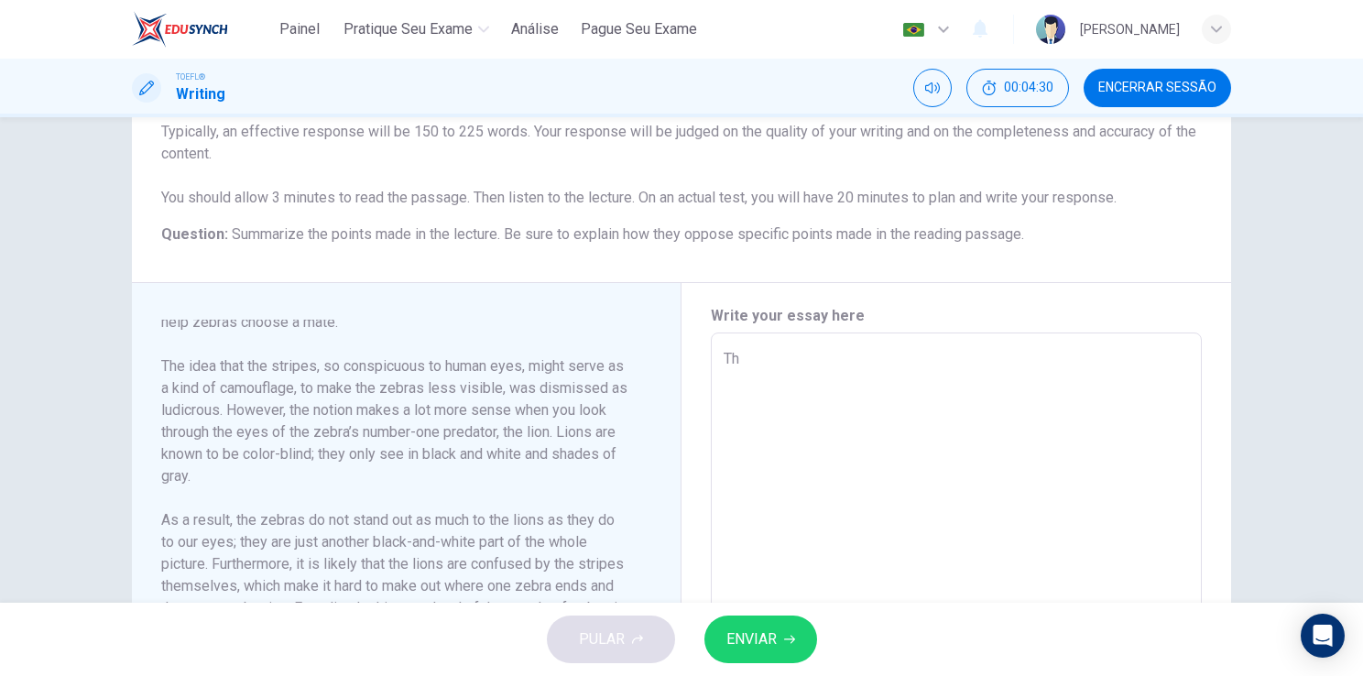
type textarea "x"
type input "60"
type textarea "Thr"
type textarea "x"
type input "60"
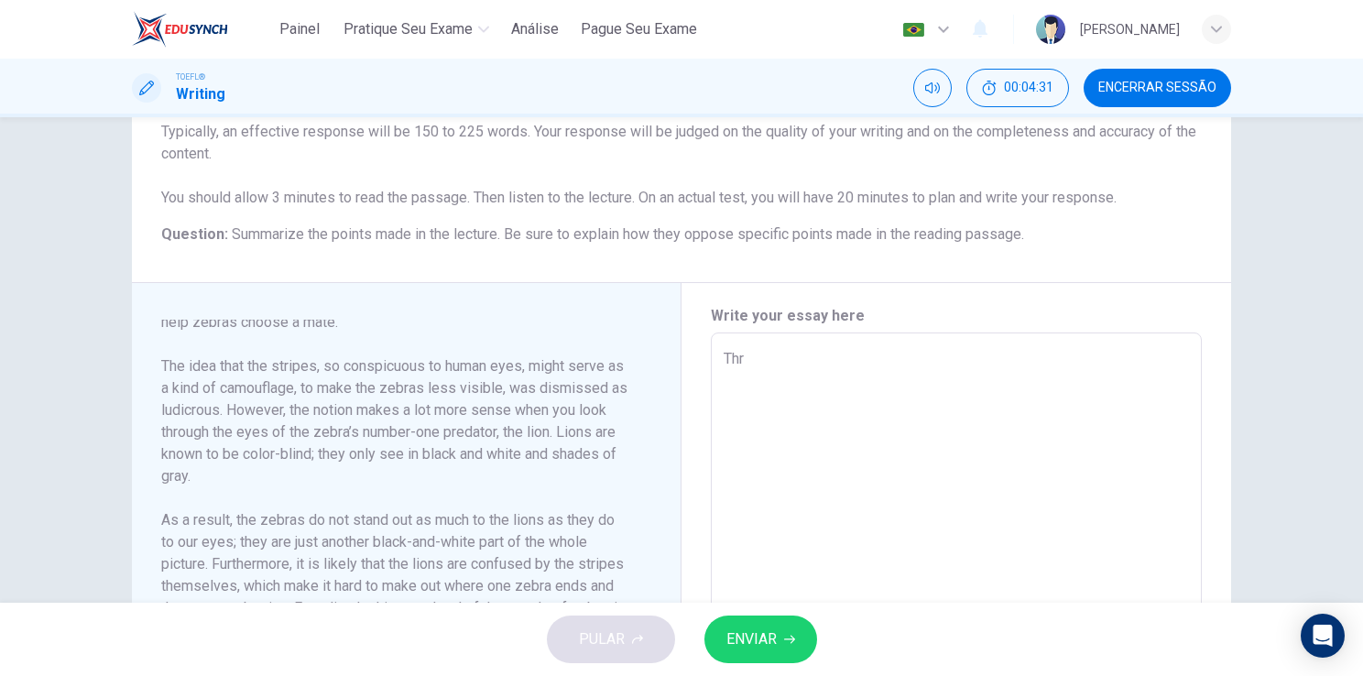
type textarea "x"
type input "60"
type textarea "Thro"
type textarea "x"
type textarea "Throu"
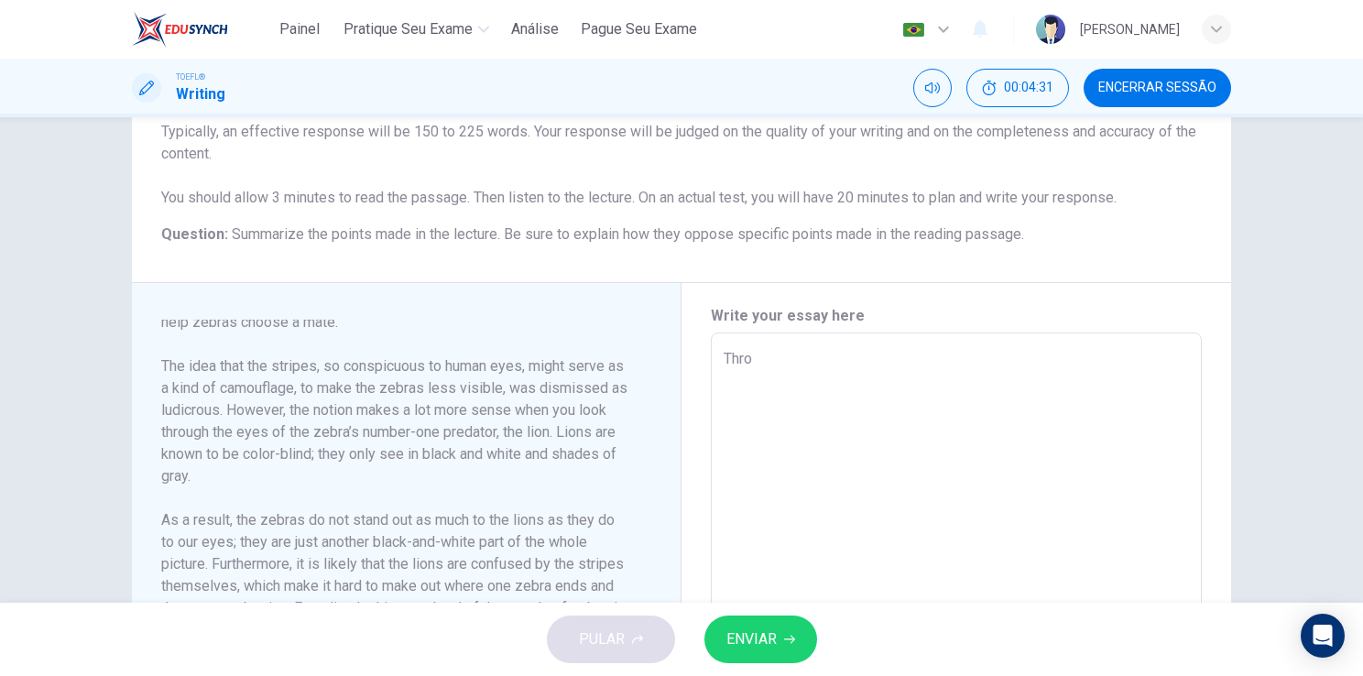
type textarea "x"
type input "60"
type textarea "x"
type textarea "Throug"
type textarea "x"
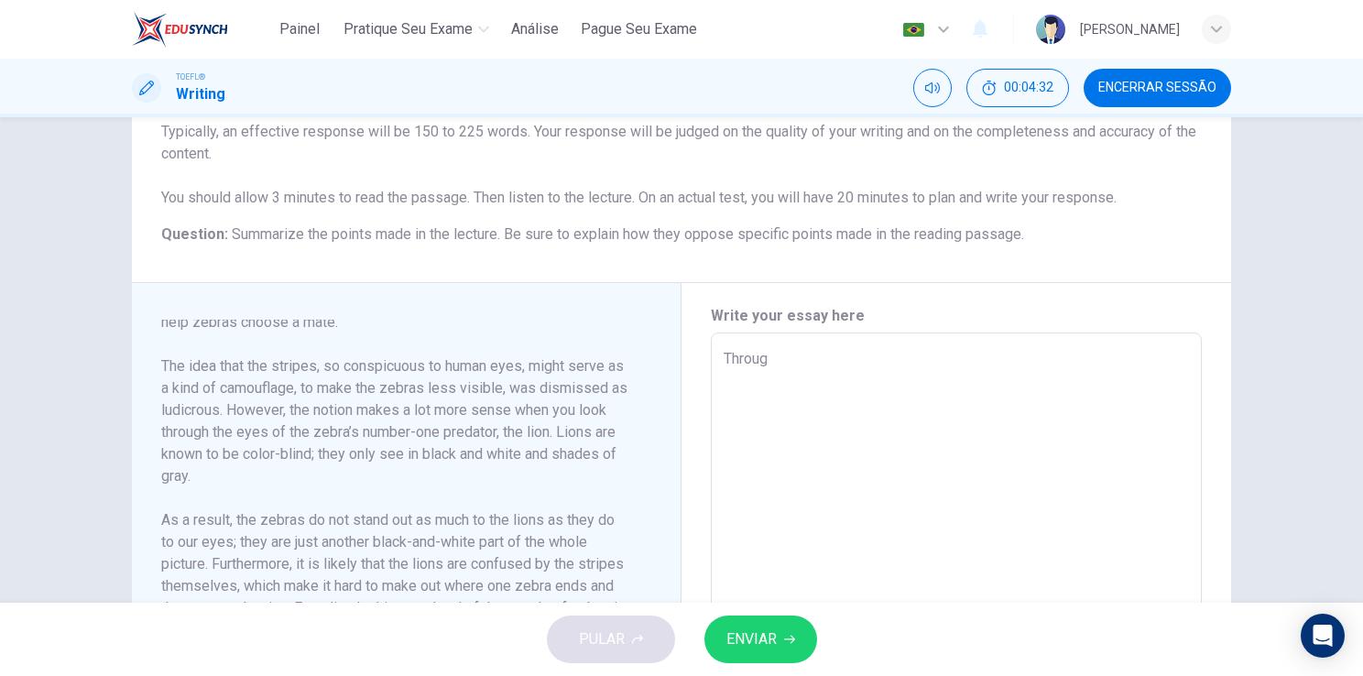
type input "60"
type textarea "x"
type input "61"
type textarea "Through"
type textarea "x"
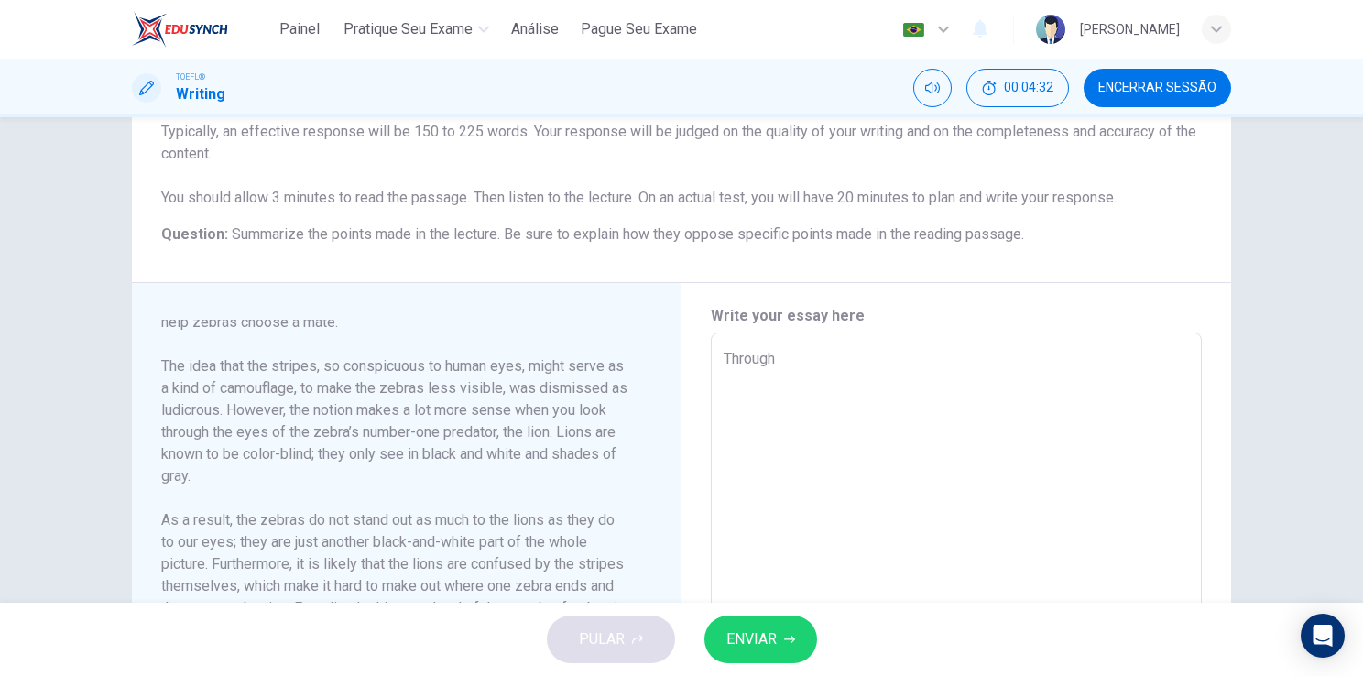
type input "61"
type textarea "x"
type input "61"
type textarea "Througho"
type textarea "x"
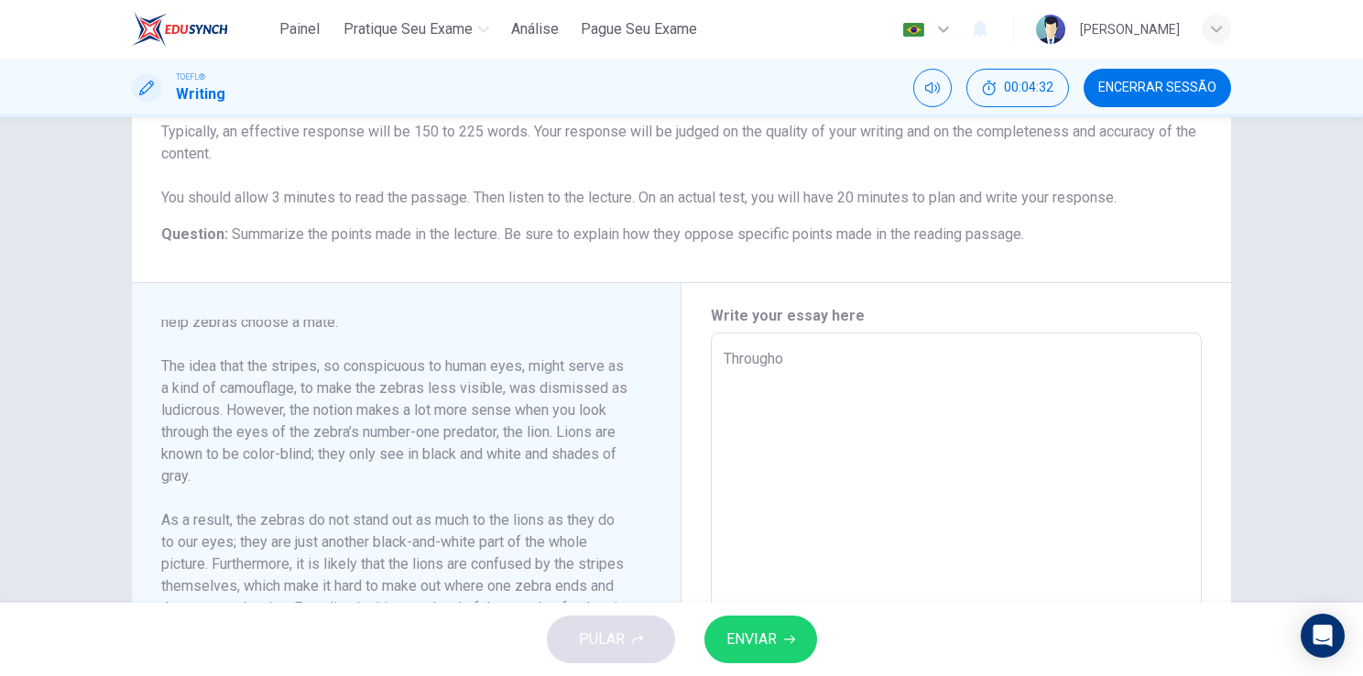
type input "61"
type textarea "Throughou"
type textarea "x"
type textarea "Throughout"
type textarea "x"
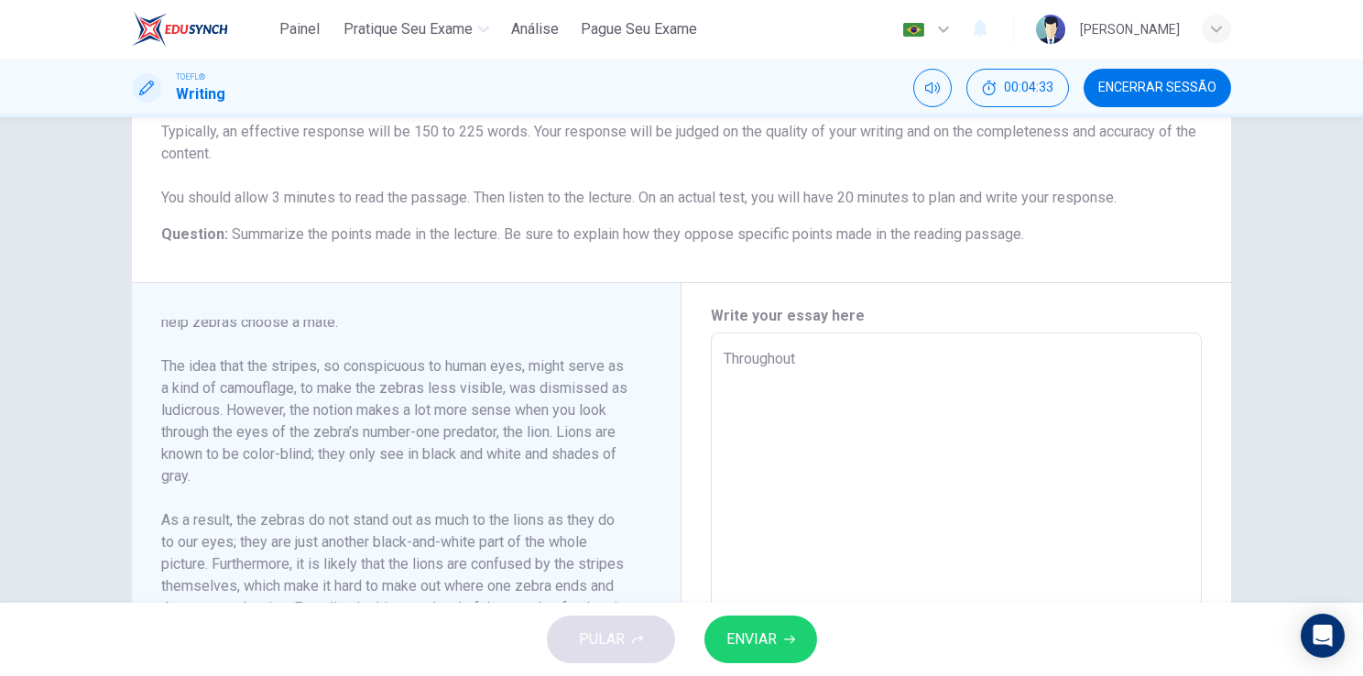
type input "61"
type textarea "x"
type input "62"
type textarea "Throughout"
type textarea "x"
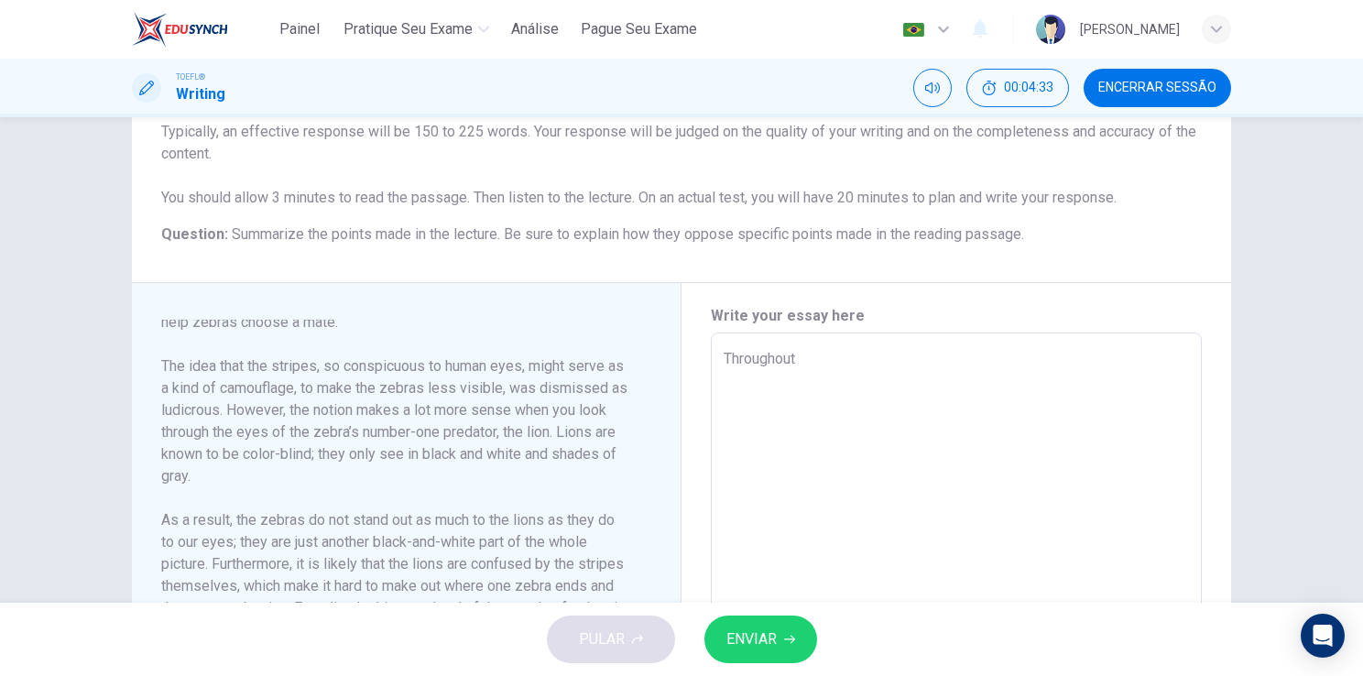
type input "62"
type textarea "x"
type input "62"
type textarea "Throughout t"
type textarea "x"
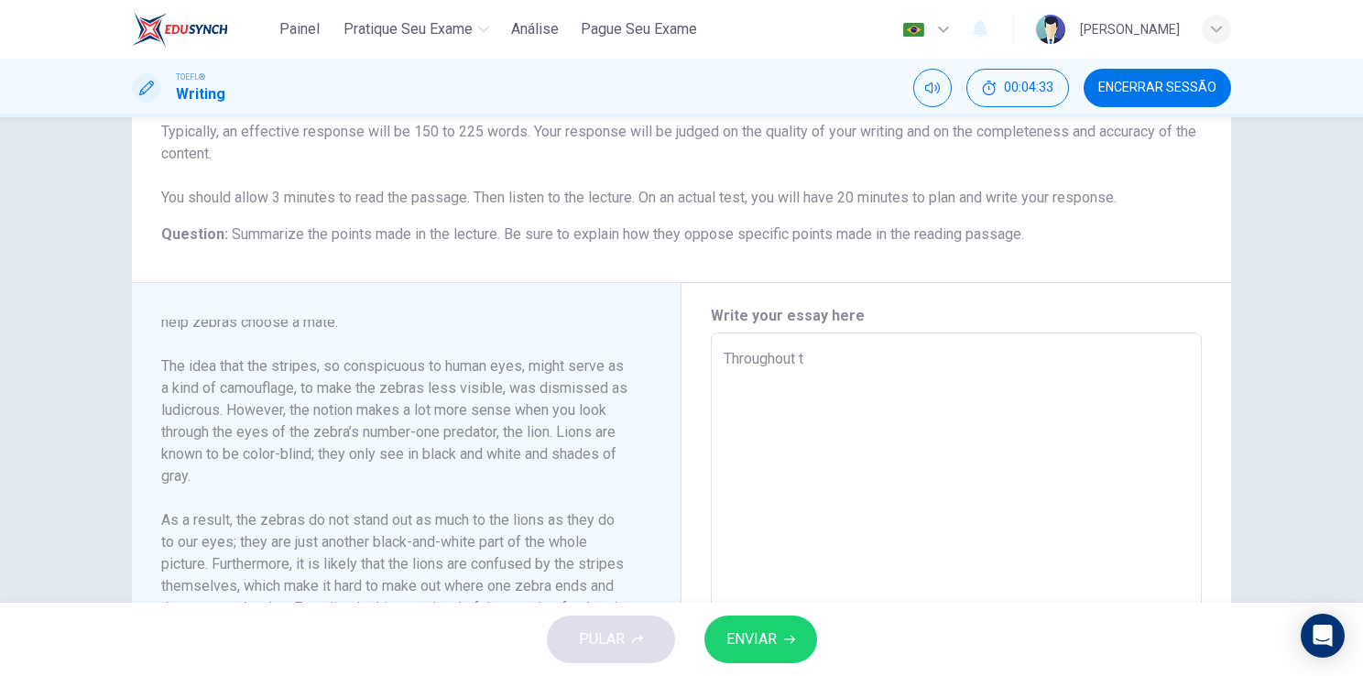
type textarea "Throughout th"
type textarea "x"
type input "62"
type textarea "x"
type textarea "Throughout the"
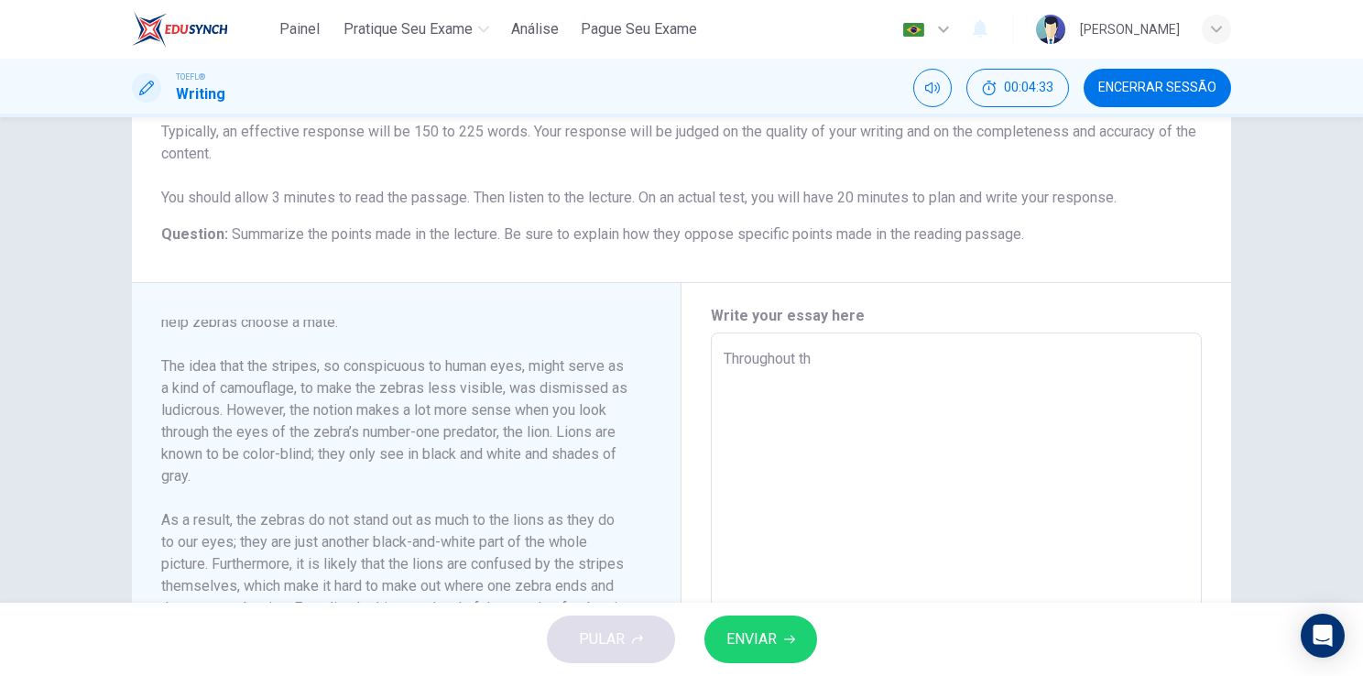
type textarea "x"
type input "62"
type textarea "x"
type textarea "Throughout the"
type textarea "x"
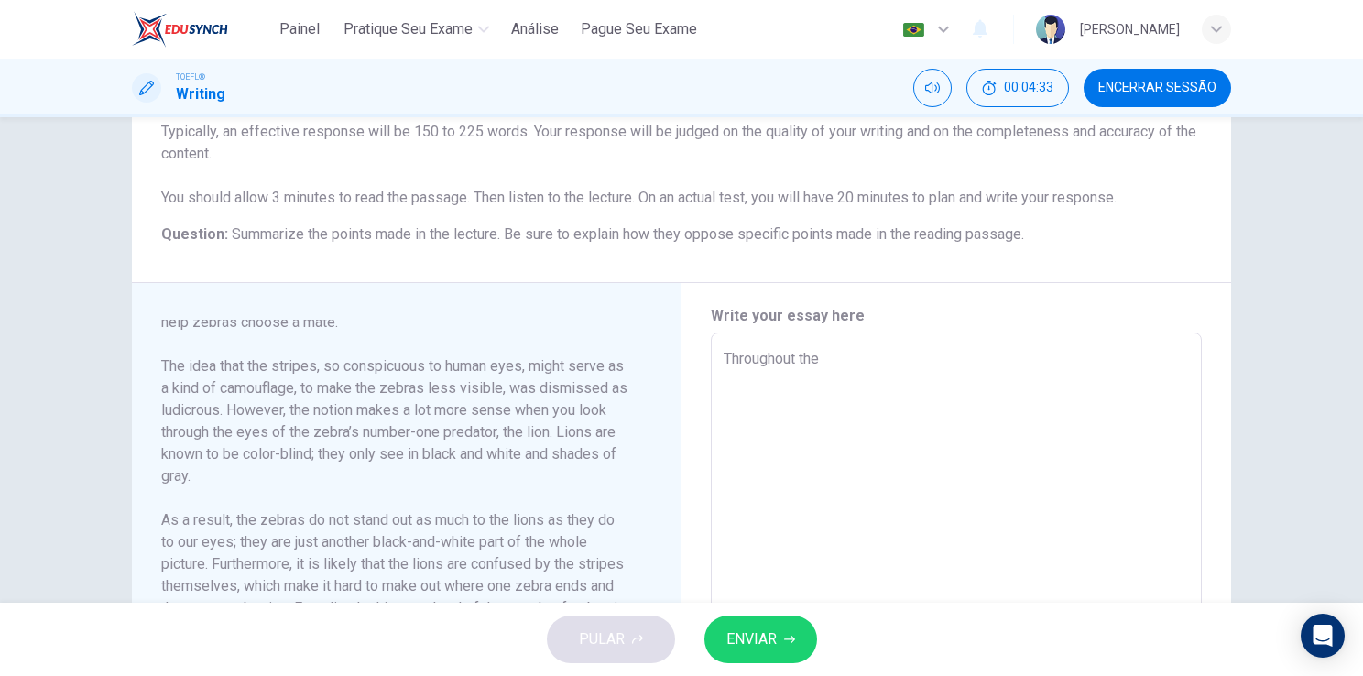
type input "62"
type textarea "x"
type textarea "Throughout the y"
type textarea "x"
type input "62"
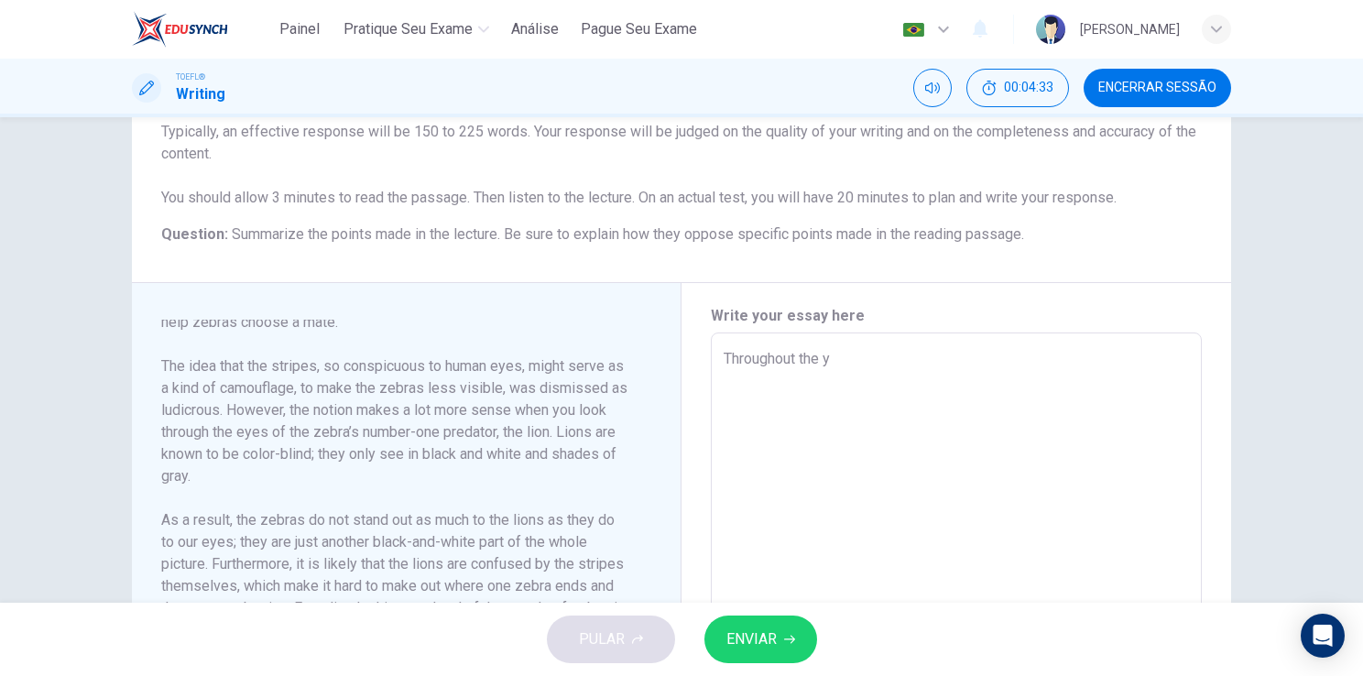
type textarea "x"
type textarea "Throughout the ye"
type textarea "x"
type input "62"
type textarea "x"
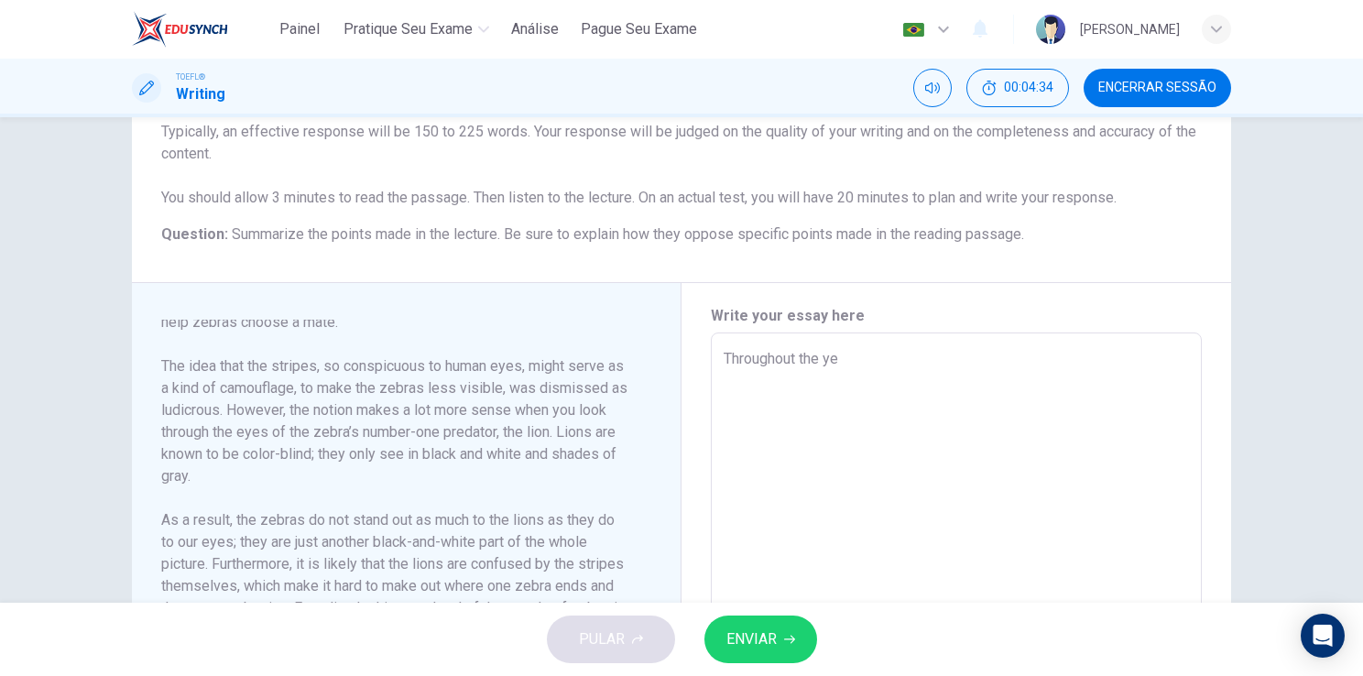
type input "62"
type textarea "Throughout the yer"
type textarea "x"
type input "63"
type textarea "Throughout the ye"
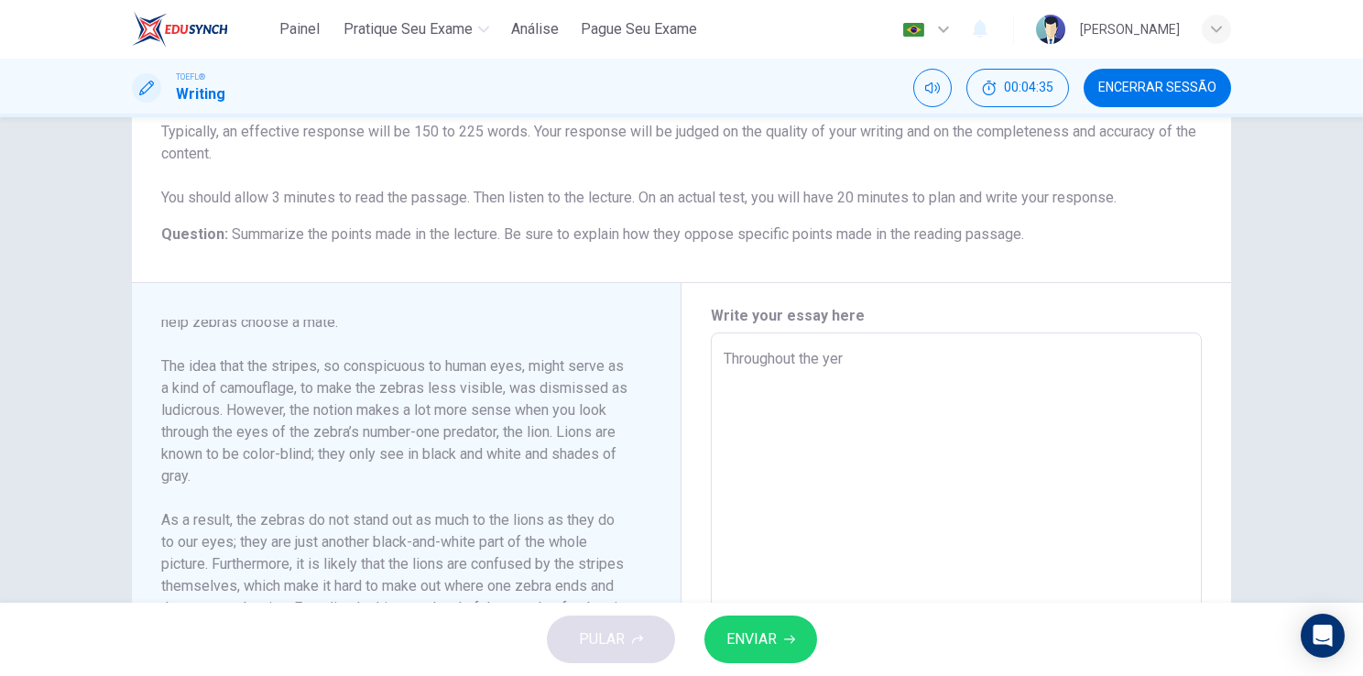
type textarea "x"
type textarea "Throughout the yea"
type textarea "x"
type input "63"
type textarea "x"
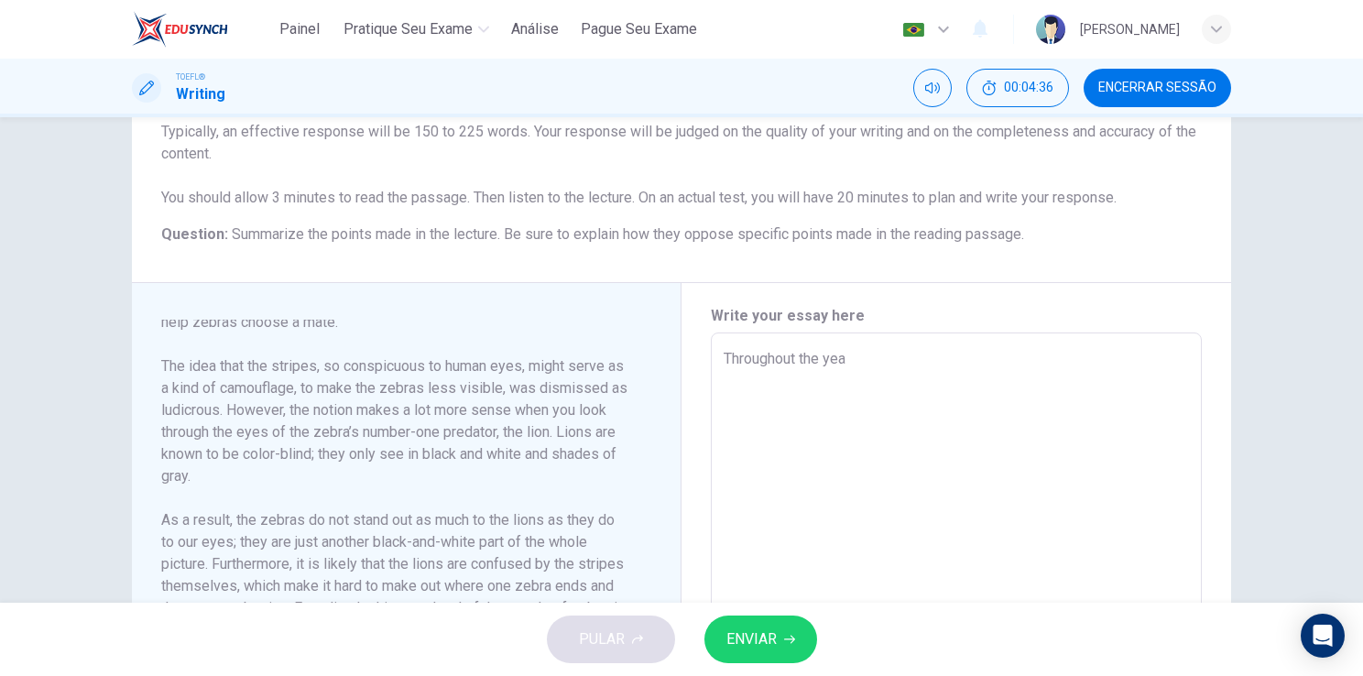
type input "64"
type textarea "Throughout the year"
type textarea "x"
type input "64"
type textarea "x"
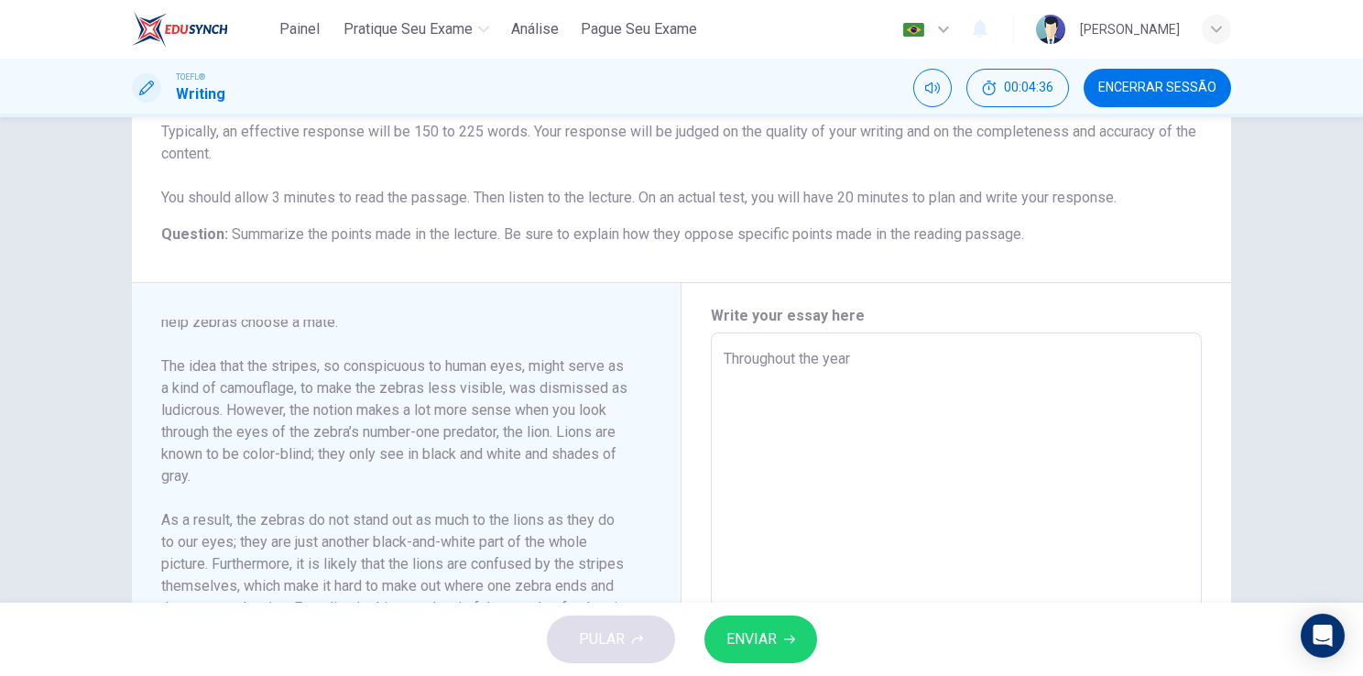
type input "64"
type textarea "Throughout the years"
type textarea "x"
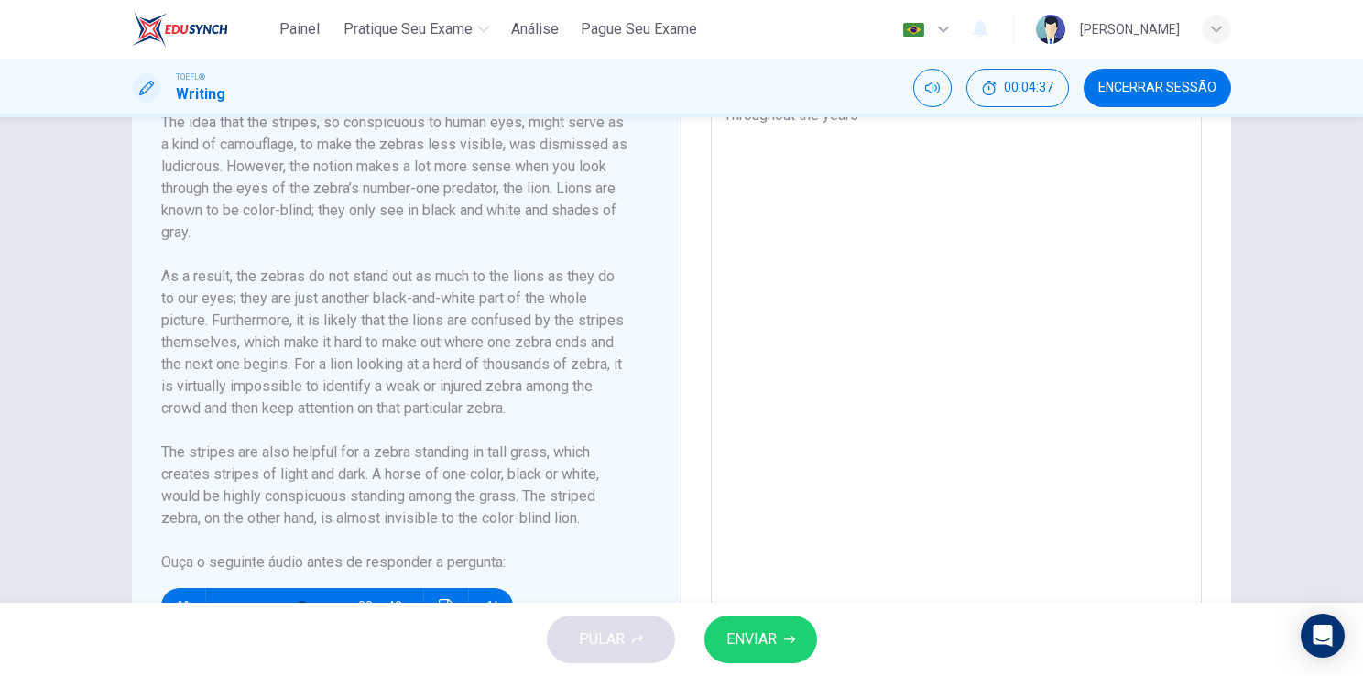
scroll to position [562, 0]
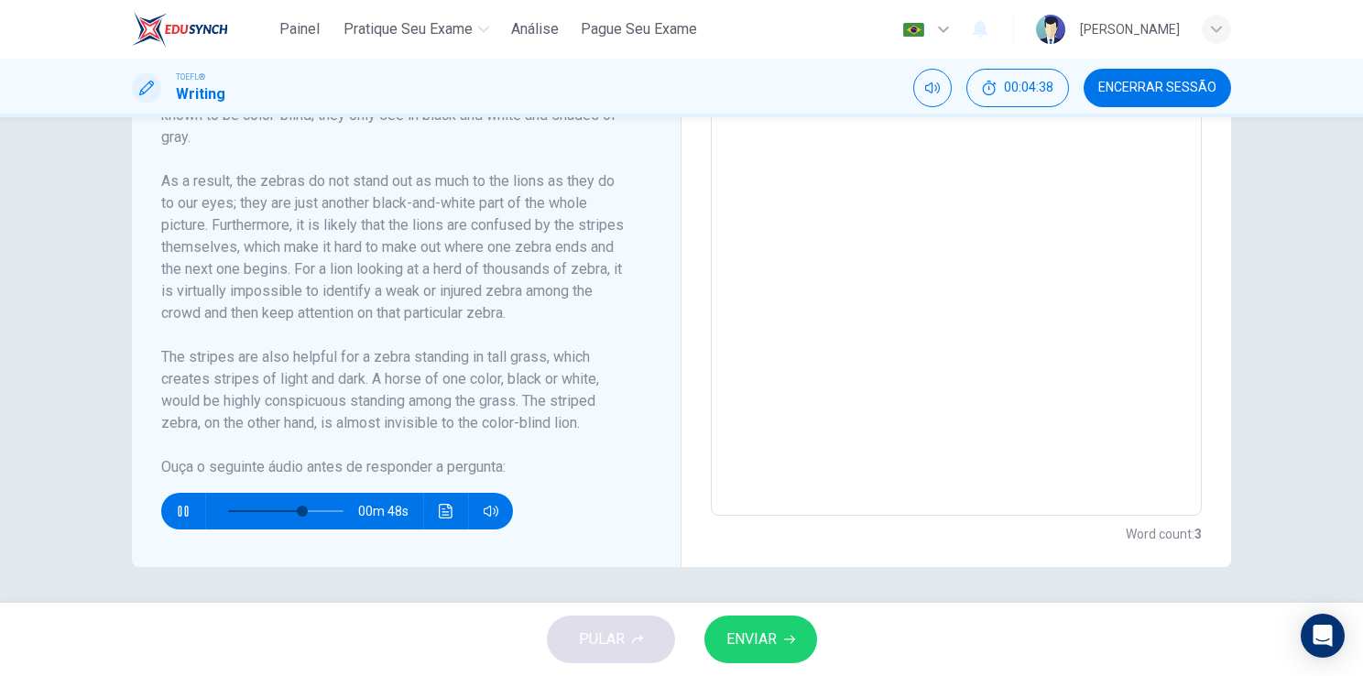
type input "65"
type textarea "Throughout the years"
type textarea "x"
click at [176, 508] on icon "button" at bounding box center [183, 511] width 15 height 15
click at [228, 507] on span at bounding box center [285, 511] width 115 height 26
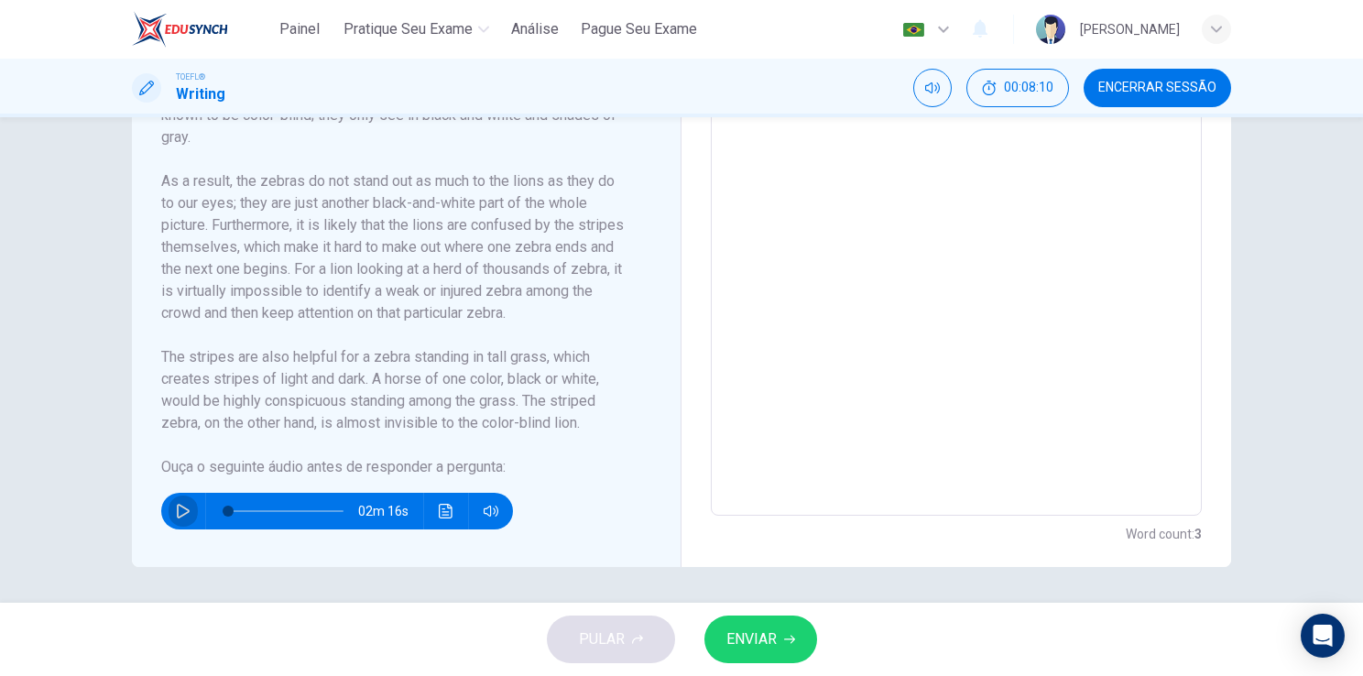
click at [177, 516] on icon "button" at bounding box center [183, 511] width 13 height 15
click at [176, 516] on icon "button" at bounding box center [183, 511] width 15 height 15
type input "8"
